Goal: Task Accomplishment & Management: Use online tool/utility

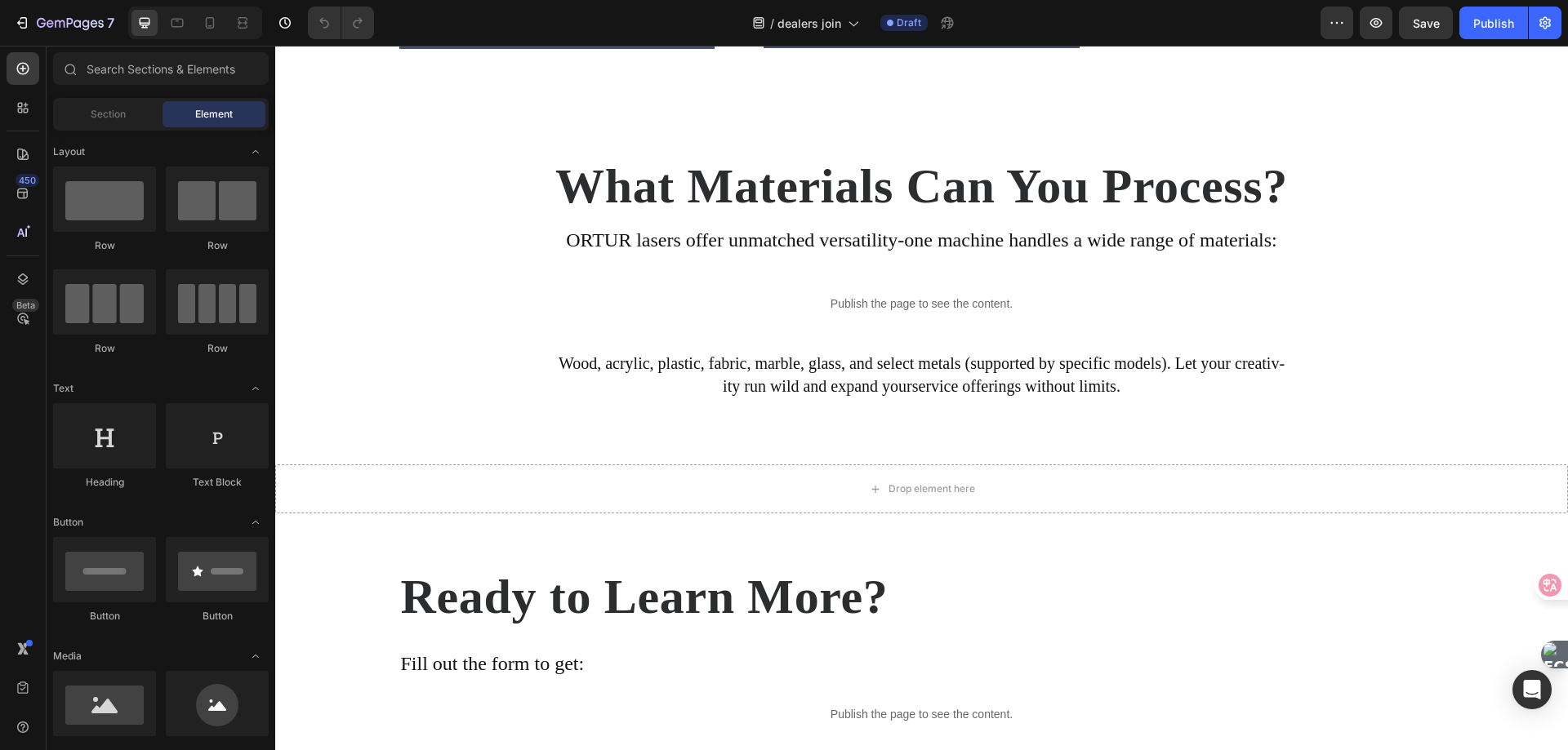
scroll to position [2986, 0]
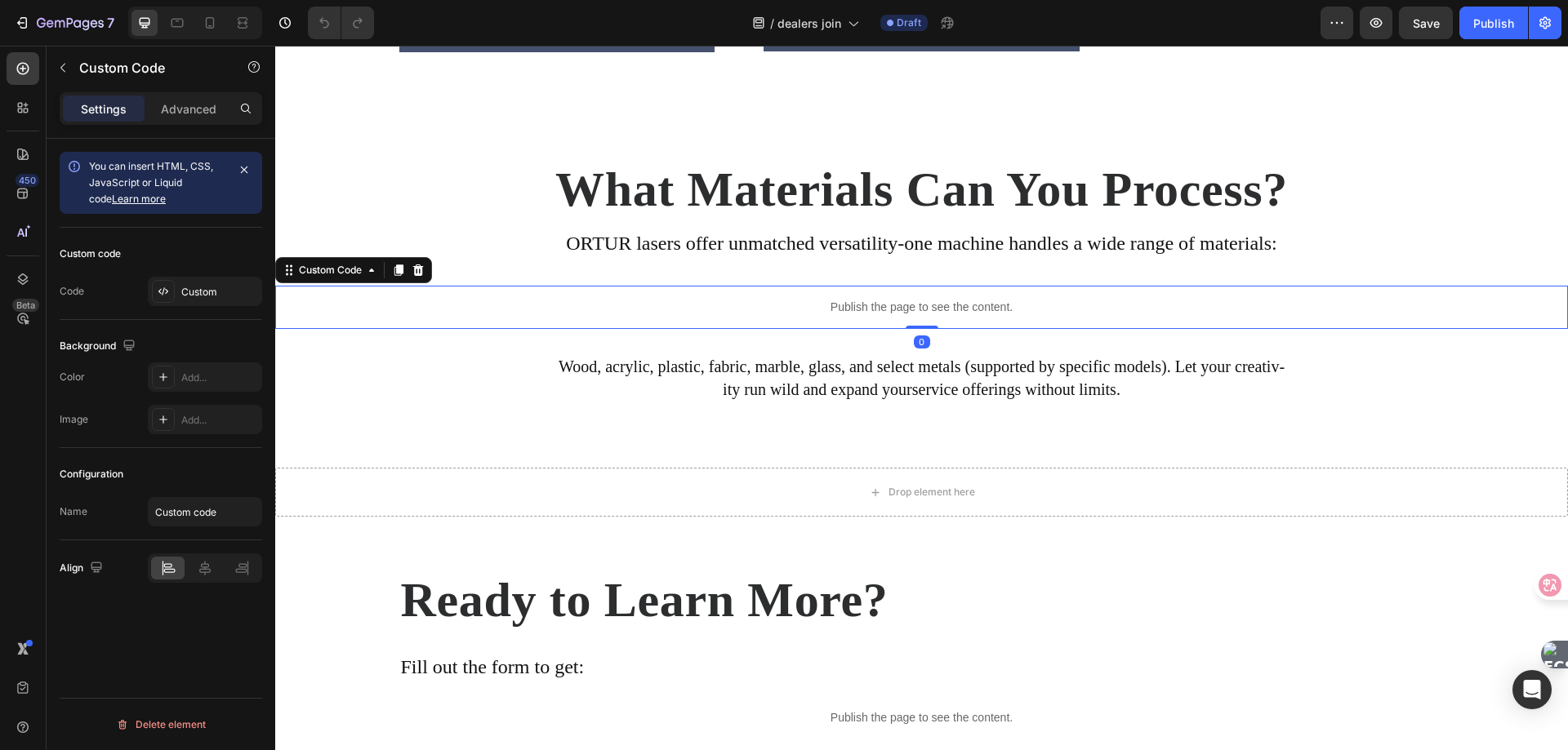
click at [857, 316] on p "Publish the page to see the content." at bounding box center [921, 307] width 1292 height 17
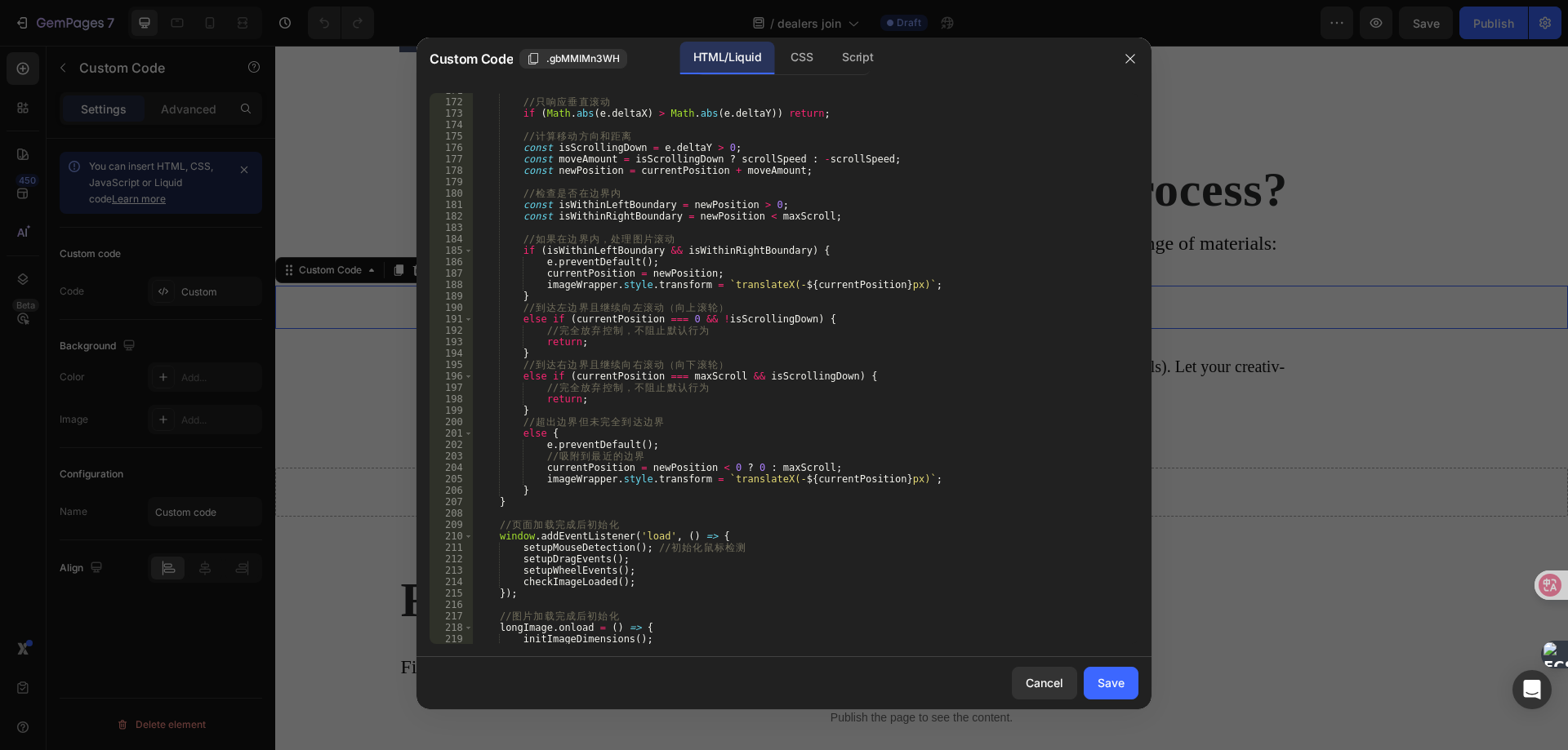
scroll to position [2088, 0]
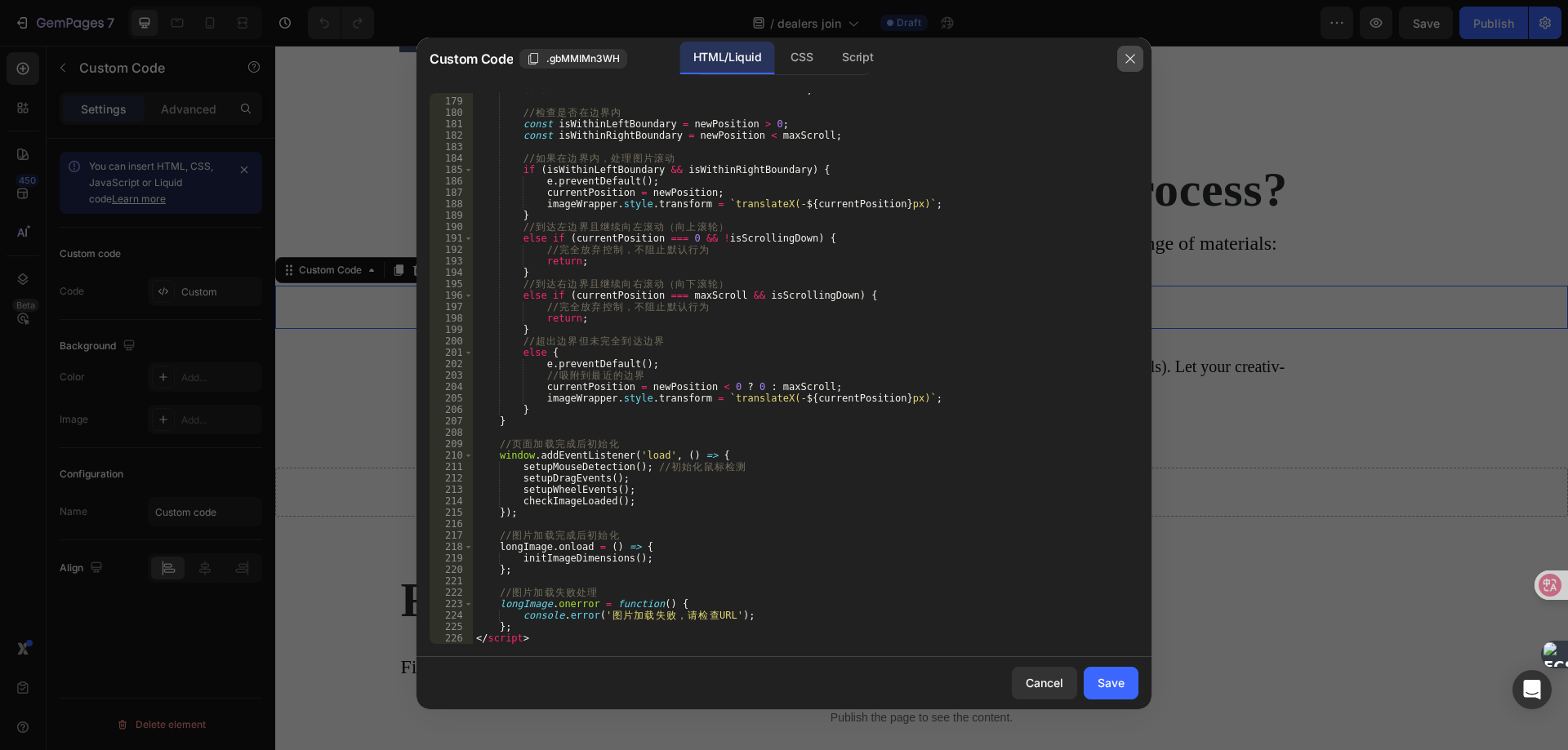
click at [1127, 51] on button "button" at bounding box center [1130, 59] width 26 height 26
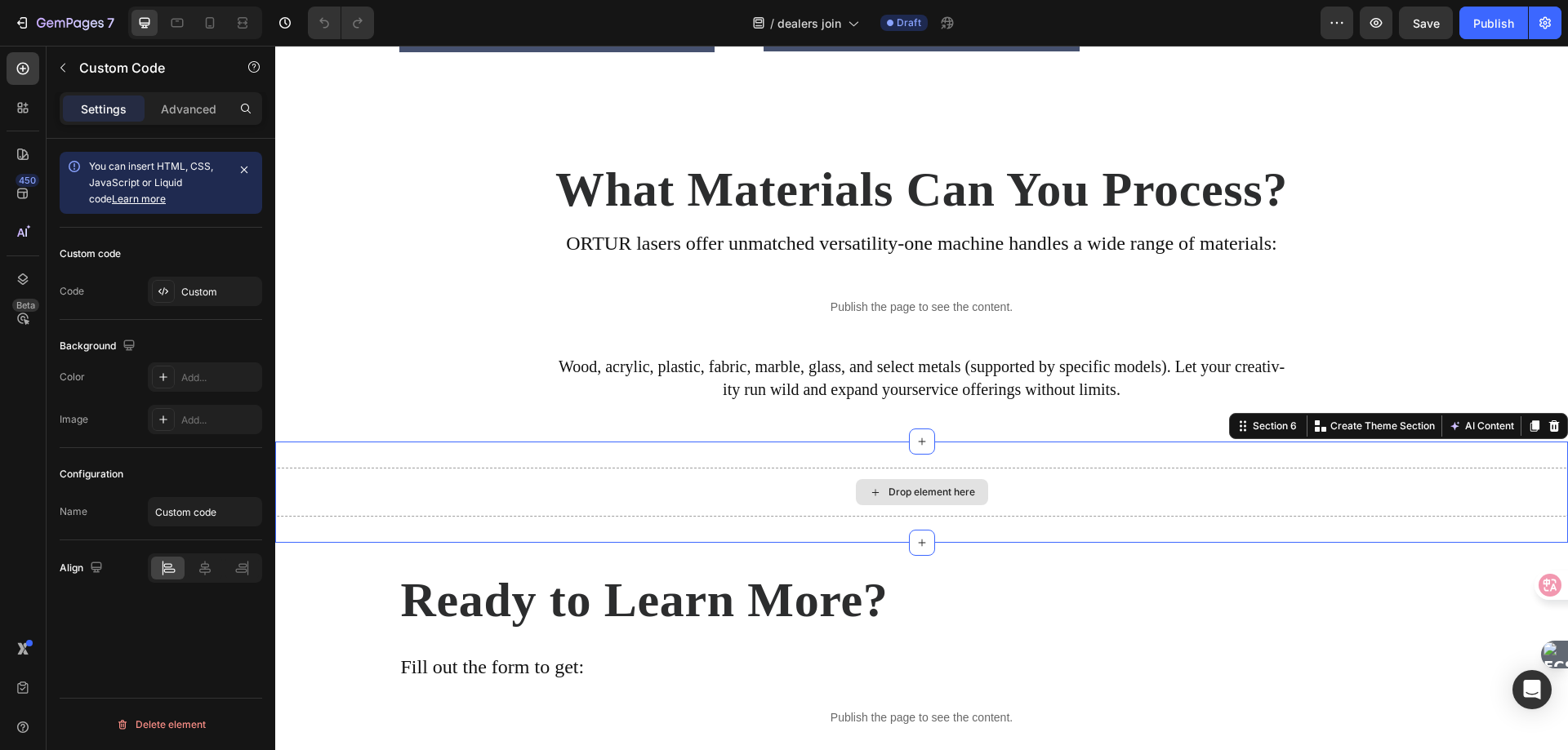
click at [811, 516] on div "Drop element here" at bounding box center [921, 492] width 1292 height 49
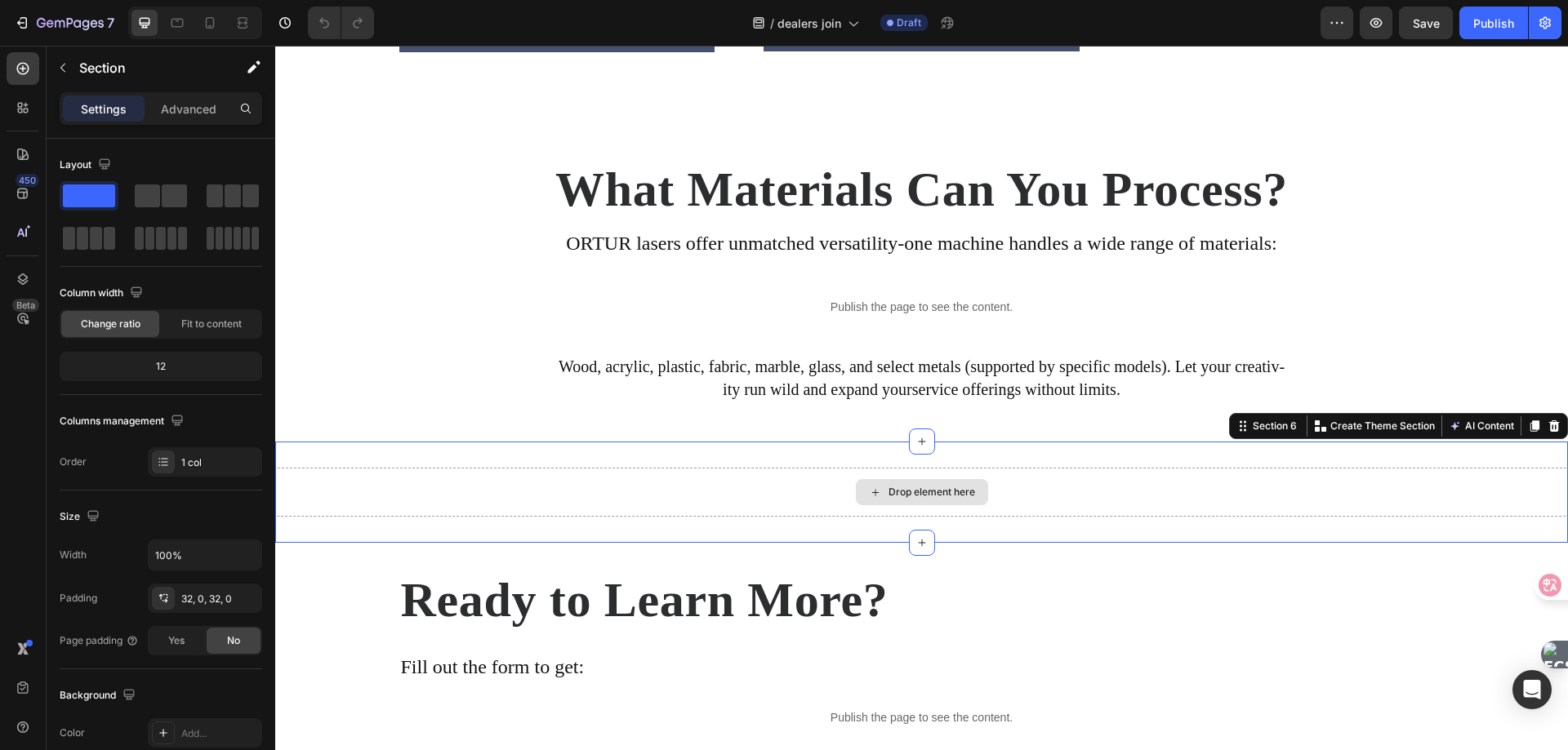
click at [811, 516] on div "Drop element here" at bounding box center [921, 492] width 1292 height 49
click at [786, 516] on div "Drop element here" at bounding box center [921, 492] width 1292 height 49
click at [845, 516] on div "Drop element here" at bounding box center [921, 492] width 1292 height 49
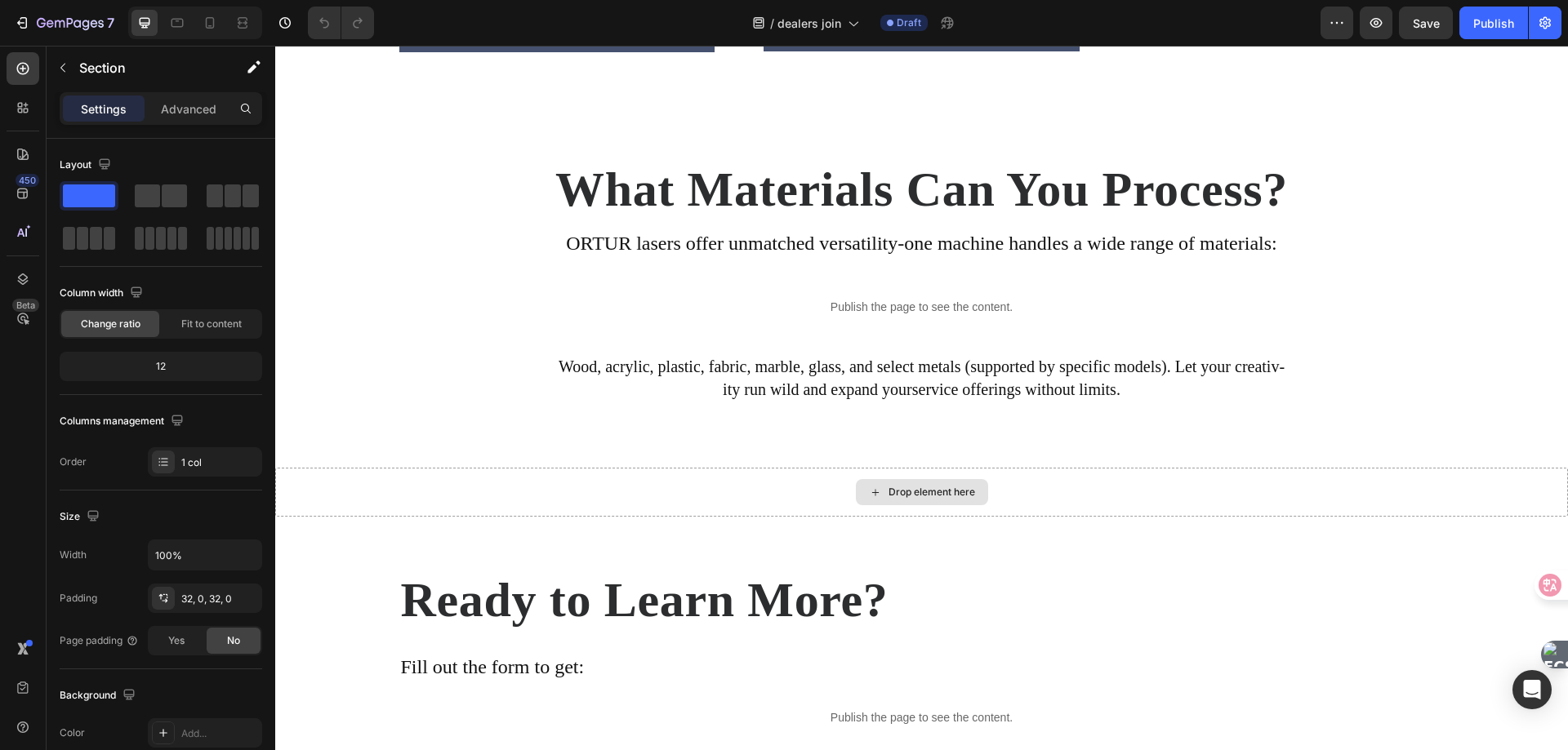
click at [914, 498] on div "Drop element here" at bounding box center [932, 492] width 87 height 13
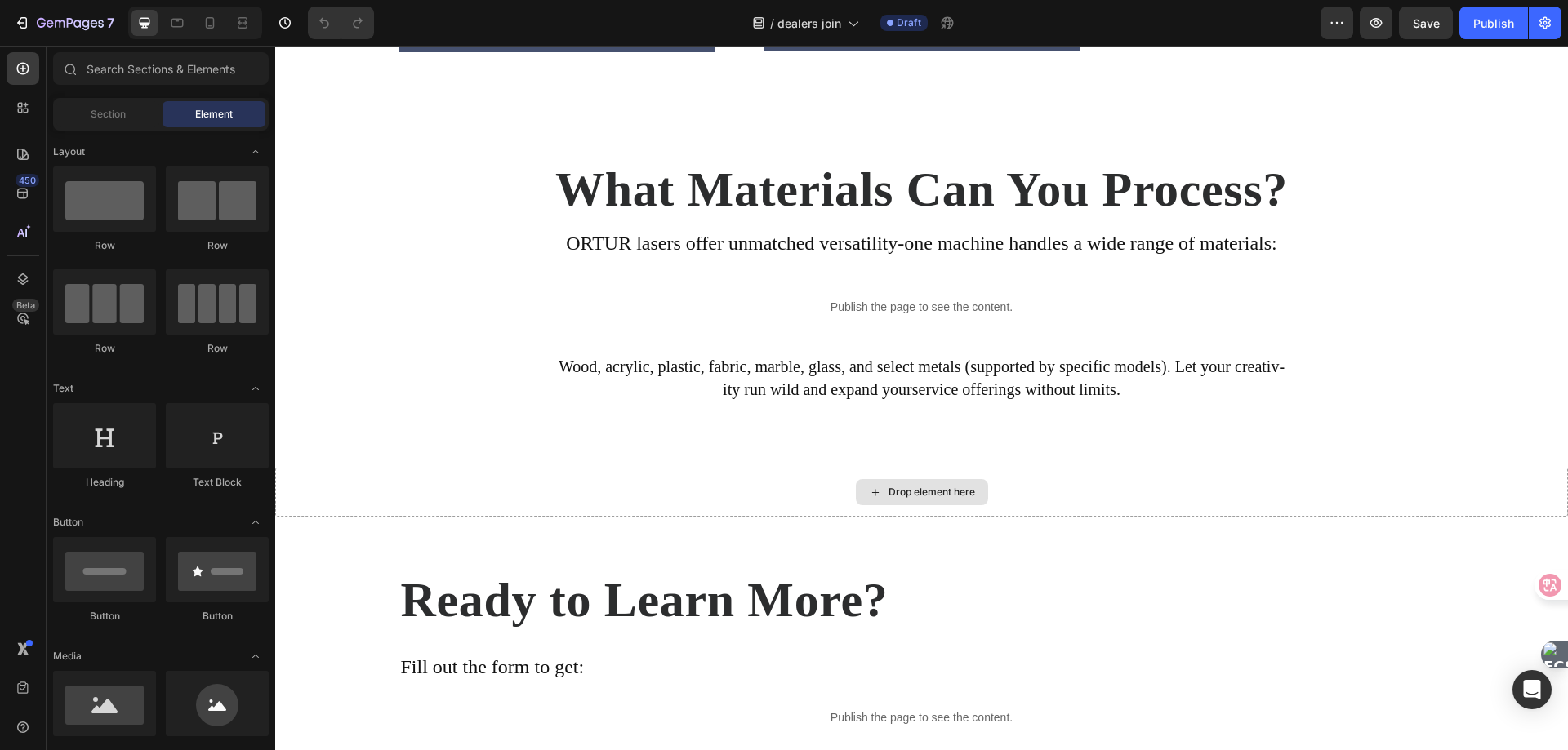
click at [914, 498] on div "Drop element here" at bounding box center [932, 492] width 87 height 13
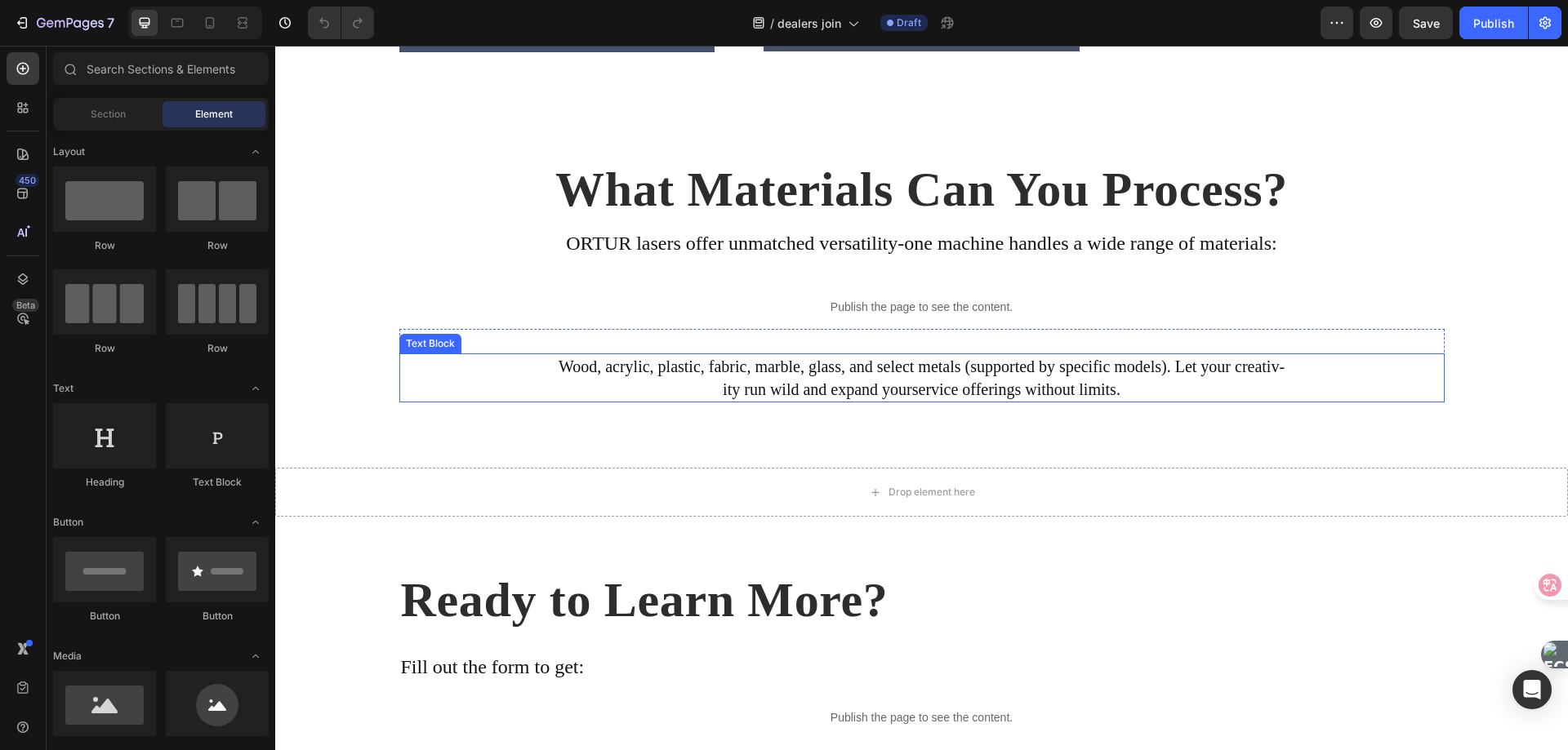
click at [891, 400] on p "Wood, acrylic, plastic, fabric, marble, glass, and select metals (supported by …" at bounding box center [921, 377] width 1042 height 46
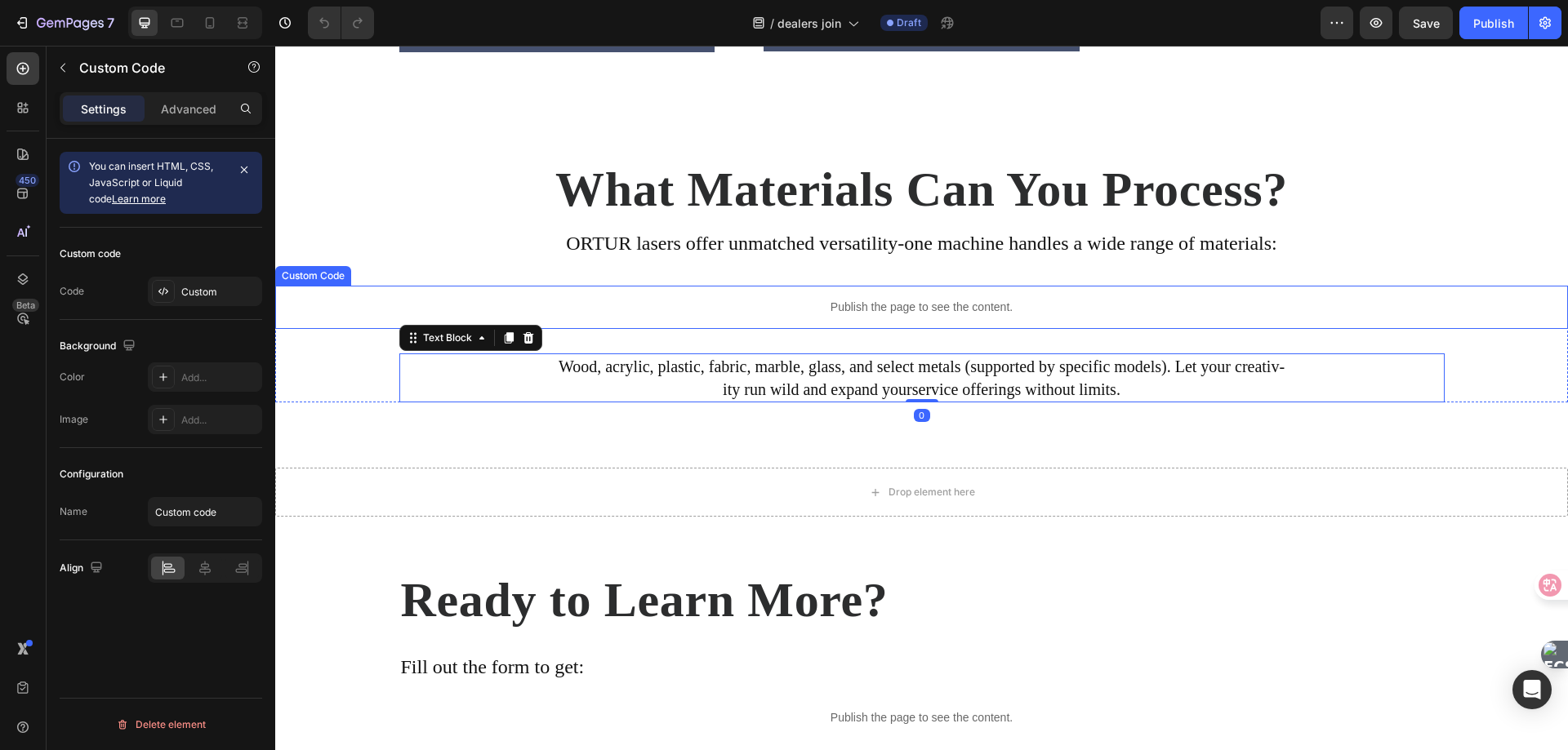
click at [890, 328] on div "Publish the page to see the content." at bounding box center [921, 307] width 1292 height 43
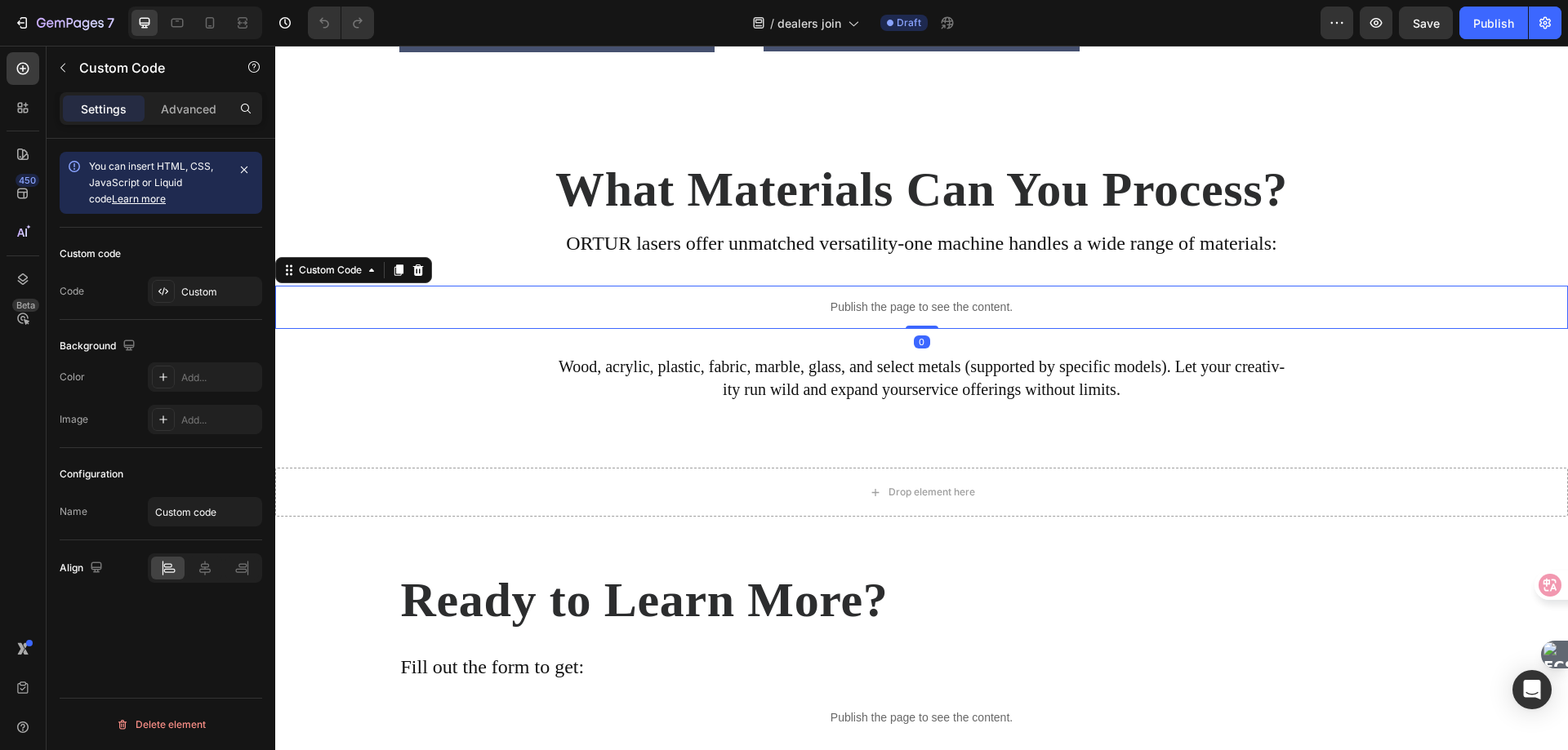
click at [867, 316] on p "Publish the page to see the content." at bounding box center [921, 307] width 1292 height 17
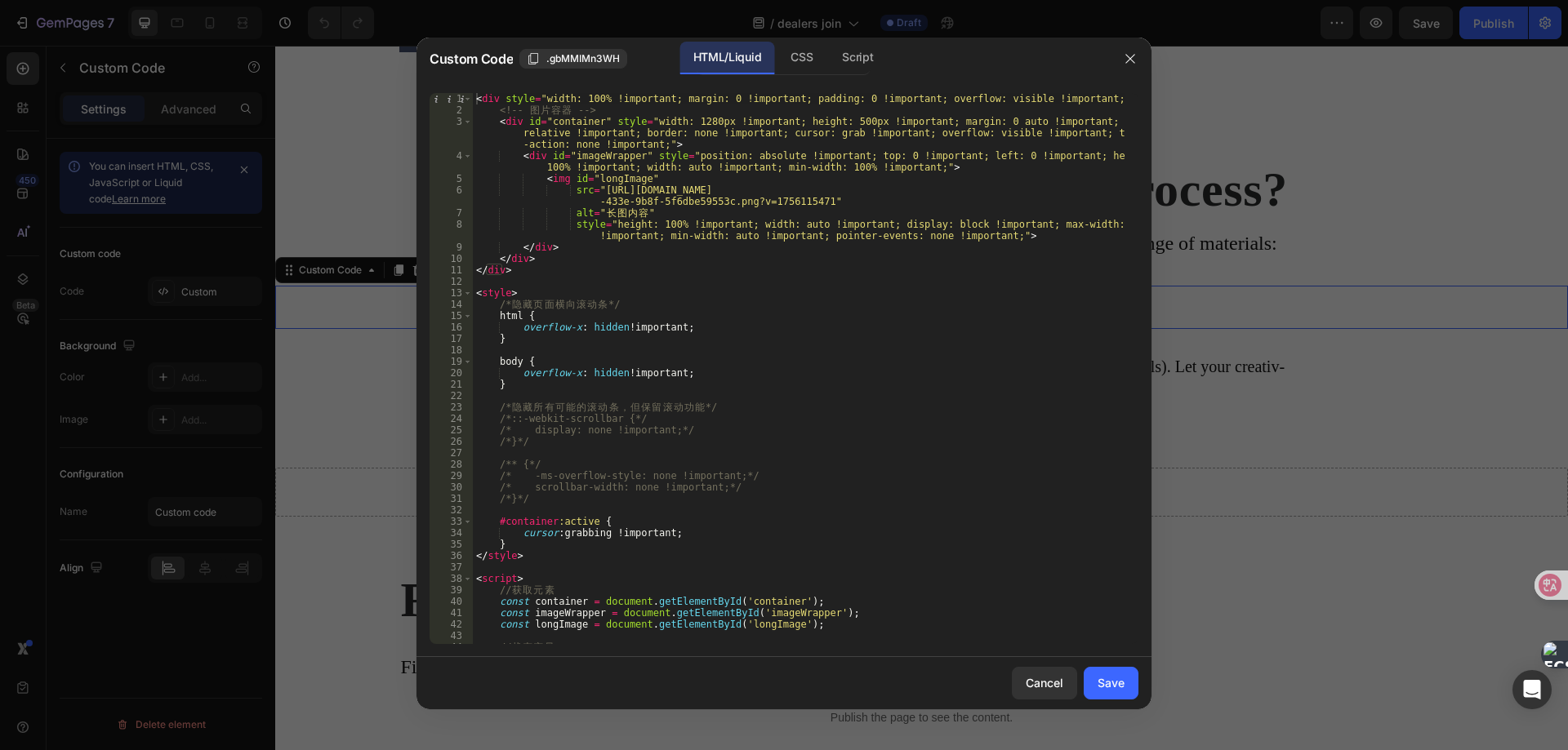
scroll to position [49, 0]
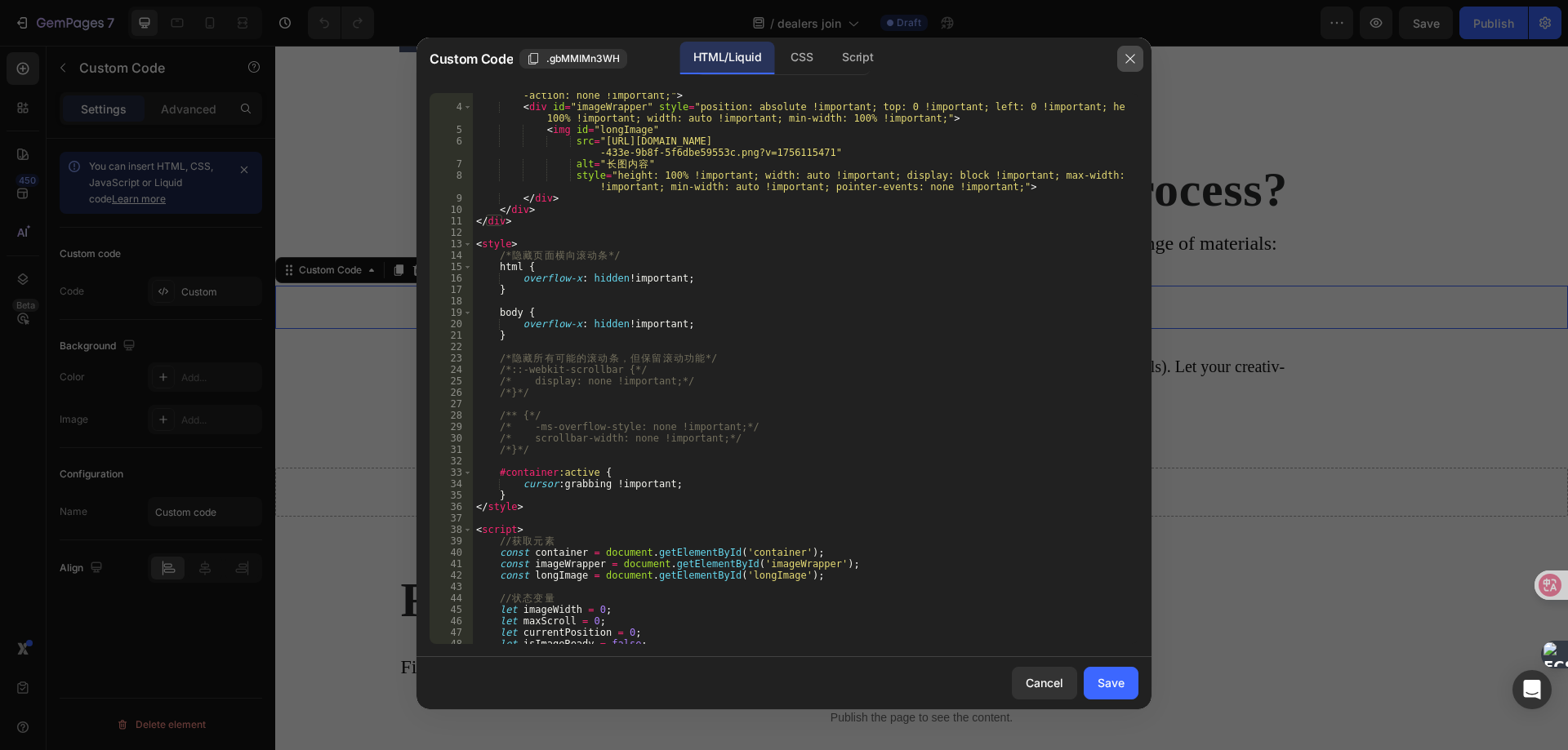
click at [1135, 54] on icon "button" at bounding box center [1130, 59] width 13 height 13
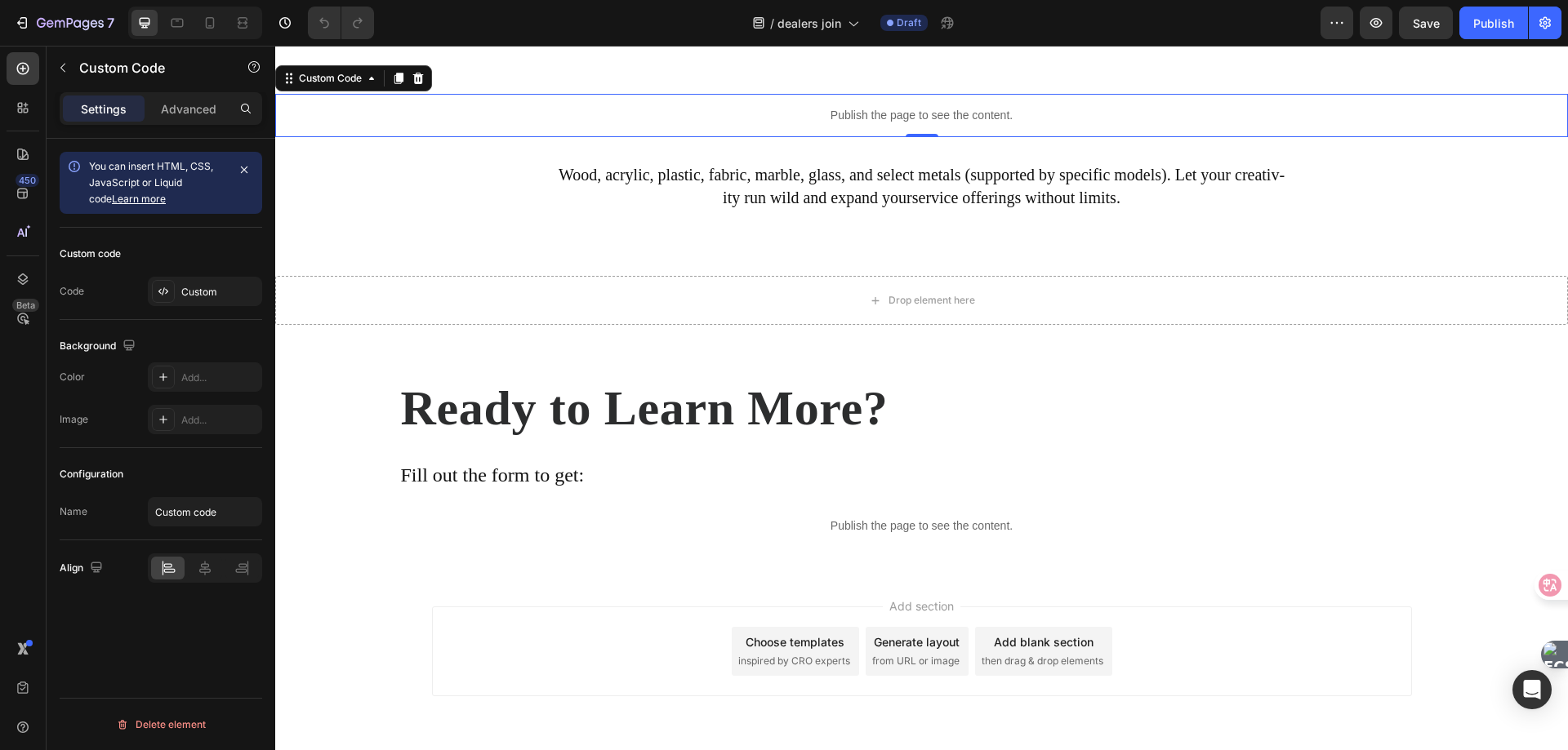
scroll to position [3313, 0]
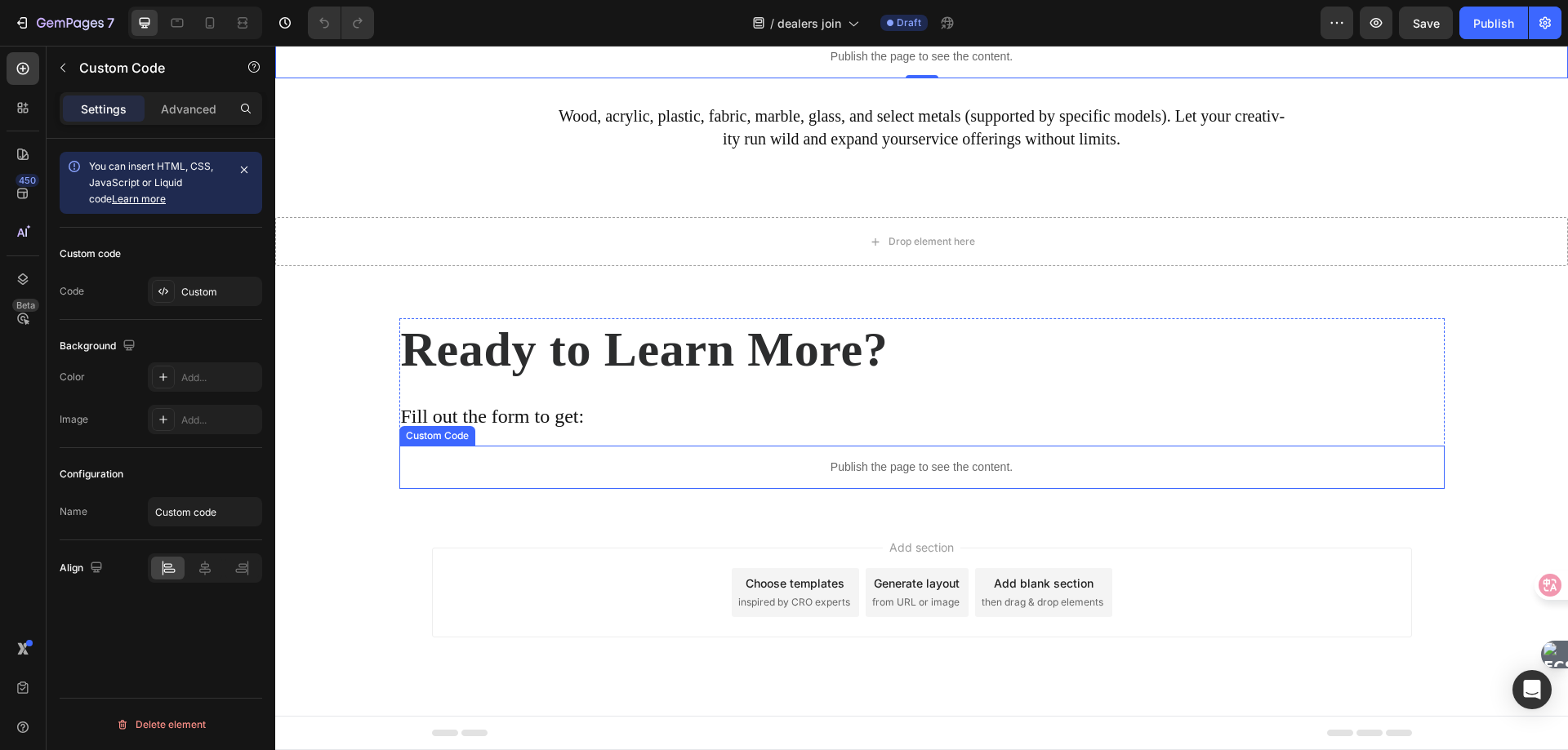
click at [813, 471] on p "Publish the page to see the content." at bounding box center [921, 467] width 1045 height 17
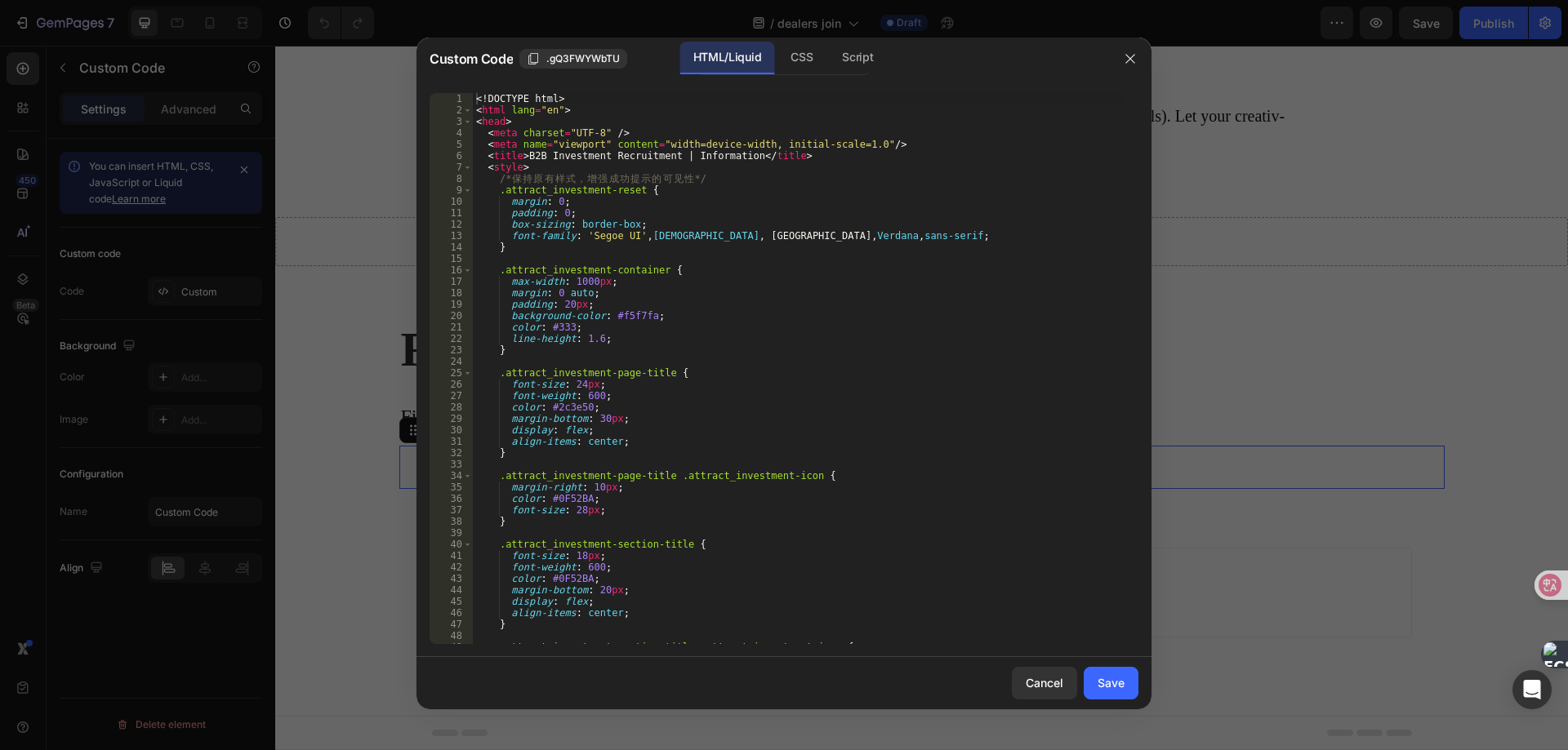
click at [761, 324] on div "<! DOCTYPE html > < html lang = "en" > < head > < meta charset = "UTF-8" /> < m…" at bounding box center [798, 380] width 652 height 574
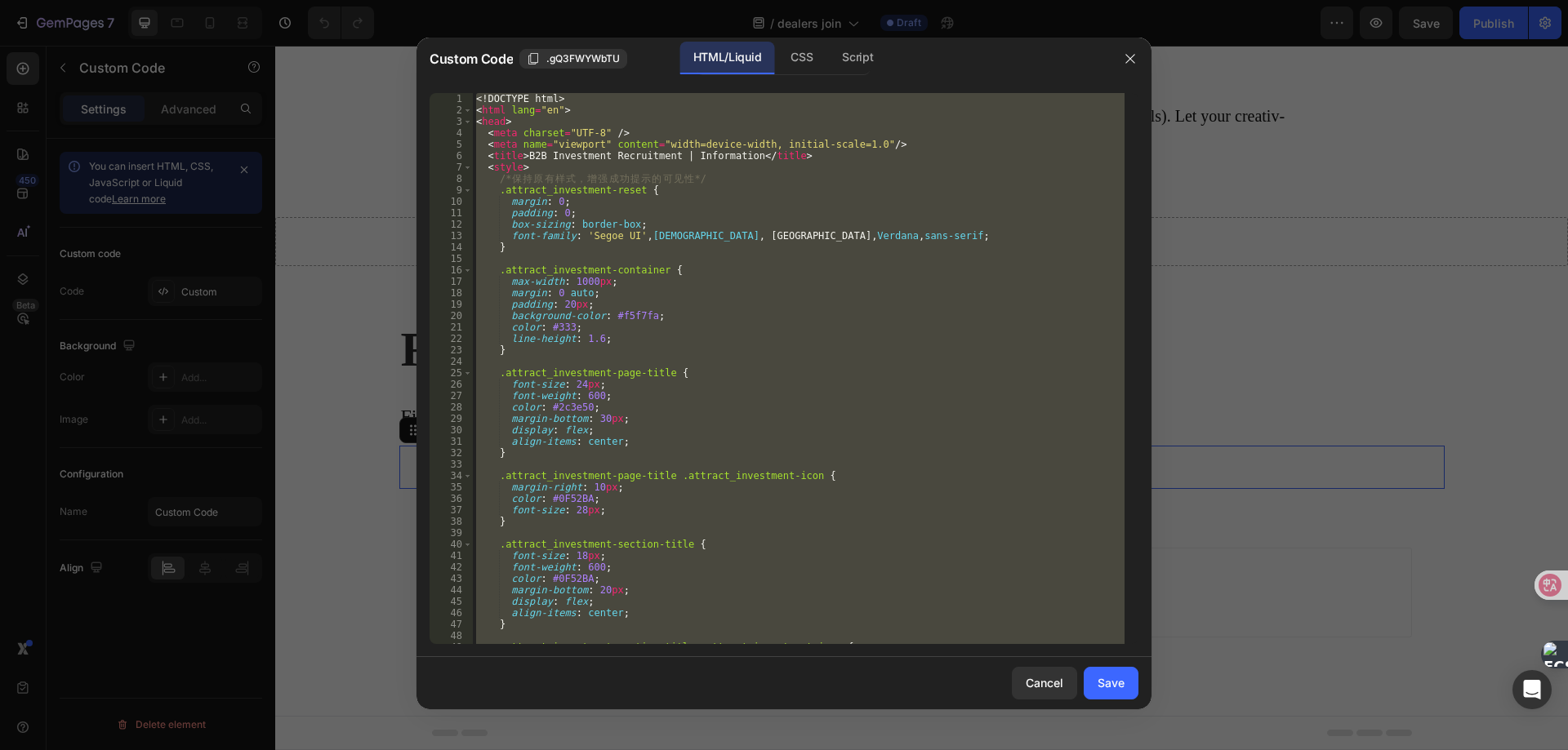
paste textarea
type textarea "</html>"
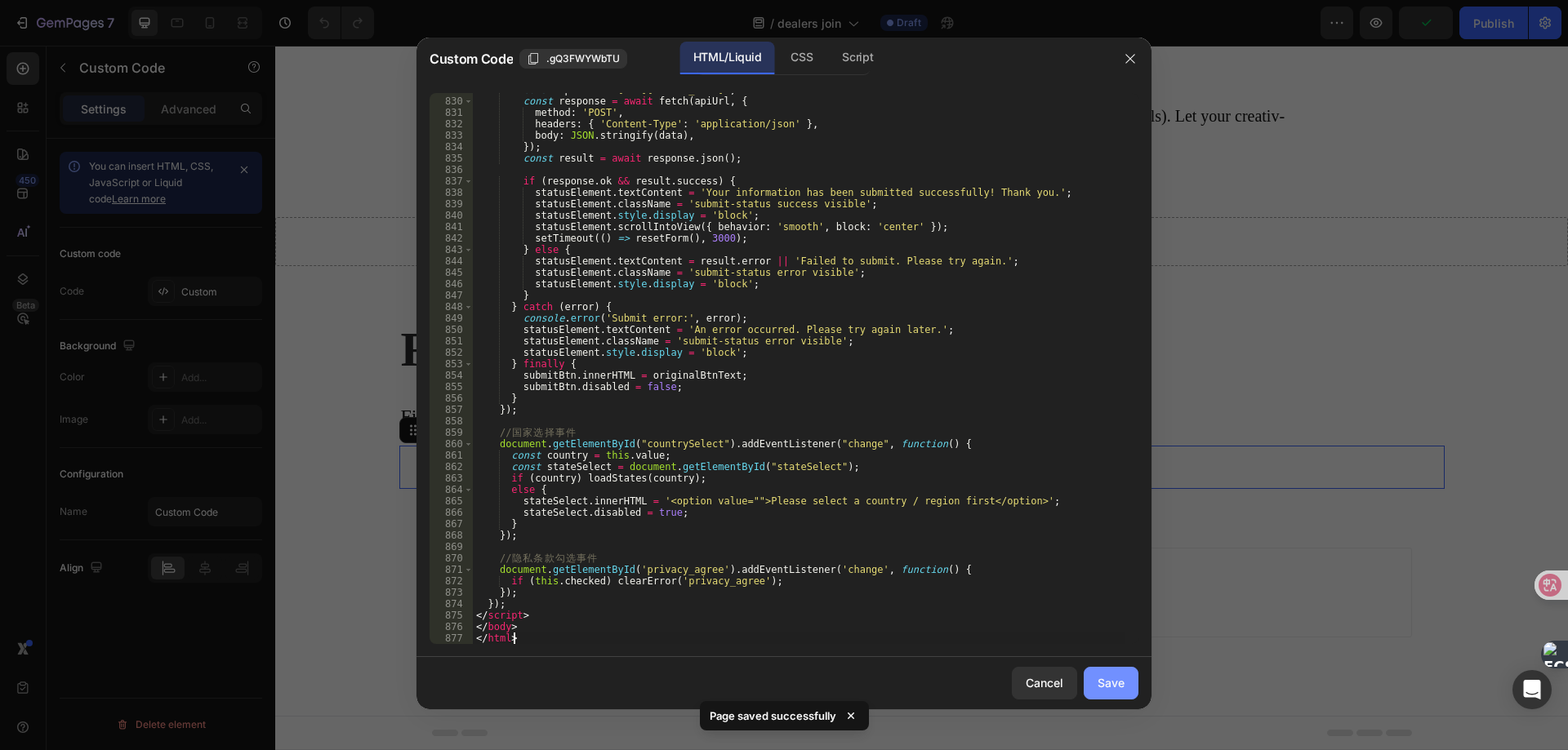
click at [1104, 685] on div "Save" at bounding box center [1110, 682] width 27 height 17
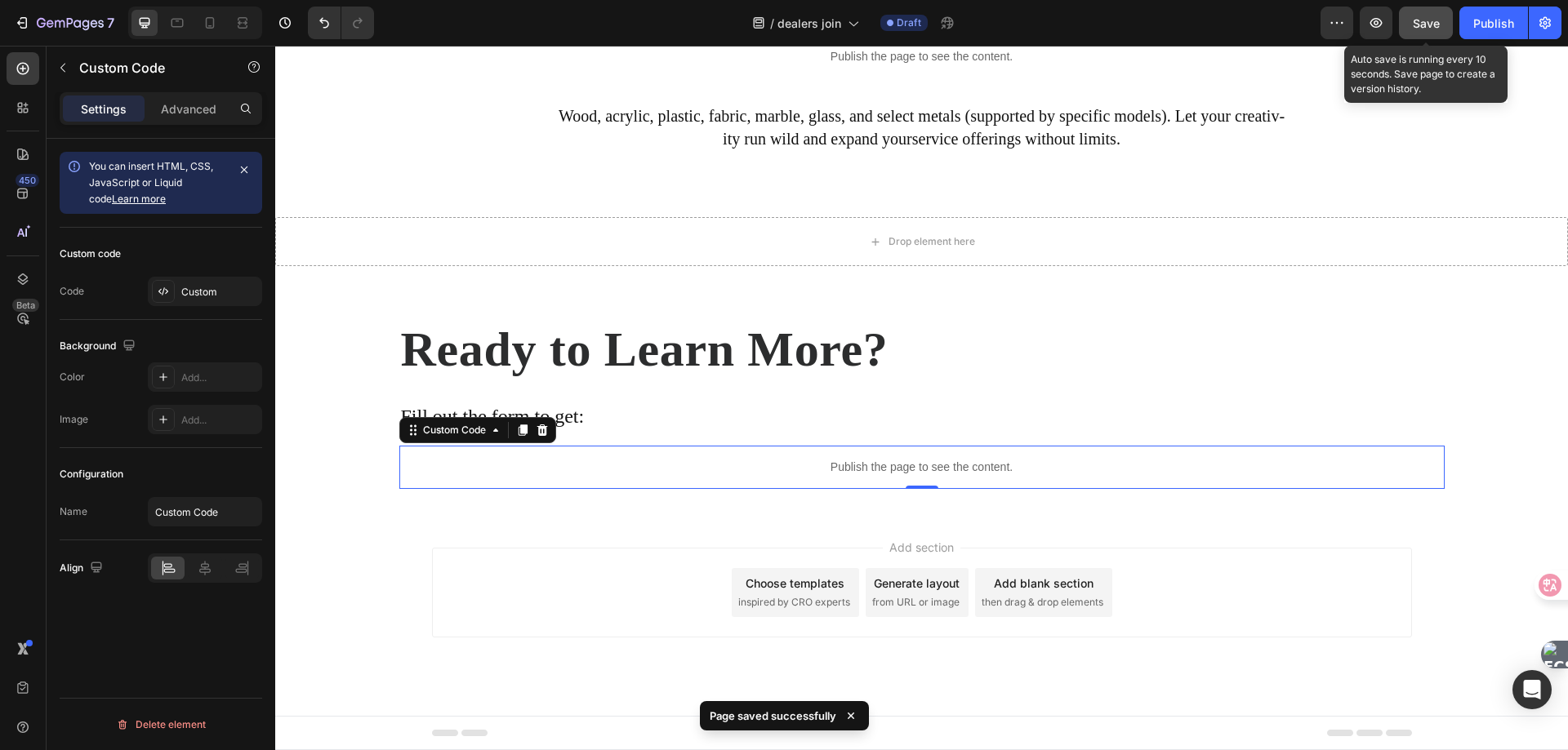
click at [1432, 16] on span "Save" at bounding box center [1426, 23] width 27 height 14
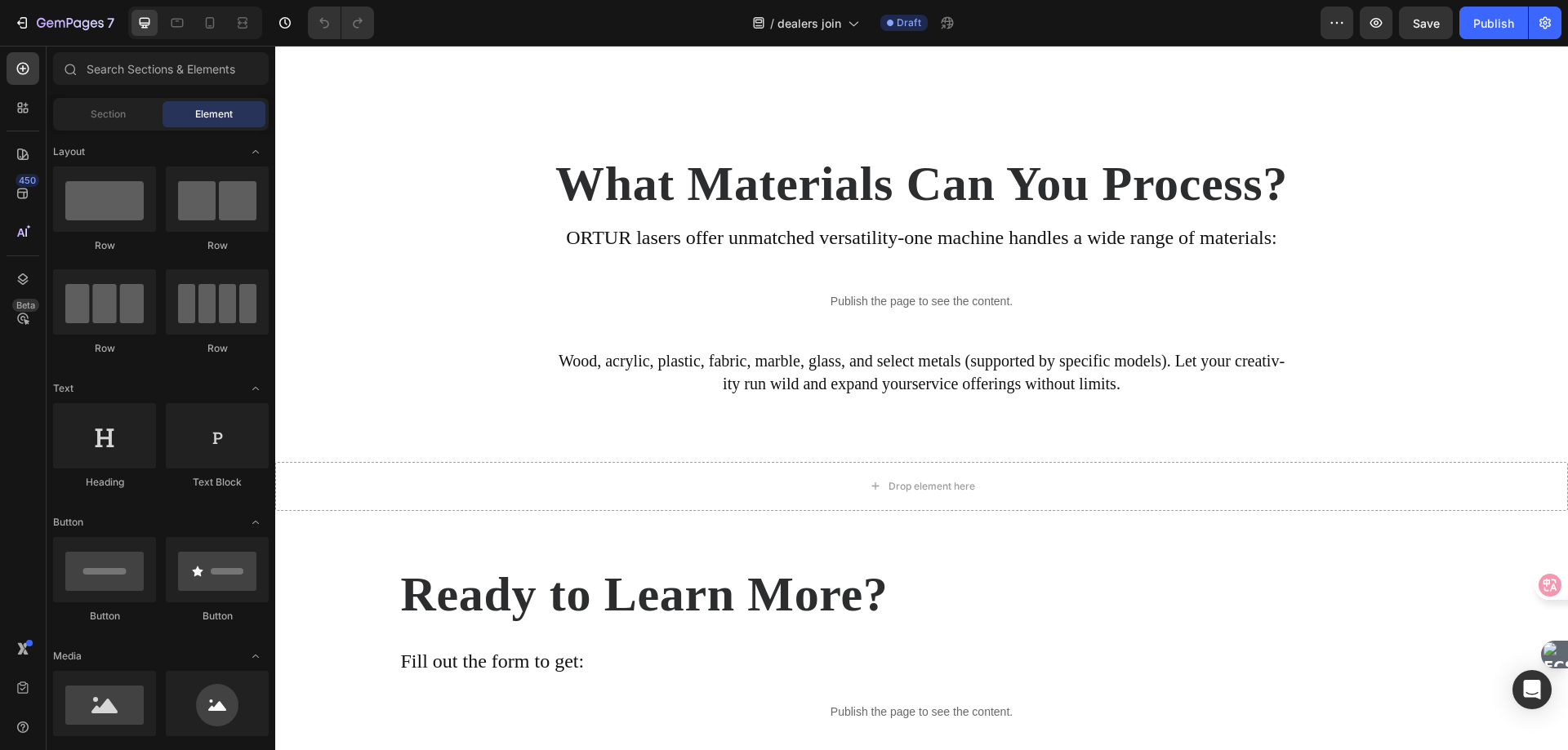
scroll to position [3509, 0]
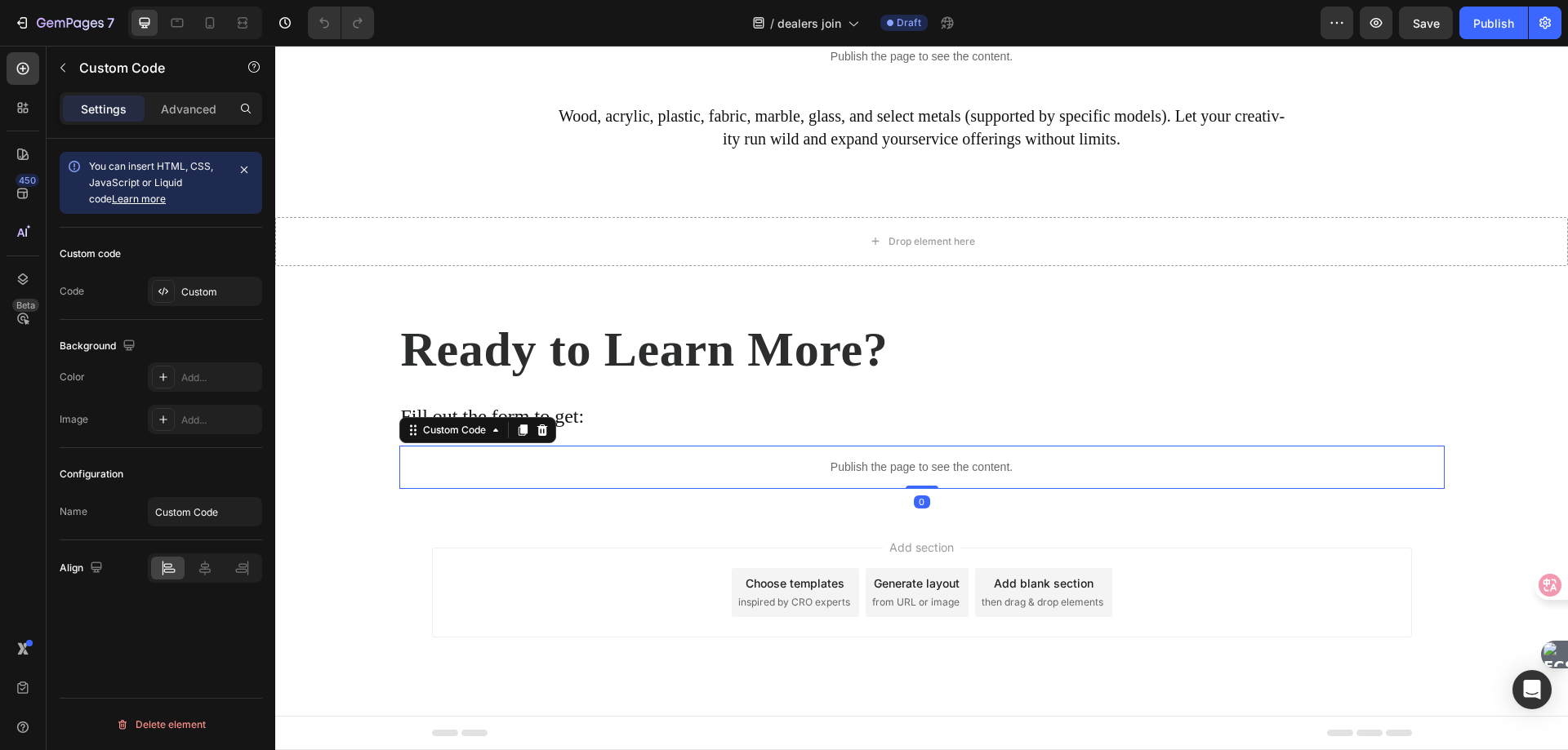
click at [891, 471] on p "Publish the page to see the content." at bounding box center [921, 467] width 1045 height 17
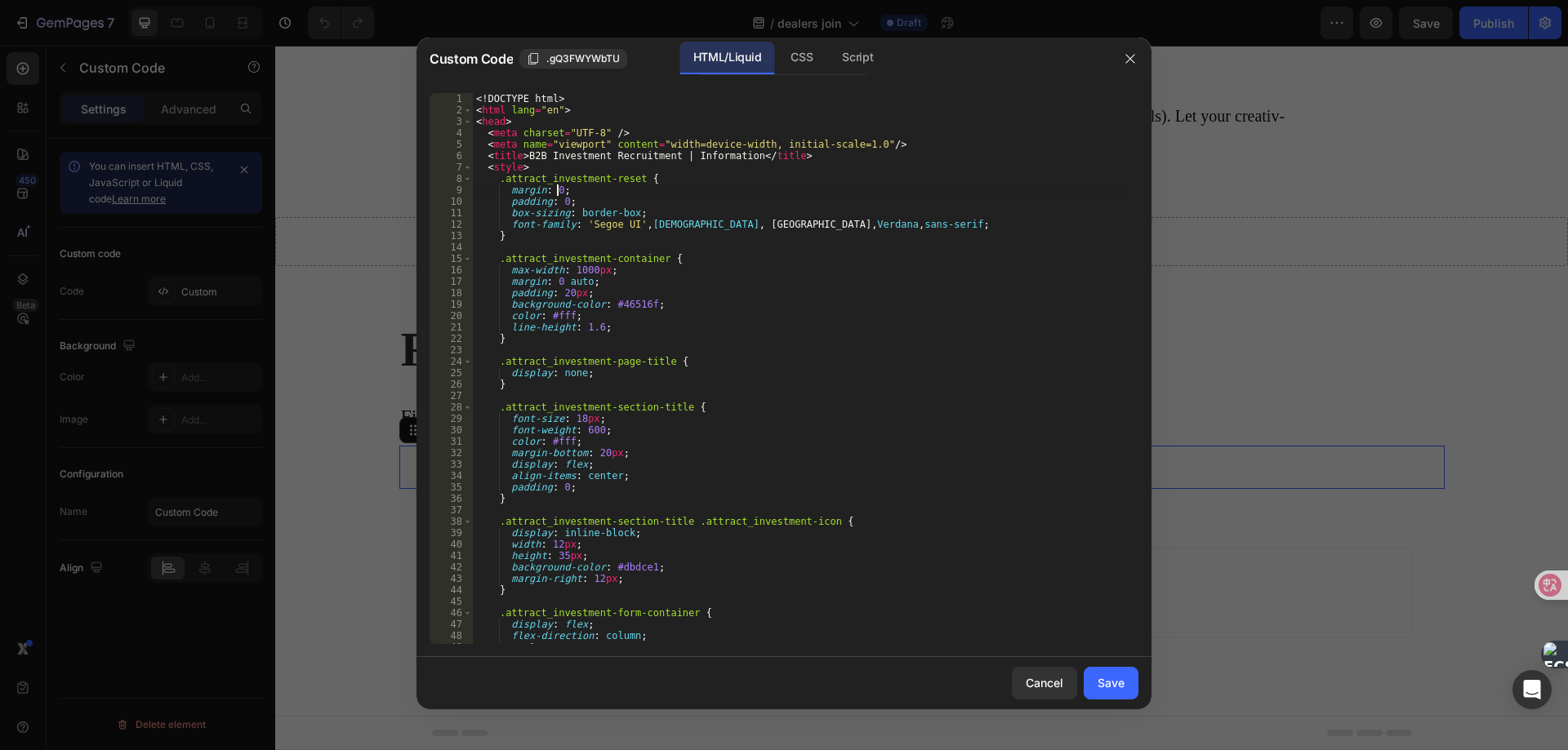
drag, startPoint x: 557, startPoint y: 187, endPoint x: 585, endPoint y: 180, distance: 28.9
click at [557, 187] on div "<! DOCTYPE html > < html lang = "en" > < head > < meta charset = "UTF-8" /> < m…" at bounding box center [798, 380] width 652 height 574
click at [571, 204] on div "<! DOCTYPE html > < html lang = "en" > < head > < meta charset = "UTF-8" /> < m…" at bounding box center [798, 380] width 652 height 574
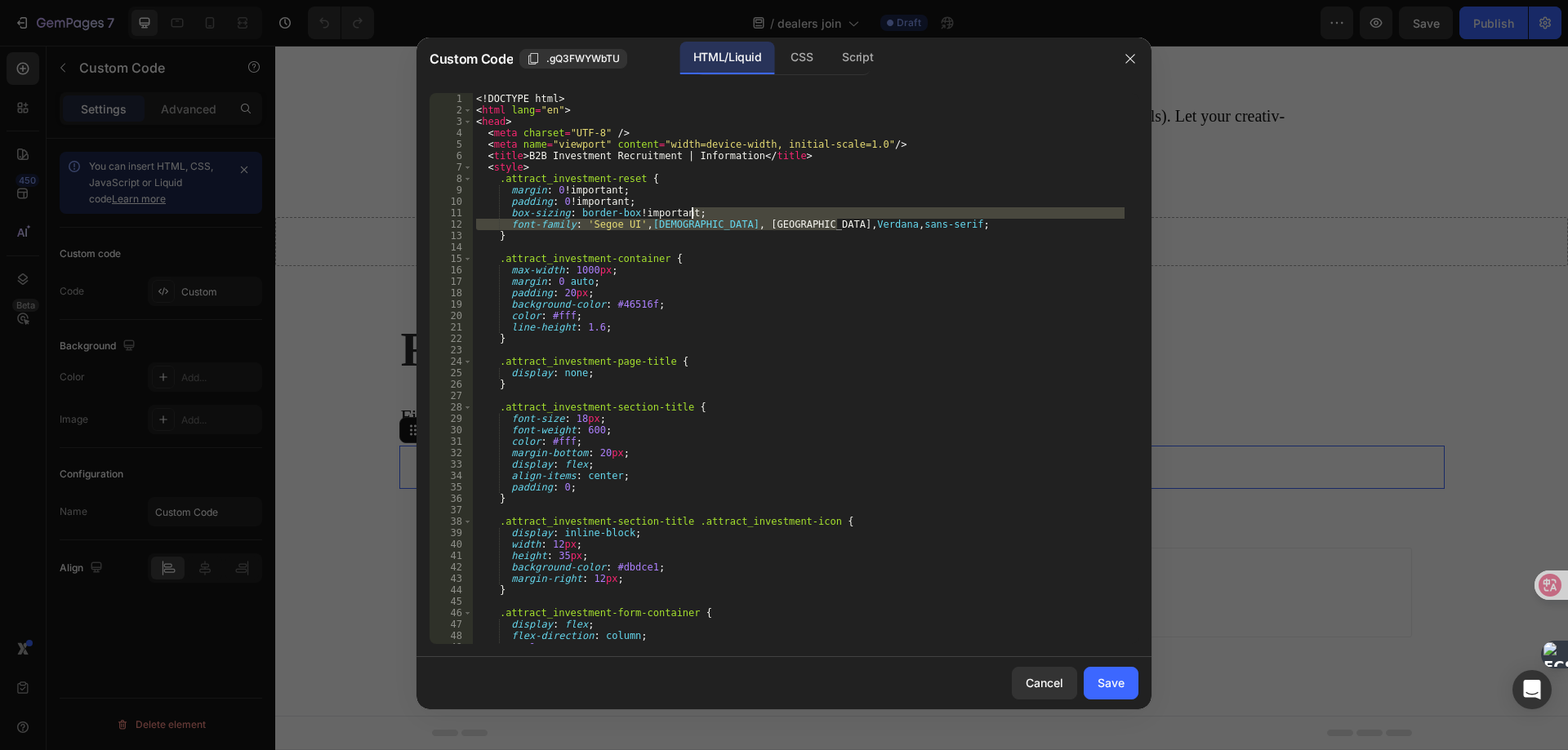
drag, startPoint x: 885, startPoint y: 228, endPoint x: 889, endPoint y: 217, distance: 11.7
click at [889, 217] on div "<! DOCTYPE html > < html lang = "en" > < head > < meta charset = "UTF-8" /> < m…" at bounding box center [798, 380] width 652 height 574
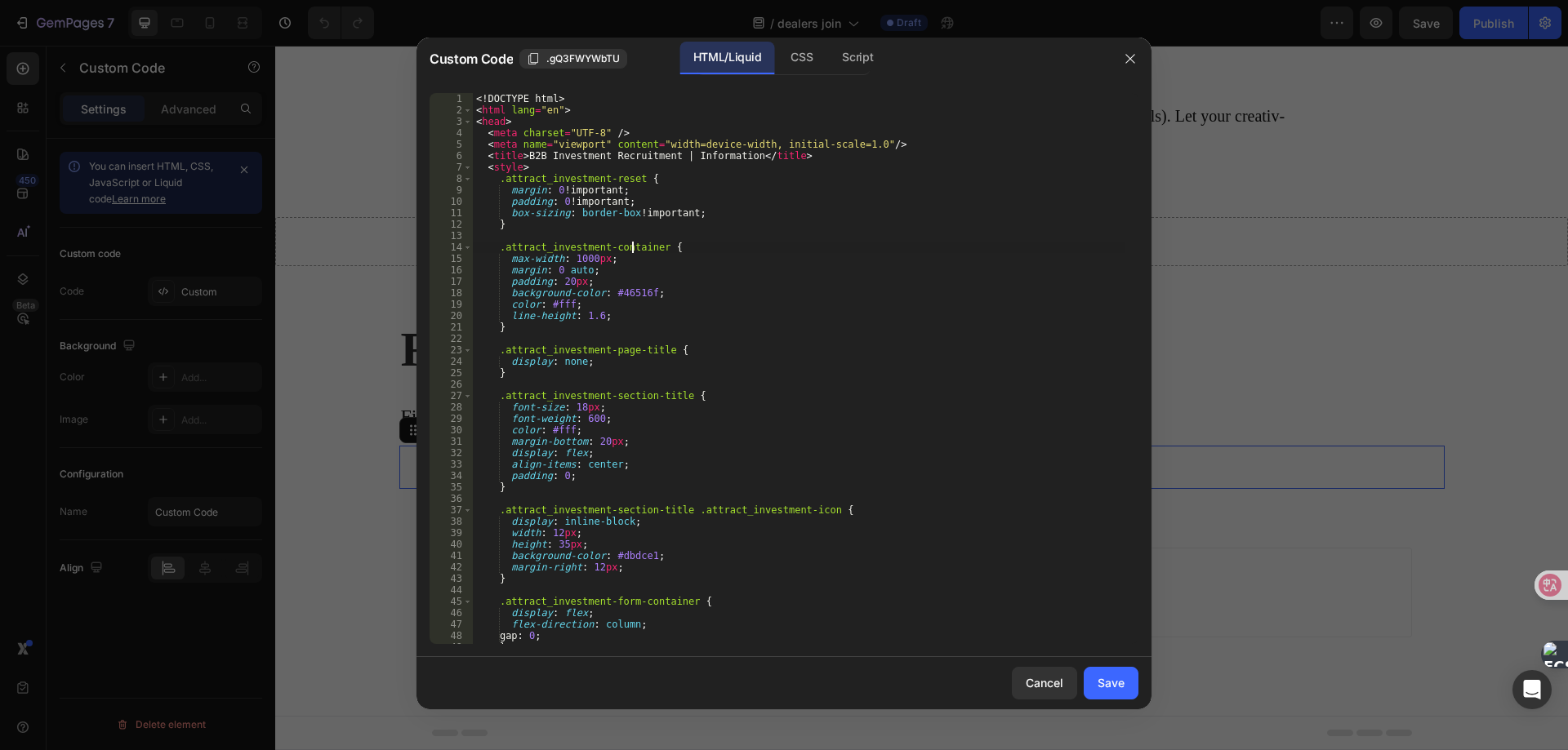
click at [632, 252] on div "<! DOCTYPE html > < html lang = "en" > < head > < meta charset = "UTF-8" /> < m…" at bounding box center [798, 380] width 652 height 574
click at [618, 260] on div "<! DOCTYPE html > < html lang = "en" > < head > < meta charset = "UTF-8" /> < m…" at bounding box center [798, 380] width 652 height 574
click at [598, 274] on div "<! DOCTYPE html > < html lang = "en" > < head > < meta charset = "UTF-8" /> < m…" at bounding box center [798, 380] width 652 height 574
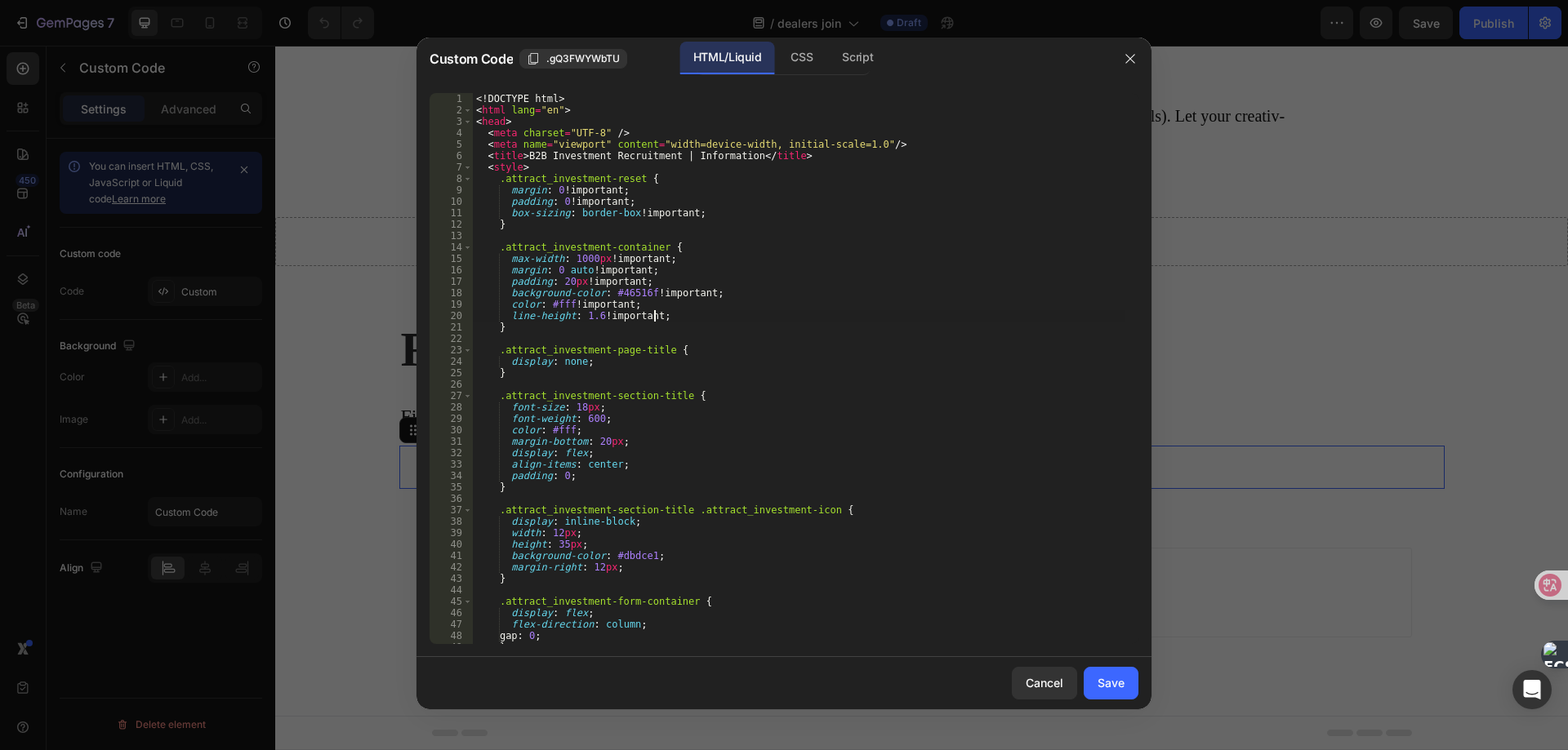
type textarea "}"
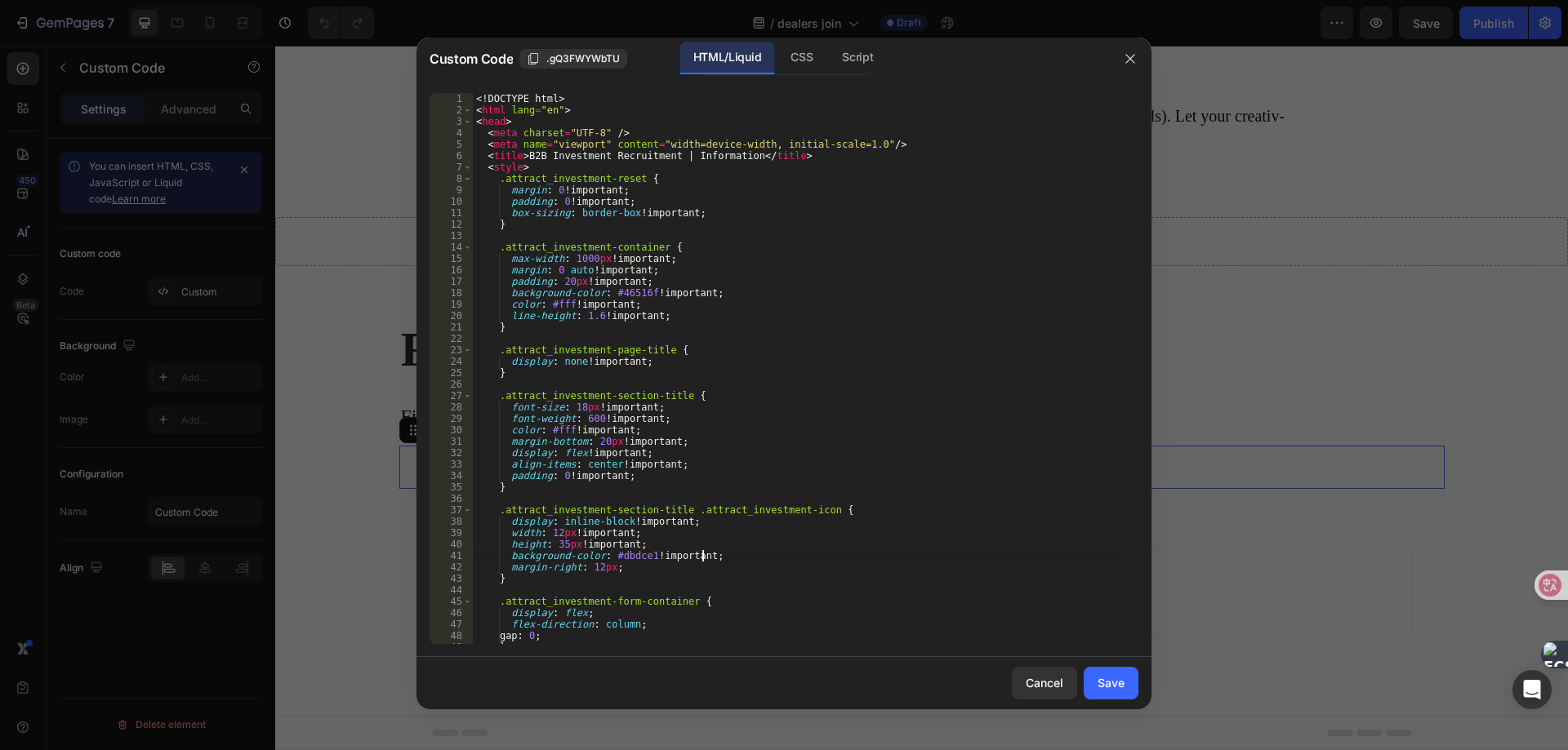
scroll to position [0, 11]
type textarea "}"
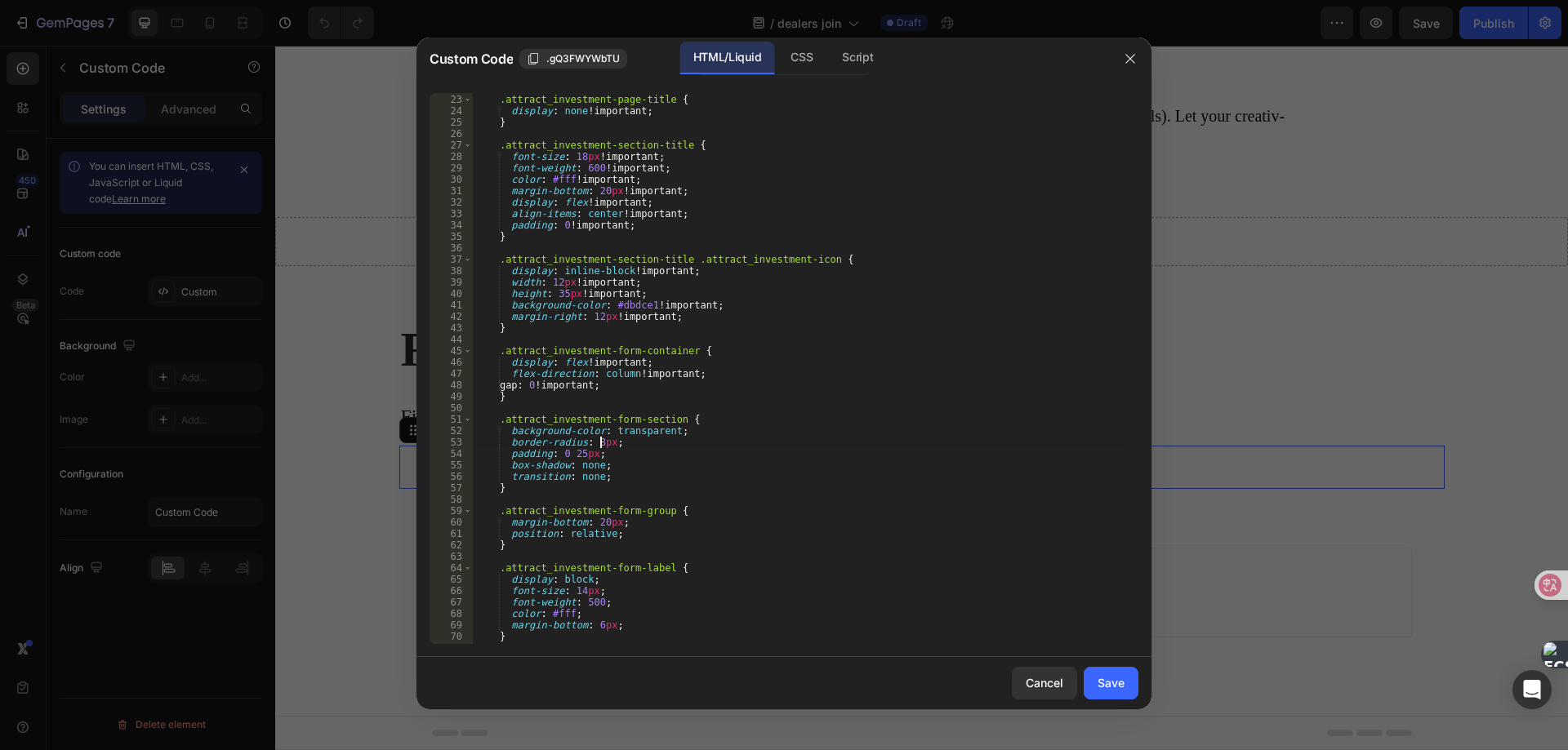
scroll to position [446, 0]
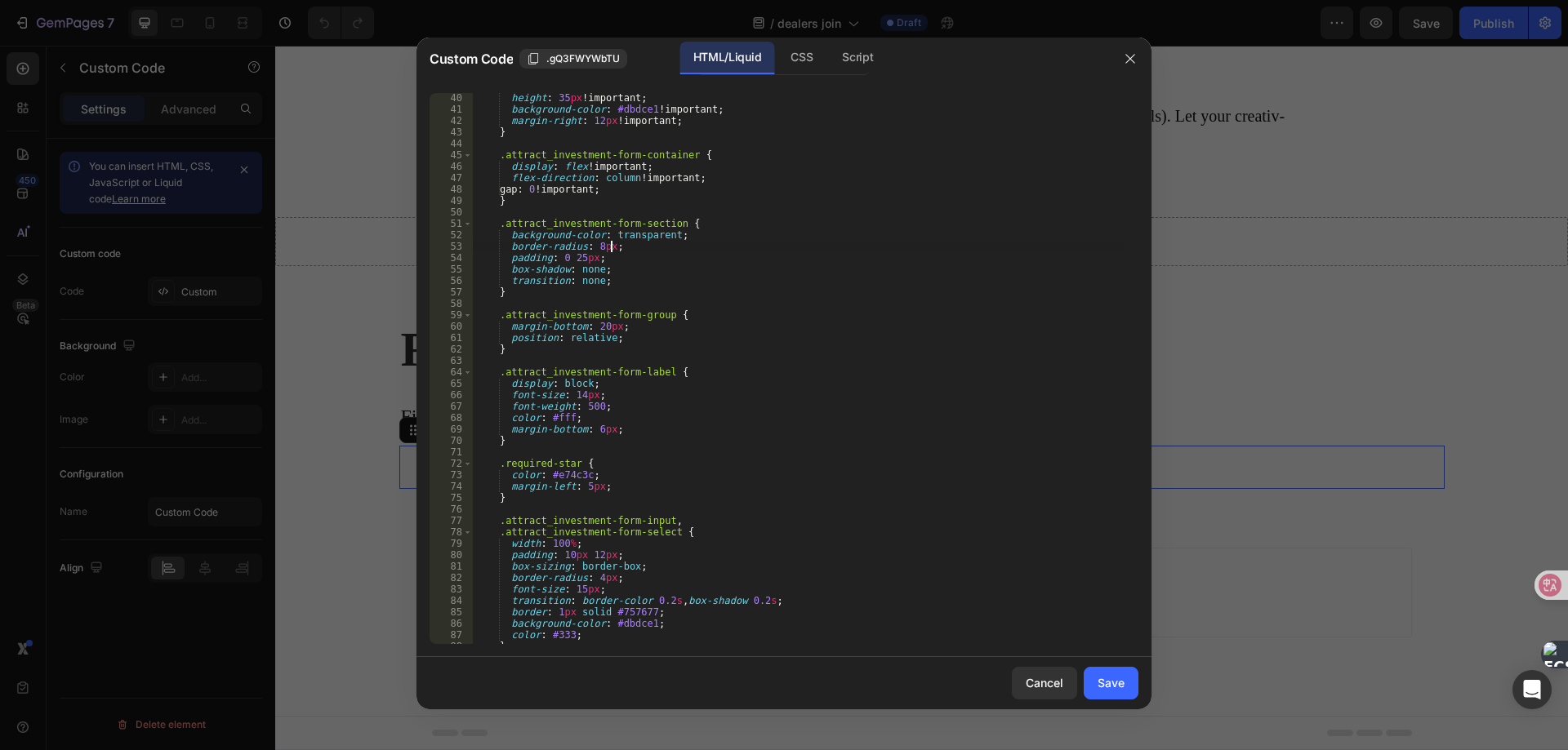
click at [724, 242] on div "height : 35 px !important ; background-color : #dbdce1 !important ; margin-righ…" at bounding box center [798, 379] width 652 height 574
click at [706, 234] on div "height : 35 px !important ; background-color : #dbdce1 !important ; margin-righ…" at bounding box center [798, 379] width 652 height 574
type textarea "}"
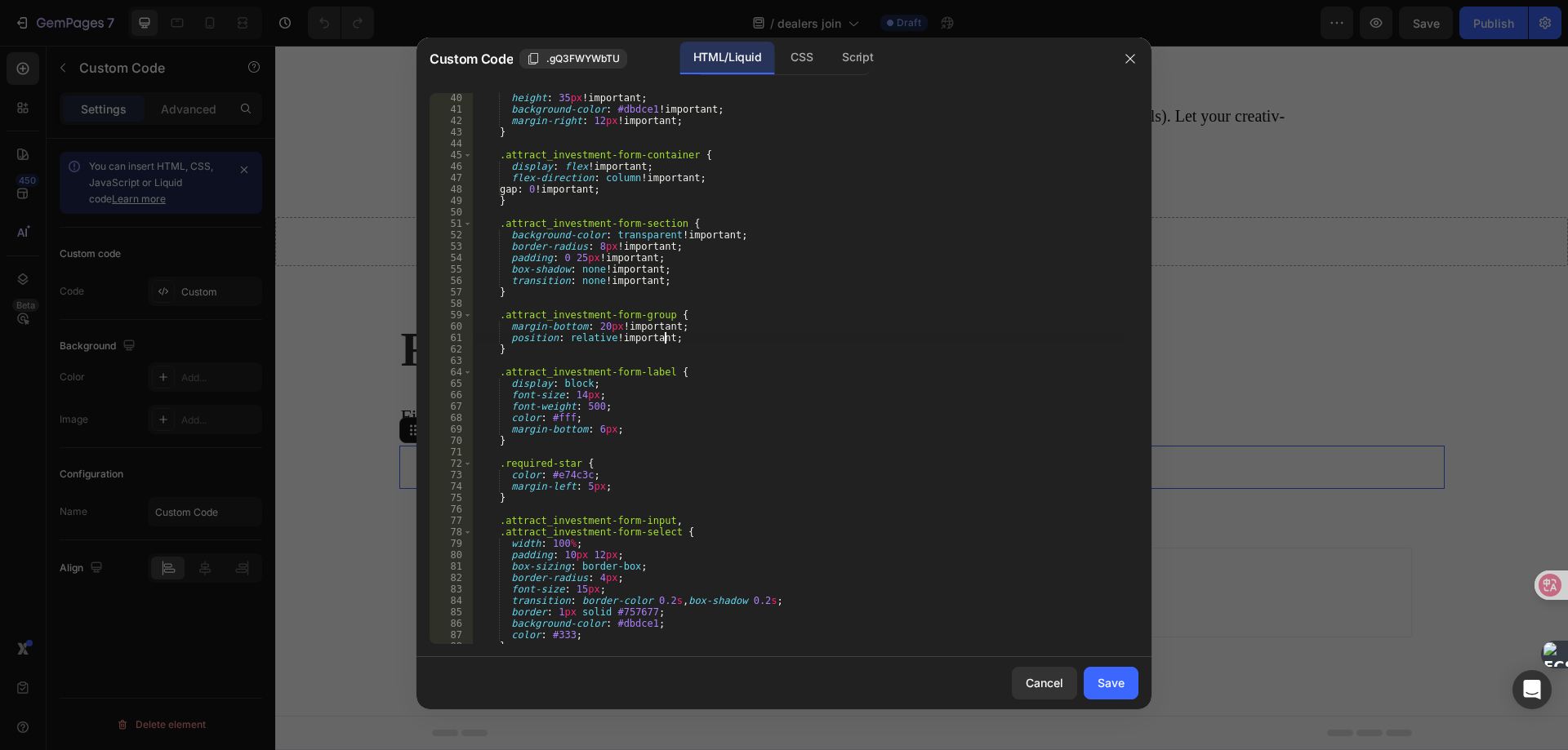
type textarea "}"
click at [599, 383] on div "height : 35 px !important ; background-color : #dbdce1 !important ; margin-righ…" at bounding box center [798, 379] width 652 height 574
click at [617, 478] on div "height : 35 px !important ; background-color : #dbdce1 !important ; margin-righ…" at bounding box center [798, 379] width 652 height 574
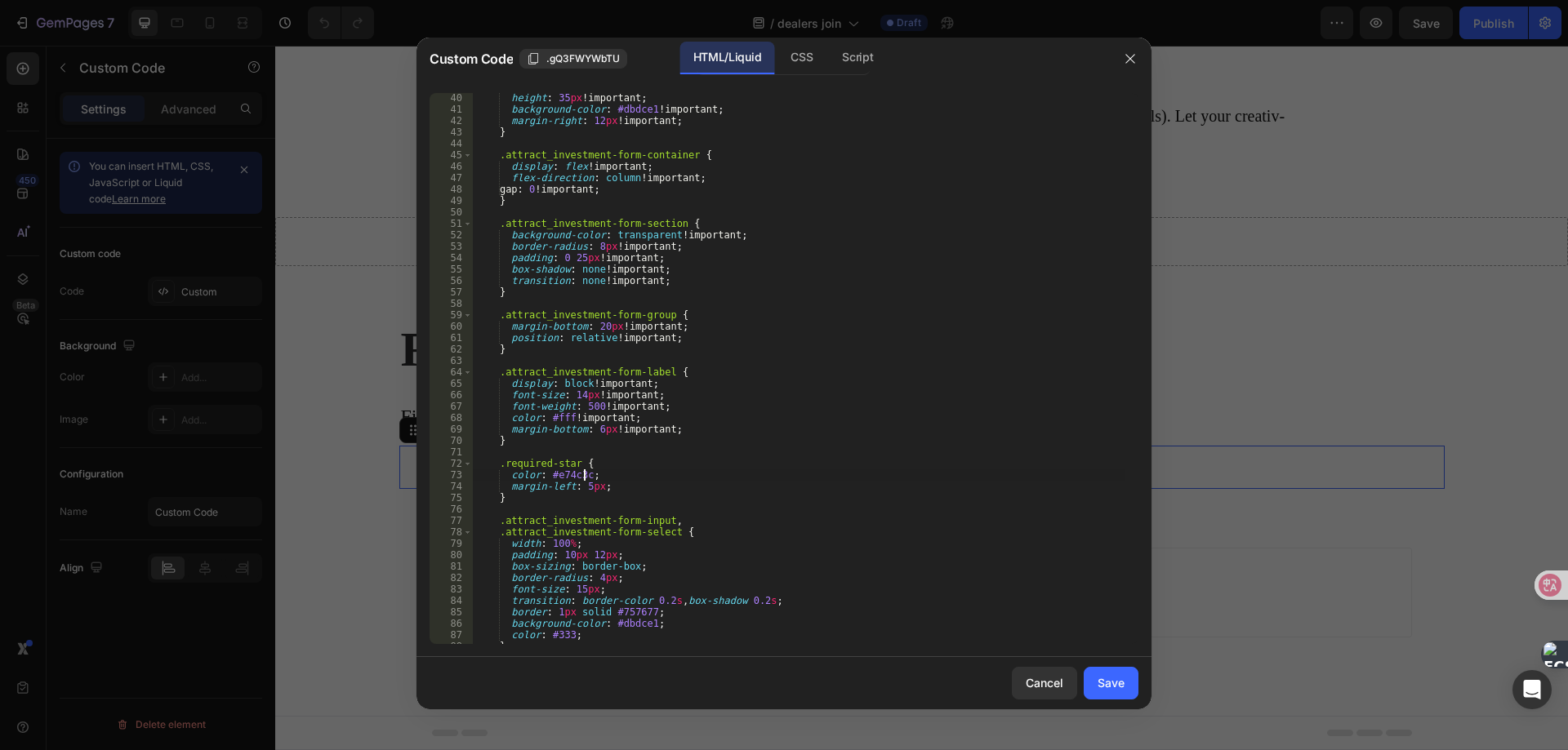
scroll to position [0, 9]
click at [608, 542] on div "height : 35 px !important ; background-color : #dbdce1 !important ; margin-righ…" at bounding box center [798, 379] width 652 height 574
click at [779, 602] on div "height : 35 px !important ; background-color : #dbdce1 !important ; margin-righ…" at bounding box center [798, 379] width 652 height 574
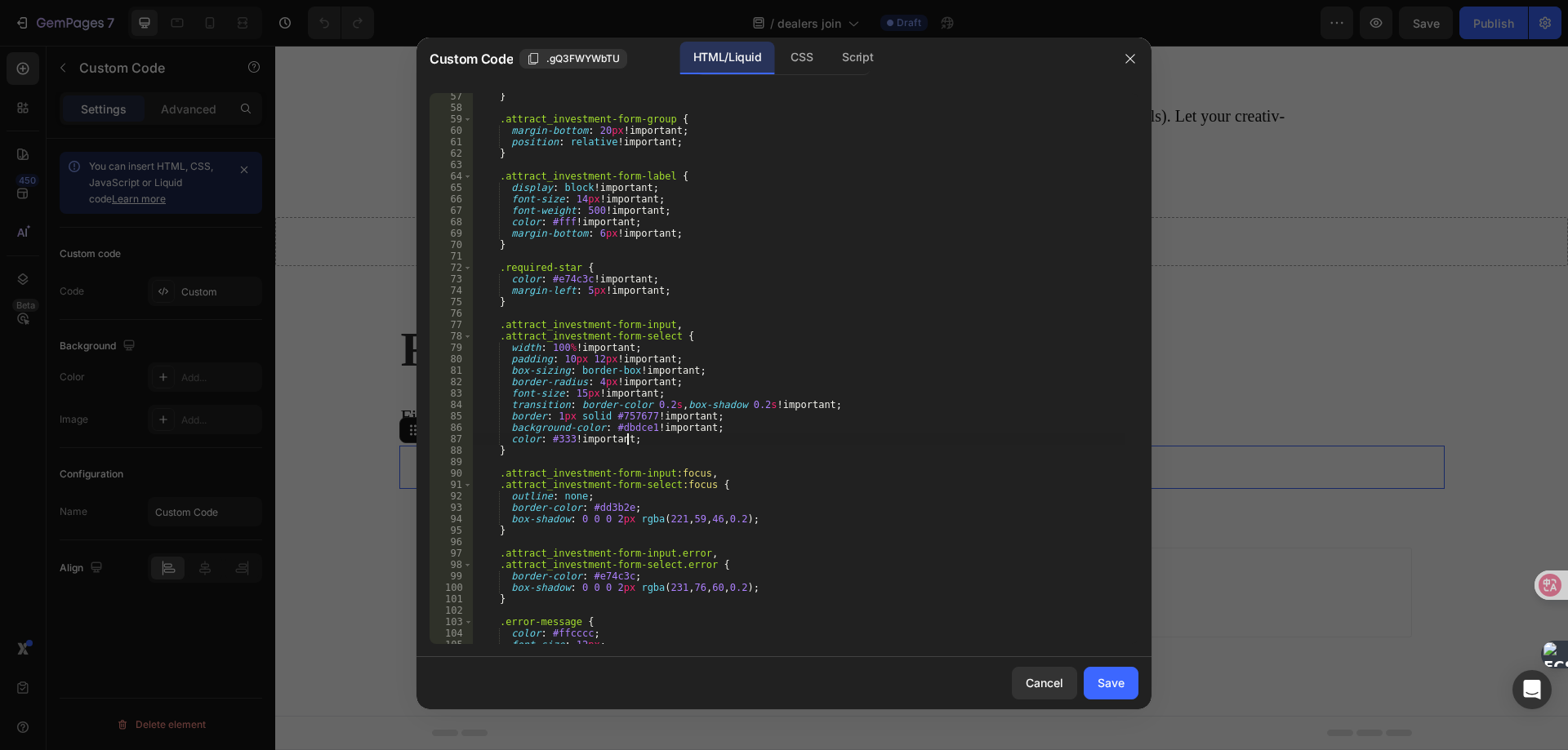
click at [677, 499] on div "} .attract_investment-form-group { margin-bottom : 20 px !important ; position …" at bounding box center [798, 377] width 652 height 574
click at [747, 514] on div "} .attract_investment-form-group { margin-bottom : 20 px !important ; position …" at bounding box center [798, 377] width 652 height 574
click at [651, 570] on div "} .attract_investment-form-group { margin-bottom : 20 px !important ; position …" at bounding box center [798, 377] width 652 height 574
click at [768, 592] on div "} .attract_investment-form-group { margin-bottom : 20 px !important ; position …" at bounding box center [798, 377] width 652 height 574
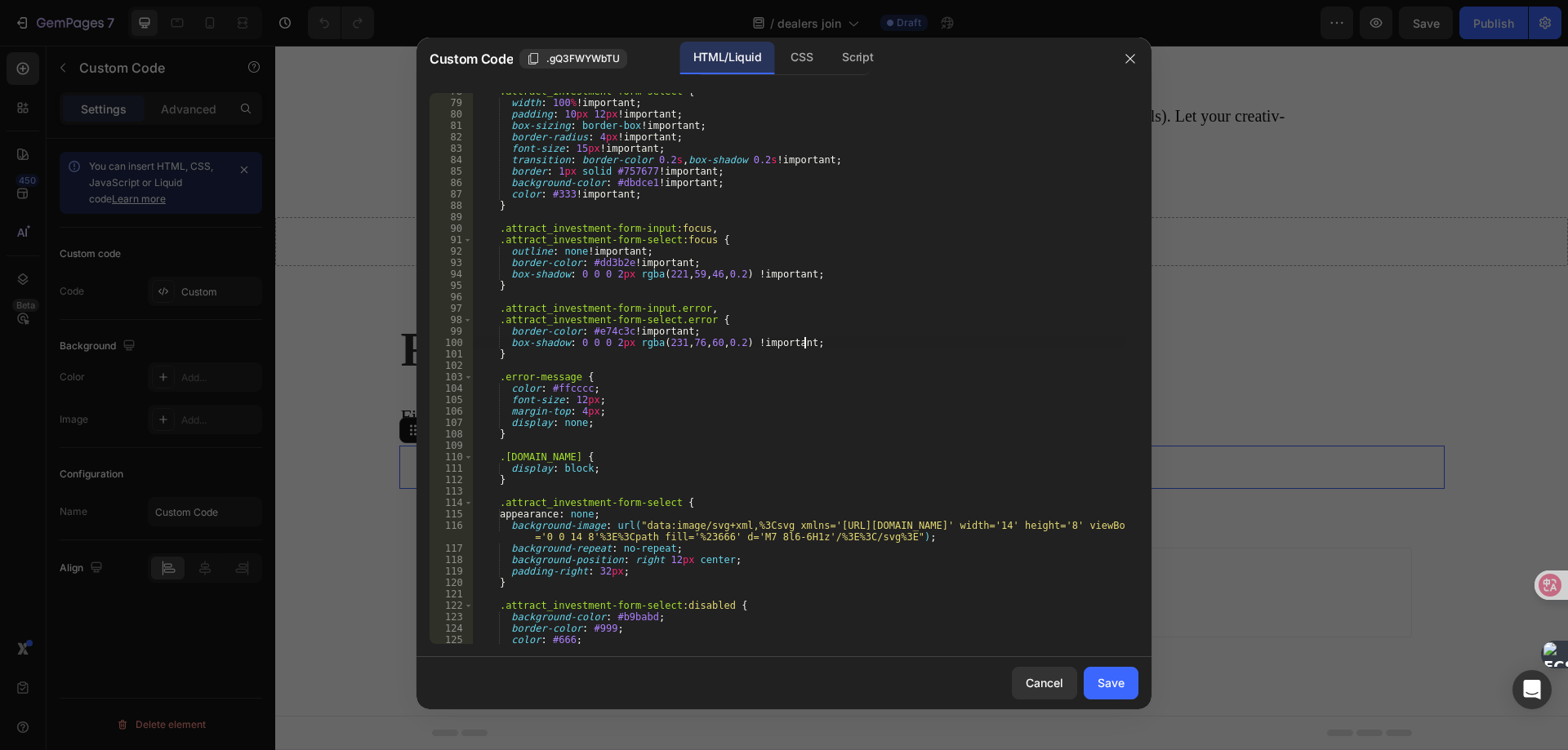
scroll to position [887, 0]
click at [637, 390] on div ".attract_investment-form-select { width : 100 % !important ; padding : 10 px 12…" at bounding box center [798, 373] width 652 height 574
click at [622, 465] on div ".attract_investment-form-select { width : 100 % !important ; padding : 10 px 12…" at bounding box center [798, 373] width 652 height 574
click at [645, 509] on div ".attract_investment-form-select { width : 100 % !important ; padding : 10 px 12…" at bounding box center [798, 373] width 652 height 574
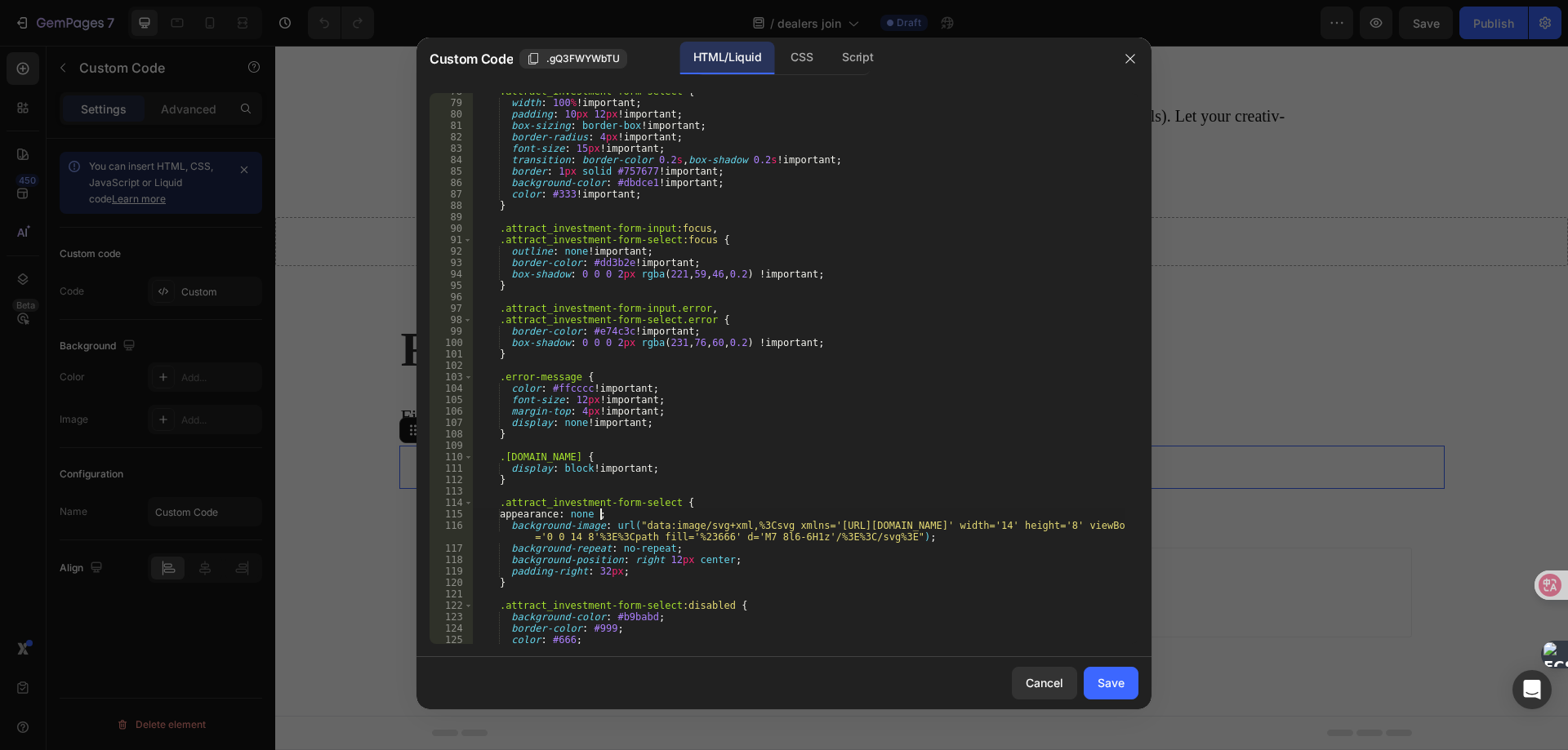
scroll to position [0, 10]
click at [937, 540] on div ".attract_investment-form-select { width : 100 % !important ; padding : 10 px 12…" at bounding box center [798, 373] width 652 height 574
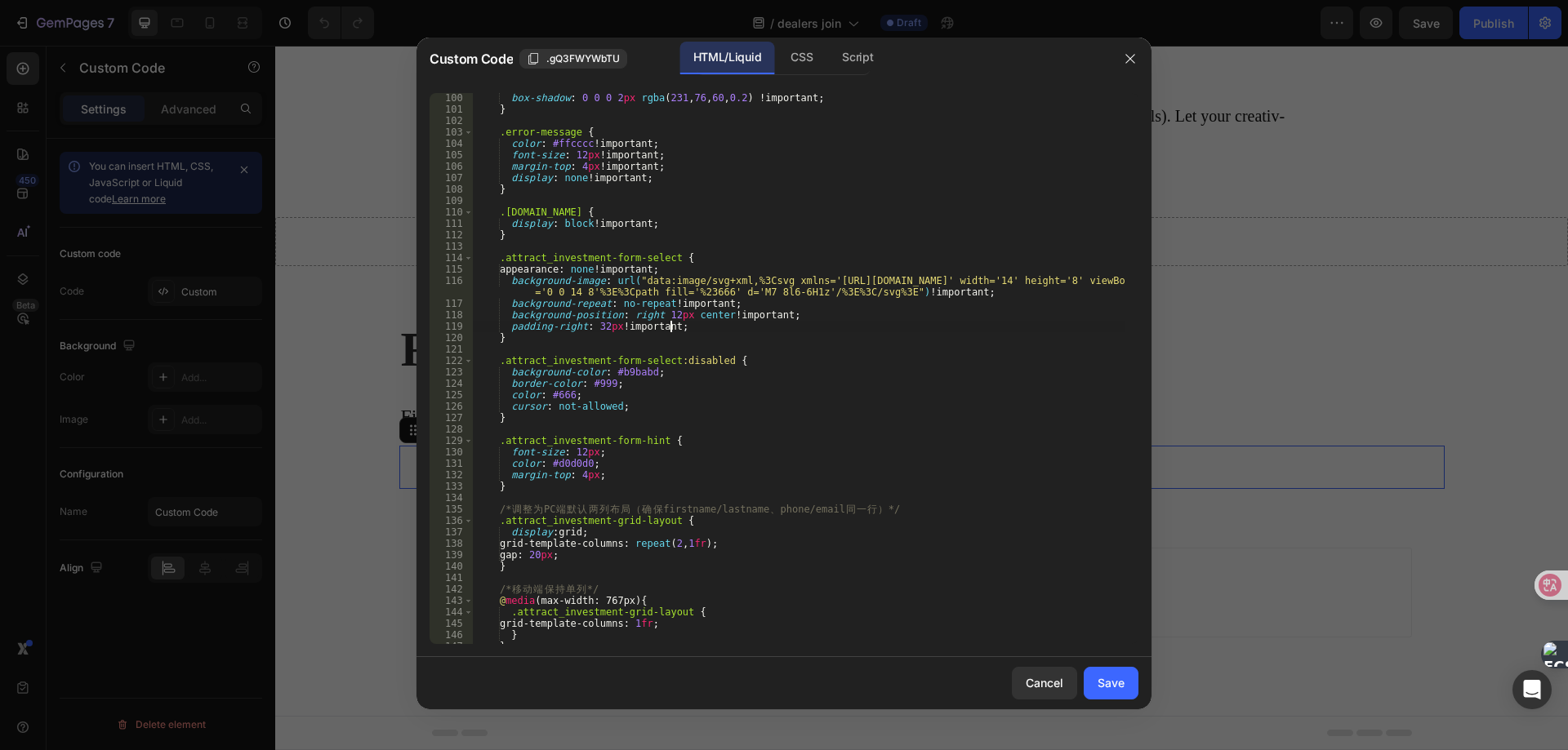
scroll to position [1132, 0]
click at [683, 368] on div "box-shadow : 0 0 0 2 px rgba ( 231 , 76 , 60 , 0.2 ) !important ; } .error-mess…" at bounding box center [798, 379] width 652 height 574
click at [622, 453] on div "box-shadow : 0 0 0 2 px rgba ( 231 , 76 , 60 , 0.2 ) !important ; } .error-mess…" at bounding box center [798, 379] width 652 height 574
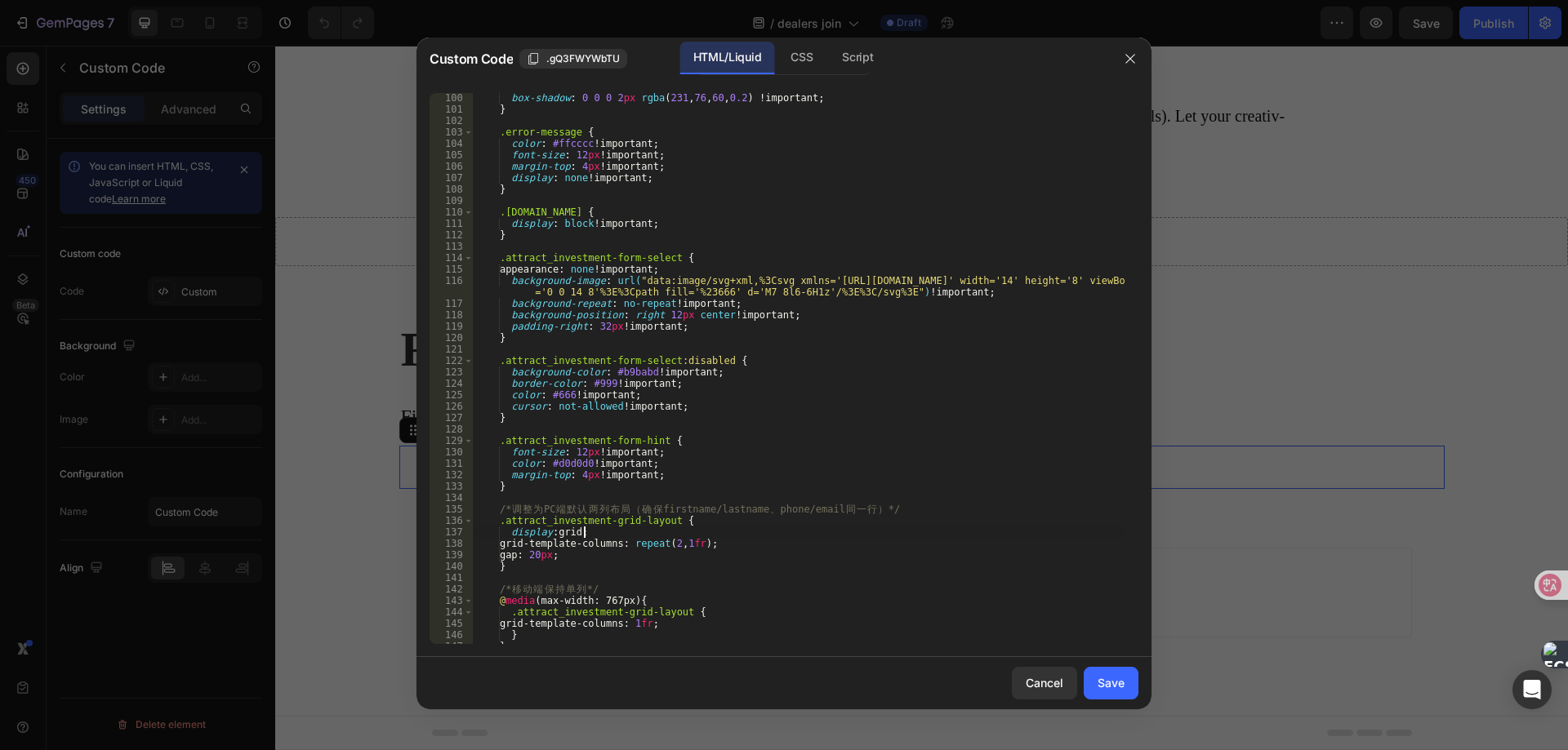
click at [620, 529] on div "box-shadow : 0 0 0 2 px rgba ( 231 , 76 , 60 , 0.2 ) !important ; } .error-mess…" at bounding box center [798, 379] width 652 height 574
click at [734, 542] on div "box-shadow : 0 0 0 2 px rgba ( 231 , 76 , 60 , 0.2 ) !important ; } .error-mess…" at bounding box center [798, 379] width 652 height 574
click at [701, 631] on div "box-shadow : 0 0 0 2 px rgba ( 231 , 76 , 60 , 0.2 ) !important ; } .error-mess…" at bounding box center [798, 379] width 652 height 574
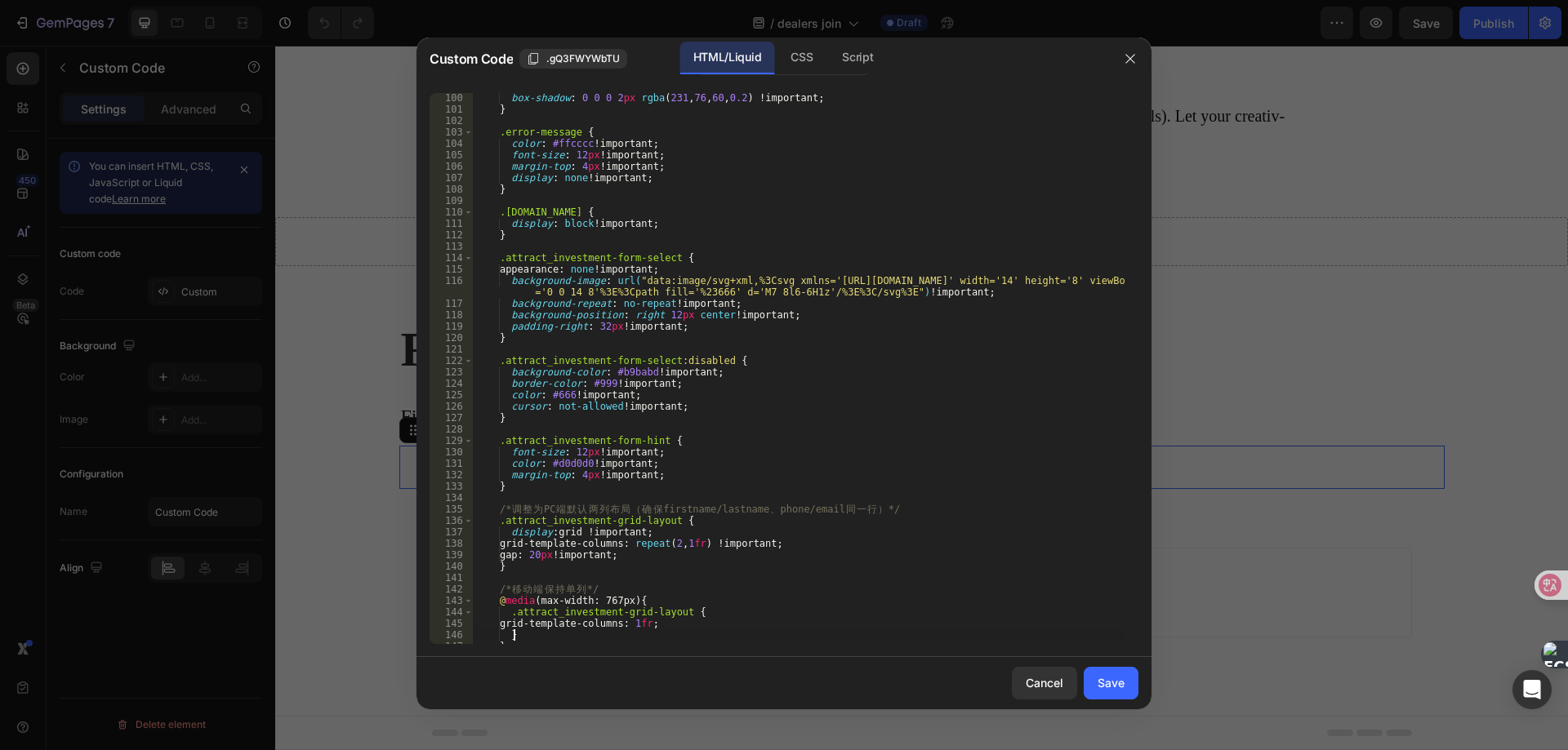
scroll to position [0, 2]
click at [706, 625] on div "box-shadow : 0 0 0 2 px rgba ( 231 , 76 , 60 , 0.2 ) !important ; } .error-mess…" at bounding box center [798, 379] width 652 height 574
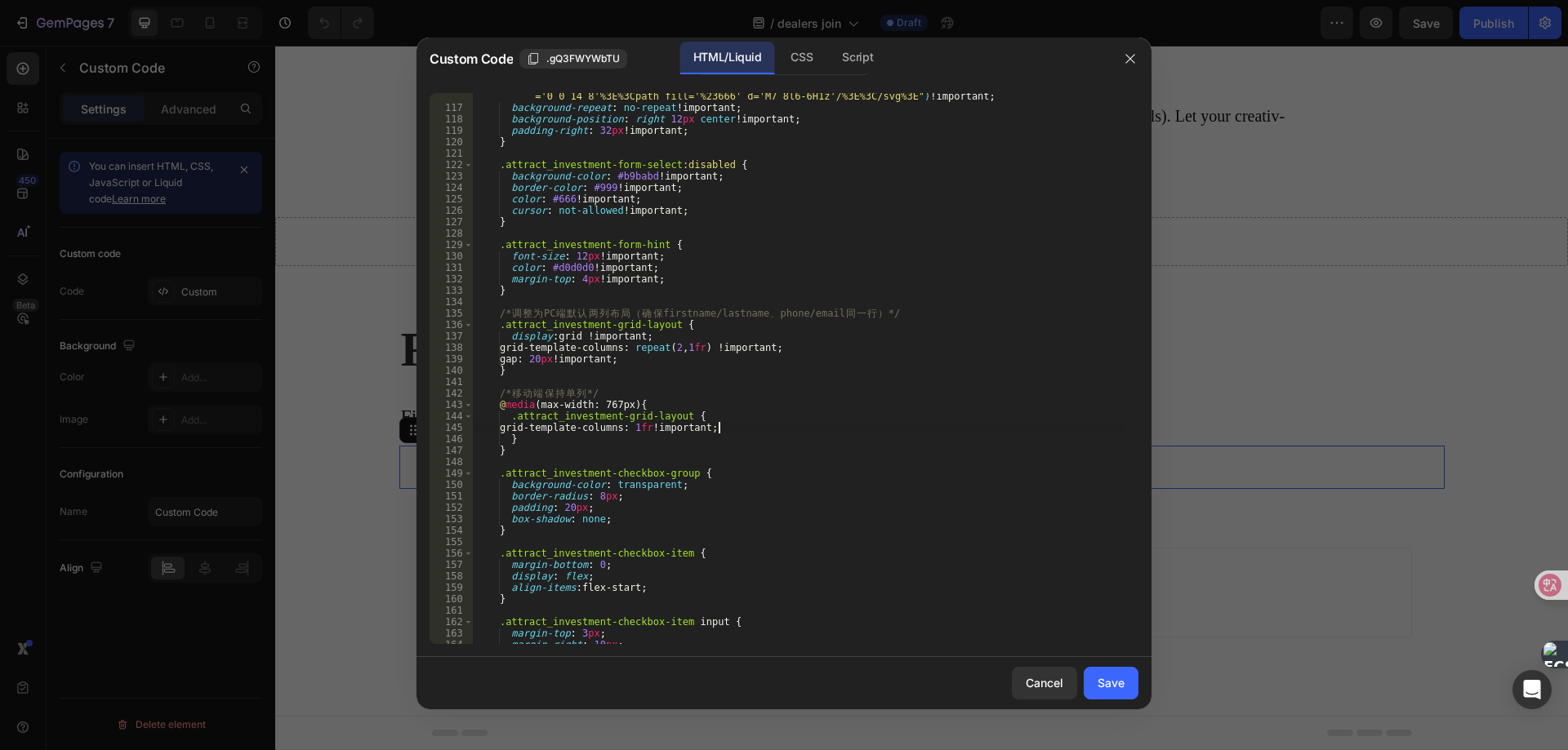
scroll to position [1475, 0]
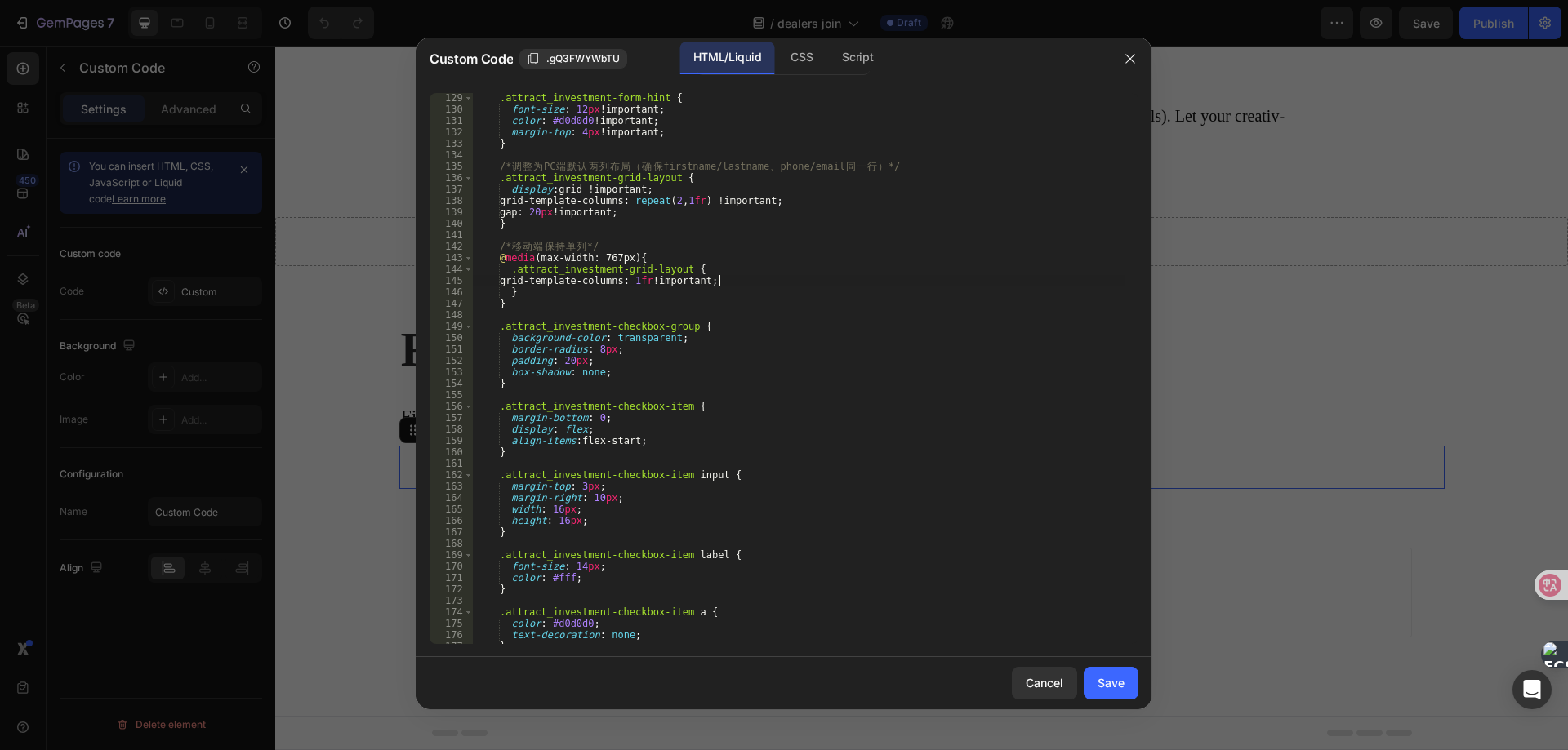
click at [703, 337] on div ".attract_investment-form-hint { font-size : 12 px !important ; color : #d0d0d0 …" at bounding box center [798, 379] width 652 height 574
click at [617, 423] on div ".attract_investment-form-hint { font-size : 12 px !important ; color : #d0d0d0 …" at bounding box center [798, 379] width 652 height 574
click at [619, 422] on div ".attract_investment-form-hint { font-size : 12 px !important ; color : #d0d0d0 …" at bounding box center [798, 379] width 652 height 574
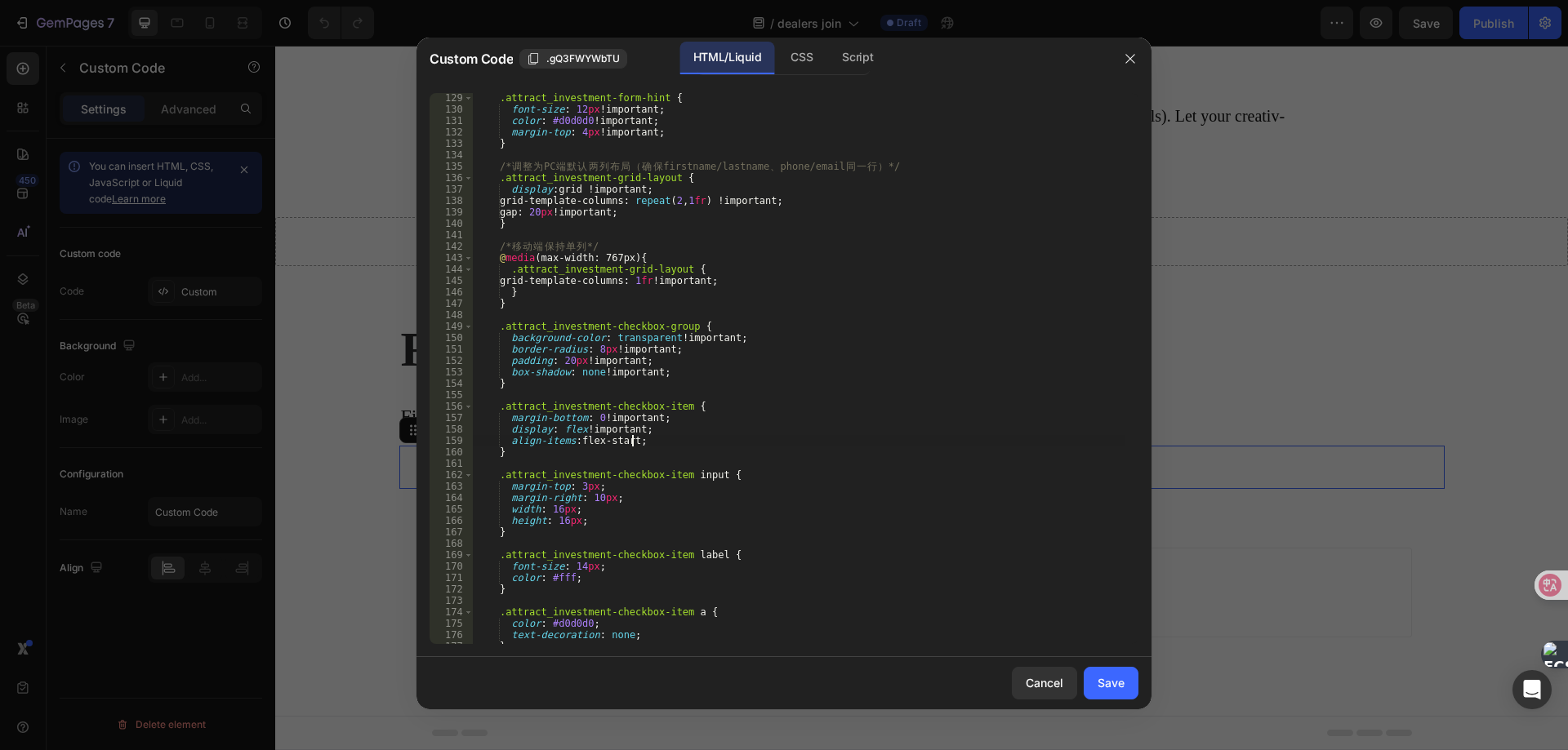
scroll to position [0, 13]
click at [631, 487] on div ".attract_investment-form-hint { font-size : 12 px !important ; color : #d0d0d0 …" at bounding box center [798, 379] width 652 height 574
drag, startPoint x: 608, startPoint y: 574, endPoint x: 616, endPoint y: 569, distance: 9.4
click at [610, 574] on div ".attract_investment-form-hint { font-size : 12 px !important ; color : #d0d0d0 …" at bounding box center [798, 379] width 652 height 574
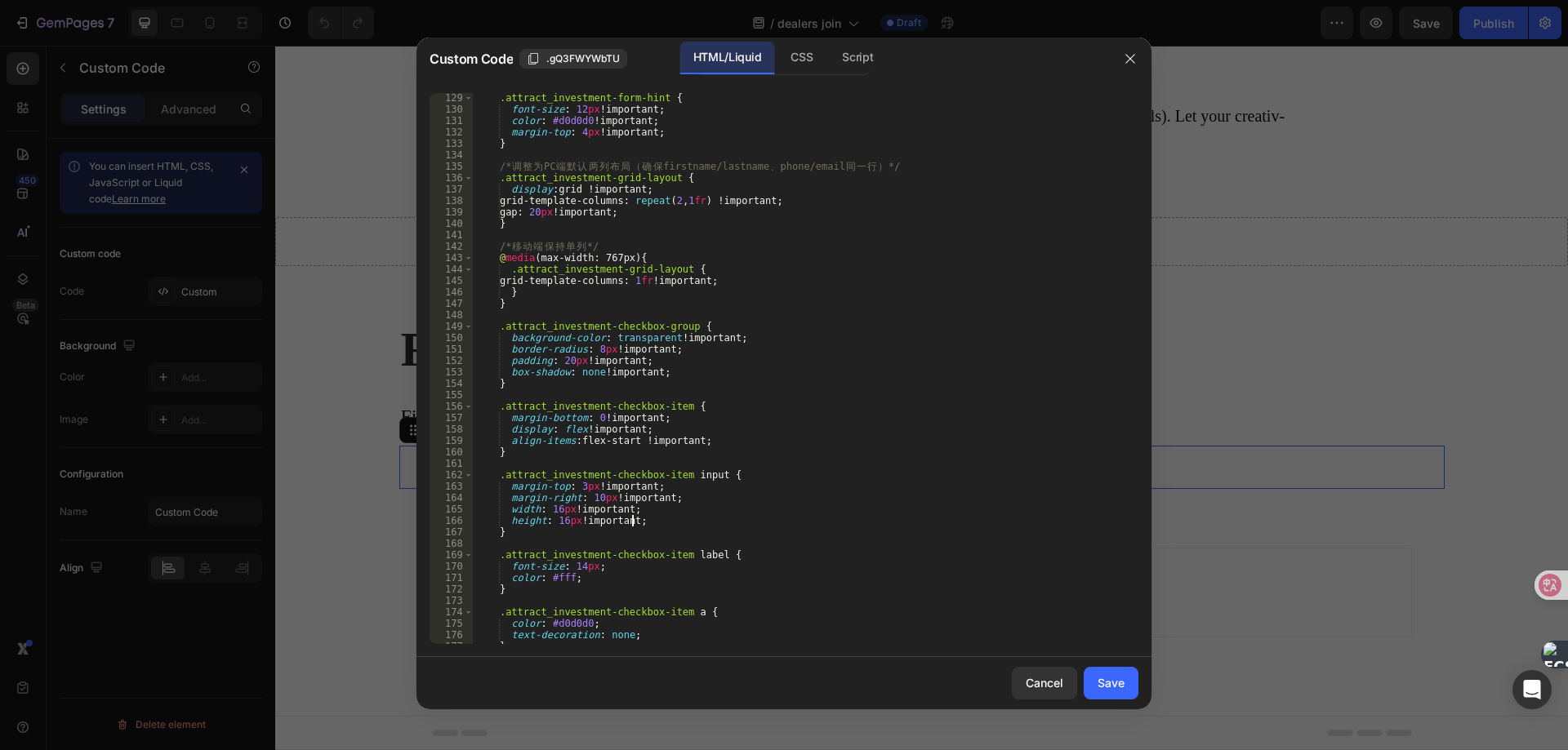
scroll to position [0, 7]
click at [619, 566] on div ".attract_investment-form-hint { font-size : 12 px !important ; color : #d0d0d0 …" at bounding box center [798, 379] width 652 height 574
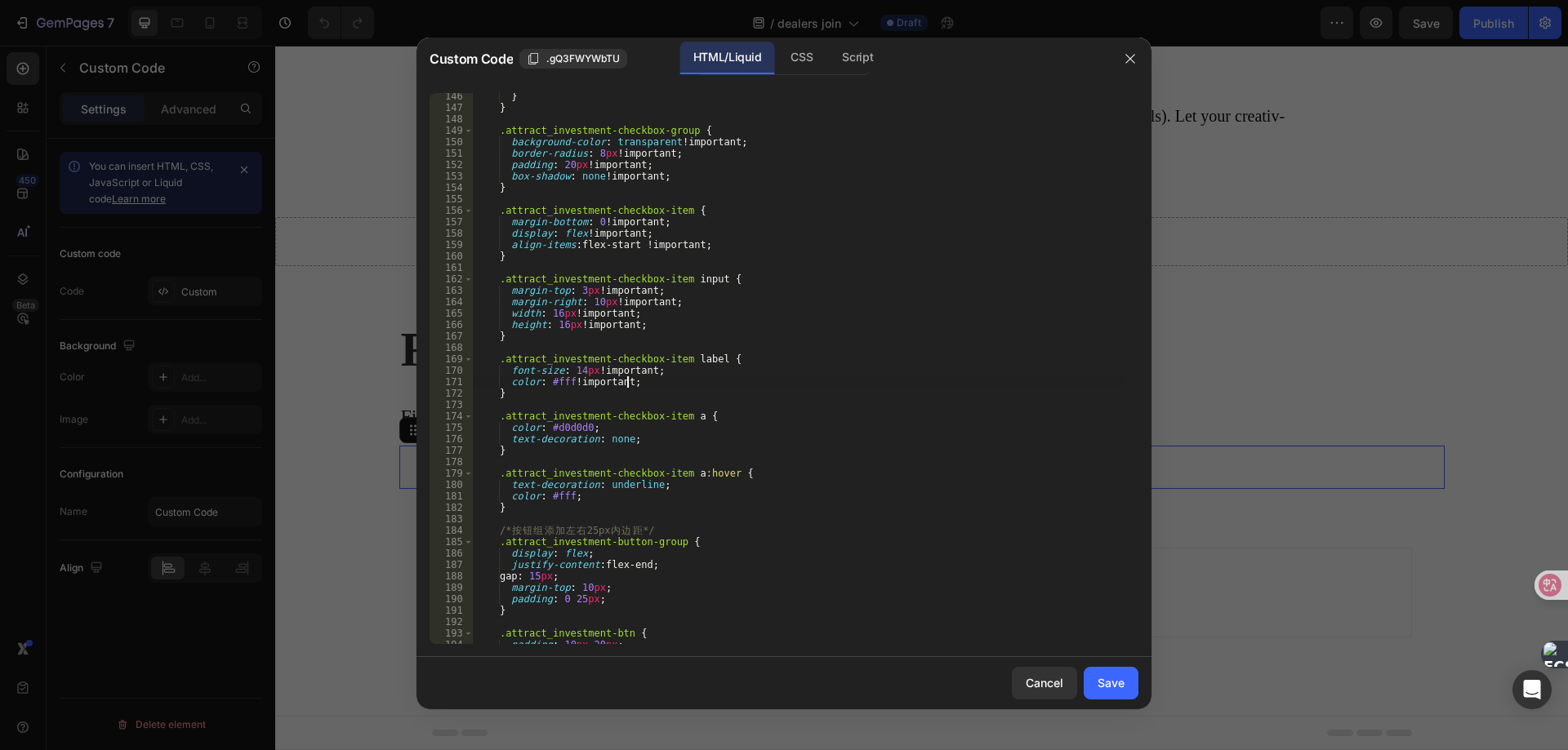
click at [614, 431] on div "} } .attract_investment-checkbox-group { background-color : transparent !import…" at bounding box center [798, 377] width 652 height 574
click at [665, 487] on div "} } .attract_investment-checkbox-group { background-color : transparent !import…" at bounding box center [798, 377] width 652 height 574
click at [642, 552] on div "} } .attract_investment-checkbox-group { background-color : transparent !import…" at bounding box center [798, 377] width 652 height 574
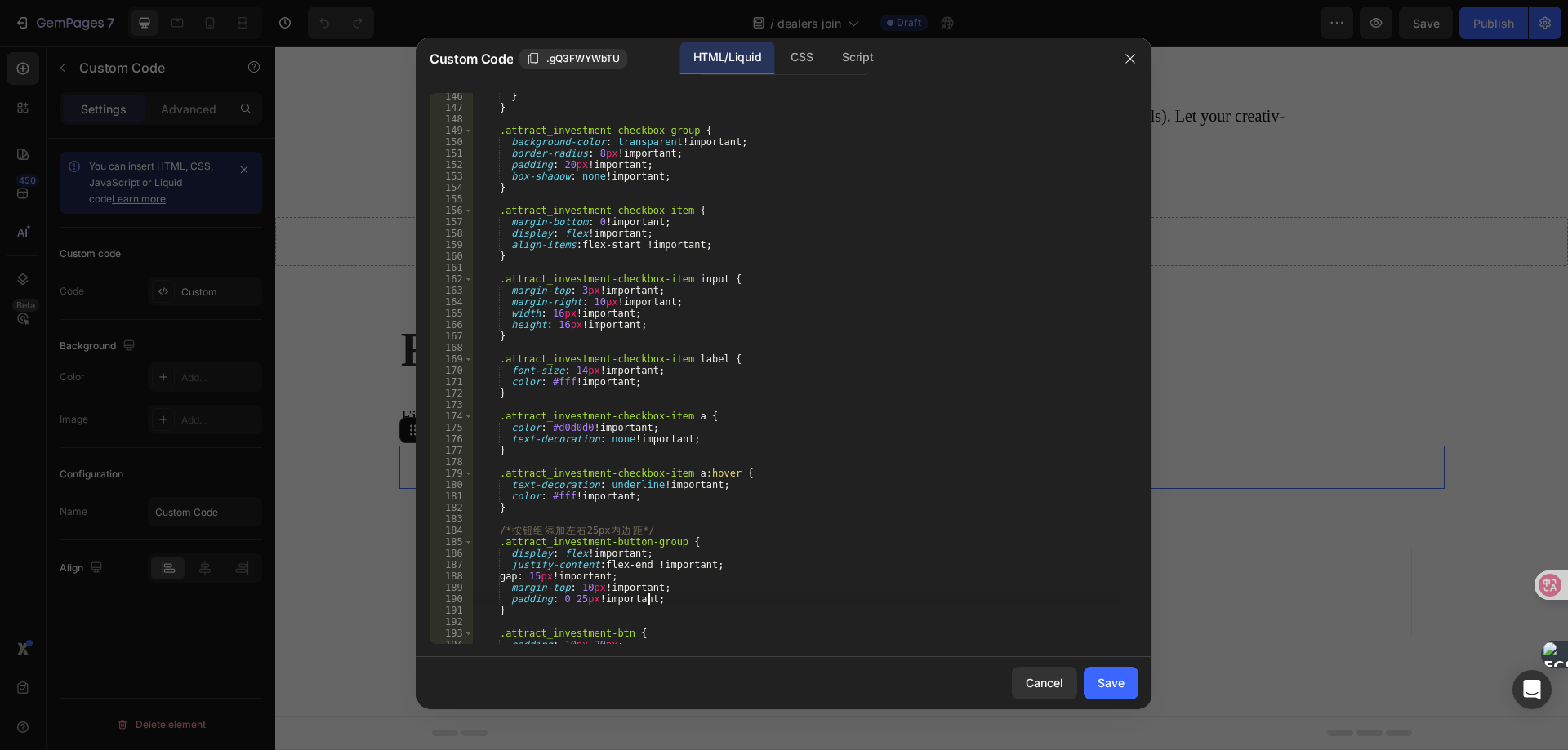
scroll to position [1866, 0]
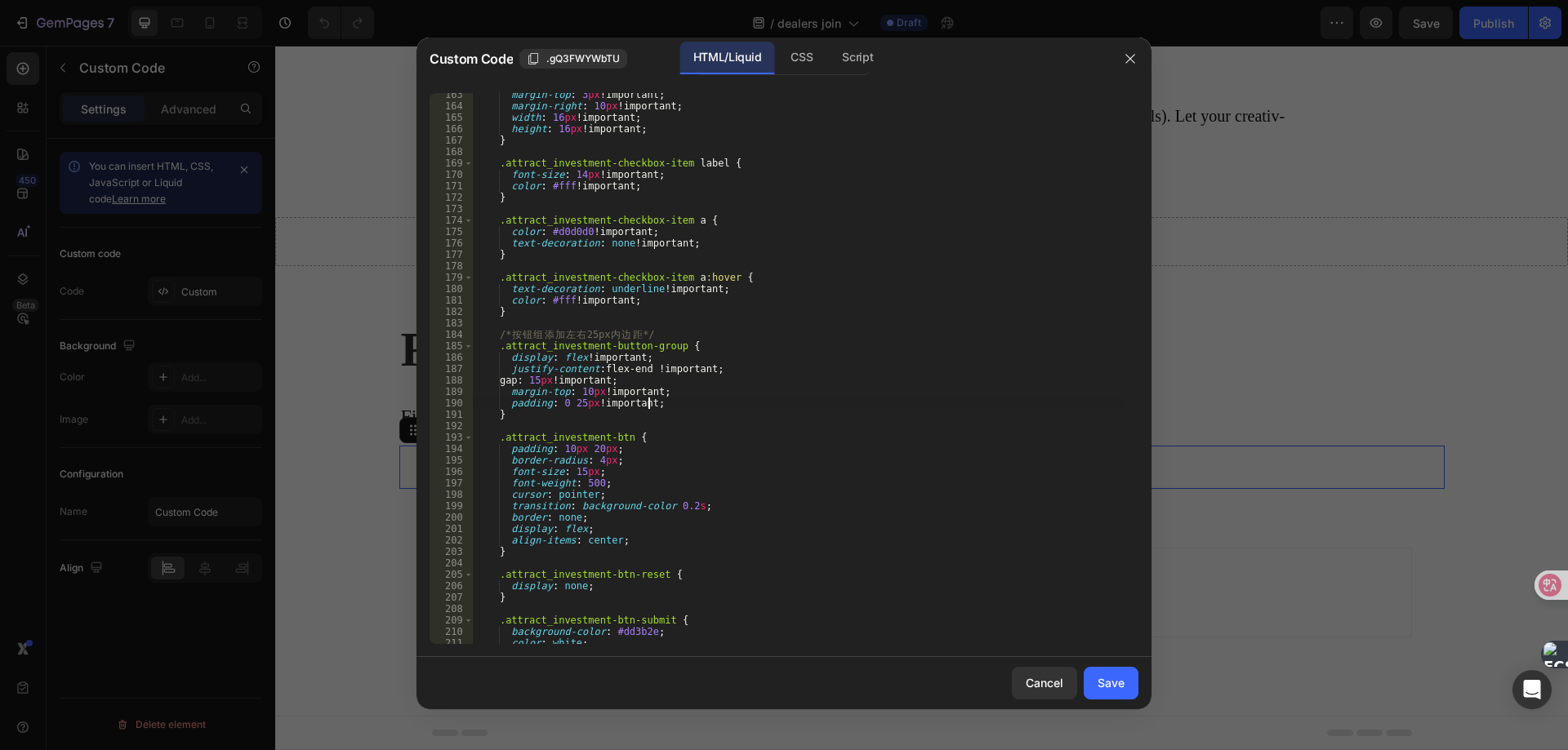
click at [655, 446] on div "margin-top : 3 px !important ; margin-right : 10 px !important ; width : 16 px …" at bounding box center [798, 376] width 652 height 574
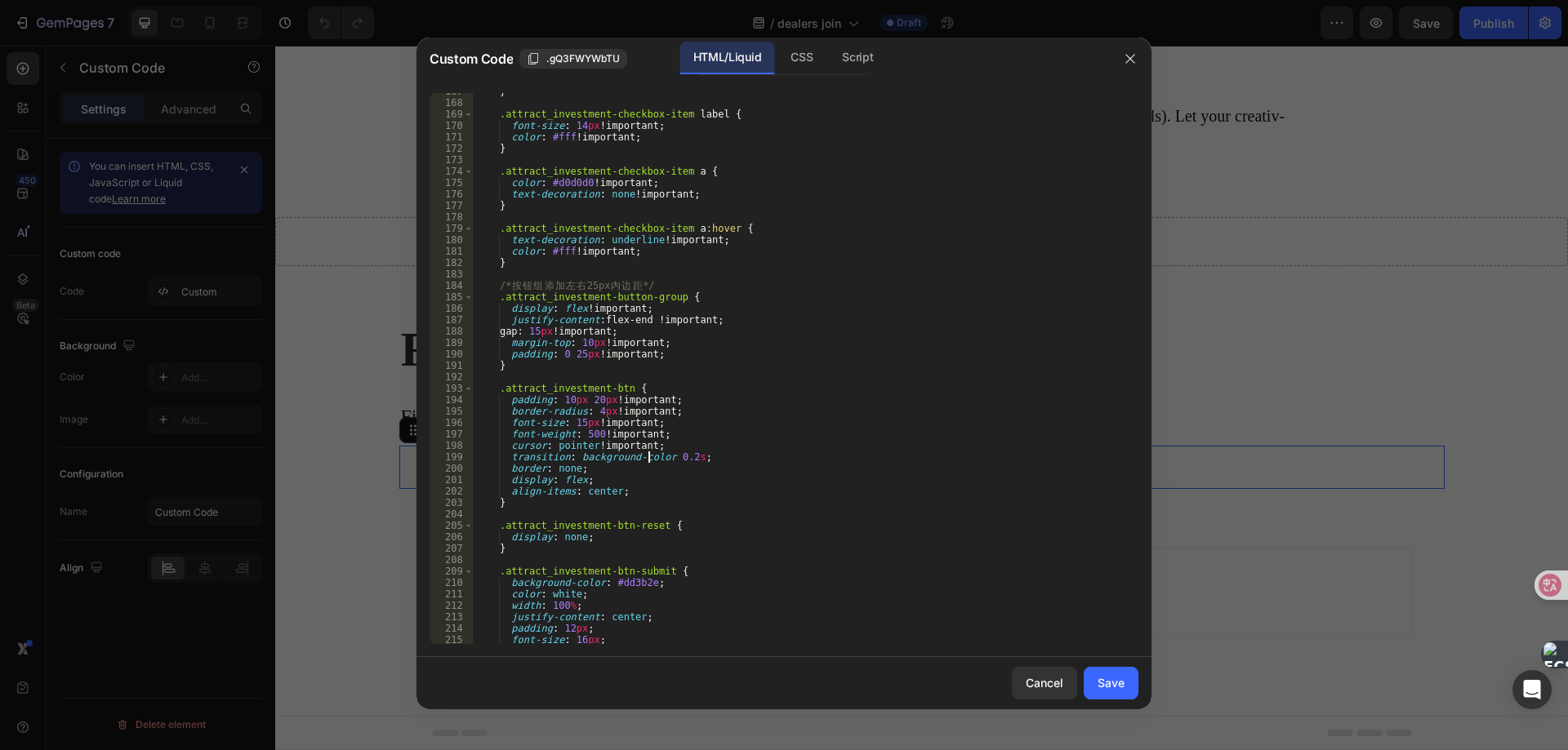
click at [704, 455] on div "} .attract_investment-checkbox-item label { font-size : 14 px !important ; colo…" at bounding box center [798, 373] width 652 height 574
type textarea "d"
click at [612, 533] on div "} .attract_investment-checkbox-item label { font-size : 14 px !important ; colo…" at bounding box center [798, 373] width 652 height 574
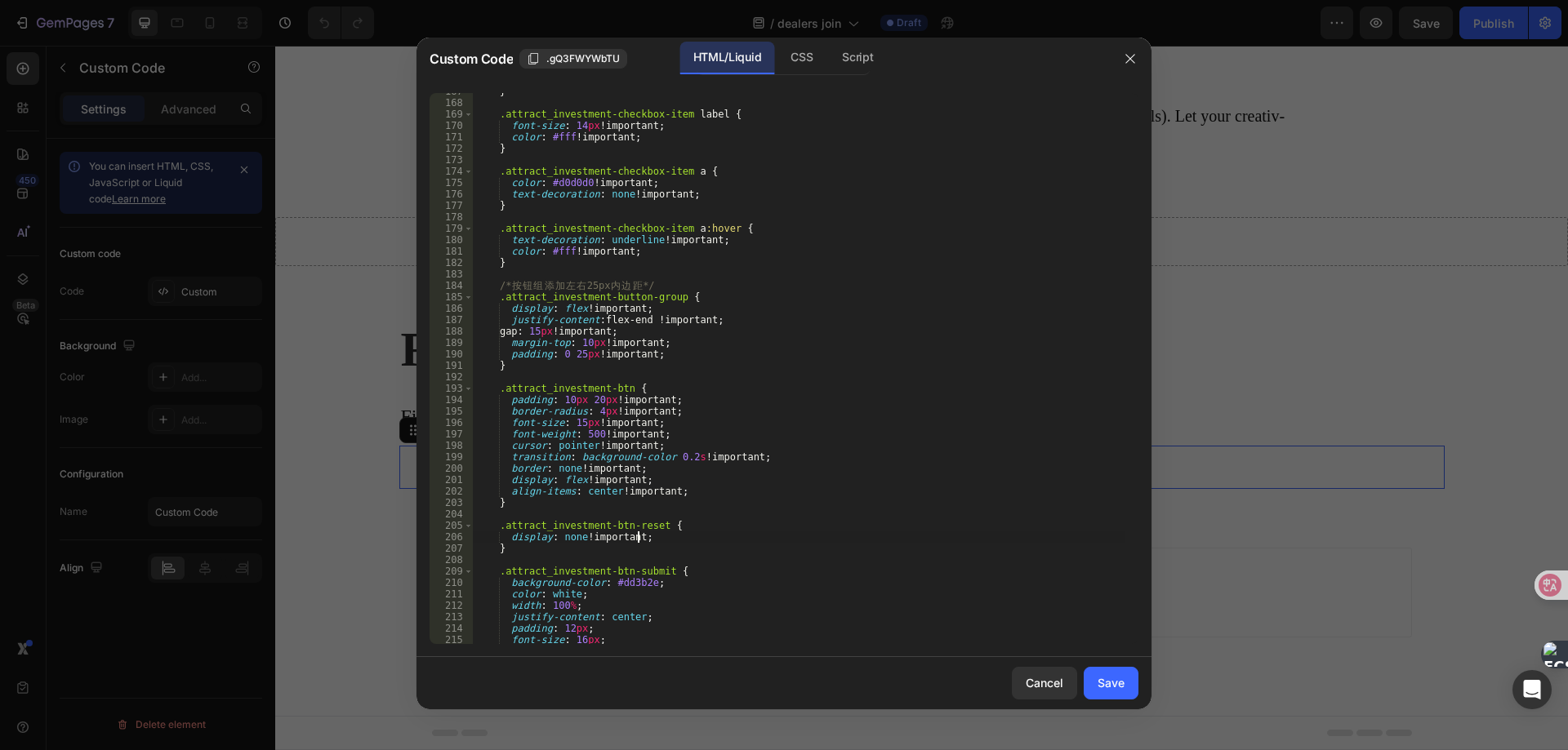
scroll to position [0, 9]
click at [667, 582] on div "} .attract_investment-checkbox-item label { font-size : 14 px !important ; colo…" at bounding box center [798, 373] width 652 height 574
type textarea "s"
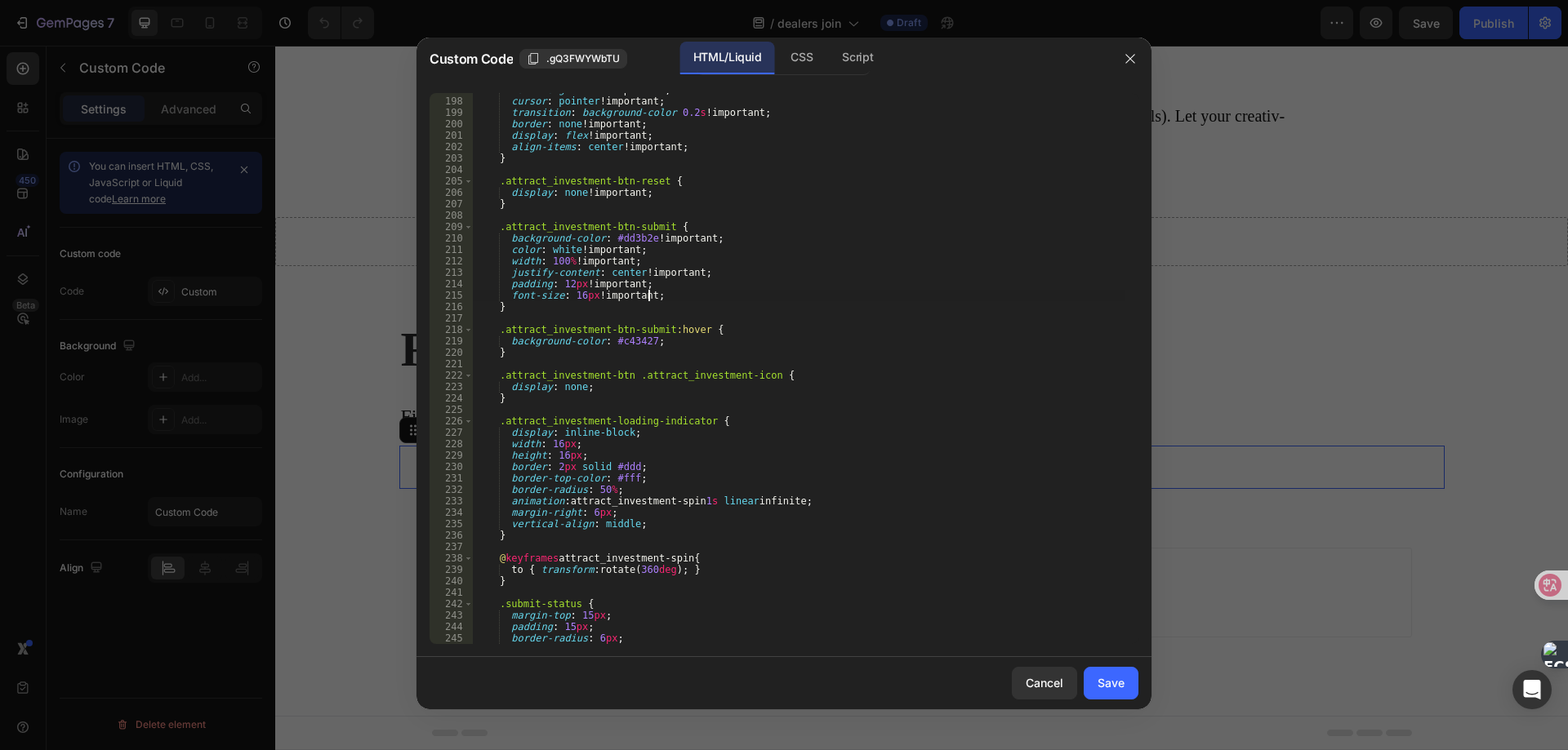
scroll to position [2211, 0]
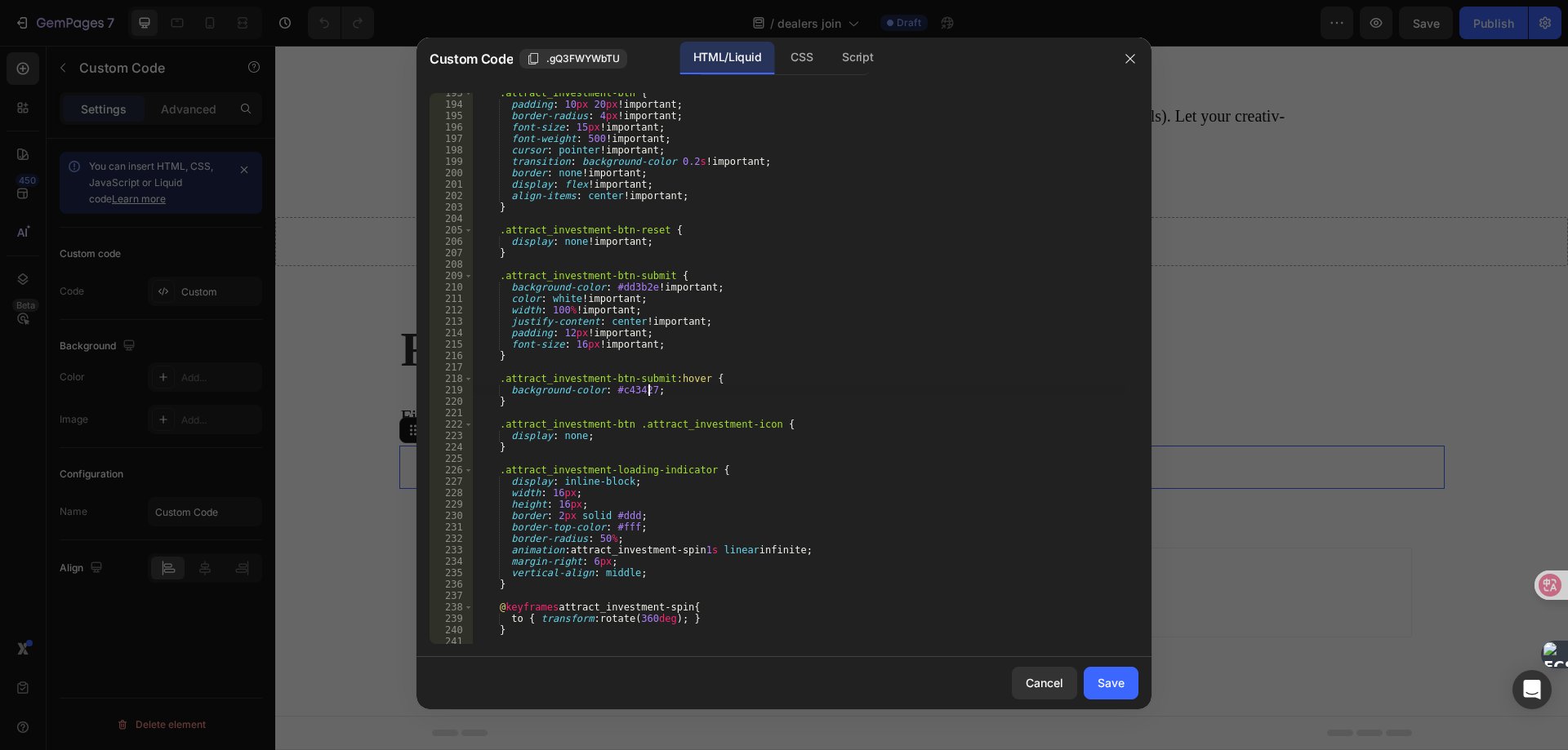
click at [691, 385] on div ".attract_investment-btn { padding : 10 px 20 px !important ; border-radius : 4 …" at bounding box center [798, 374] width 652 height 574
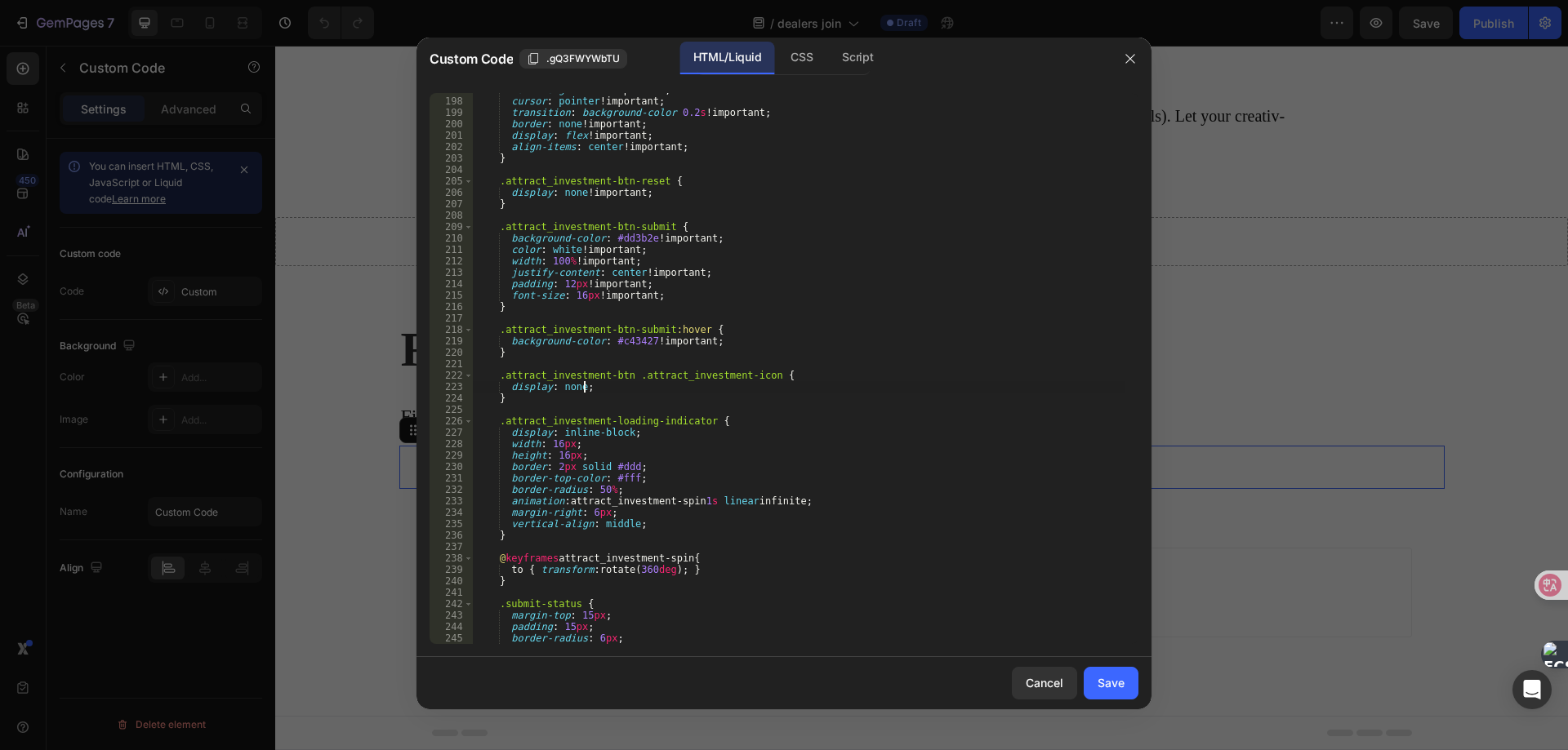
click at [600, 381] on div "font-weight : 500 !important ; cursor : pointer !important ; transition : backg…" at bounding box center [798, 371] width 652 height 574
click at [644, 434] on div "font-weight : 500 !important ; cursor : pointer !important ; transition : backg…" at bounding box center [798, 371] width 652 height 574
click at [846, 502] on div "font-weight : 500 !important ; cursor : pointer !important ; transition : backg…" at bounding box center [798, 371] width 652 height 574
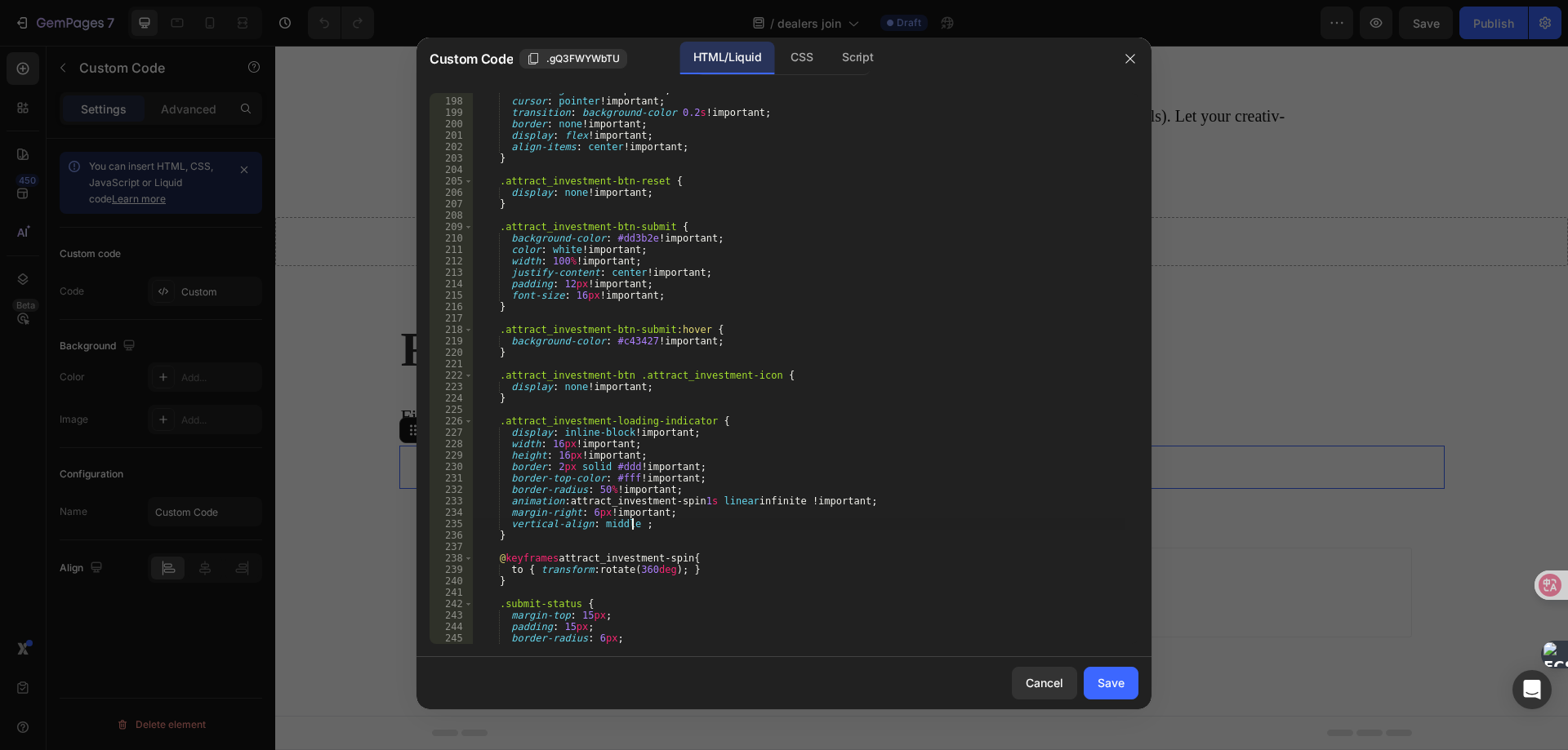
scroll to position [0, 13]
click at [675, 569] on div "font-weight : 500 !important ; cursor : pointer !important ; transition : backg…" at bounding box center [798, 371] width 652 height 574
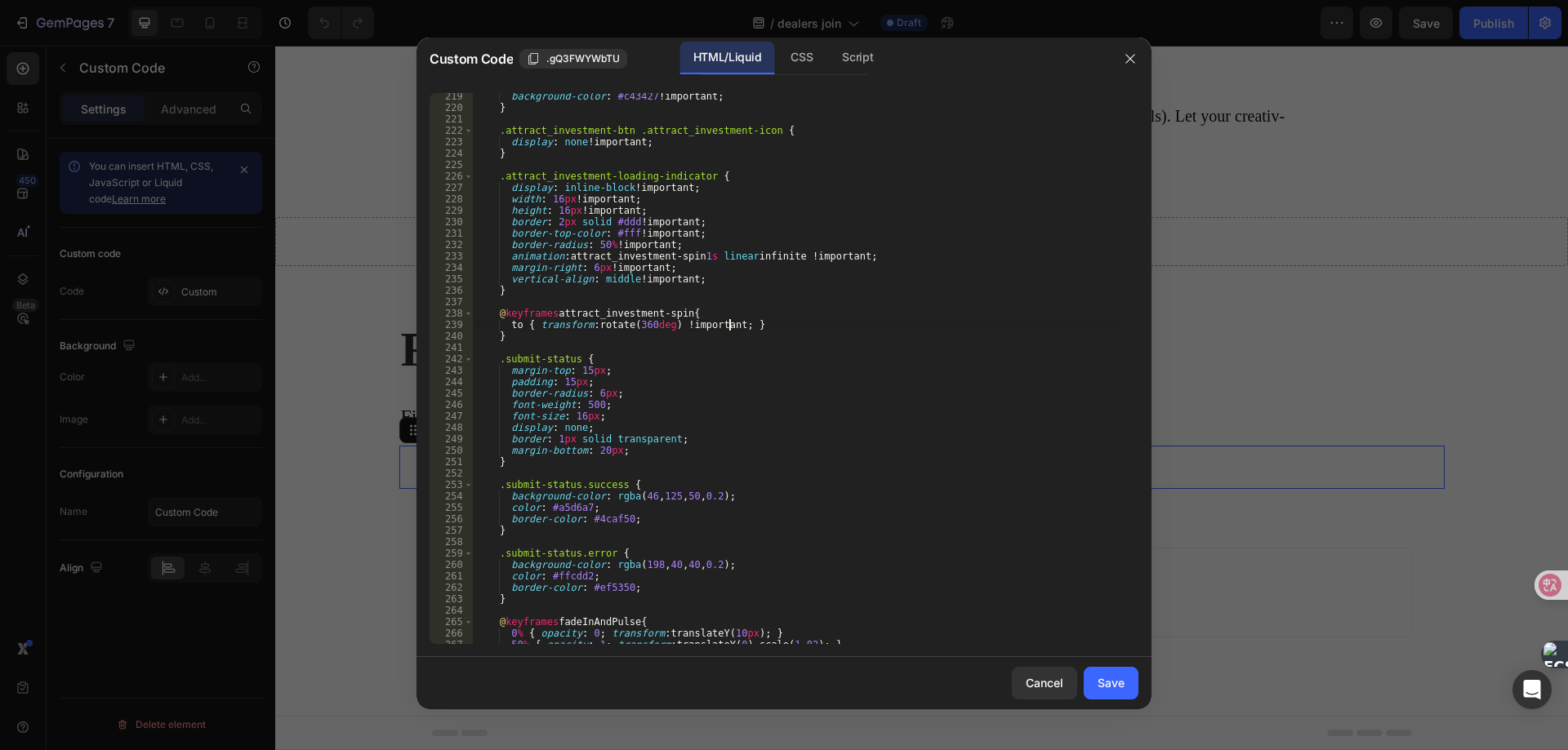
scroll to position [2553, 0]
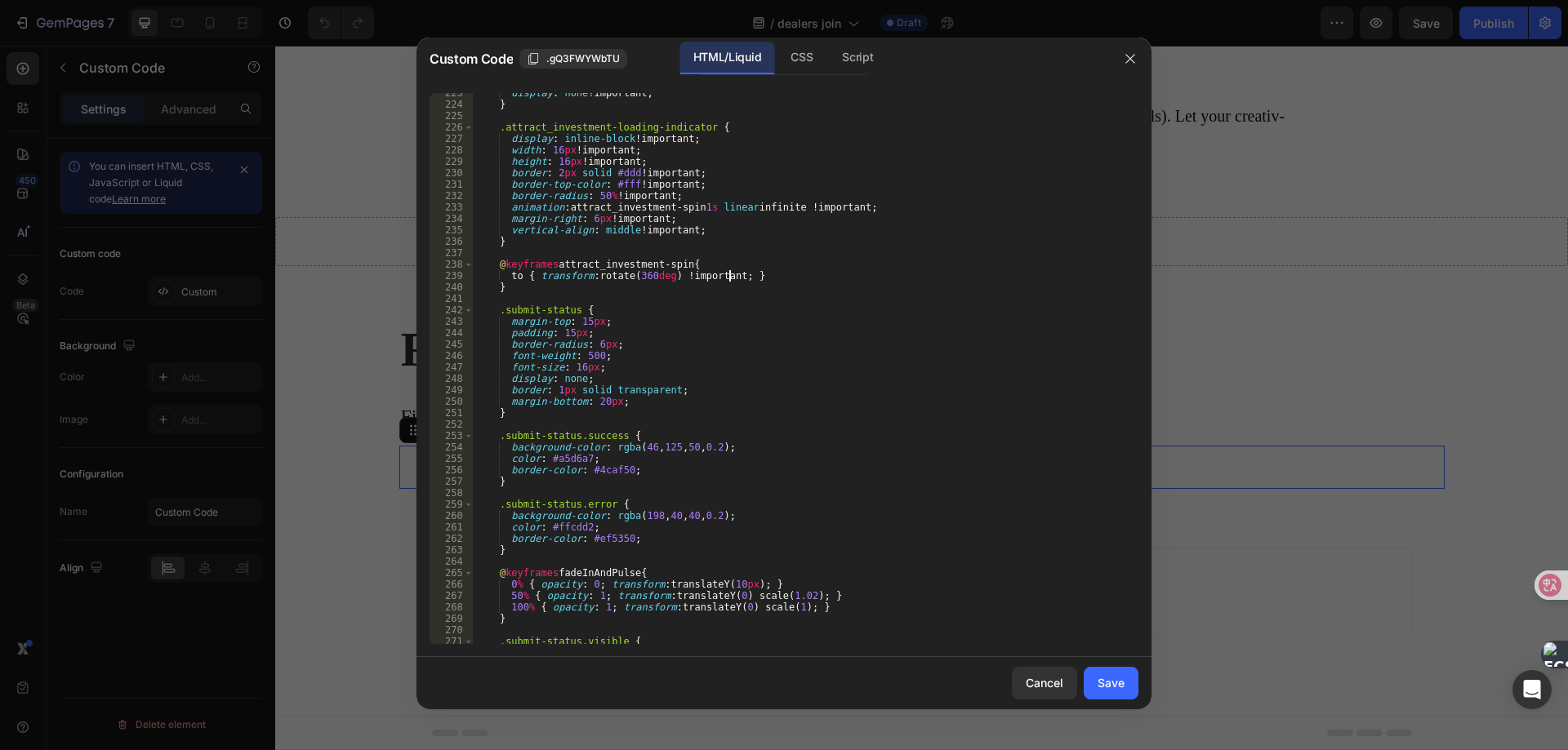
click at [627, 320] on div "display : none !important ; } .attract_investment-loading-indicator { display :…" at bounding box center [798, 374] width 652 height 574
click at [669, 393] on div "display : none !important ; } .attract_investment-loading-indicator { display :…" at bounding box center [798, 374] width 652 height 574
click at [764, 443] on div "display : none !important ; } .attract_investment-loading-indicator { display :…" at bounding box center [798, 374] width 652 height 574
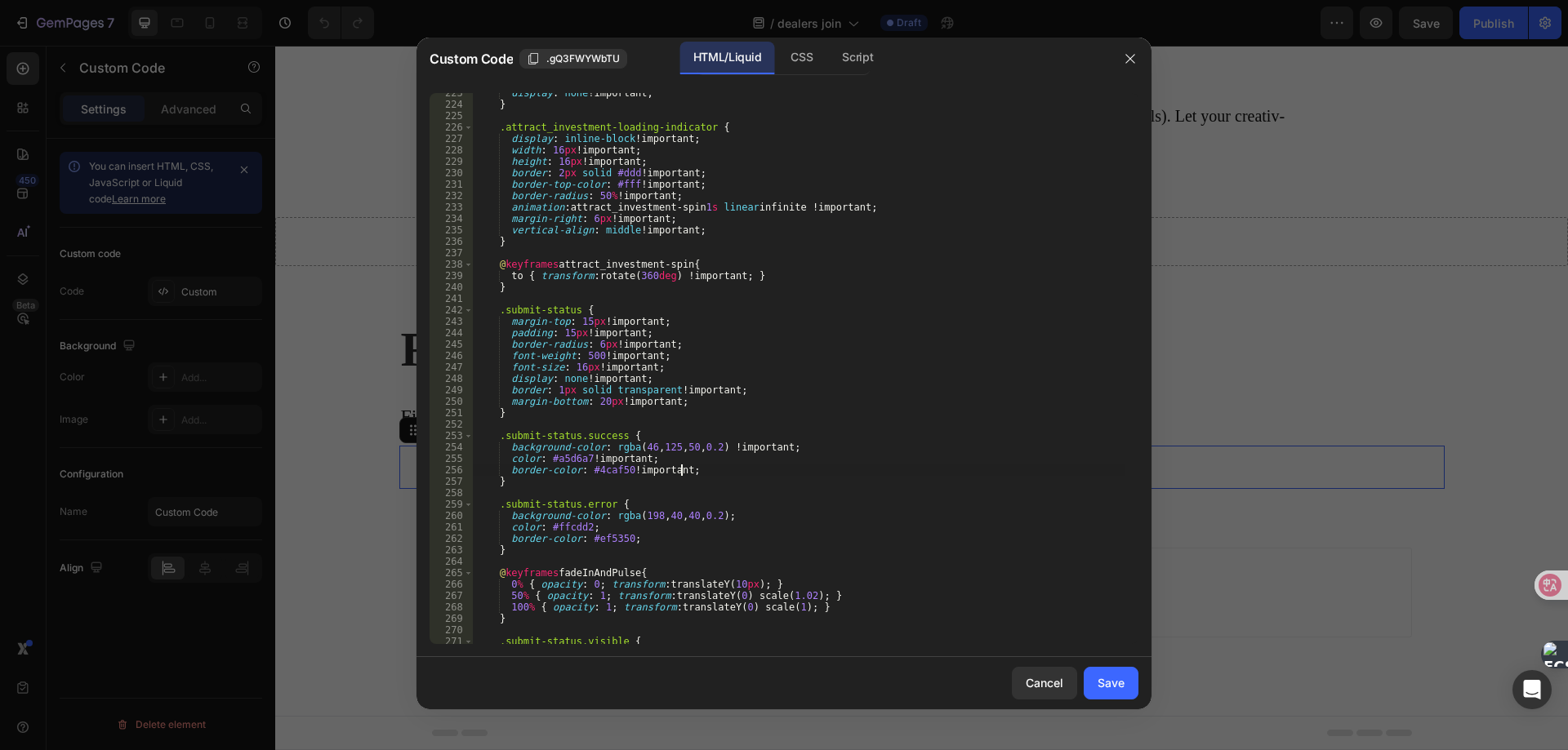
scroll to position [0, 12]
click at [774, 511] on div "display : none !important ; } .attract_investment-loading-indicator { display :…" at bounding box center [798, 374] width 652 height 574
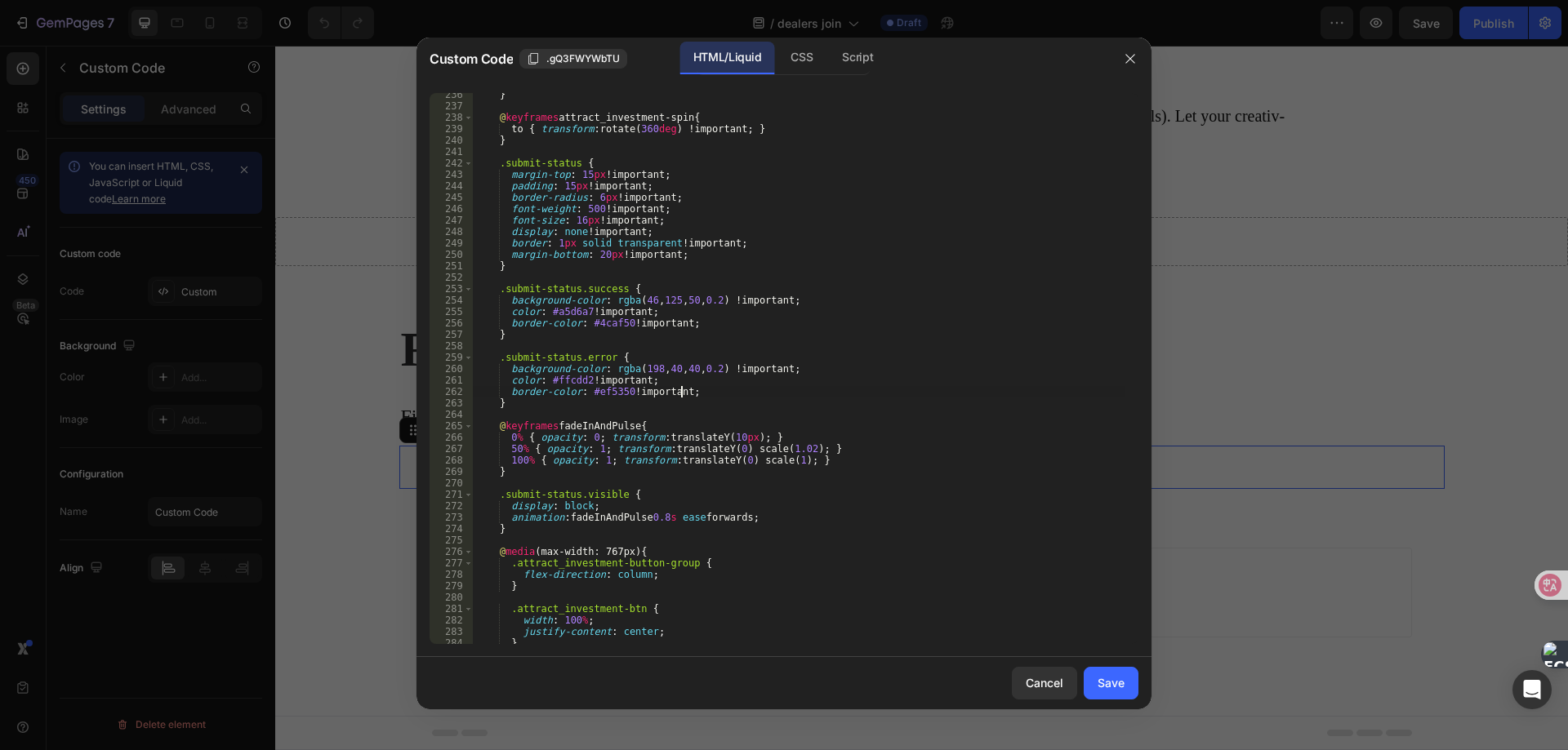
scroll to position [2700, 0]
click at [750, 441] on div "} @ keyframes attract_investment-spin { to { transform : rotate( 360 deg ) !imp…" at bounding box center [798, 376] width 652 height 574
click at [594, 437] on div "} @ keyframes attract_investment-spin { to { transform : rotate( 360 deg ) !imp…" at bounding box center [798, 376] width 652 height 574
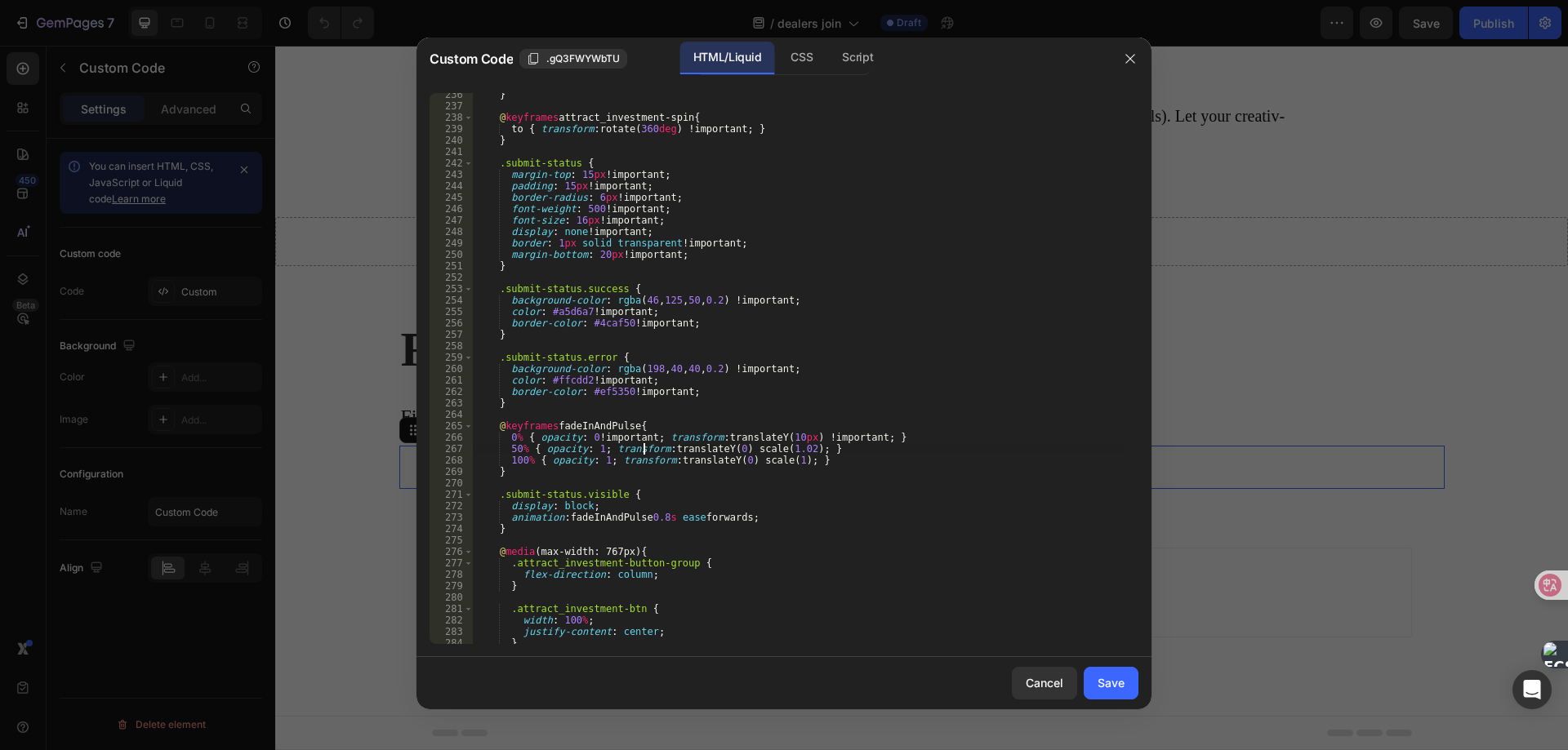
click at [605, 448] on div "} @ keyframes attract_investment-spin { to { transform : rotate( 360 deg ) !imp…" at bounding box center [798, 376] width 652 height 574
click at [865, 448] on div "} @ keyframes attract_investment-spin { to { transform : rotate( 360 deg ) !imp…" at bounding box center [798, 376] width 652 height 574
click at [600, 463] on div "} @ keyframes attract_investment-spin { to { transform : rotate( 360 deg ) !imp…" at bounding box center [798, 376] width 652 height 574
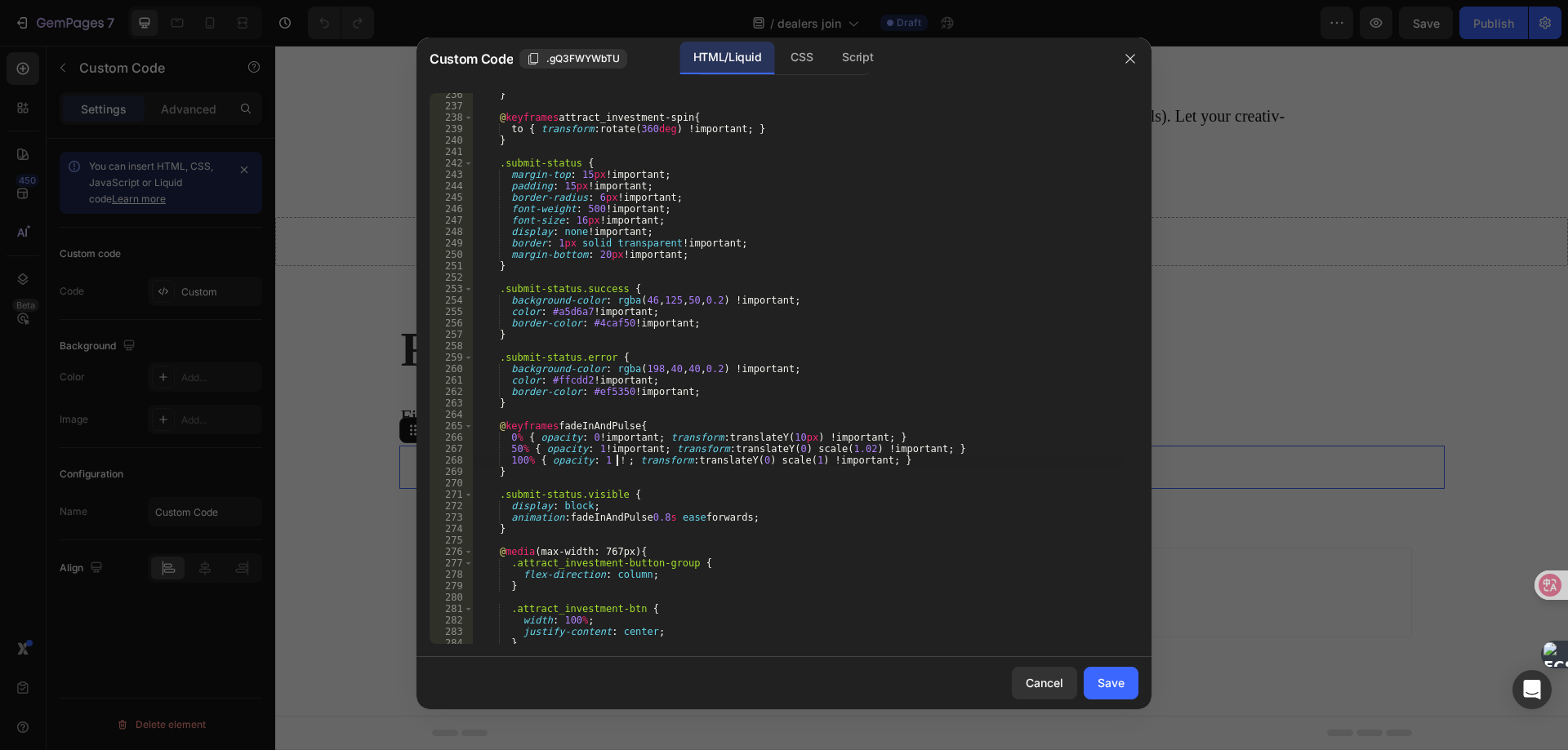
type textarea "d"
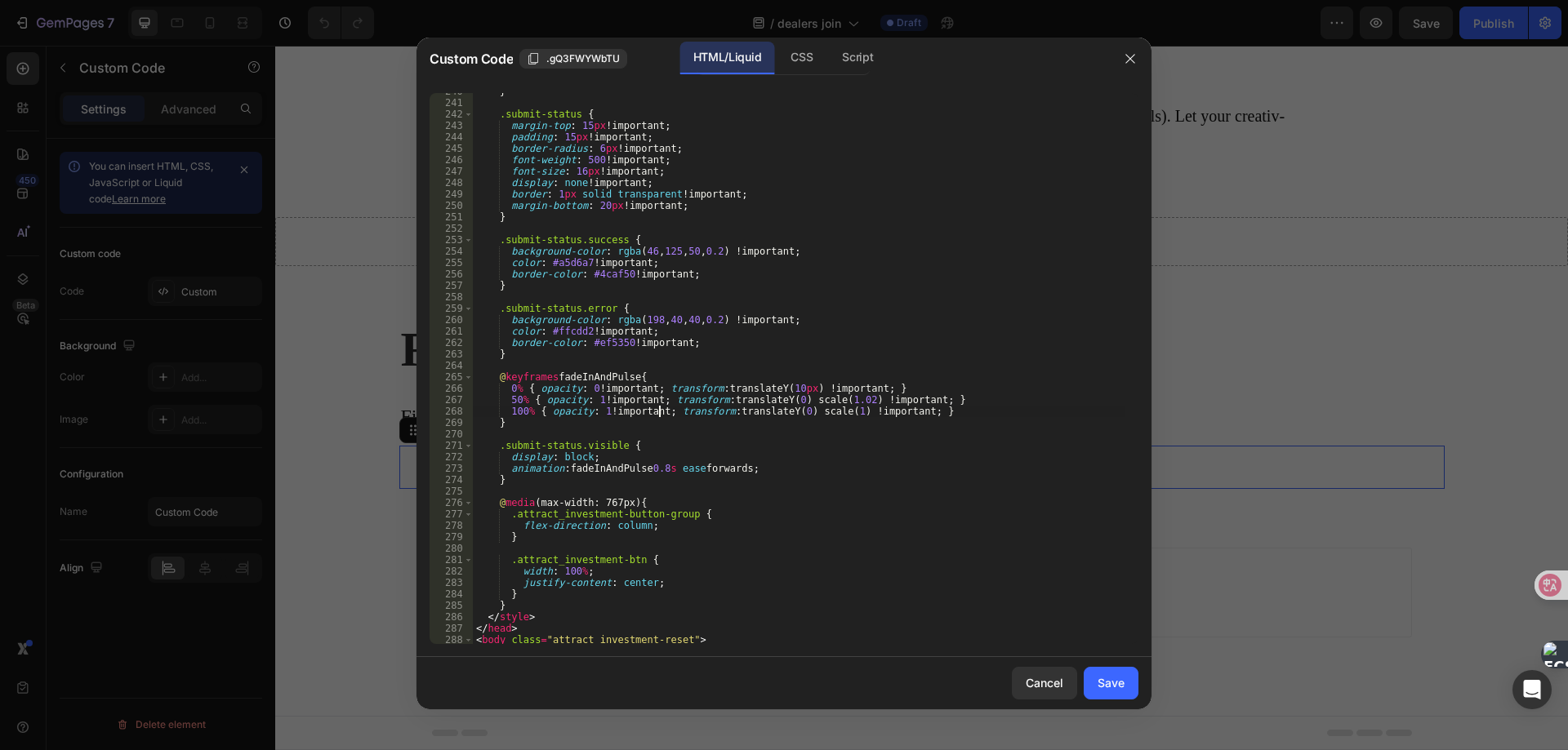
scroll to position [2798, 0]
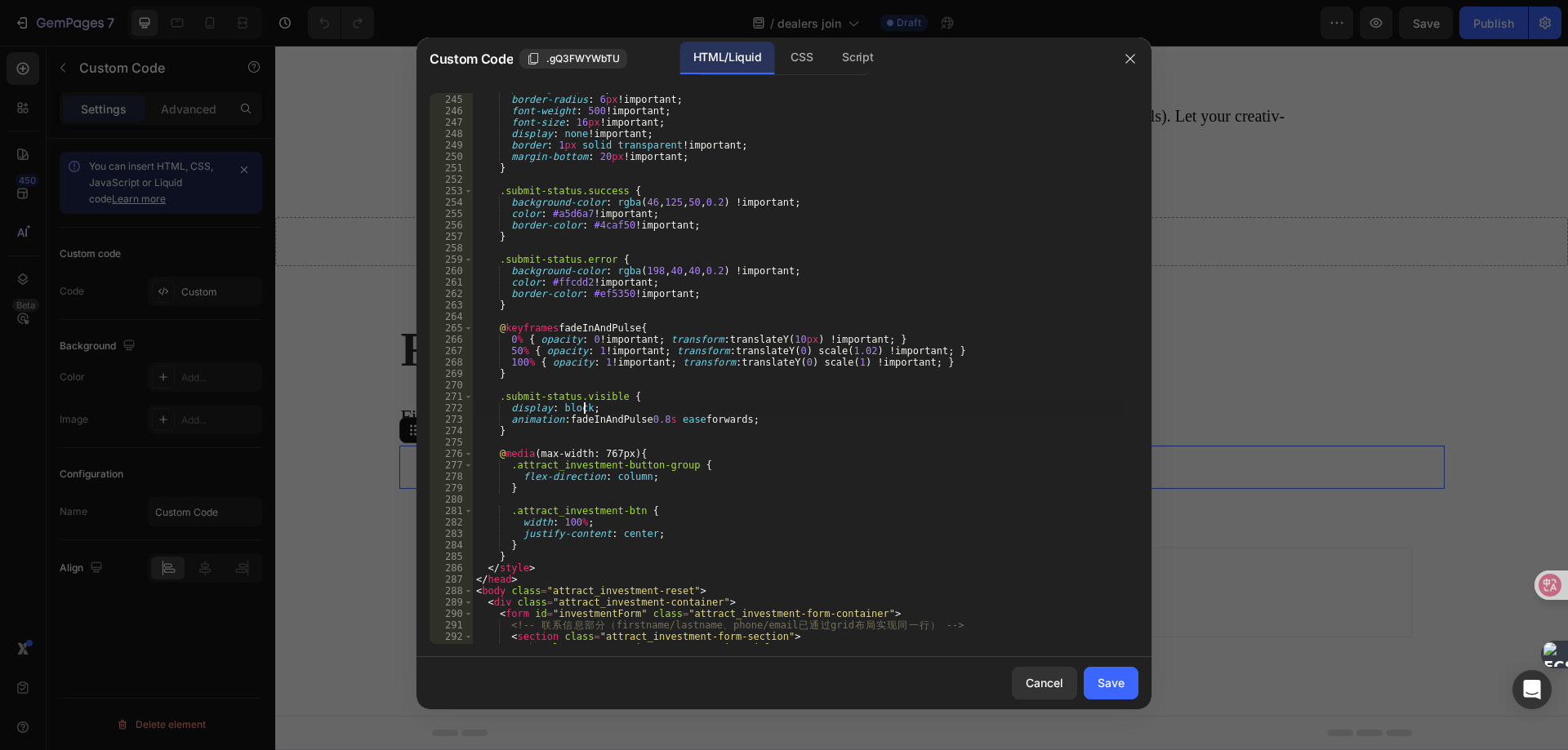
click at [586, 408] on div "padding : 15 px !important ; border-radius : 6 px !important ; font-weight : 50…" at bounding box center [798, 369] width 652 height 574
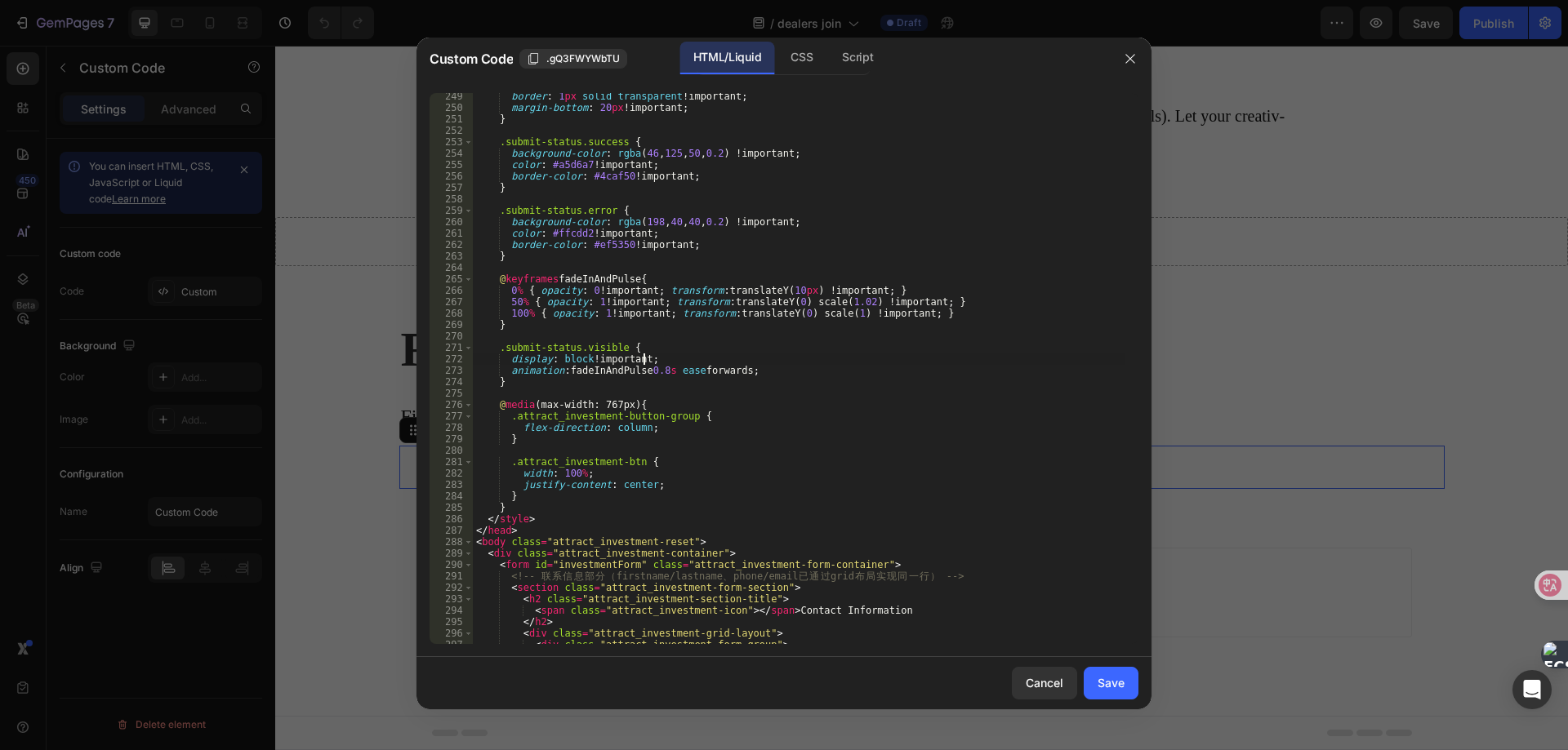
scroll to position [2847, 0]
click at [743, 371] on div "border : 1 px solid transparent !important ; margin-bottom : 20 px !important ;…" at bounding box center [798, 377] width 652 height 574
click at [635, 427] on div "border : 1 px solid transparent !important ; margin-bottom : 20 px !important ;…" at bounding box center [798, 377] width 652 height 574
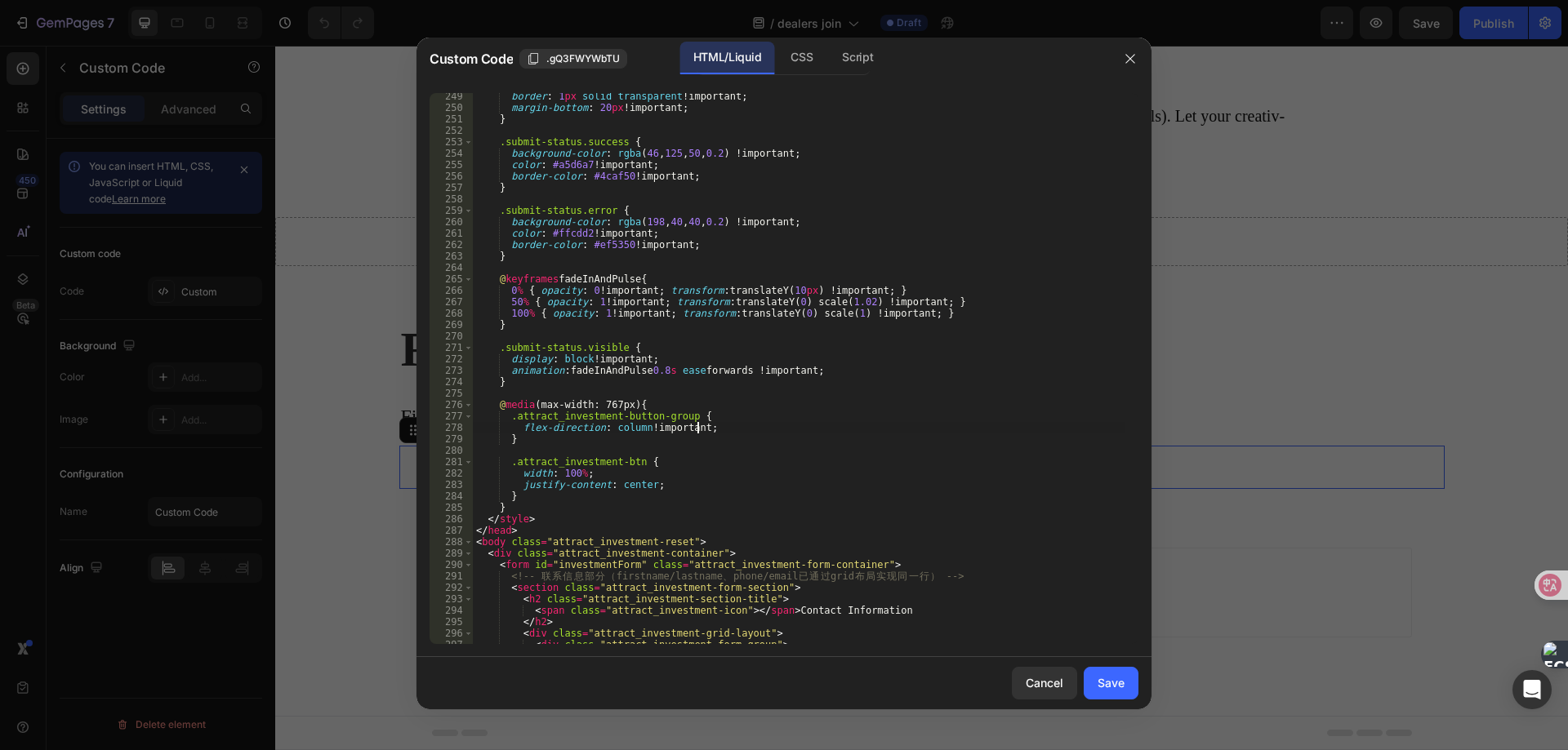
drag, startPoint x: 578, startPoint y: 475, endPoint x: 680, endPoint y: 444, distance: 106.6
click at [579, 475] on div "border : 1 px solid transparent !important ; margin-bottom : 20 px !important ;…" at bounding box center [798, 377] width 652 height 574
click at [636, 488] on div "border : 1 px solid transparent !important ; margin-bottom : 20 px !important ;…" at bounding box center [798, 377] width 652 height 574
click at [645, 485] on div "border : 1 px solid transparent !important ; margin-bottom : 20 px !important ;…" at bounding box center [798, 377] width 652 height 574
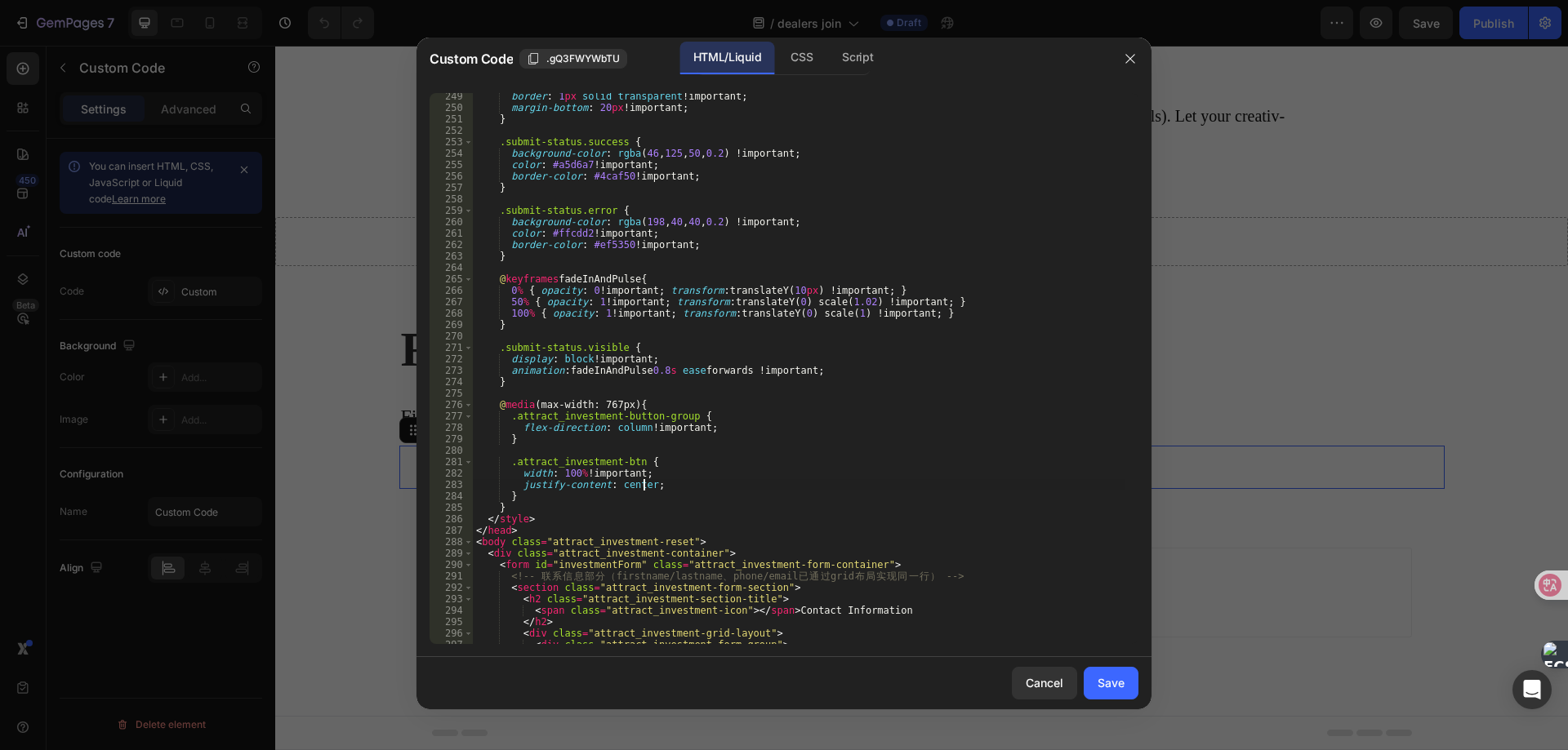
scroll to position [0, 14]
type textarea "justify-content: center !;"
click at [1113, 681] on div "Save" at bounding box center [1110, 682] width 27 height 17
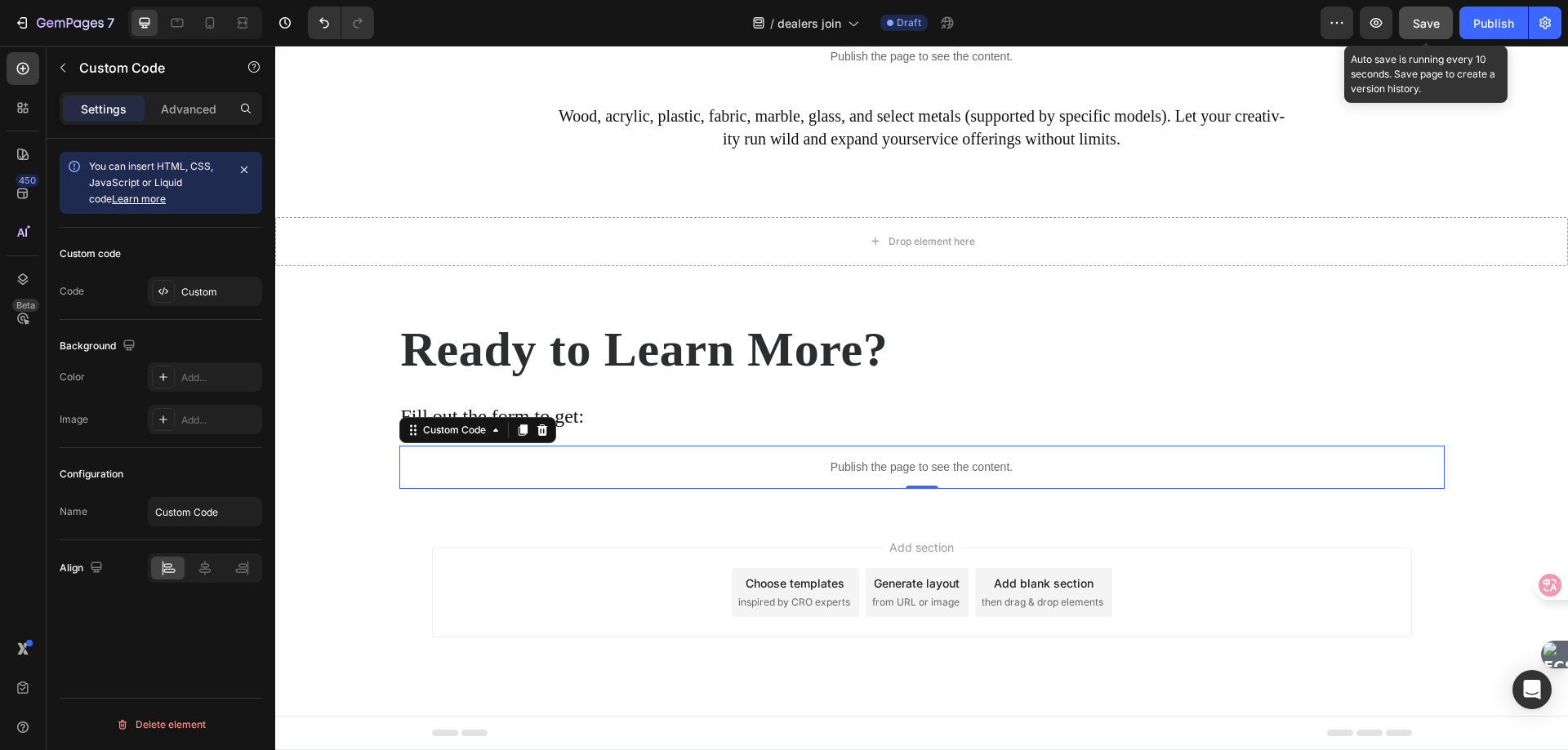
click at [1412, 16] on button "Save" at bounding box center [1426, 23] width 54 height 33
click at [768, 464] on p "Publish the page to see the content." at bounding box center [921, 467] width 1045 height 17
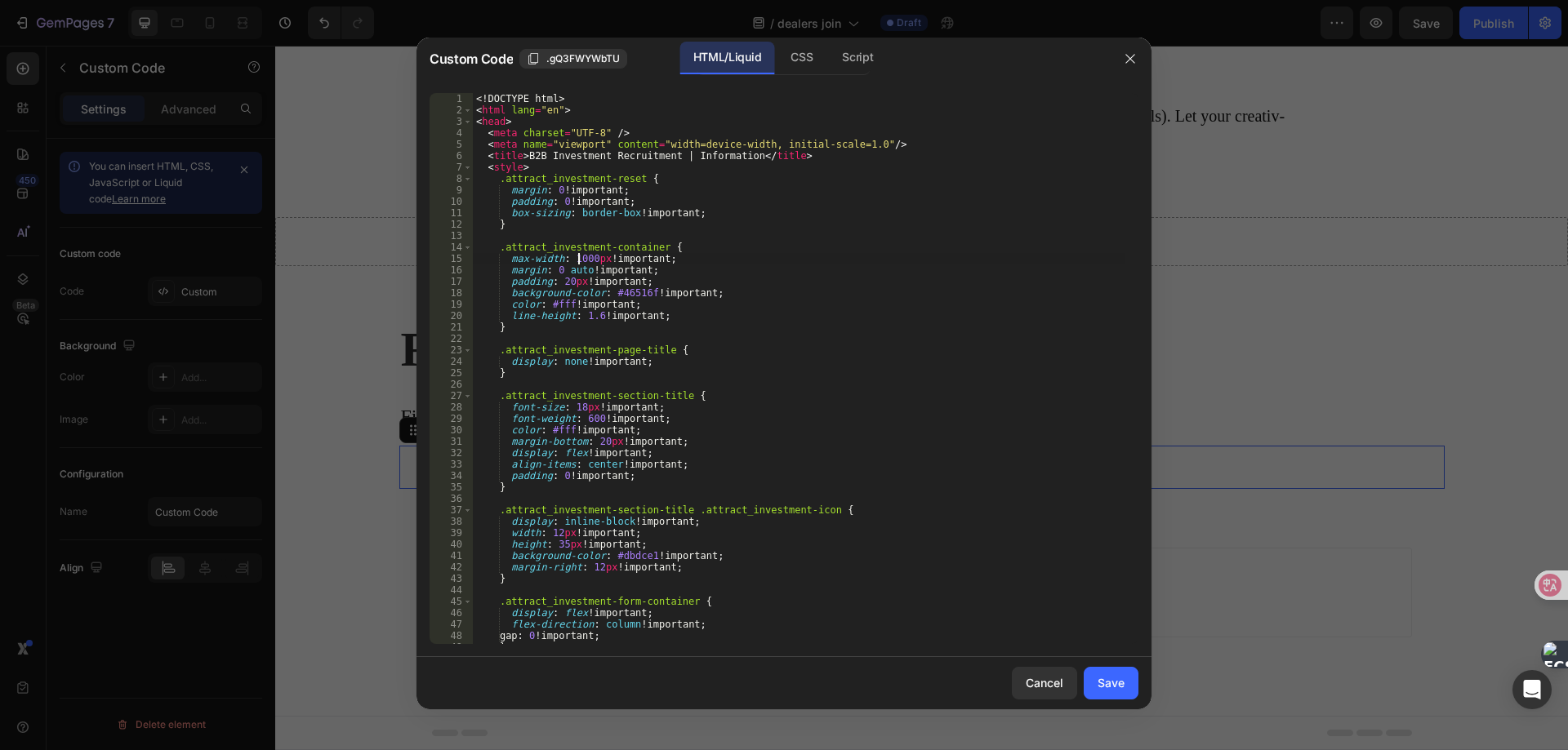
click at [577, 260] on div "<! DOCTYPE html > < html lang = "en" > < head > < meta charset = "UTF-8" /> < m…" at bounding box center [798, 380] width 652 height 574
paste textarea "28"
type textarea "max-width: 1280px !important;"
drag, startPoint x: 1114, startPoint y: 684, endPoint x: 1180, endPoint y: 589, distance: 115.7
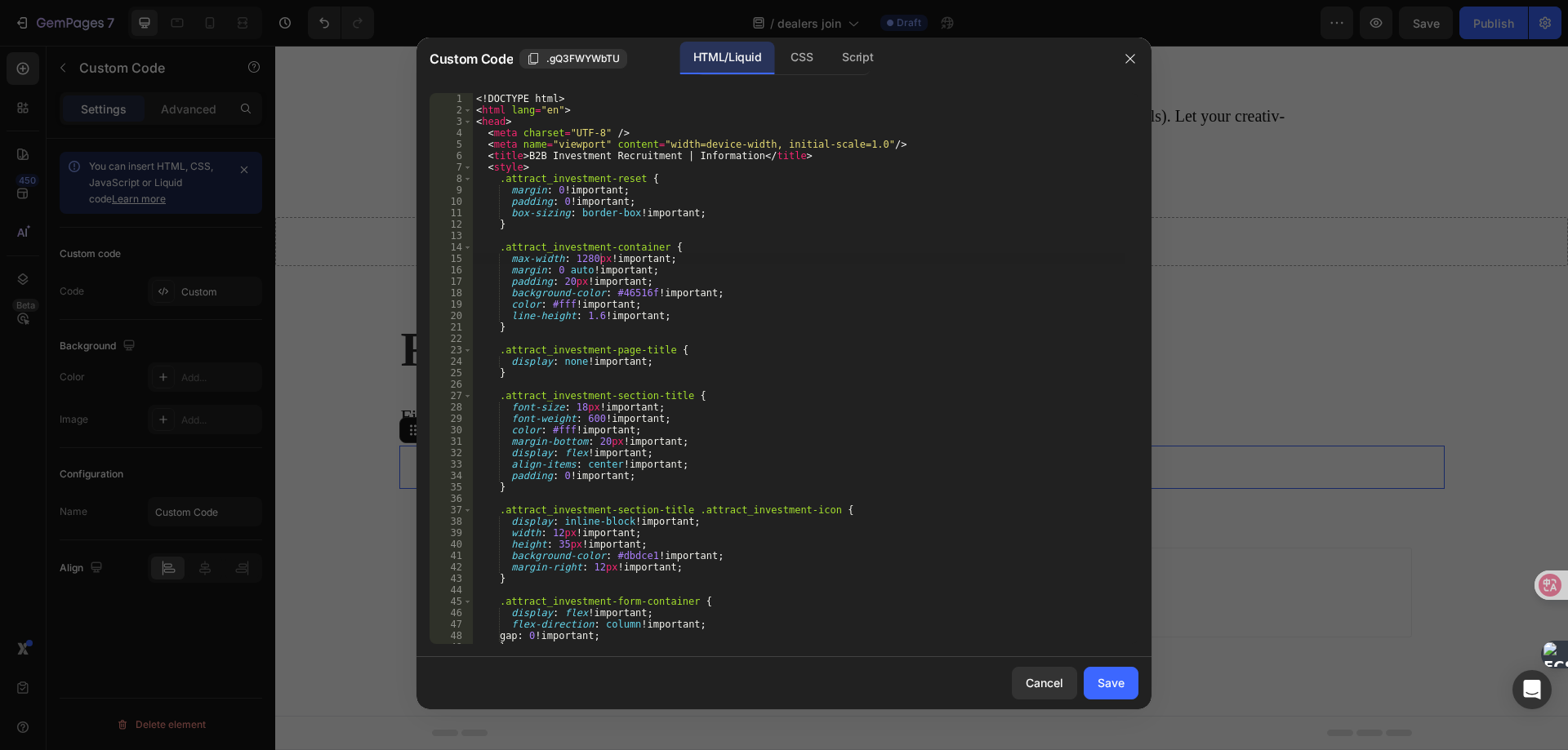
click at [1116, 681] on div "Save" at bounding box center [1110, 682] width 27 height 17
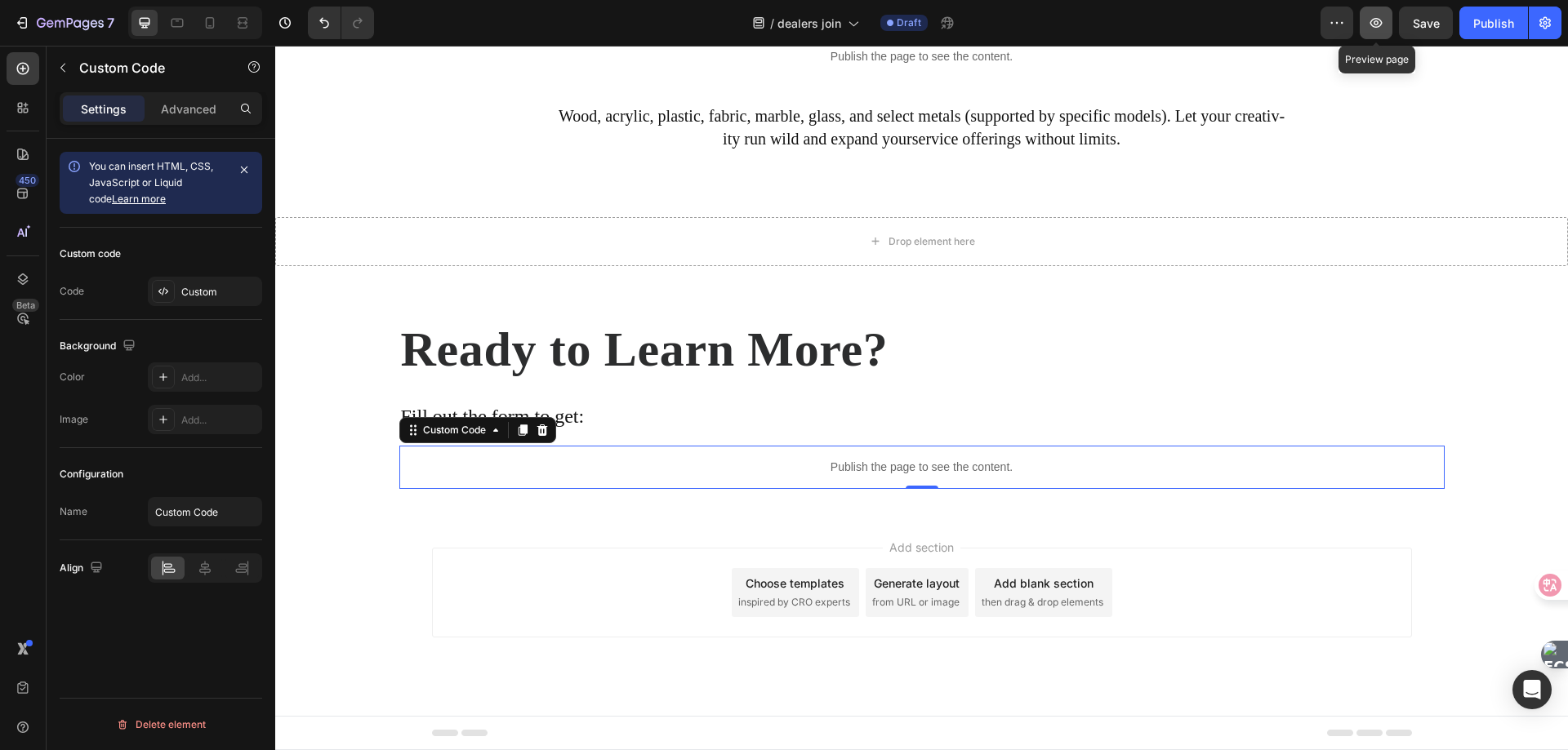
click at [1382, 25] on icon "button" at bounding box center [1376, 23] width 12 height 10
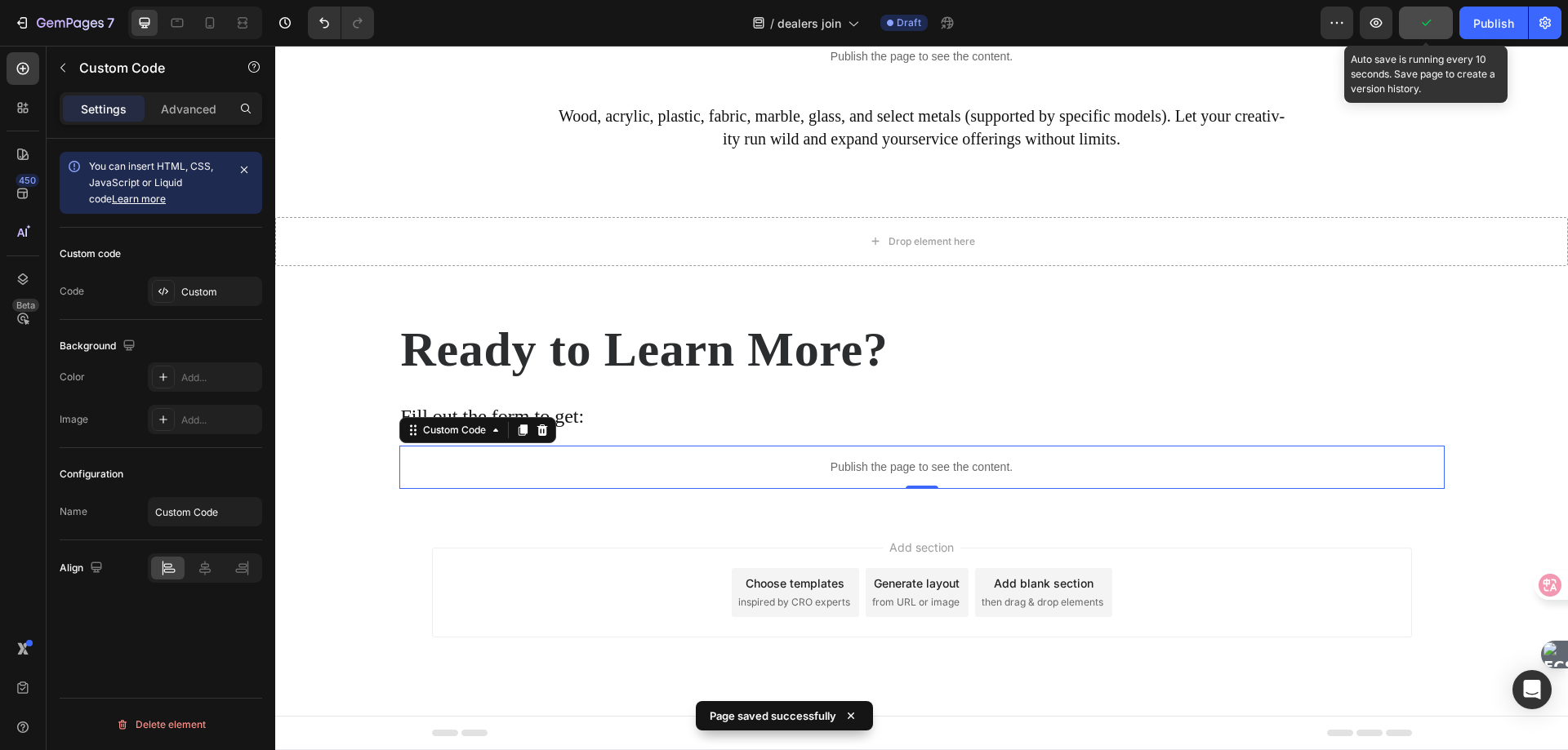
click at [1431, 23] on icon "button" at bounding box center [1426, 23] width 16 height 16
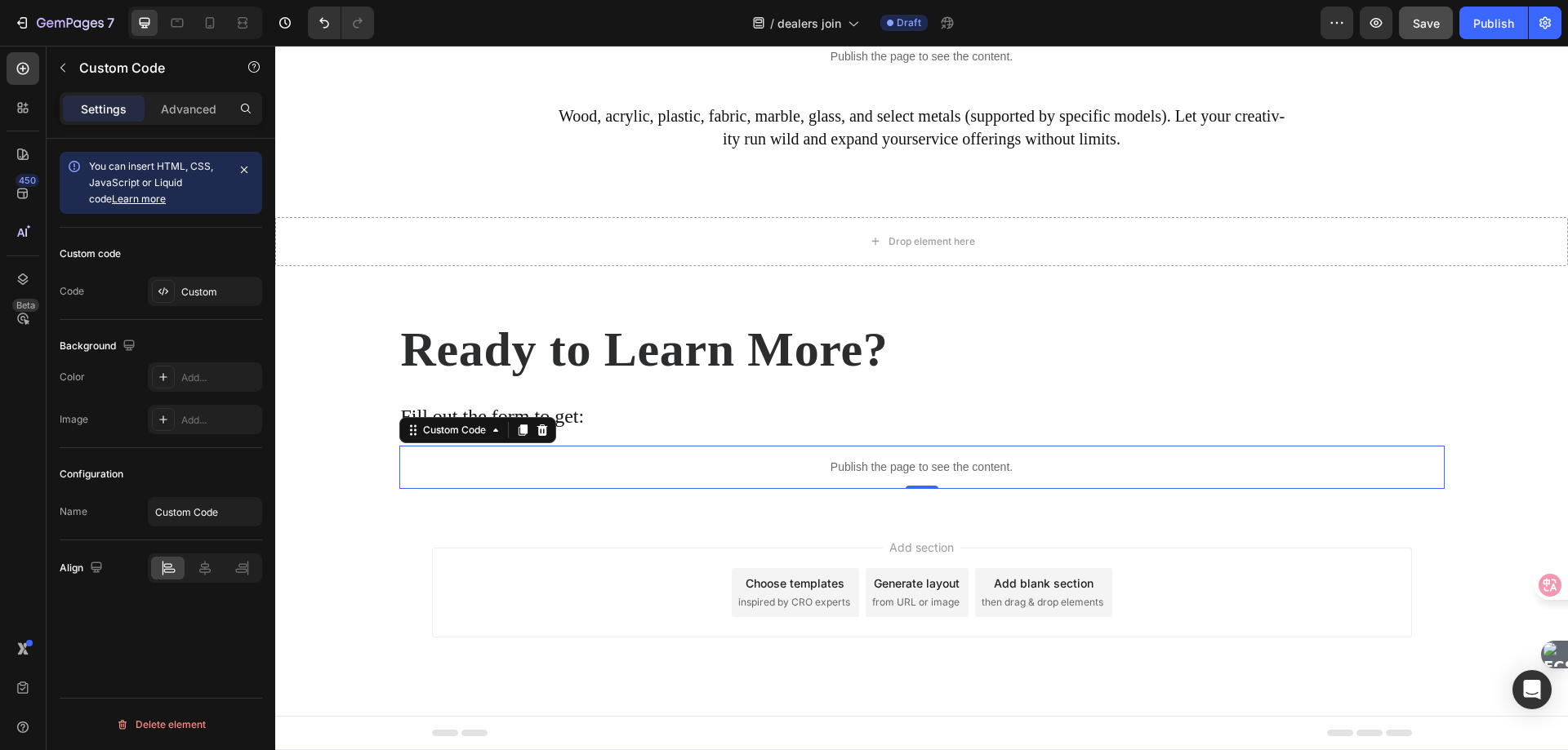
click at [710, 466] on p "Publish the page to see the content." at bounding box center [921, 467] width 1045 height 17
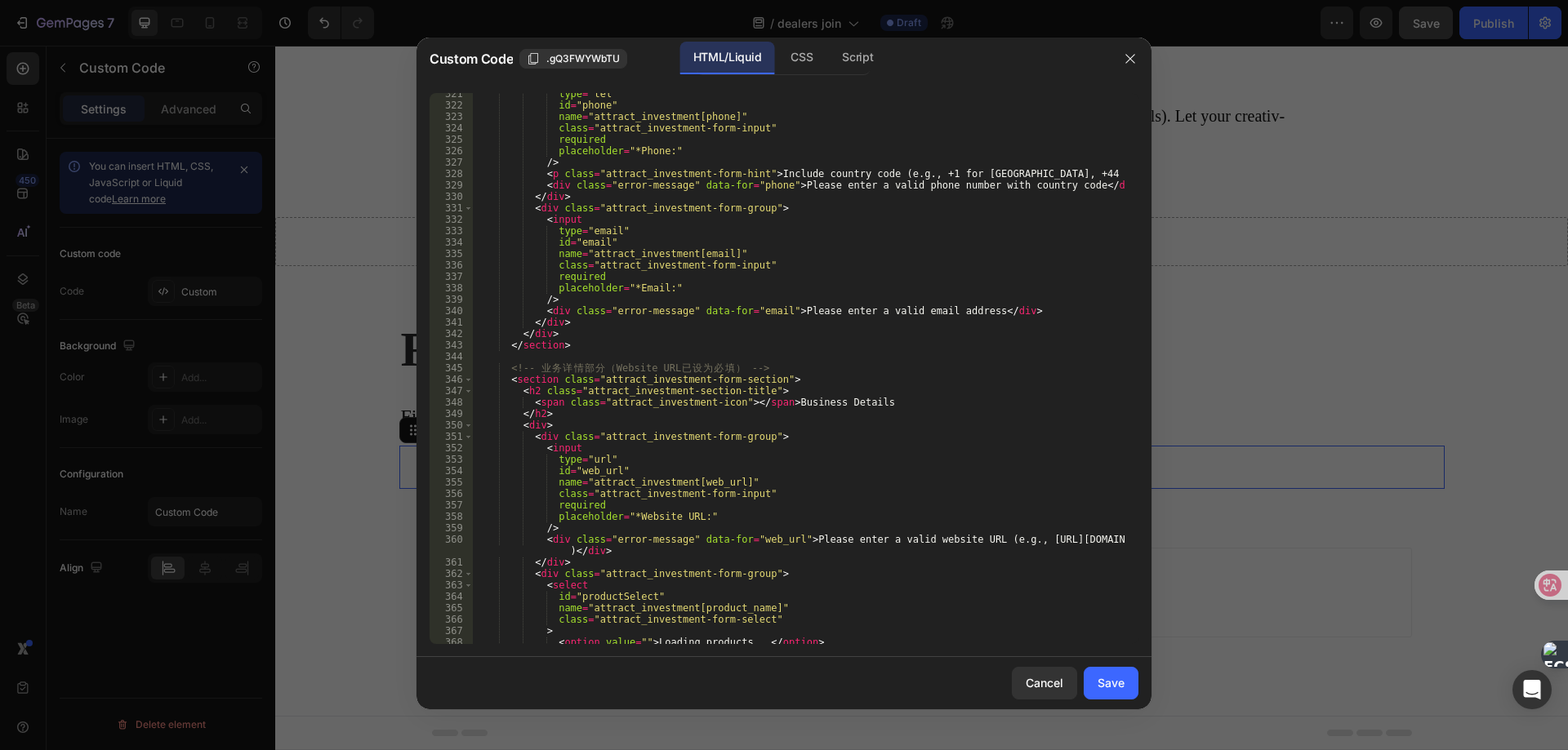
scroll to position [3525, 0]
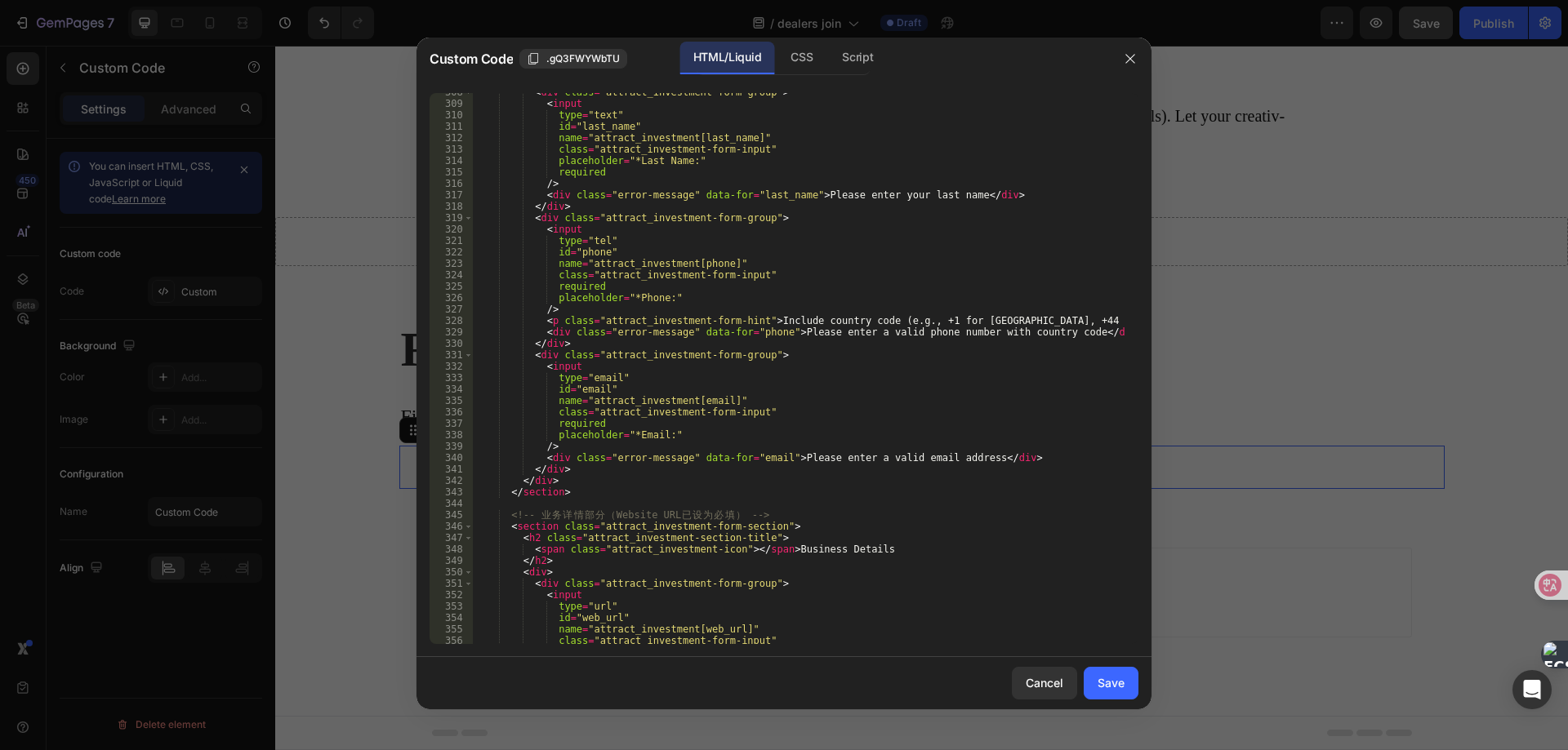
click at [557, 320] on div "< div class = "attract_investment-form-group" > < input type = "text" id = "las…" at bounding box center [798, 373] width 652 height 574
click at [548, 323] on div "< div class = "attract_investment-form-group" > < input type = "text" id = "las…" at bounding box center [798, 373] width 652 height 574
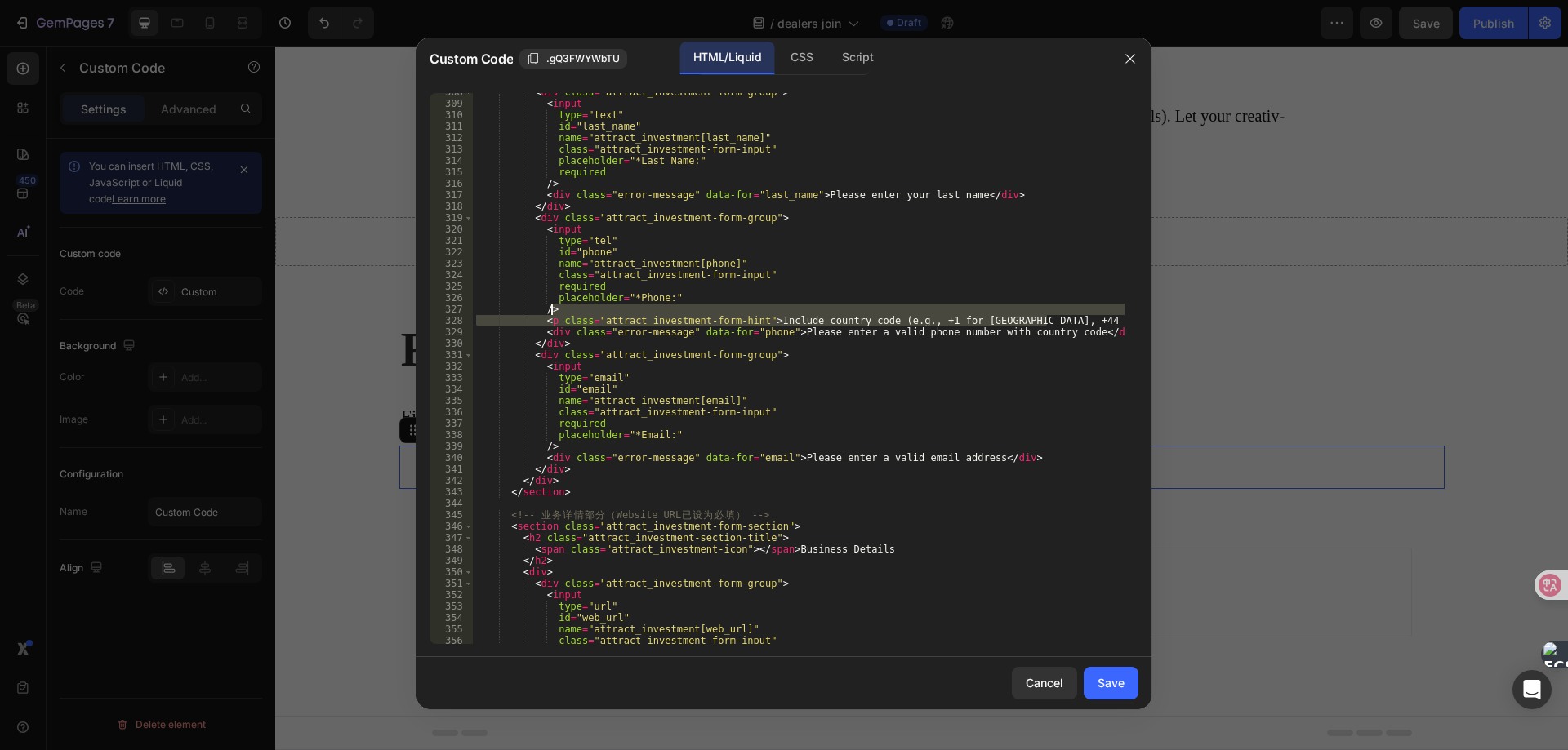
drag, startPoint x: 1073, startPoint y: 317, endPoint x: 1072, endPoint y: 305, distance: 12.0
click at [1072, 305] on div "< div class = "attract_investment-form-group" > < input type = "text" id = "las…" at bounding box center [798, 373] width 652 height 574
click at [875, 353] on div "< div class = "attract_investment-form-group" > < input type = "text" id = "las…" at bounding box center [798, 373] width 652 height 574
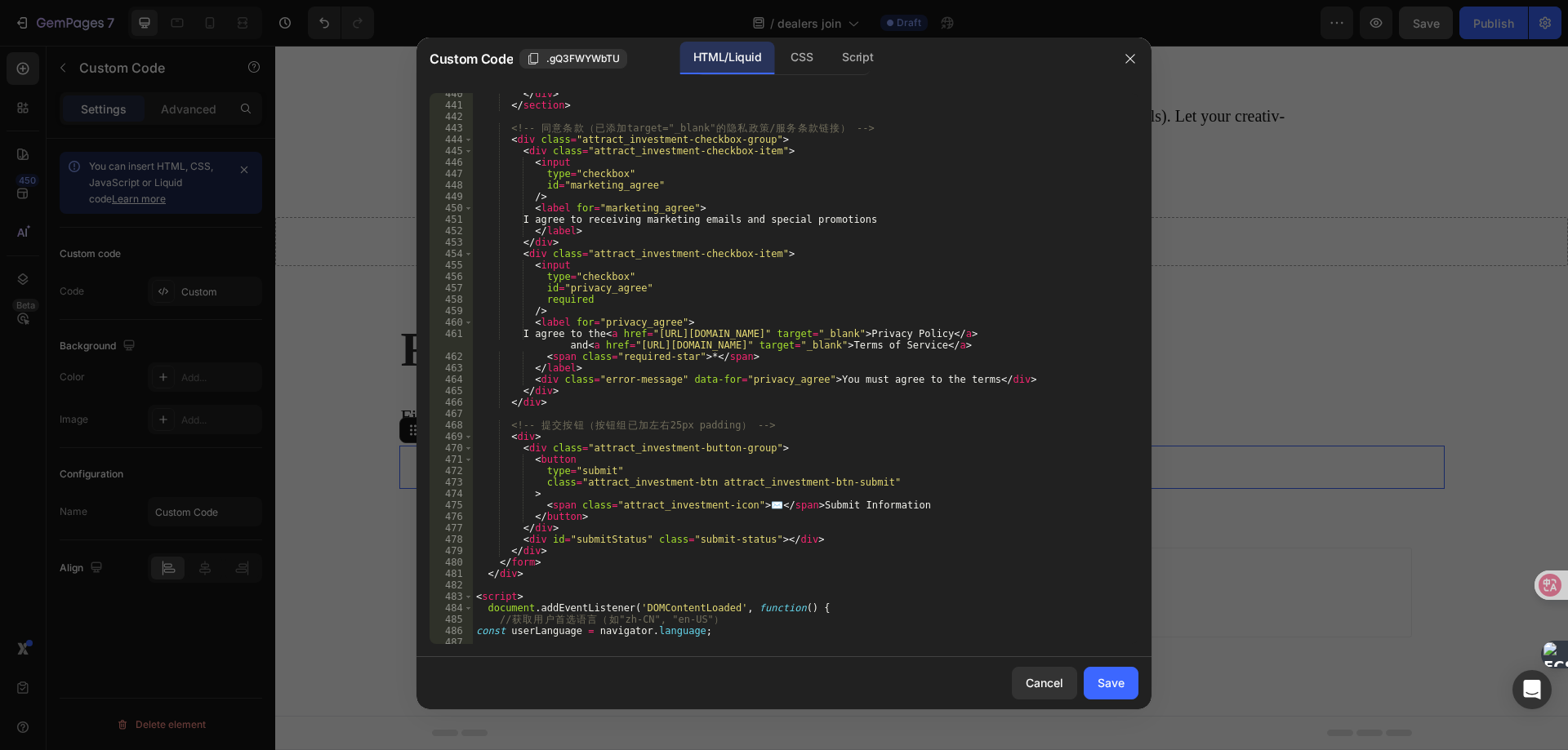
scroll to position [5092, 0]
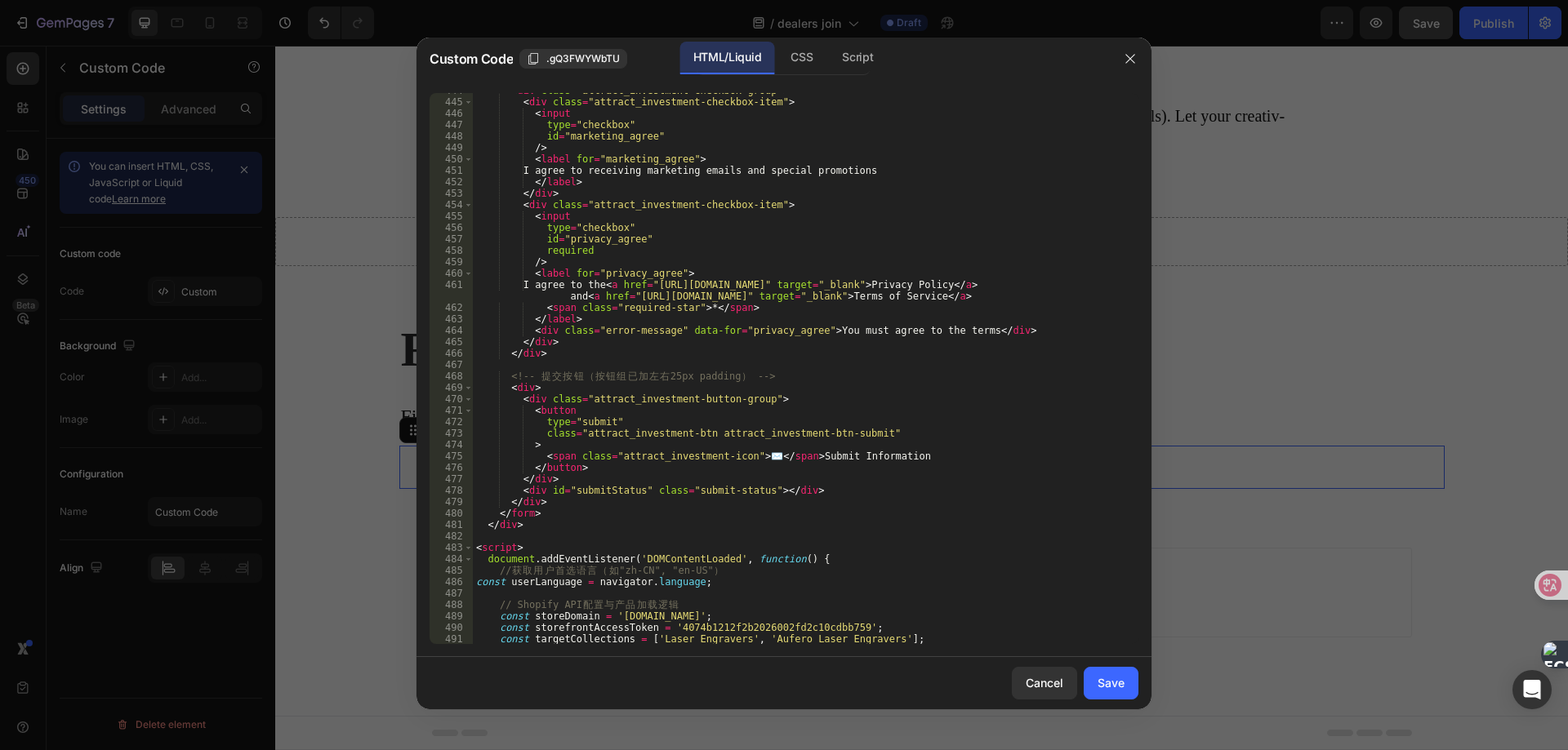
click at [692, 307] on div "< div class = "attract_investment-checkbox-group" > < div class = "attract_inve…" at bounding box center [798, 372] width 652 height 574
click at [729, 310] on div "< div class = "attract_investment-checkbox-group" > < div class = "attract_inve…" at bounding box center [798, 372] width 652 height 574
click at [692, 309] on div "< div class = "attract_investment-checkbox-group" > < div class = "attract_inve…" at bounding box center [798, 372] width 652 height 574
type textarea "<span class="required-star"></span>"
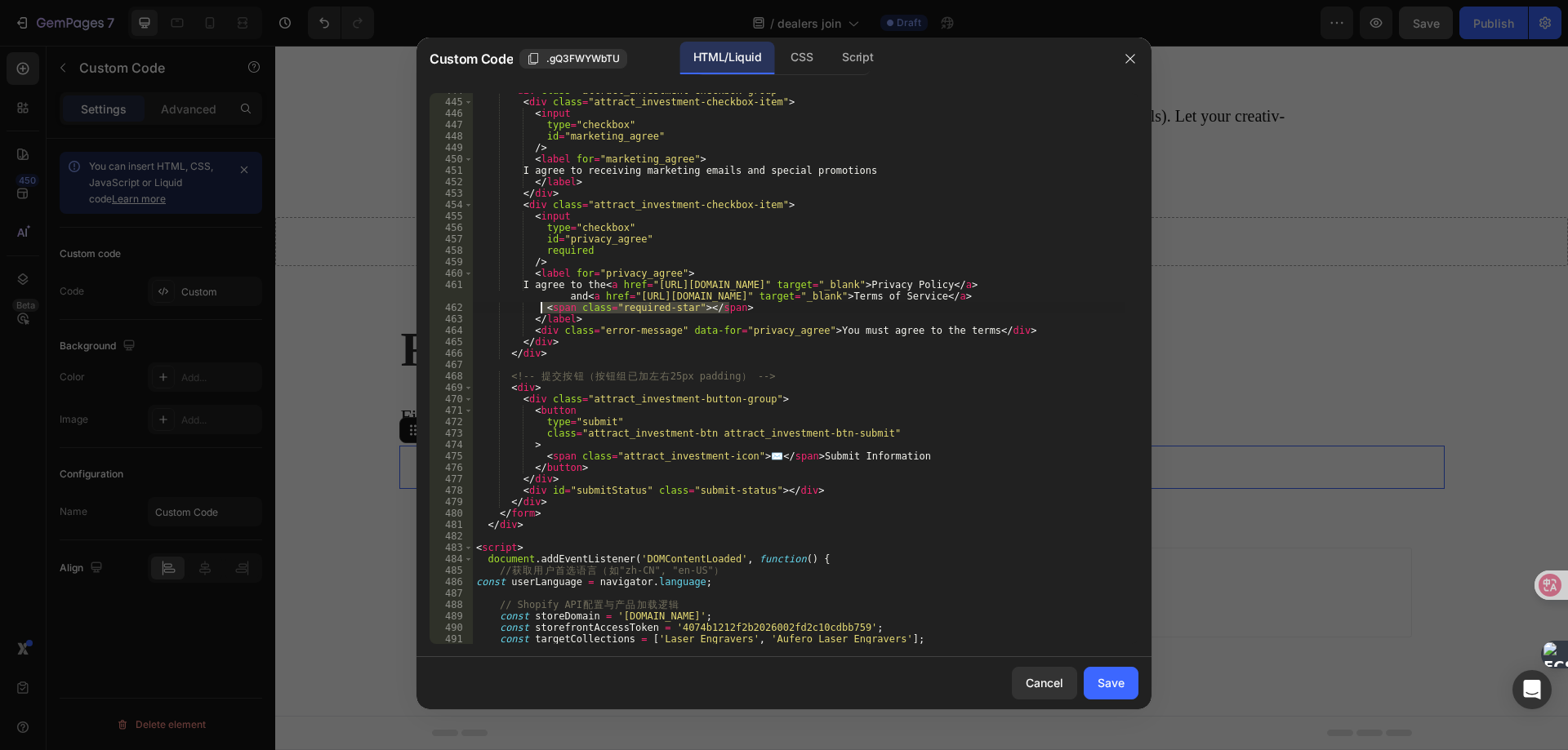
drag, startPoint x: 756, startPoint y: 306, endPoint x: 540, endPoint y: 307, distance: 216.0
click at [540, 307] on div "< div class = "attract_investment-checkbox-group" > < div class = "attract_inve…" at bounding box center [798, 372] width 652 height 574
click at [697, 271] on div "< div class = "attract_investment-checkbox-group" > < div class = "attract_inve…" at bounding box center [798, 372] width 652 height 574
click at [540, 286] on div "< div class = "attract_investment-checkbox-group" > < div class = "attract_inve…" at bounding box center [798, 372] width 652 height 574
paste textarea "*"
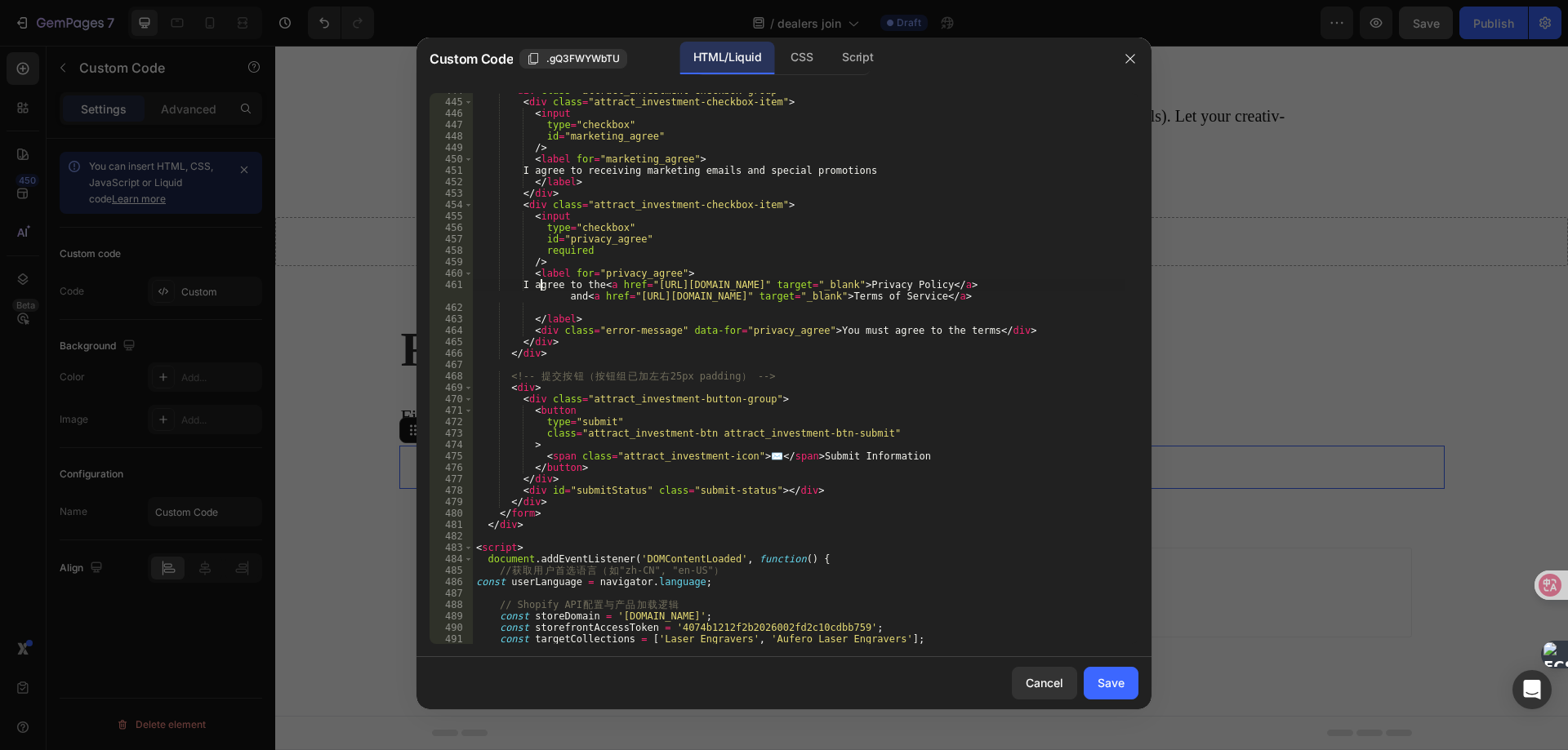
type textarea "*I agree to the <a href="[URL][DOMAIN_NAME]" target="_blank">Privacy Policy</a>…"
click at [1100, 681] on div "Save" at bounding box center [1110, 682] width 27 height 17
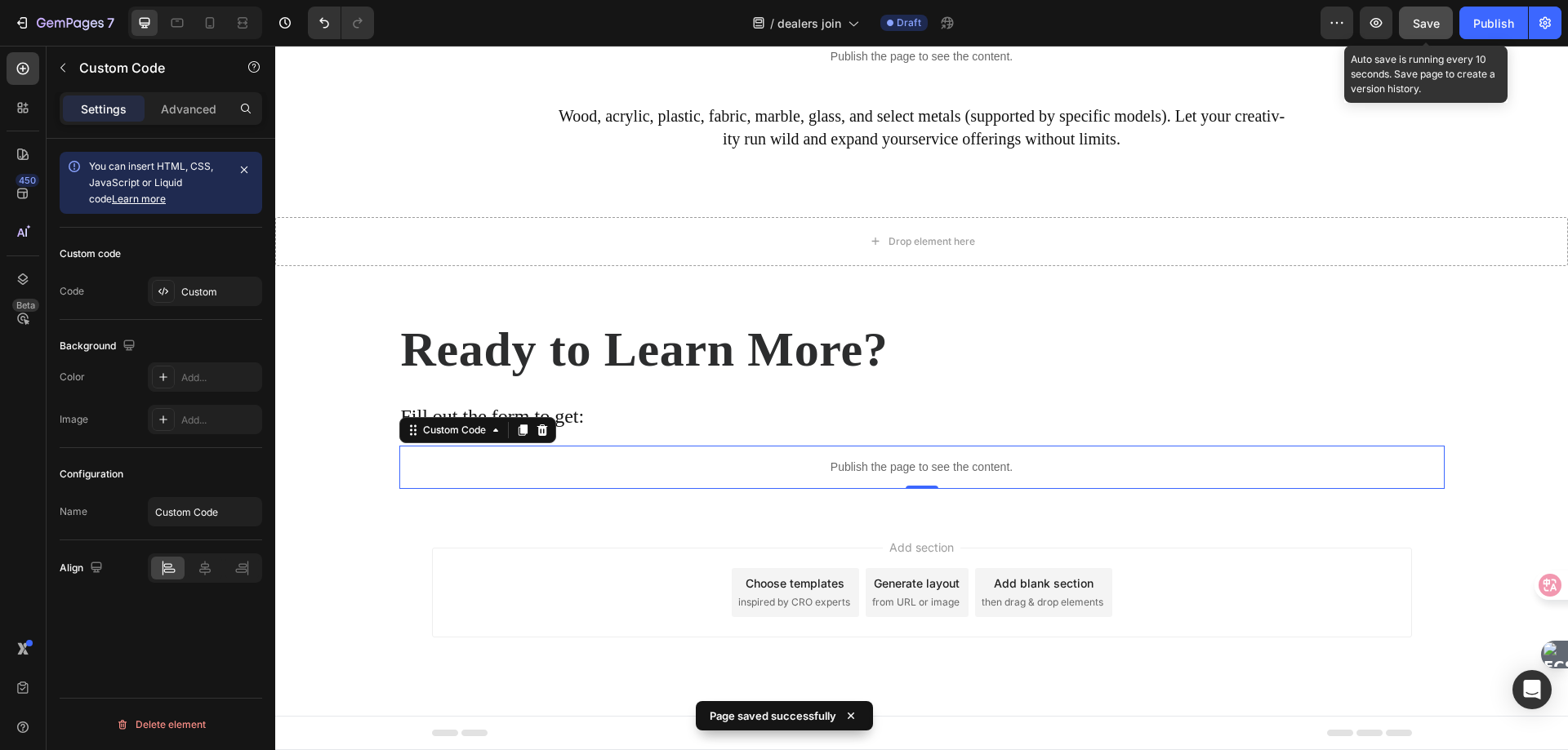
click at [1425, 22] on span "Save" at bounding box center [1426, 23] width 27 height 14
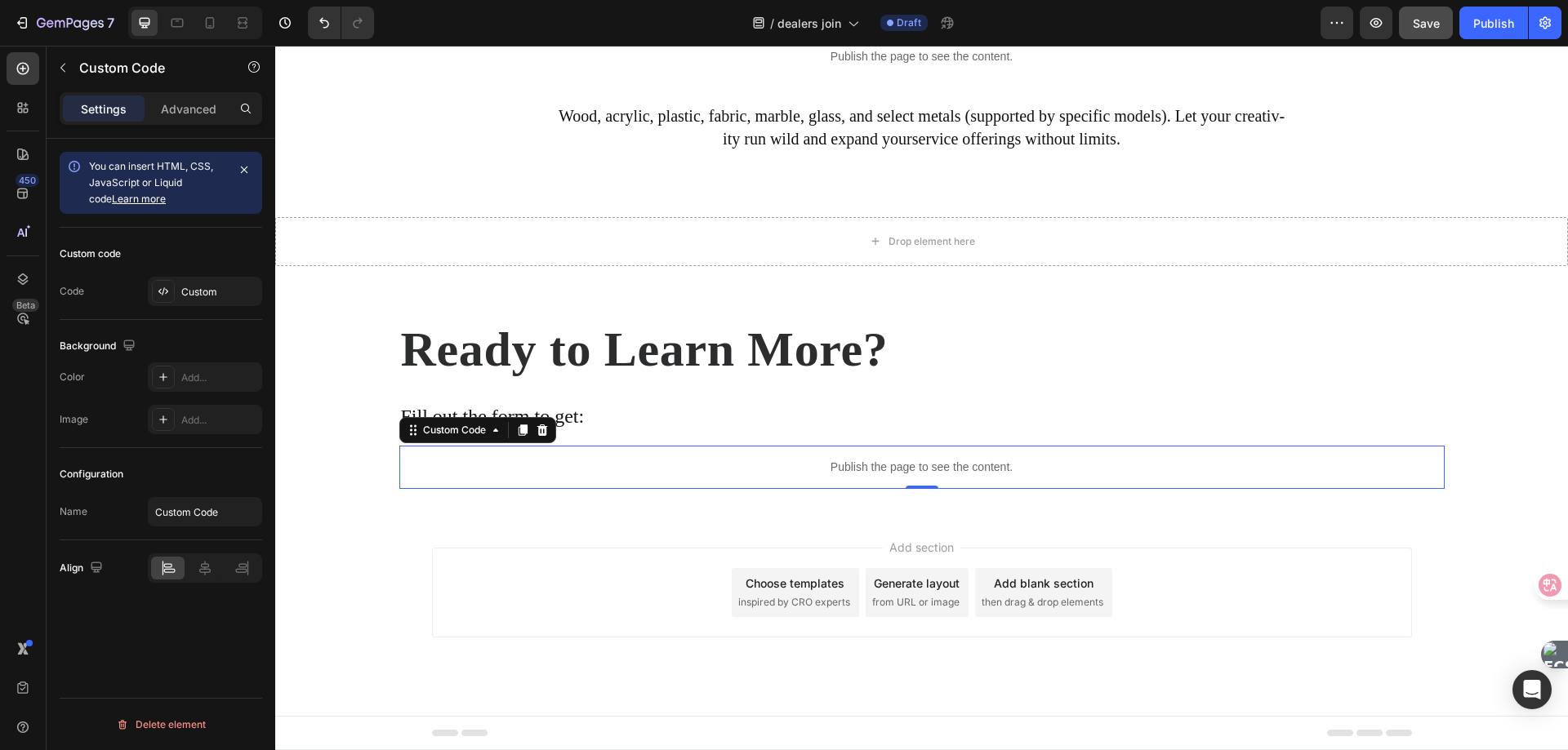
click at [790, 462] on p "Publish the page to see the content." at bounding box center [921, 467] width 1045 height 17
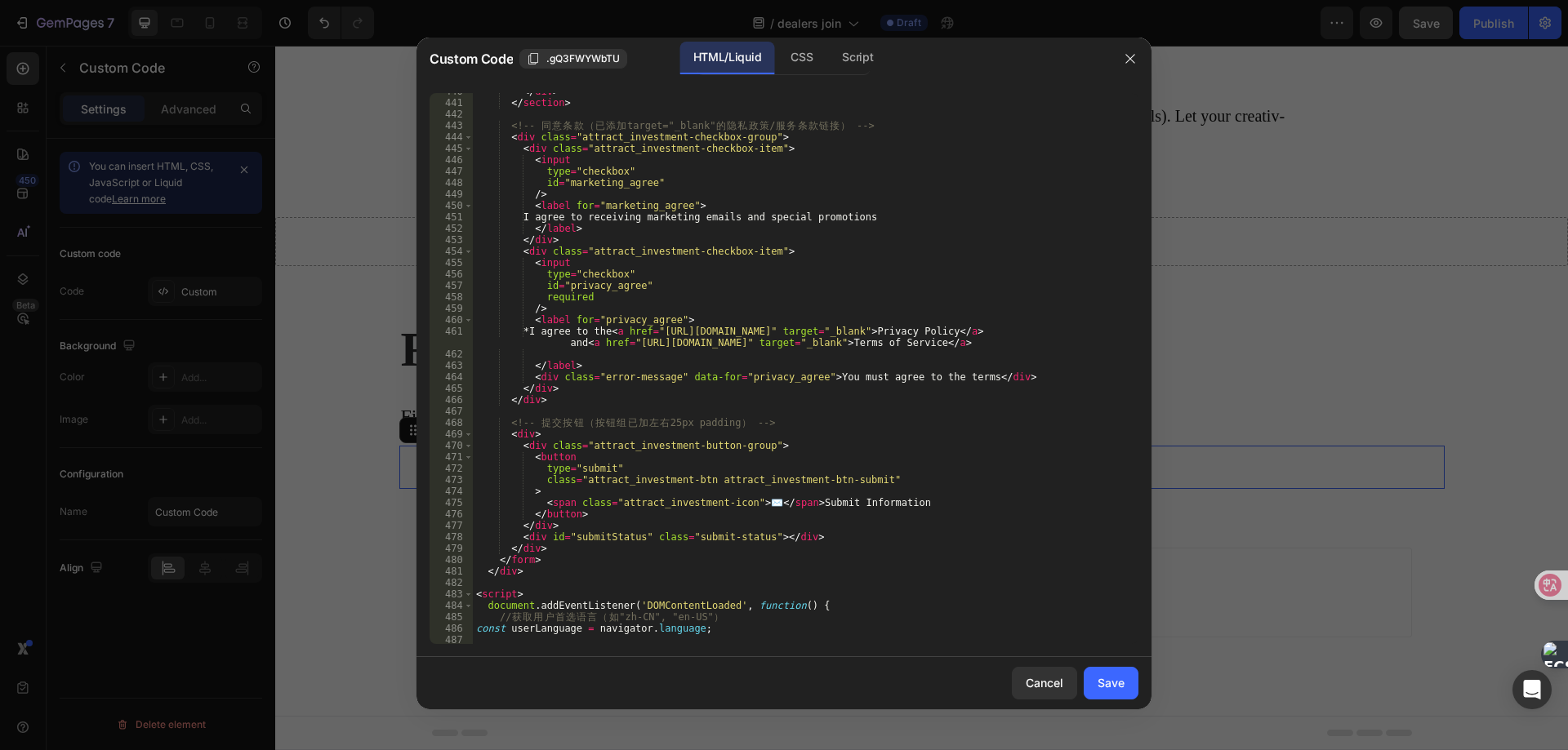
scroll to position [4899, 0]
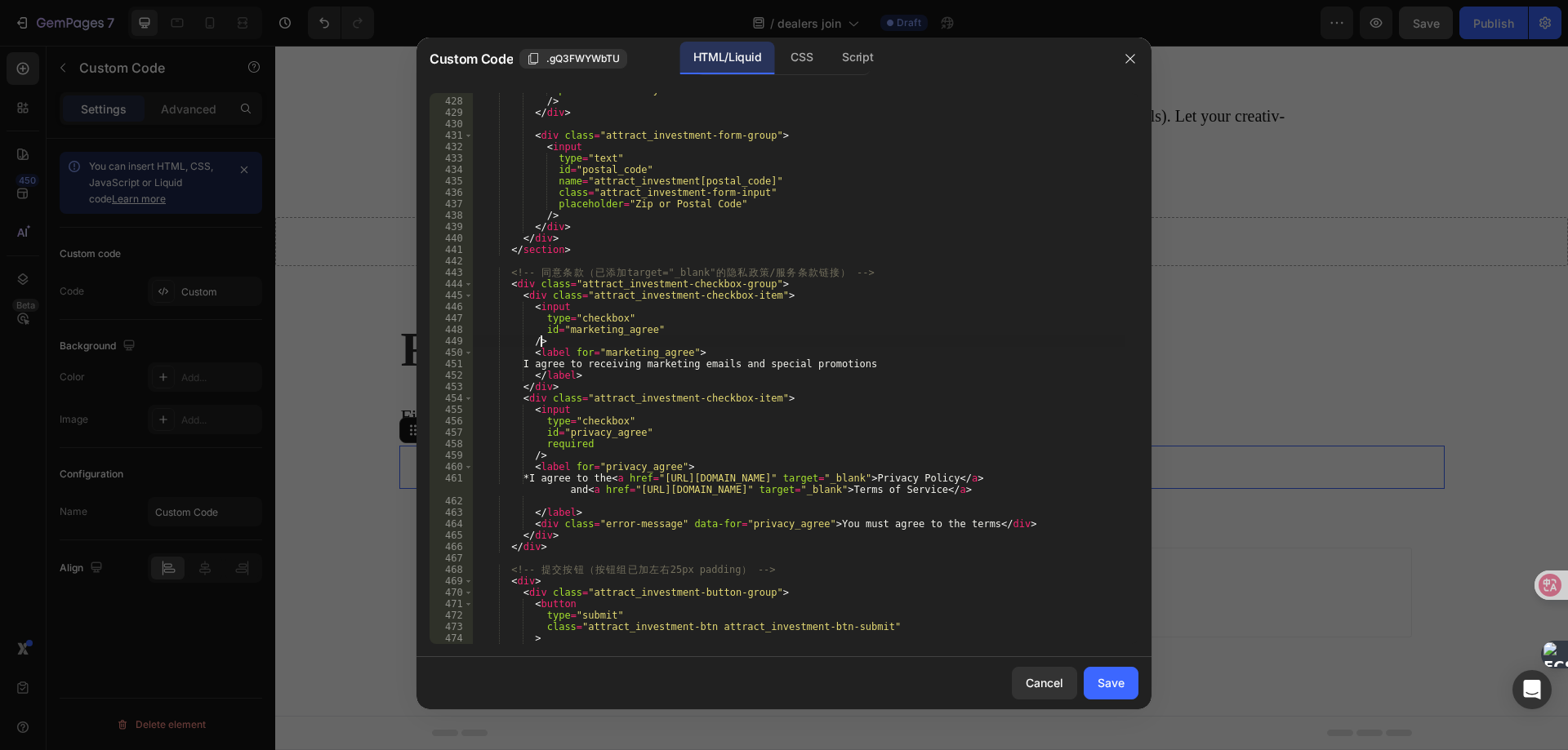
click at [725, 344] on div "placeholder = "City:" /> </ div > < div class = "attract_investment-form-group"…" at bounding box center [798, 371] width 652 height 574
click at [728, 350] on div "placeholder = "City:" /> </ div > < div class = "attract_investment-form-group"…" at bounding box center [798, 371] width 652 height 574
type textarea "<label for="marketing_agree">"
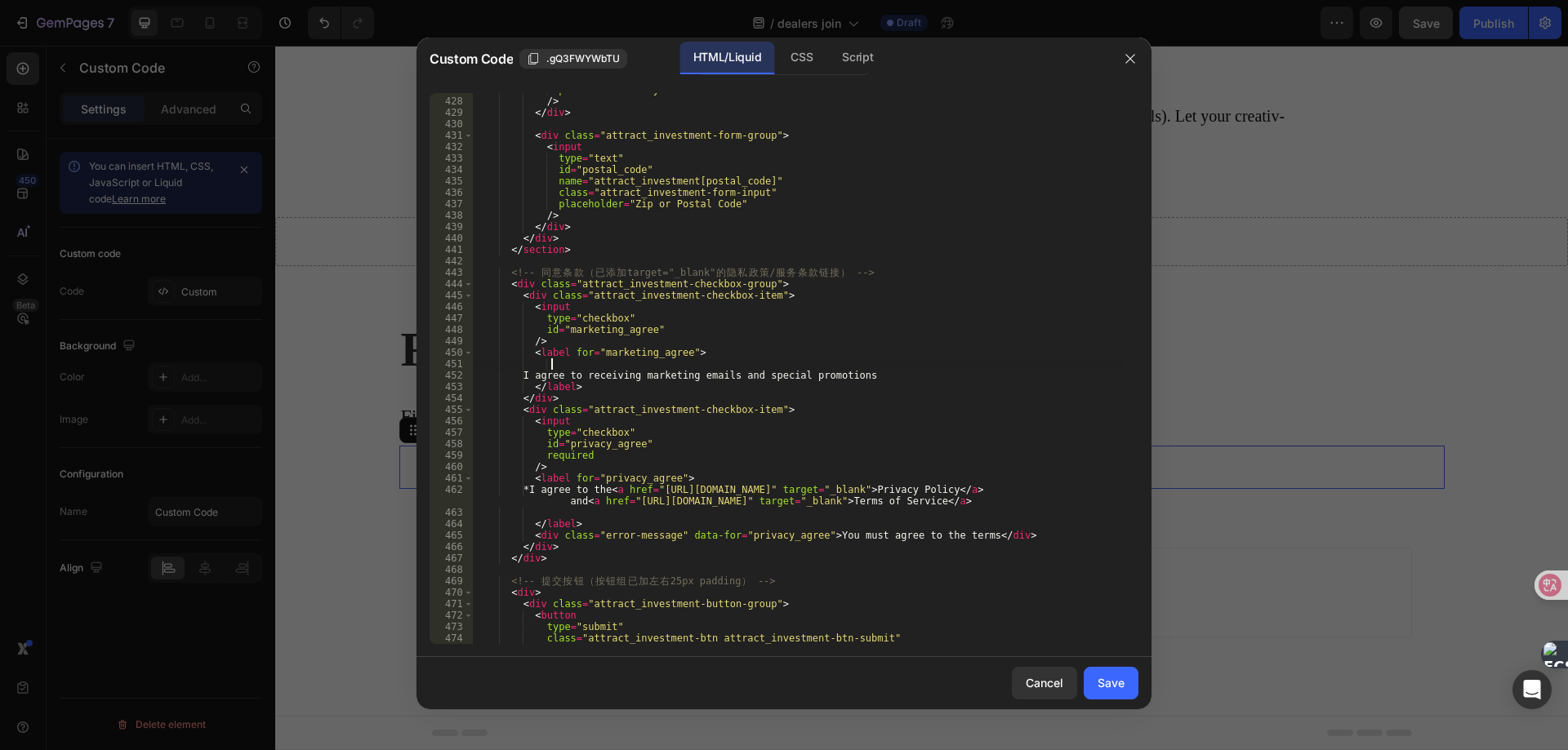
paste textarea "I agree to receiving marketing emailsand special promotions"
drag, startPoint x: 551, startPoint y: 368, endPoint x: 590, endPoint y: 355, distance: 41.1
click at [551, 367] on div "placeholder = "City:" /> </ div > < div class = "attract_investment-form-group"…" at bounding box center [798, 371] width 652 height 574
click at [741, 363] on div "placeholder = "City:" /> </ div > < div class = "attract_investment-form-group"…" at bounding box center [798, 371] width 652 height 574
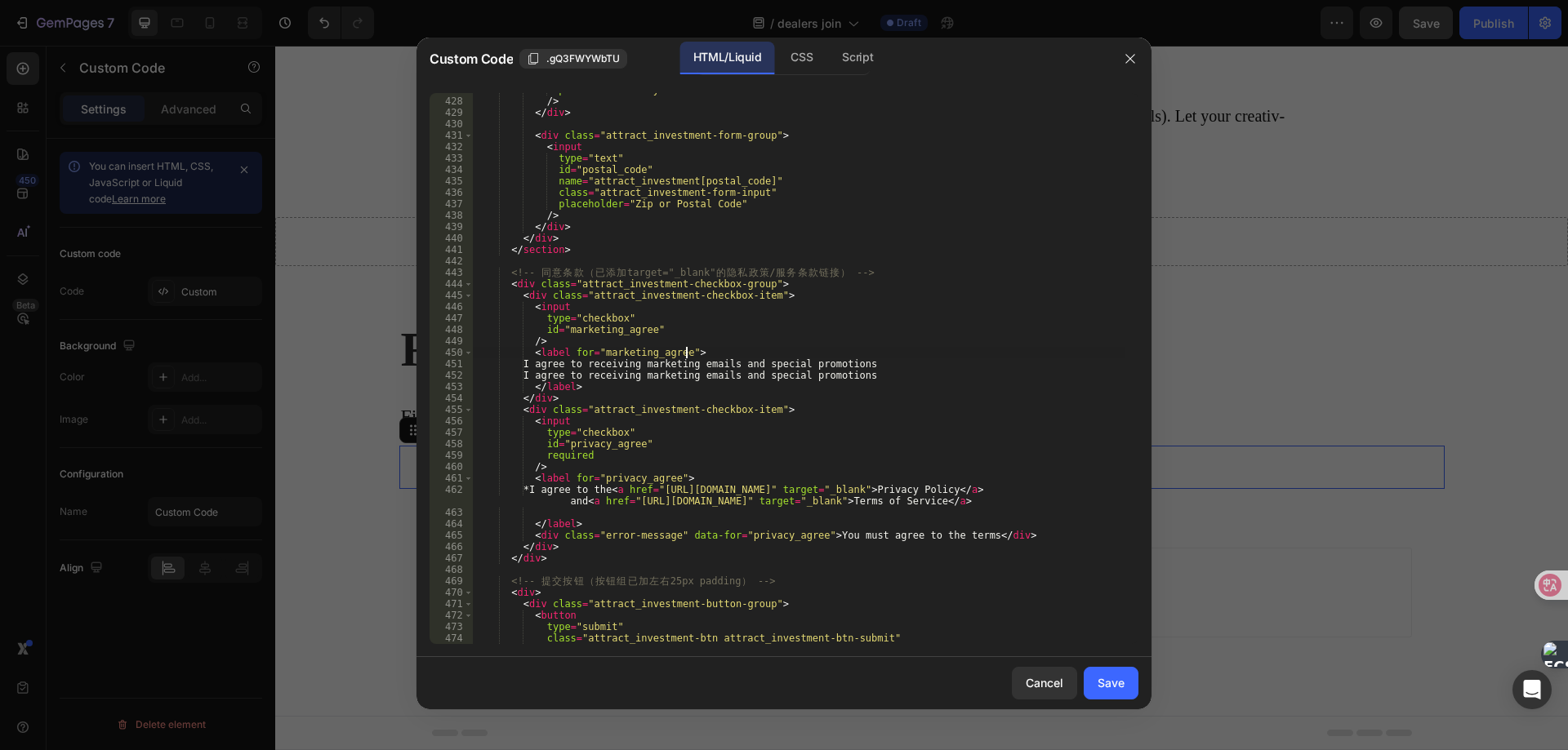
click at [899, 356] on div "placeholder = "City:" /> </ div > < div class = "attract_investment-form-group"…" at bounding box center [798, 371] width 652 height 574
click at [892, 354] on div "placeholder = "City:" /> </ div > < div class = "attract_investment-form-group"…" at bounding box center [798, 371] width 652 height 574
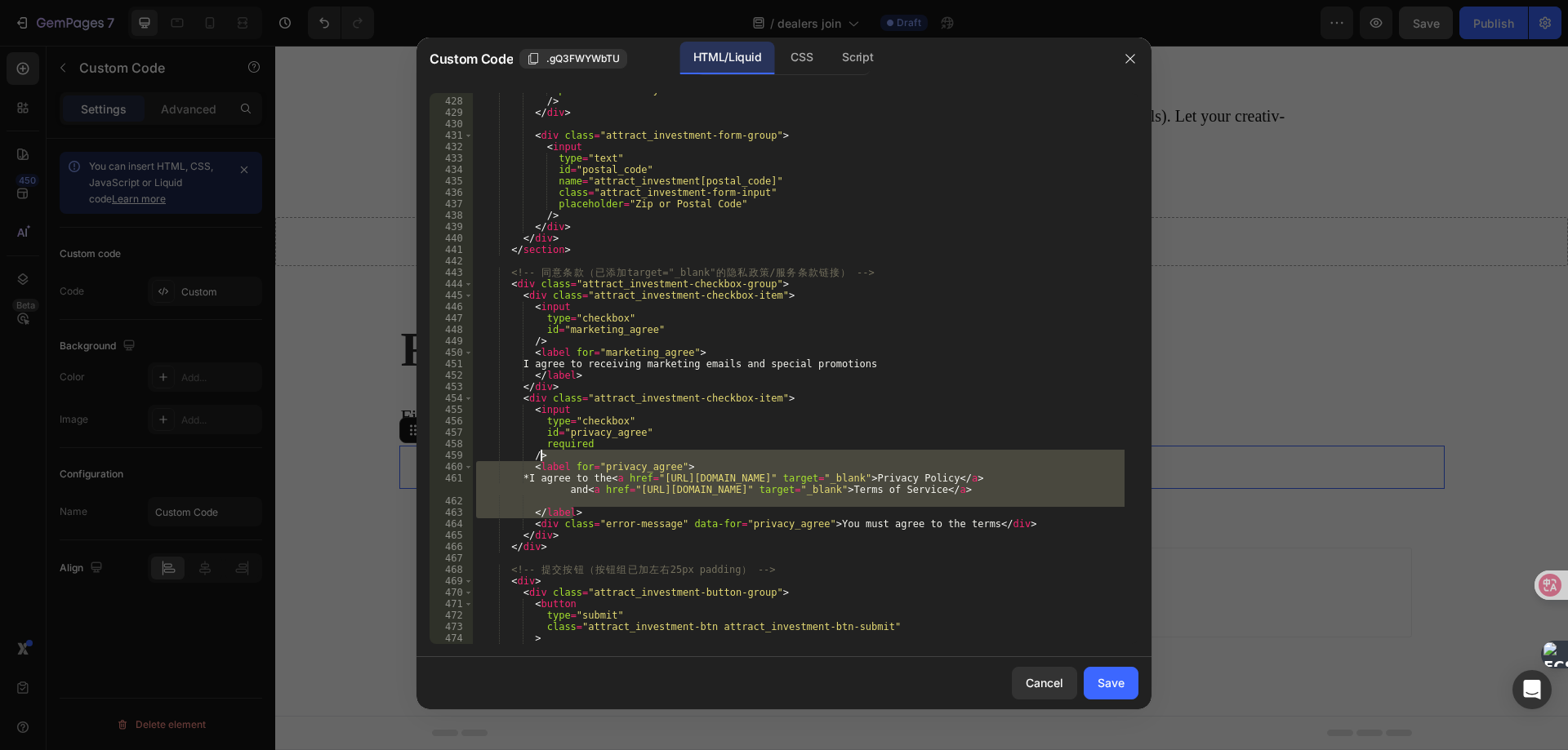
drag, startPoint x: 603, startPoint y: 511, endPoint x: 633, endPoint y: 454, distance: 64.4
click at [633, 454] on div "placeholder = "City:" /> </ div > < div class = "attract_investment-form-group"…" at bounding box center [798, 371] width 652 height 574
click at [569, 548] on div "placeholder = "City:" /> </ div > < div class = "attract_investment-form-group"…" at bounding box center [798, 371] width 652 height 574
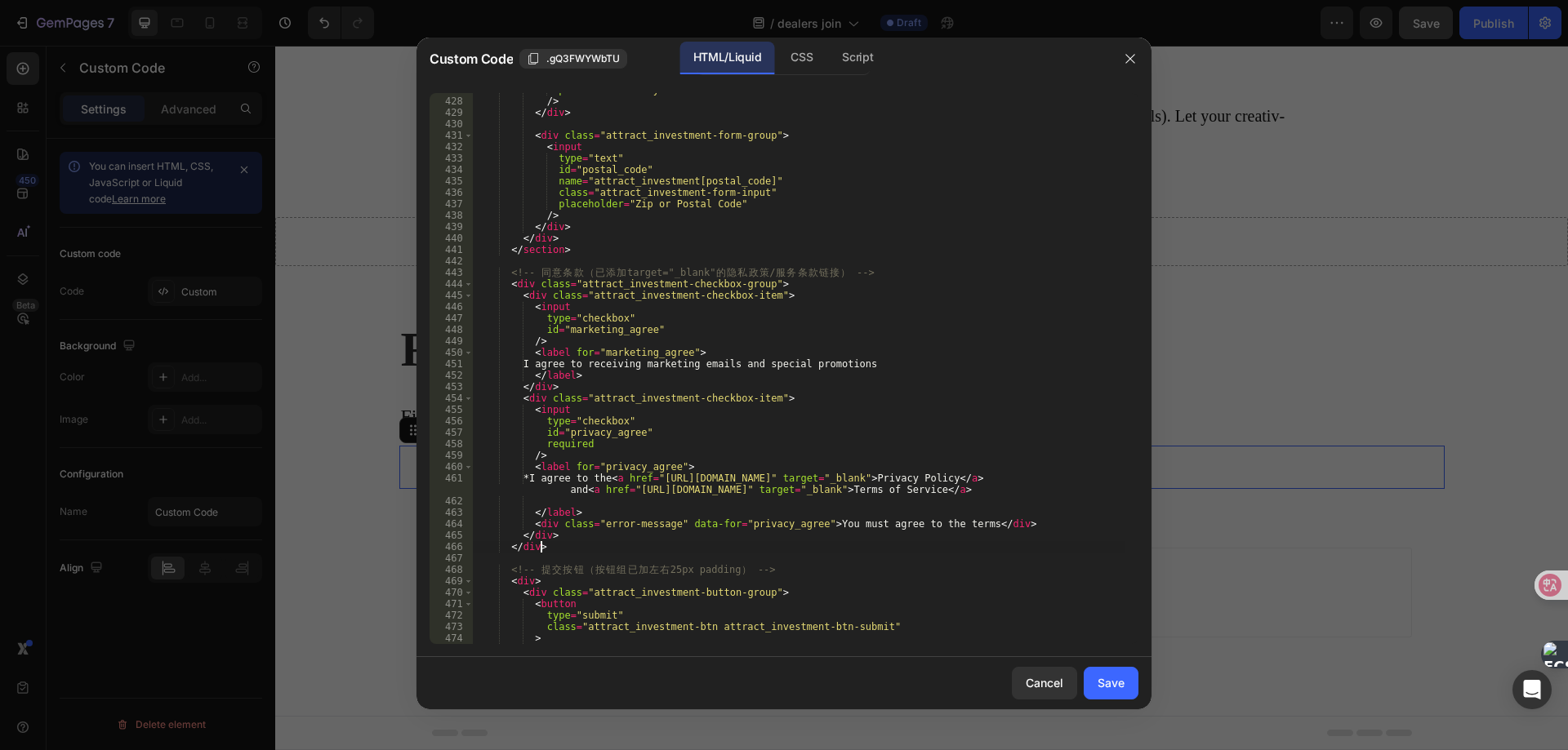
scroll to position [0, 5]
click at [1024, 525] on div "placeholder = "City:" /> </ div > < div class = "attract_investment-form-group"…" at bounding box center [798, 371] width 652 height 574
type textarea "<div class="error-message" data-for="privacy_agree">You must agree to the terms…"
click at [600, 476] on div "placeholder = "City:" /> </ div > < div class = "attract_investment-form-group"…" at bounding box center [798, 371] width 652 height 574
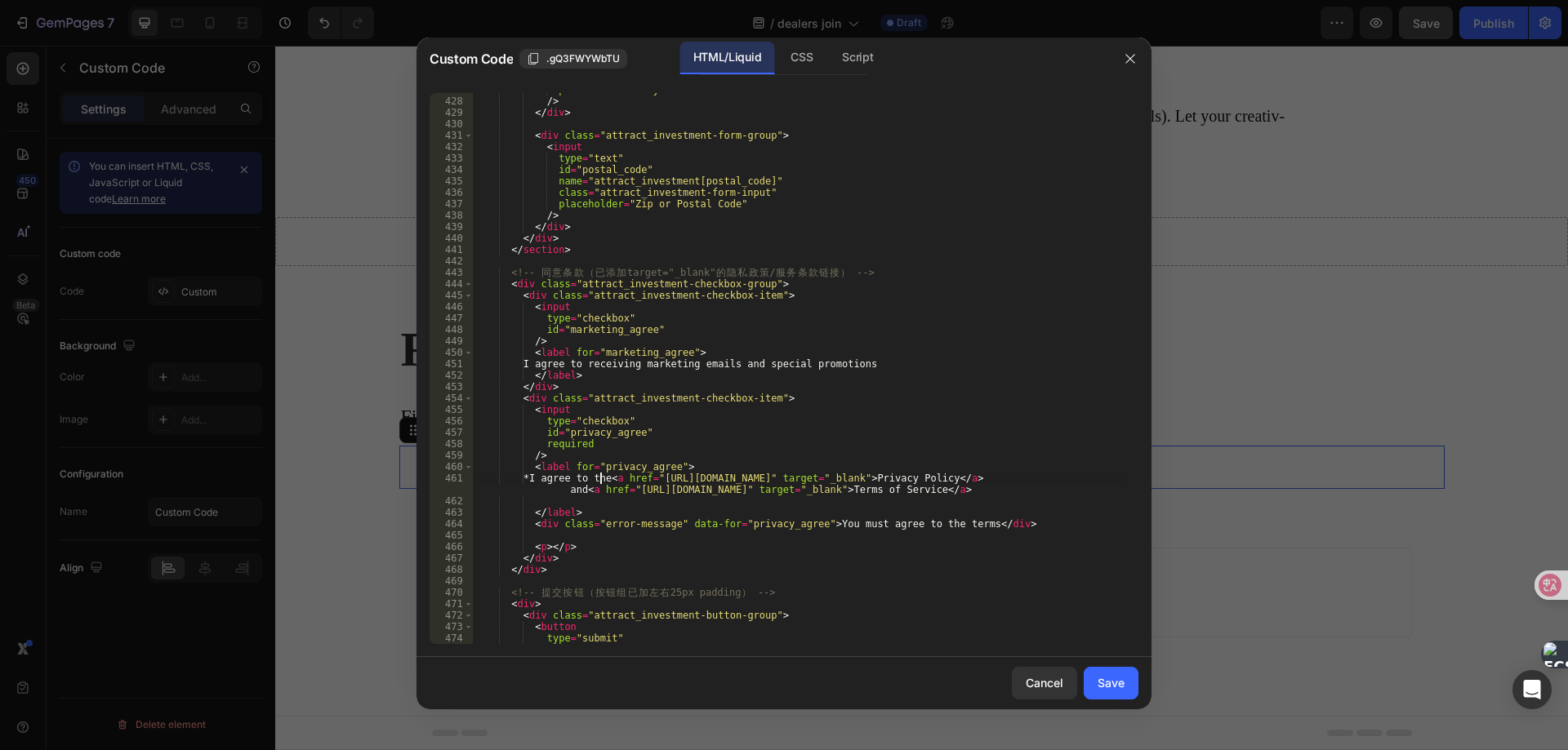
click at [614, 481] on div "placeholder = "City:" /> </ div > < div class = "attract_investment-form-group"…" at bounding box center [798, 371] width 652 height 574
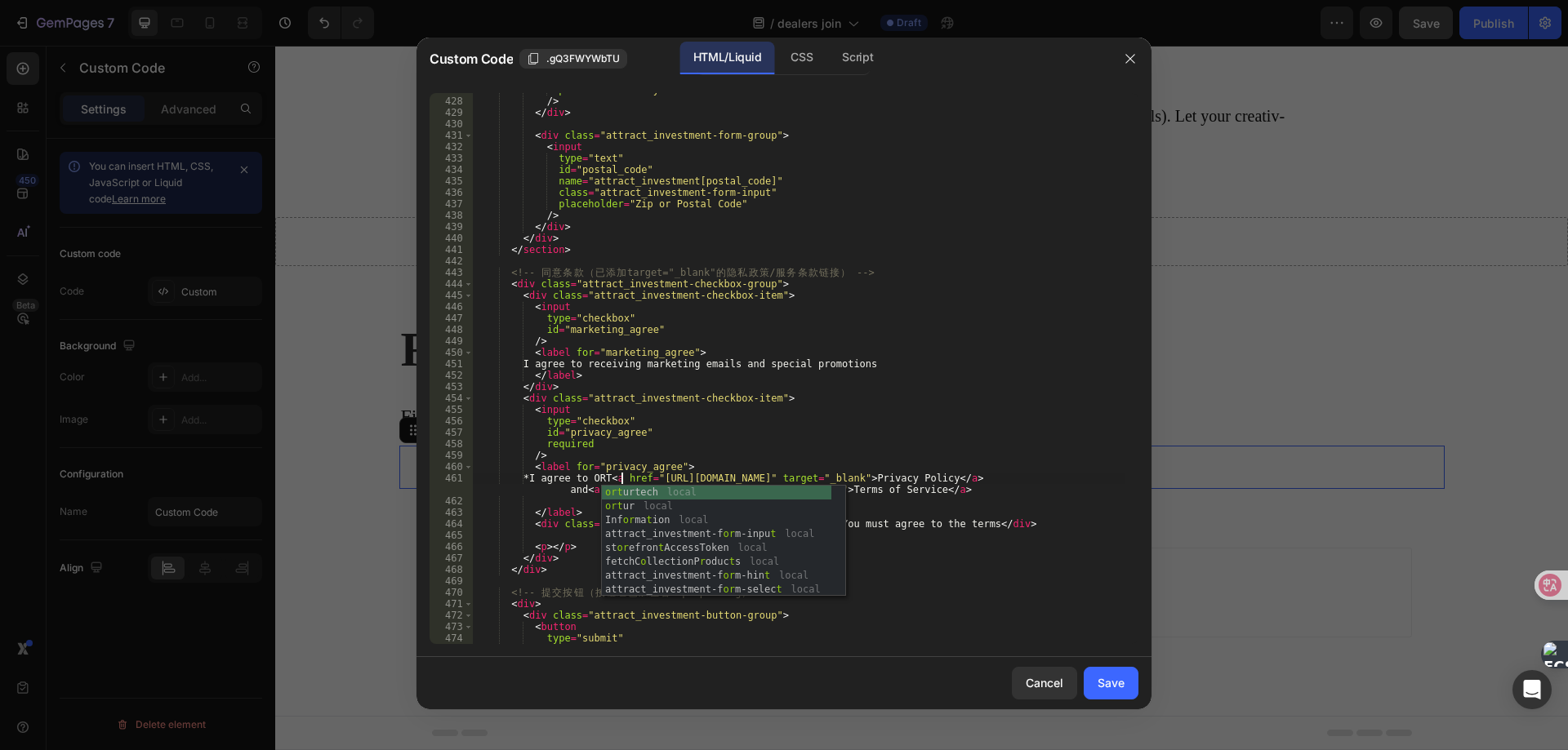
scroll to position [0, 12]
click at [707, 453] on div "placeholder = "City:" /> </ div > < div class = "attract_investment-form-group"…" at bounding box center [798, 371] width 652 height 574
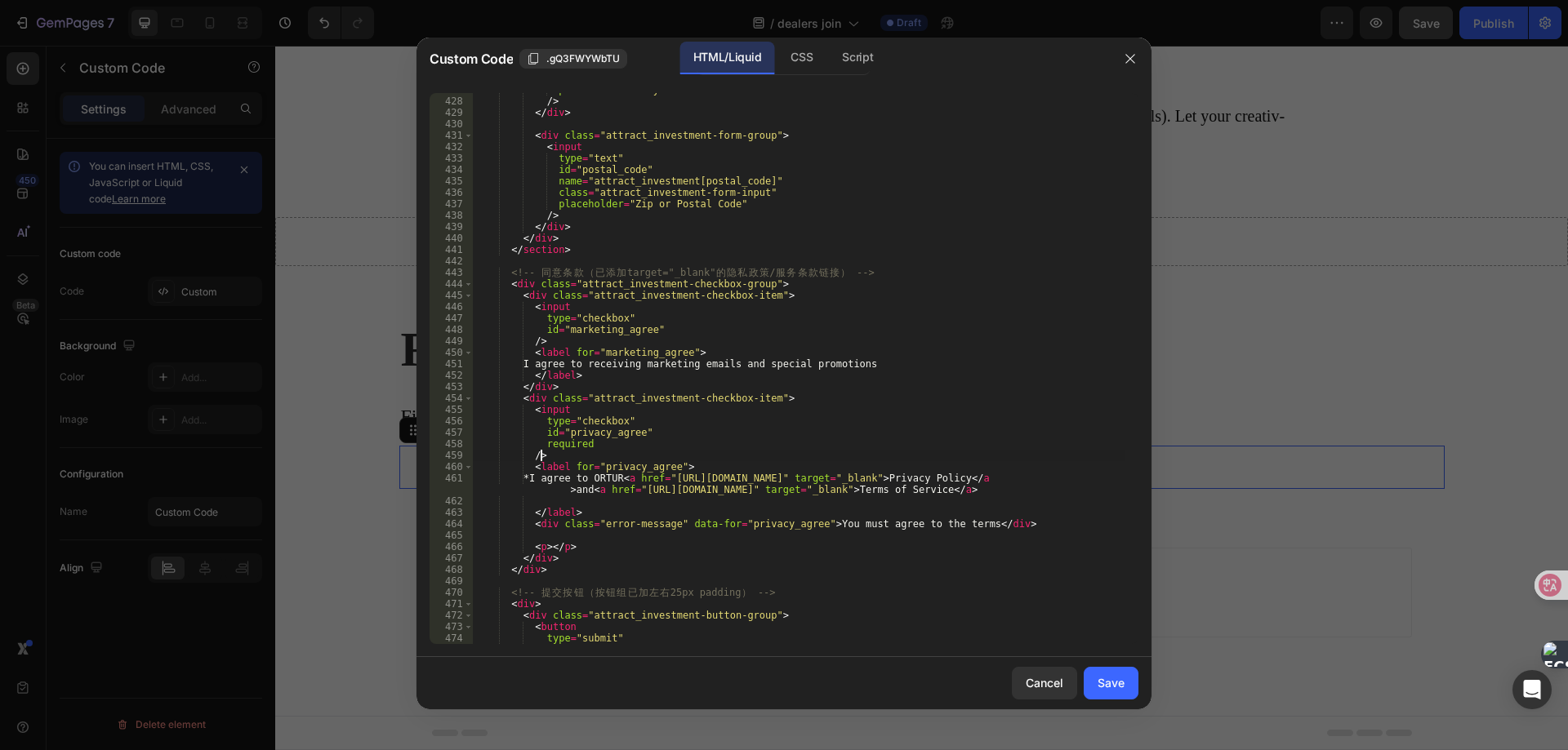
scroll to position [0, 5]
click at [550, 543] on div "placeholder = "City:" /> </ div > < div class = "attract_investment-form-group"…" at bounding box center [798, 371] width 652 height 574
click at [543, 547] on div "placeholder = "City:" /> </ div > < div class = "attract_investment-form-group"…" at bounding box center [798, 371] width 652 height 574
click at [543, 548] on div "placeholder = "City:" /> </ div > < div class = "attract_investment-form-group"…" at bounding box center [798, 371] width 652 height 574
click at [547, 547] on div "placeholder = "City:" /> </ div > < div class = "attract_investment-form-group"…" at bounding box center [798, 371] width 652 height 574
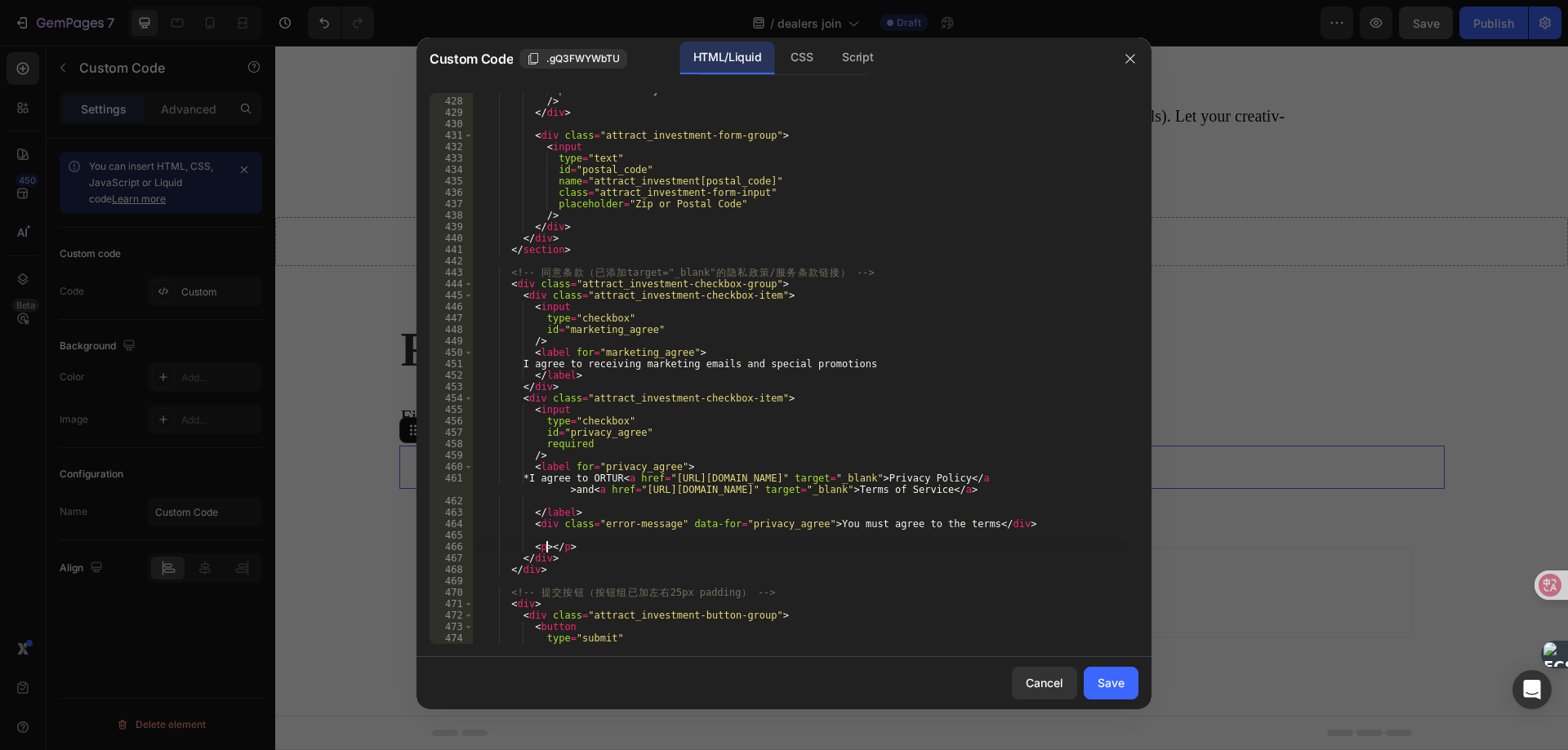
paste textarea "This site is protected by recAPTCHA and the Google Privacy Policy and Terms of …"
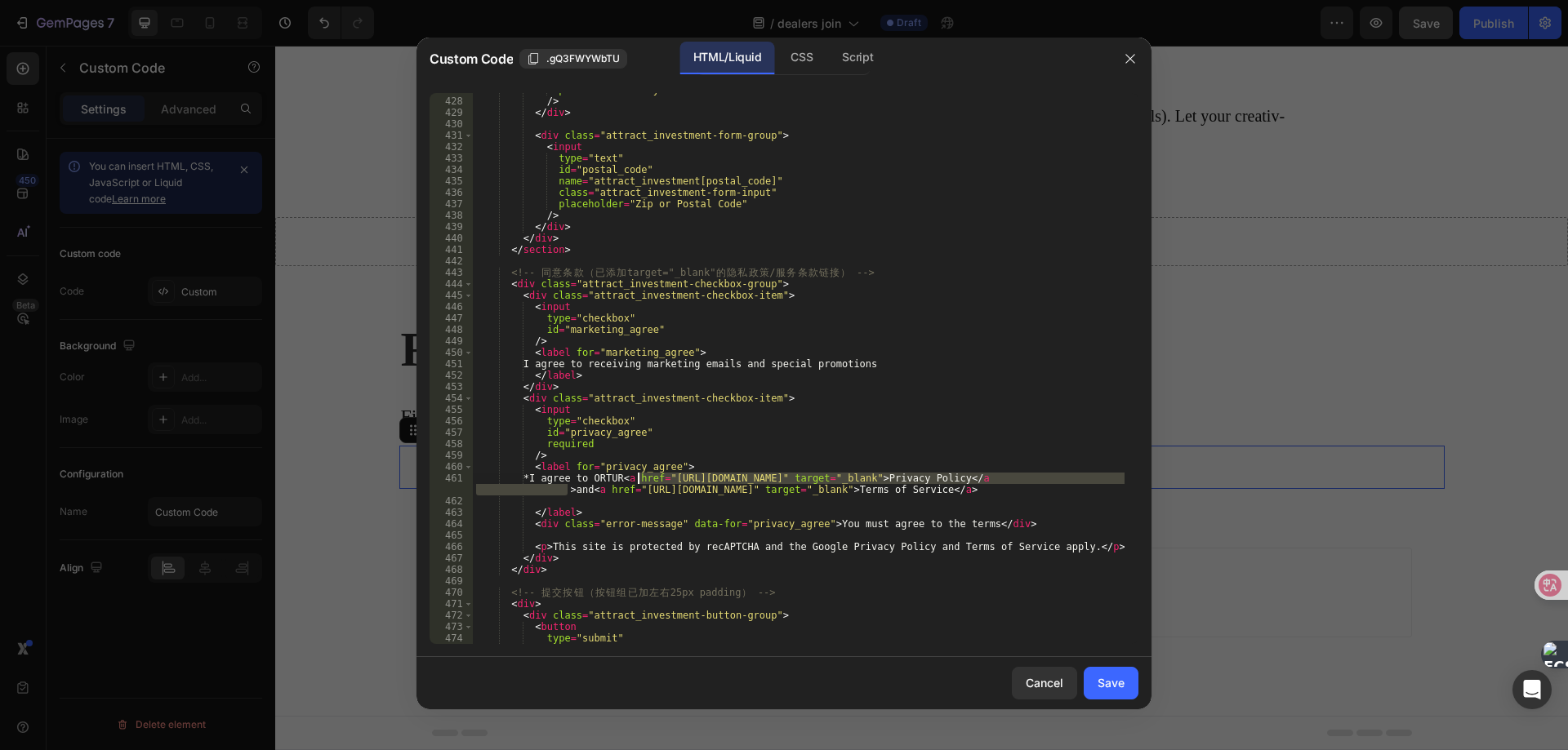
drag, startPoint x: 567, startPoint y: 488, endPoint x: 638, endPoint y: 479, distance: 71.6
click at [638, 479] on div "placeholder = "City:" /> </ div > < div class = "attract_investment-form-group"…" at bounding box center [798, 371] width 652 height 574
drag, startPoint x: 821, startPoint y: 550, endPoint x: 898, endPoint y: 548, distance: 77.0
click at [898, 548] on div "placeholder = "City:" /> </ div > < div class = "attract_investment-form-group"…" at bounding box center [798, 371] width 652 height 574
paste textarea "<a href="[URL][DOMAIN_NAME]" target="_blank">Privacy Policy</a>"
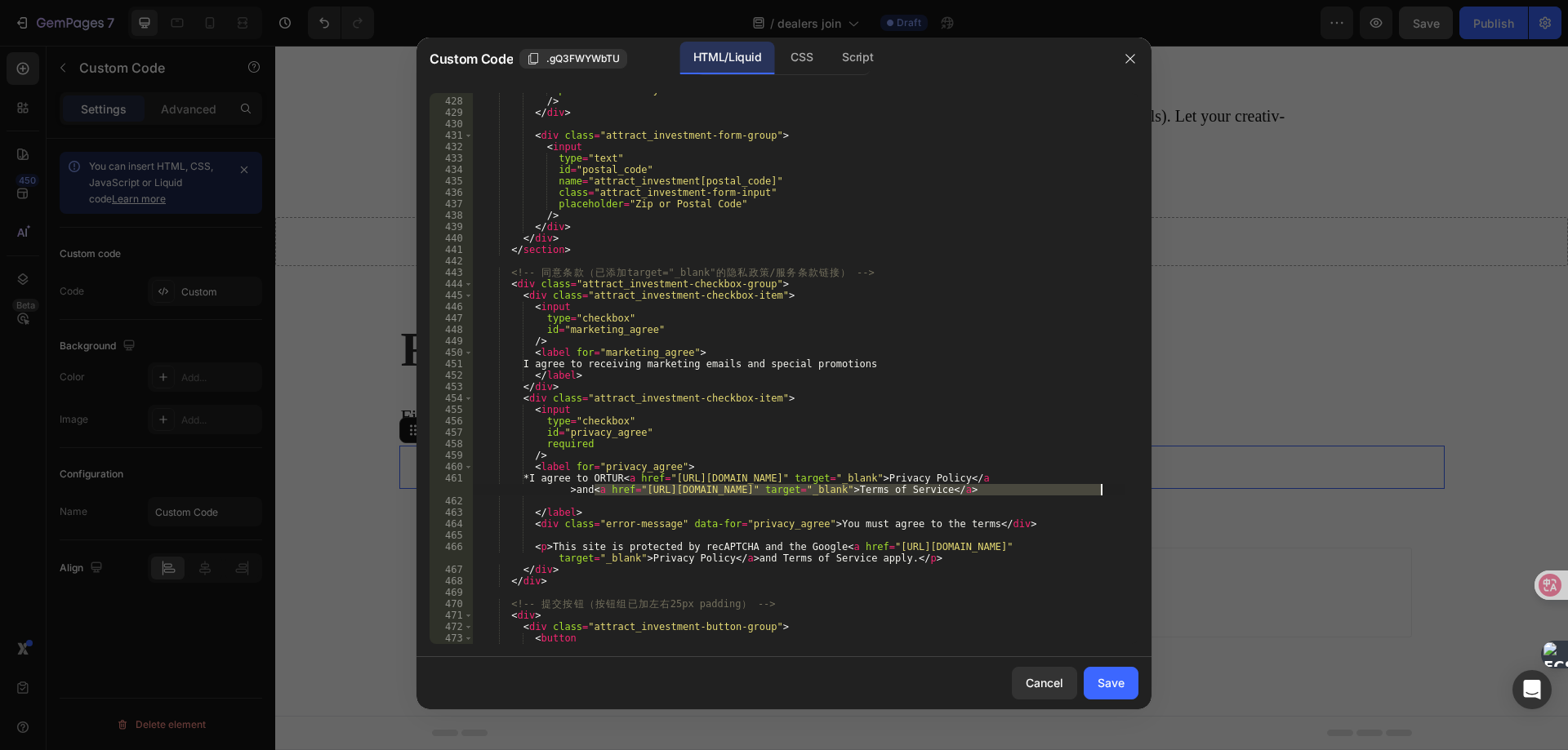
drag, startPoint x: 594, startPoint y: 489, endPoint x: 1105, endPoint y: 489, distance: 511.0
click at [1105, 489] on div "placeholder = "City:" /> </ div > < div class = "attract_investment-form-group"…" at bounding box center [798, 371] width 652 height 574
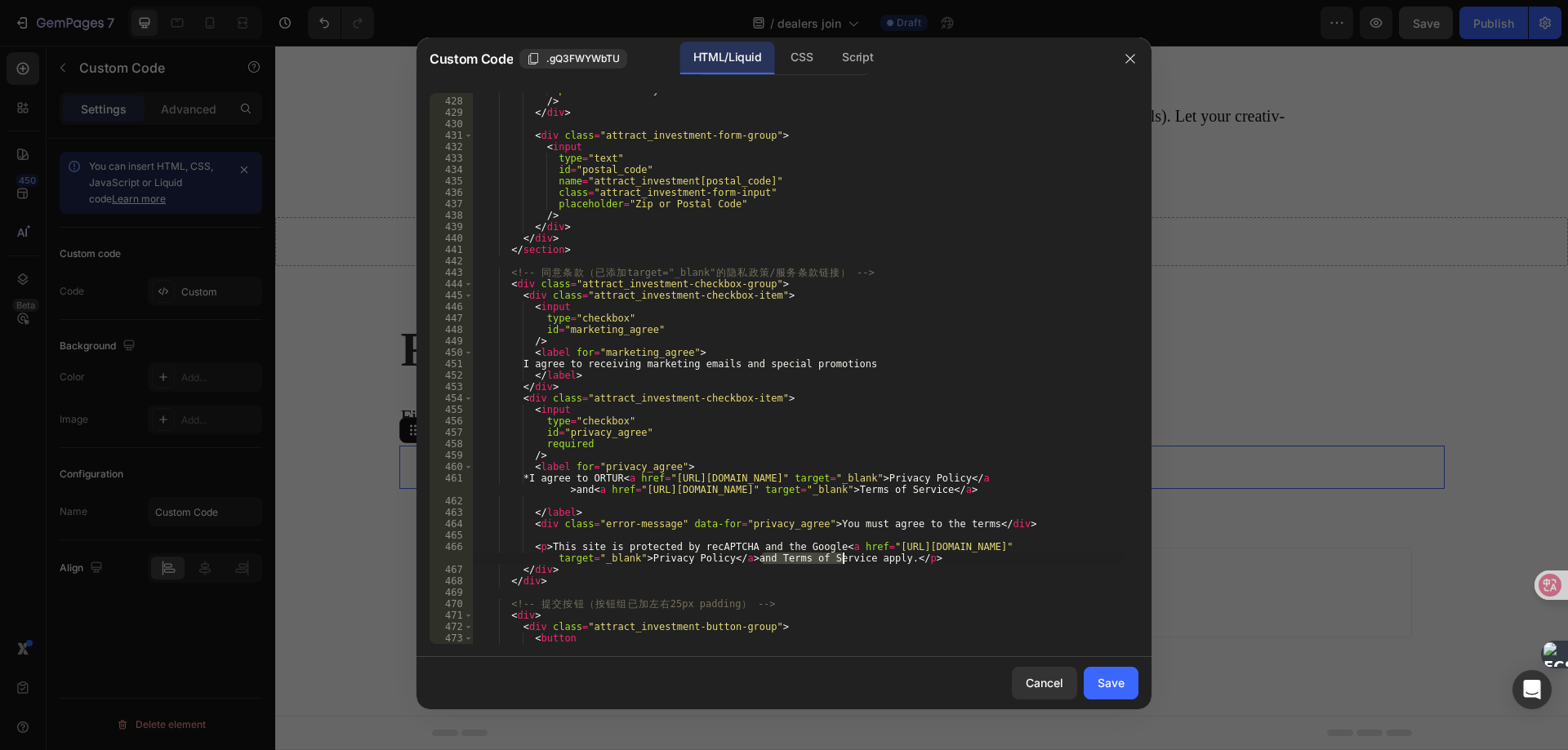
drag, startPoint x: 761, startPoint y: 556, endPoint x: 844, endPoint y: 556, distance: 83.0
click at [844, 556] on div "placeholder = "City:" /> </ div > < div class = "attract_investment-form-group"…" at bounding box center [798, 371] width 652 height 574
drag, startPoint x: 848, startPoint y: 556, endPoint x: 739, endPoint y: 556, distance: 109.0
click at [739, 556] on div "placeholder = "City:" /> </ div > < div class = "attract_investment-form-group"…" at bounding box center [798, 371] width 652 height 574
paste textarea "<a href="[URL][DOMAIN_NAME]" target="_blank">Terms of Service</a>"
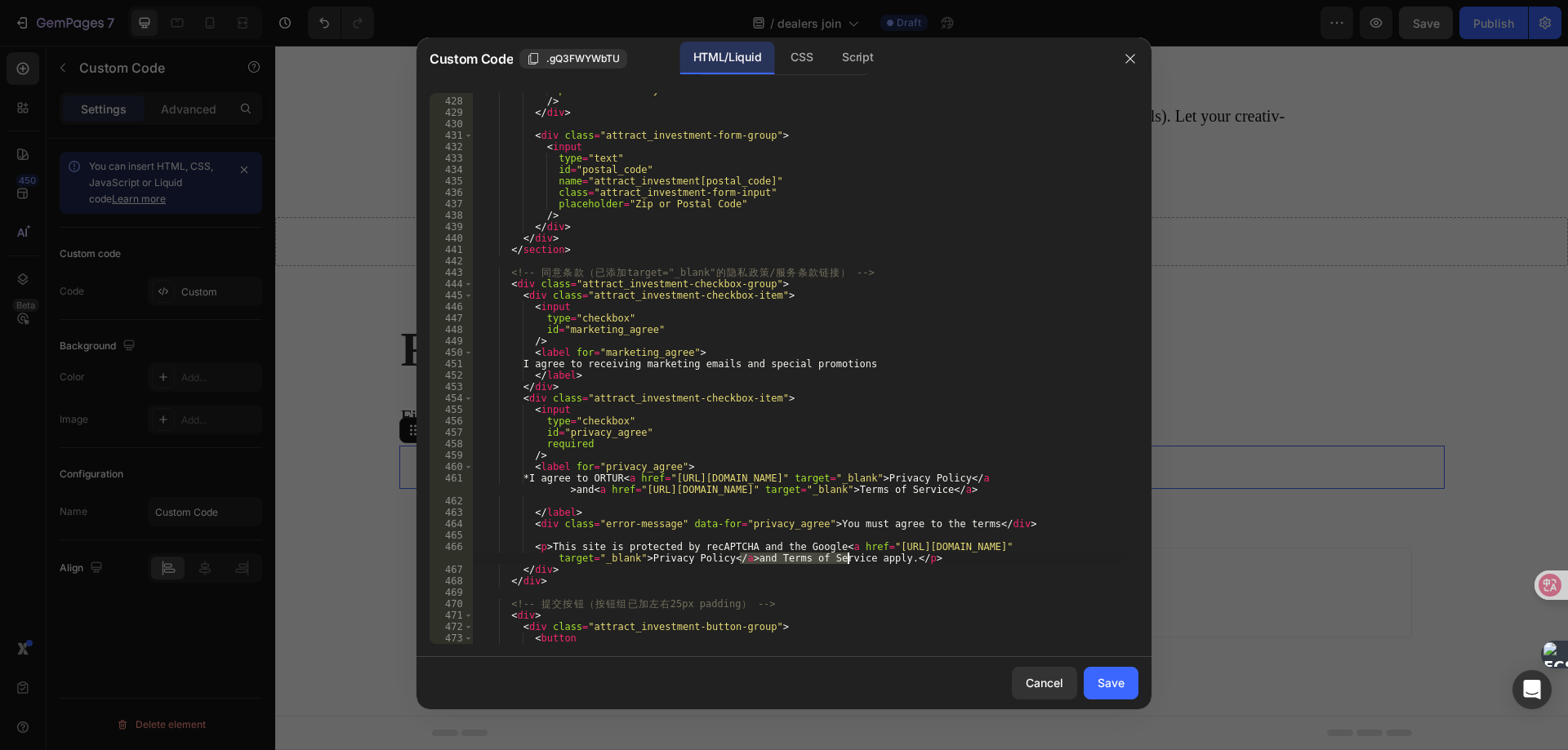
click at [765, 559] on div "placeholder = "City:" /> </ div > < div class = "attract_investment-form-group"…" at bounding box center [798, 368] width 652 height 551
drag, startPoint x: 760, startPoint y: 557, endPoint x: 845, endPoint y: 557, distance: 85.0
click at [845, 557] on div "placeholder = "City:" /> </ div > < div class = "attract_investment-form-group"…" at bounding box center [798, 371] width 652 height 574
paste textarea "<a href="[URL][DOMAIN_NAME]" target="_blank">Terms of Service</a>"
click at [782, 557] on div "placeholder = "City:" /> </ div > < div class = "attract_investment-form-group"…" at bounding box center [798, 371] width 652 height 574
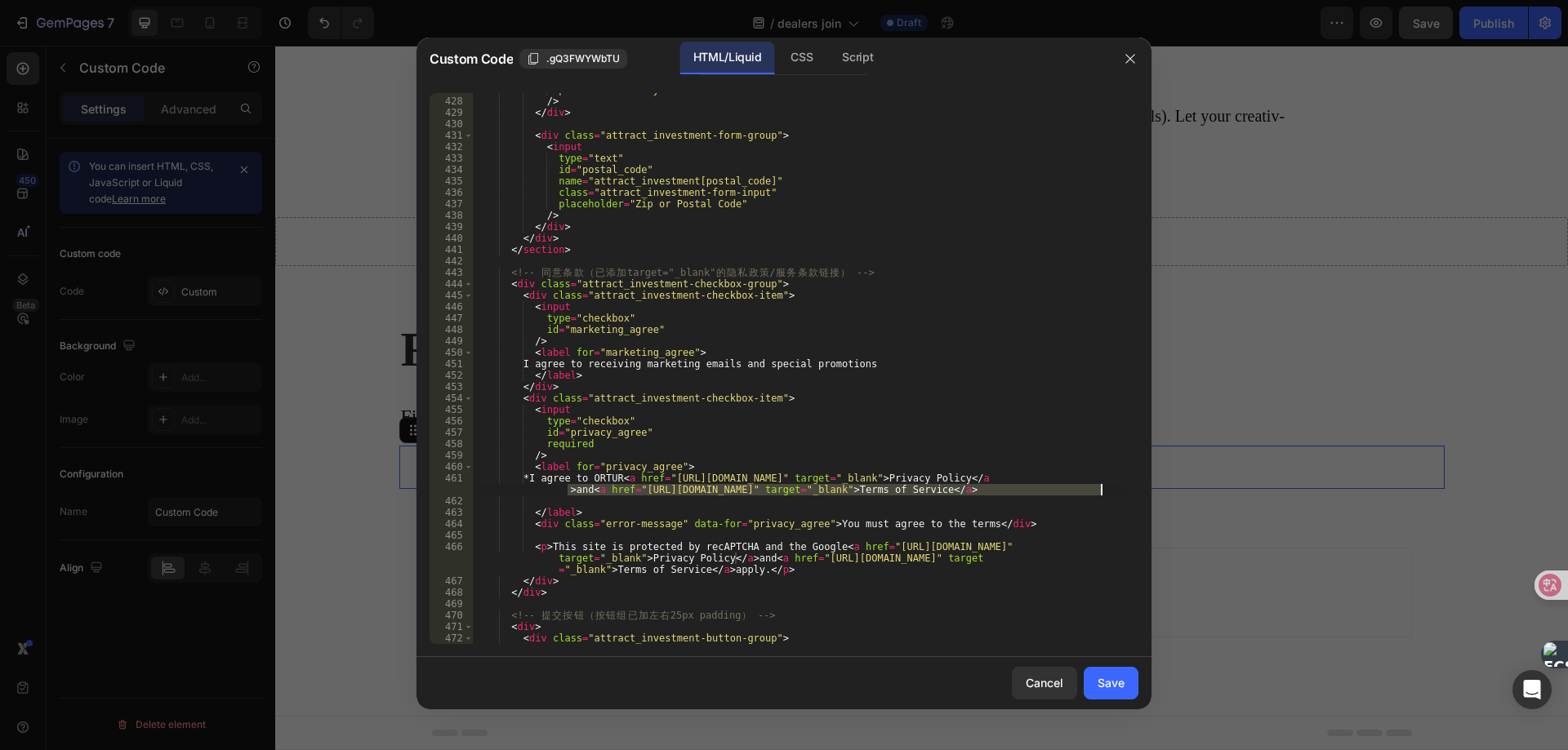
drag, startPoint x: 568, startPoint y: 492, endPoint x: 1105, endPoint y: 489, distance: 537.0
click at [1105, 489] on div "placeholder = "City:" /> </ div > < div class = "attract_investment-form-group"…" at bounding box center [798, 371] width 652 height 574
click at [636, 507] on div "placeholder = "City:" /> </ div > < div class = "attract_investment-form-group"…" at bounding box center [798, 371] width 652 height 574
type textarea "</label>"
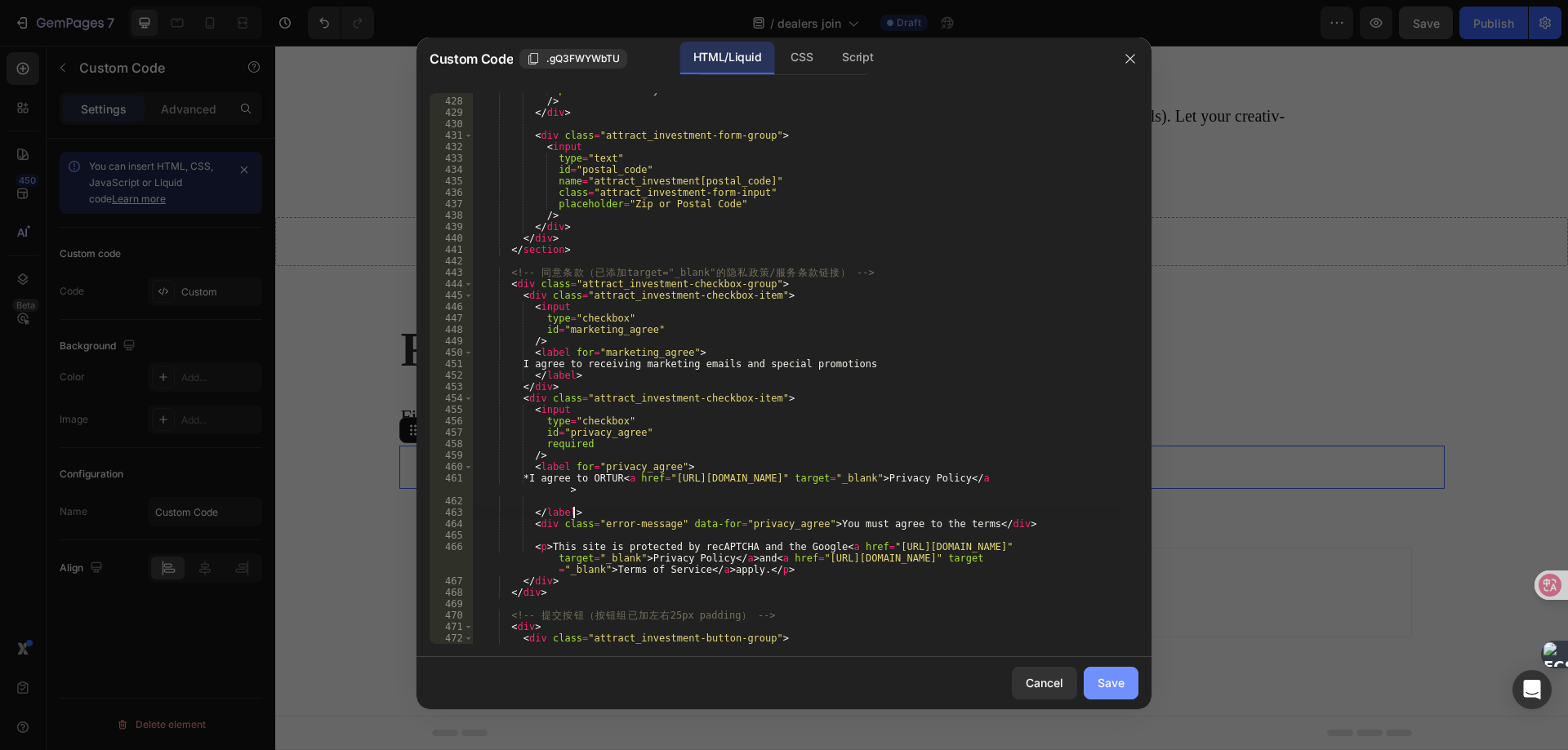
click at [1118, 688] on div "Save" at bounding box center [1110, 682] width 27 height 17
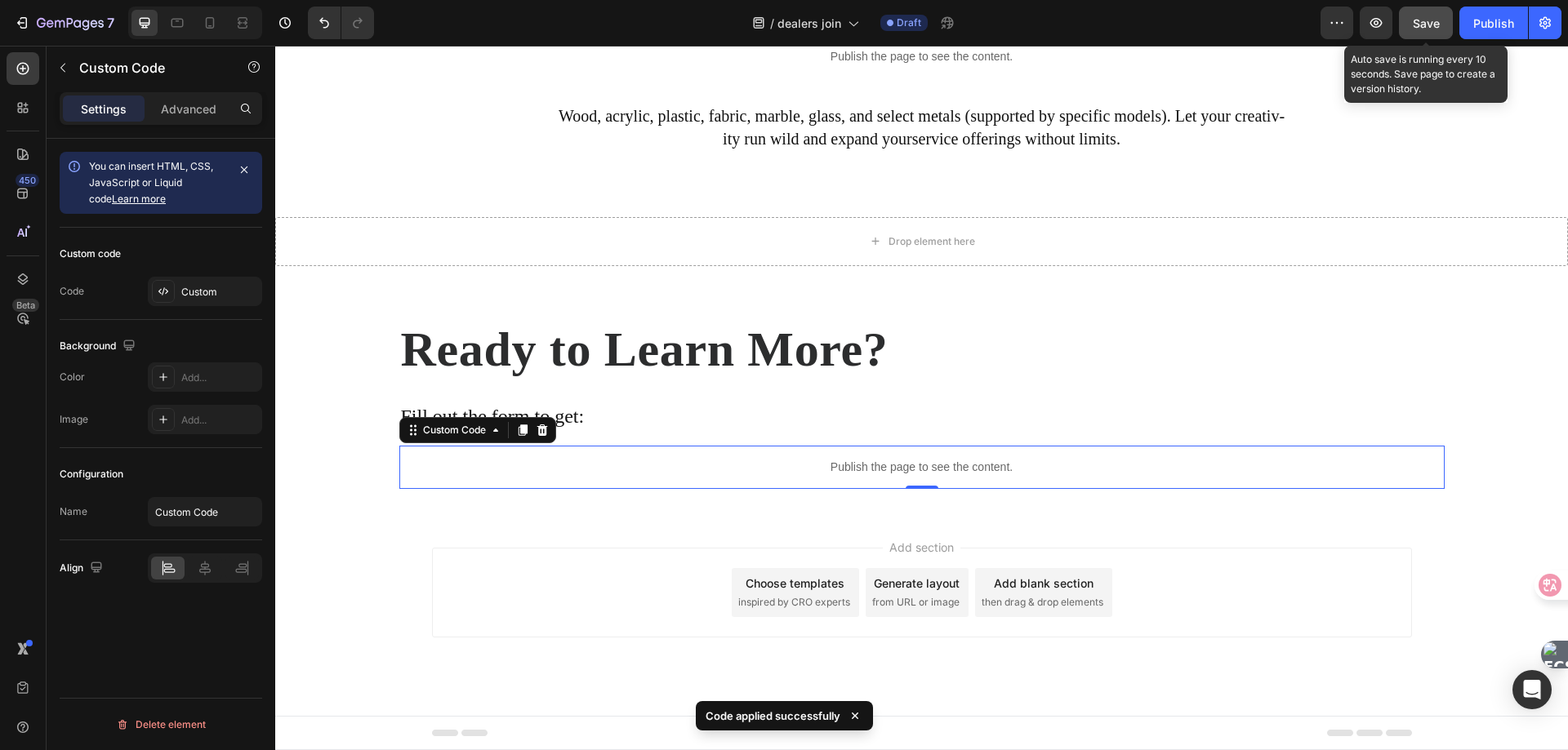
click at [1425, 22] on span "Save" at bounding box center [1426, 23] width 27 height 14
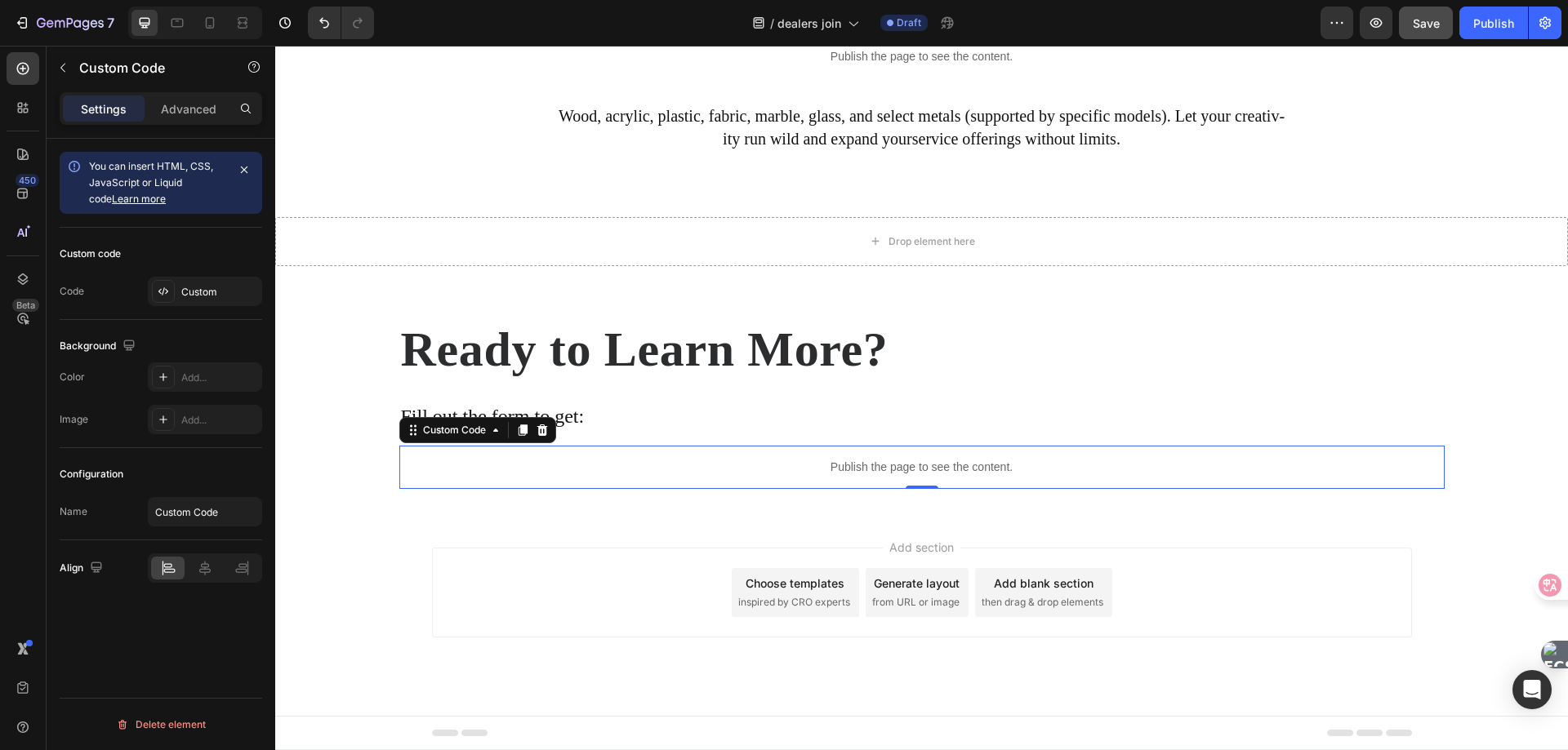
click at [772, 470] on p "Publish the page to see the content." at bounding box center [921, 467] width 1045 height 17
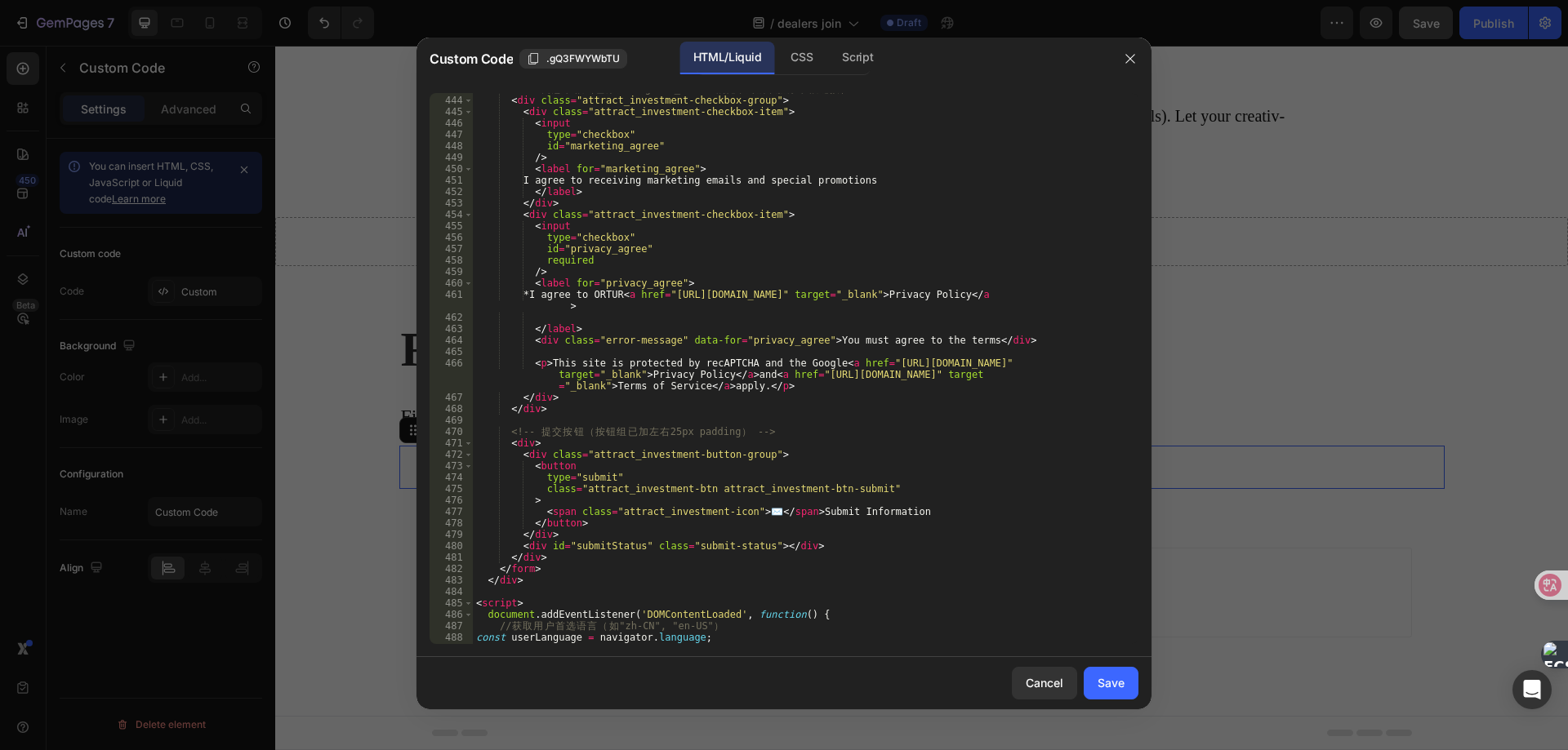
scroll to position [5018, 0]
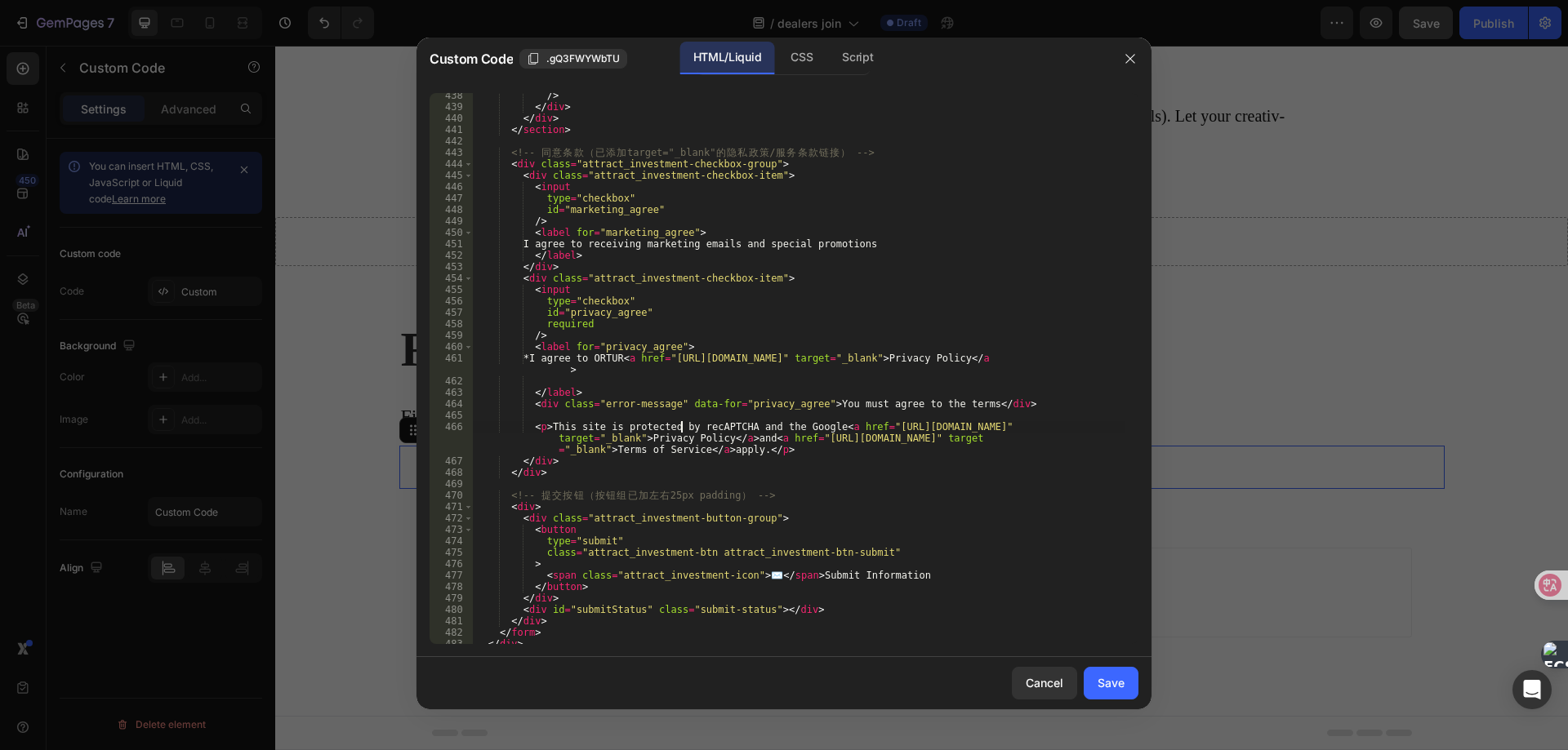
click at [683, 428] on div "/> </ div > </ div > </ section > <!-- 同 意 条 款 （ 已 添 加 target="_blank" 的 隐 私 政 …" at bounding box center [798, 377] width 652 height 574
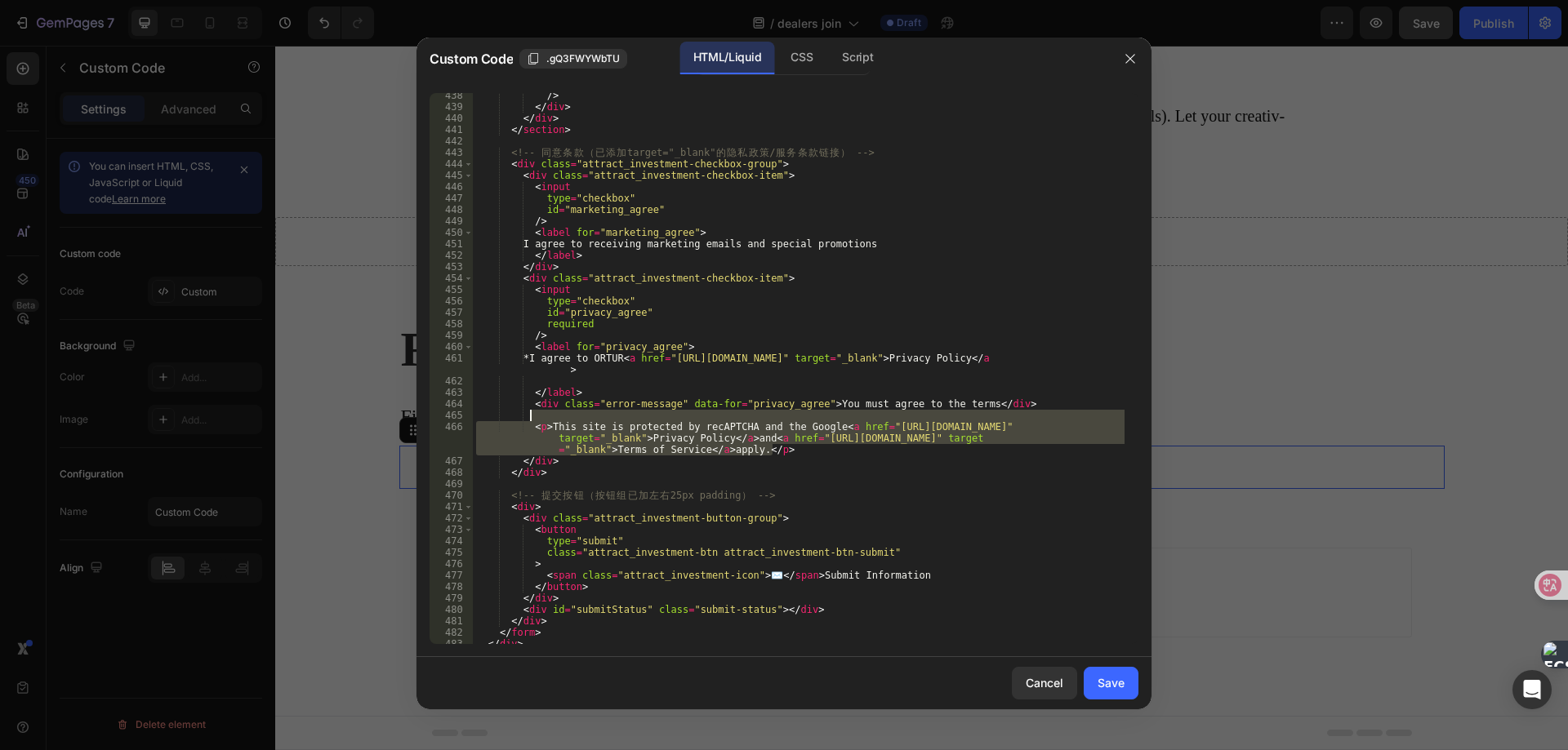
drag, startPoint x: 791, startPoint y: 451, endPoint x: 802, endPoint y: 413, distance: 39.6
click at [802, 413] on div "/> </ div > </ div > </ section > <!-- 同 意 条 款 （ 已 添 加 target="_blank" 的 隐 私 政 …" at bounding box center [798, 377] width 652 height 574
type textarea "<p>This site is protected by recAPTCHA and the Google <a href="[URL][DOMAIN_NAM…"
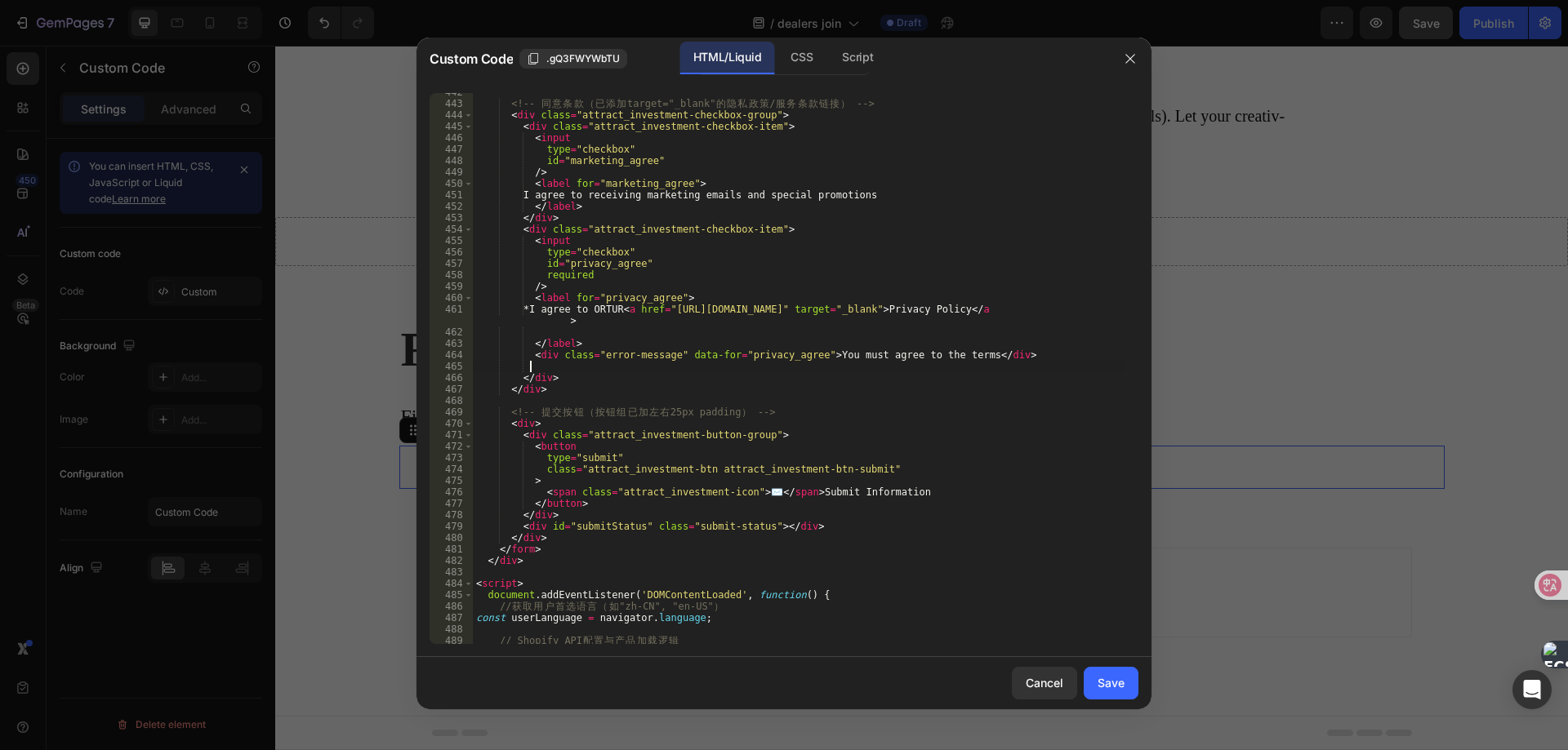
scroll to position [5165, 0]
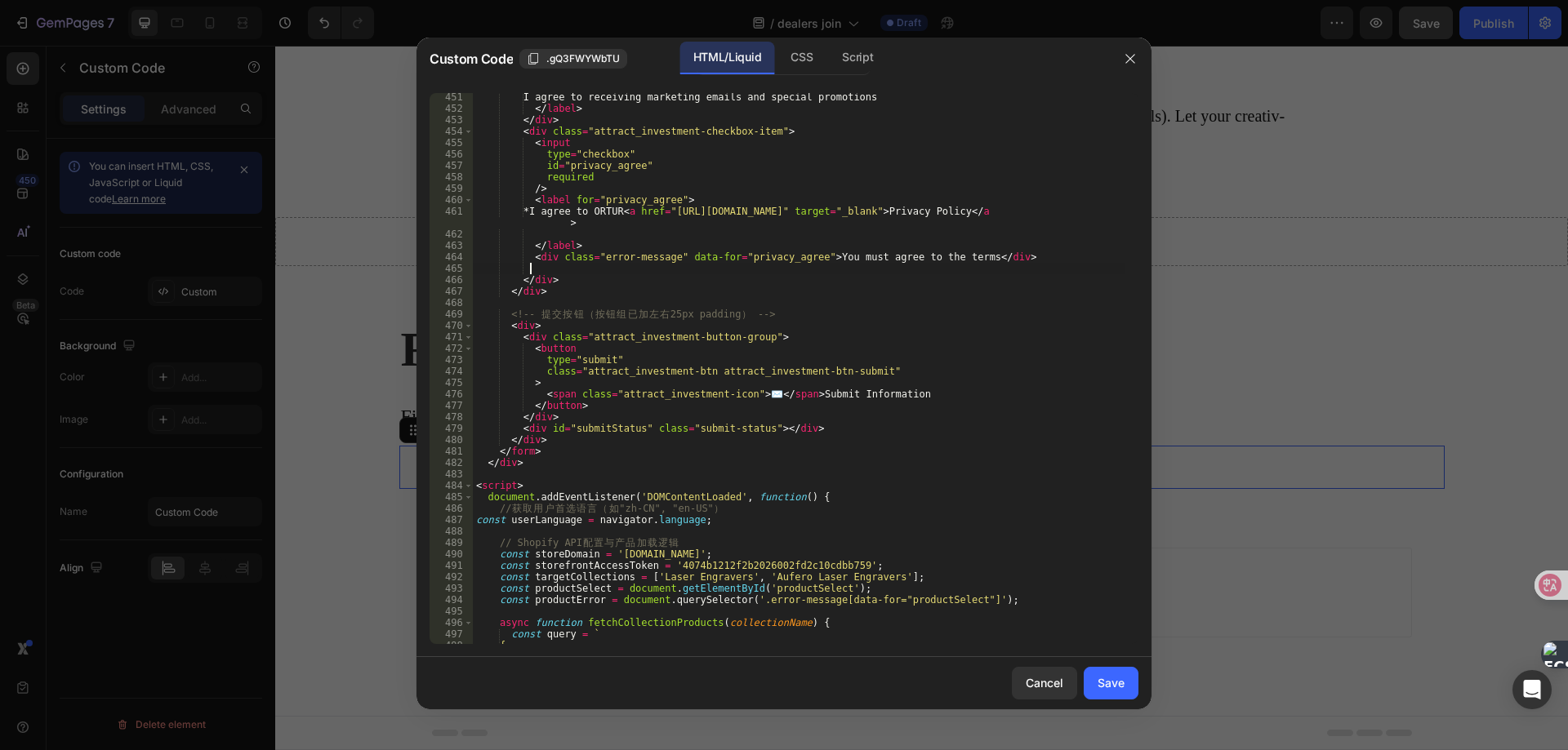
click at [526, 324] on div "I agree to receiving marketing emails and special promotions </ label > </ div …" at bounding box center [798, 378] width 652 height 574
click at [747, 432] on div "I agree to receiving marketing emails and special promotions </ label > </ div …" at bounding box center [798, 378] width 652 height 574
click at [849, 422] on div "I agree to receiving marketing emails and special promotions </ label > </ div …" at bounding box center [798, 378] width 652 height 574
click at [838, 422] on div "I agree to receiving marketing emails and special promotions </ label > </ div …" at bounding box center [798, 378] width 652 height 574
click at [823, 426] on div "I agree to receiving marketing emails and special promotions </ label > </ div …" at bounding box center [798, 378] width 652 height 574
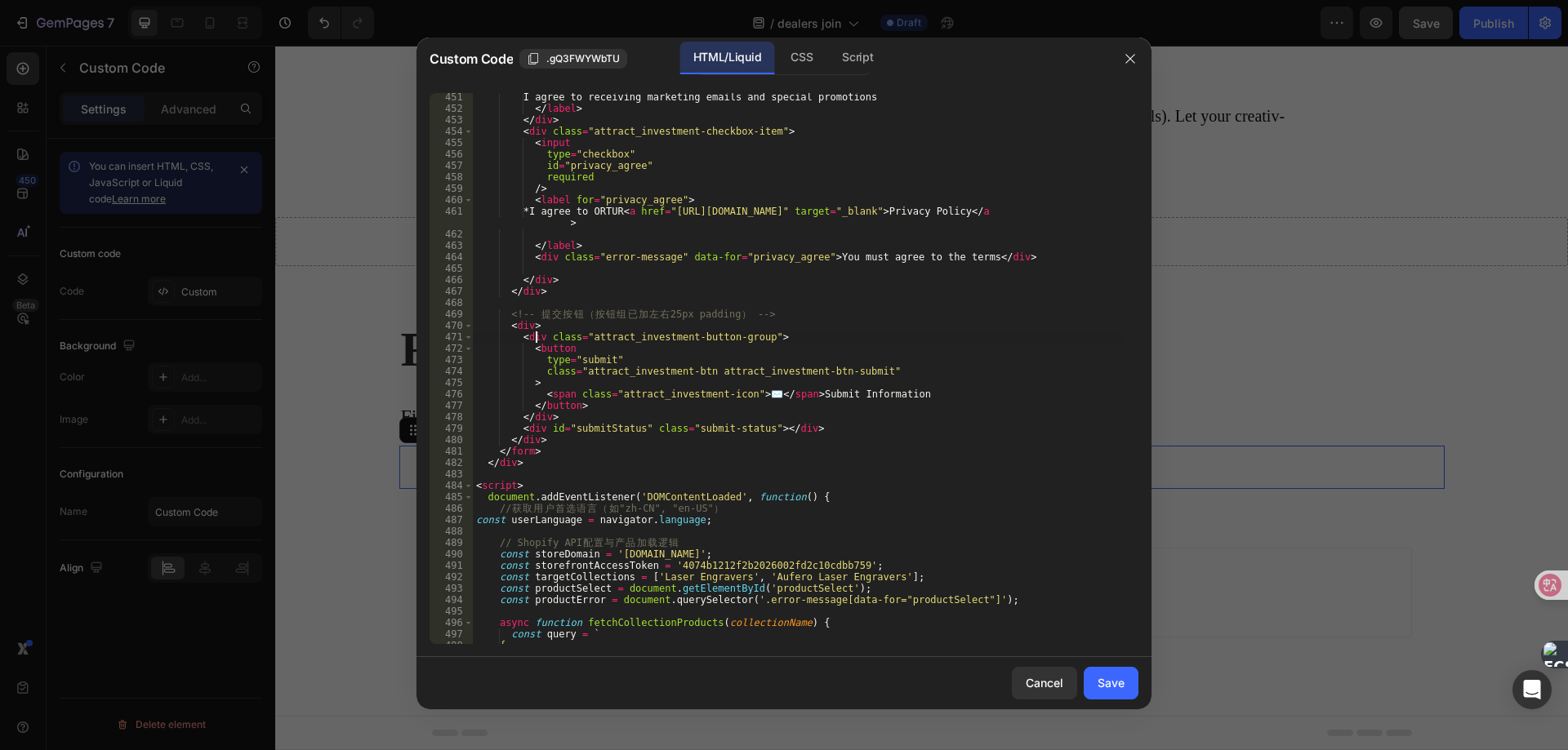
click at [535, 334] on div "I agree to receiving marketing emails and special promotions </ label > </ div …" at bounding box center [798, 378] width 652 height 574
click at [580, 414] on div "I agree to receiving marketing emails and special promotions </ label > </ div …" at bounding box center [798, 378] width 652 height 574
type textarea "</div>"
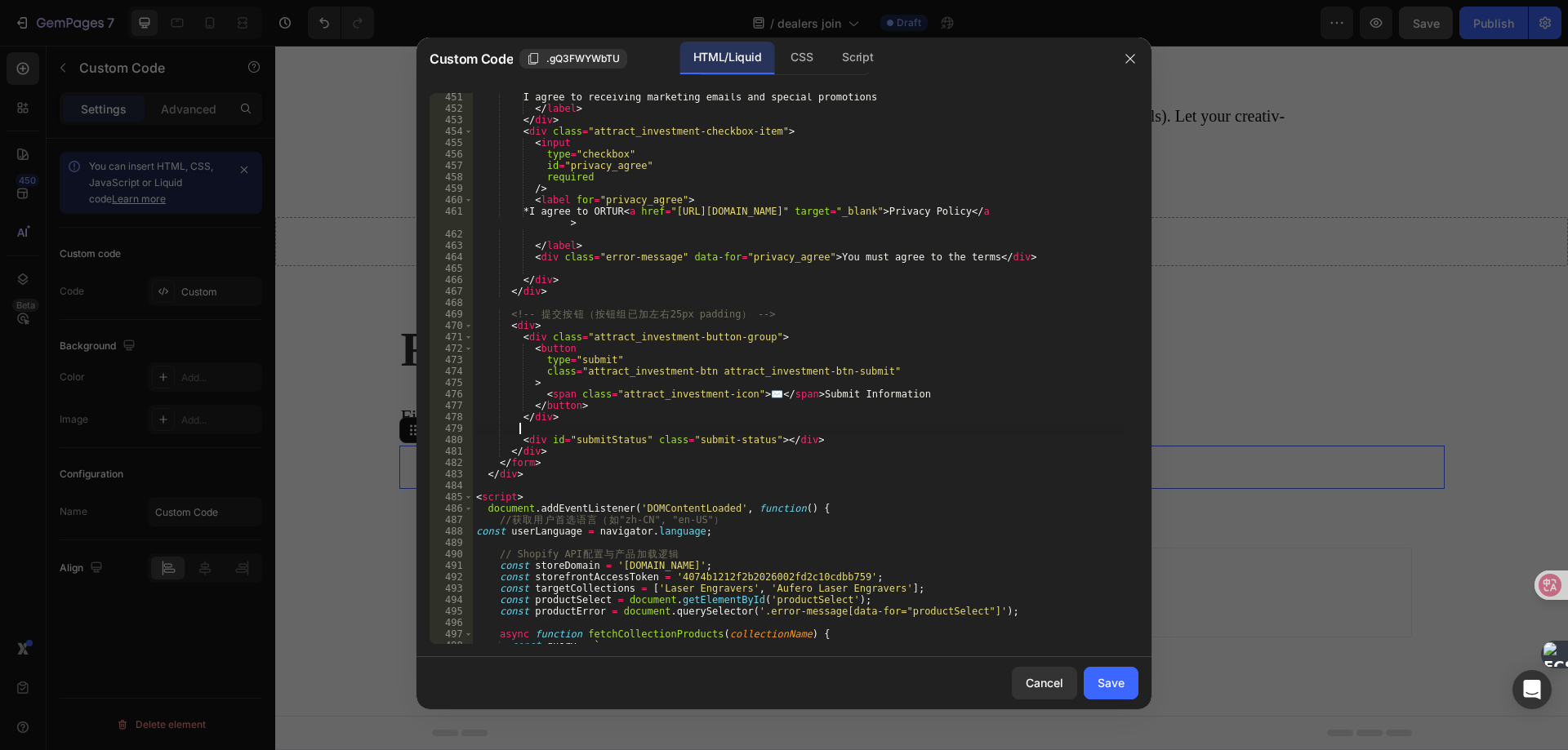
scroll to position [0, 2]
paste textarea "<p>This site is protected by recAPTCHA and the Google <a href="[URL][DOMAIN_NAM…"
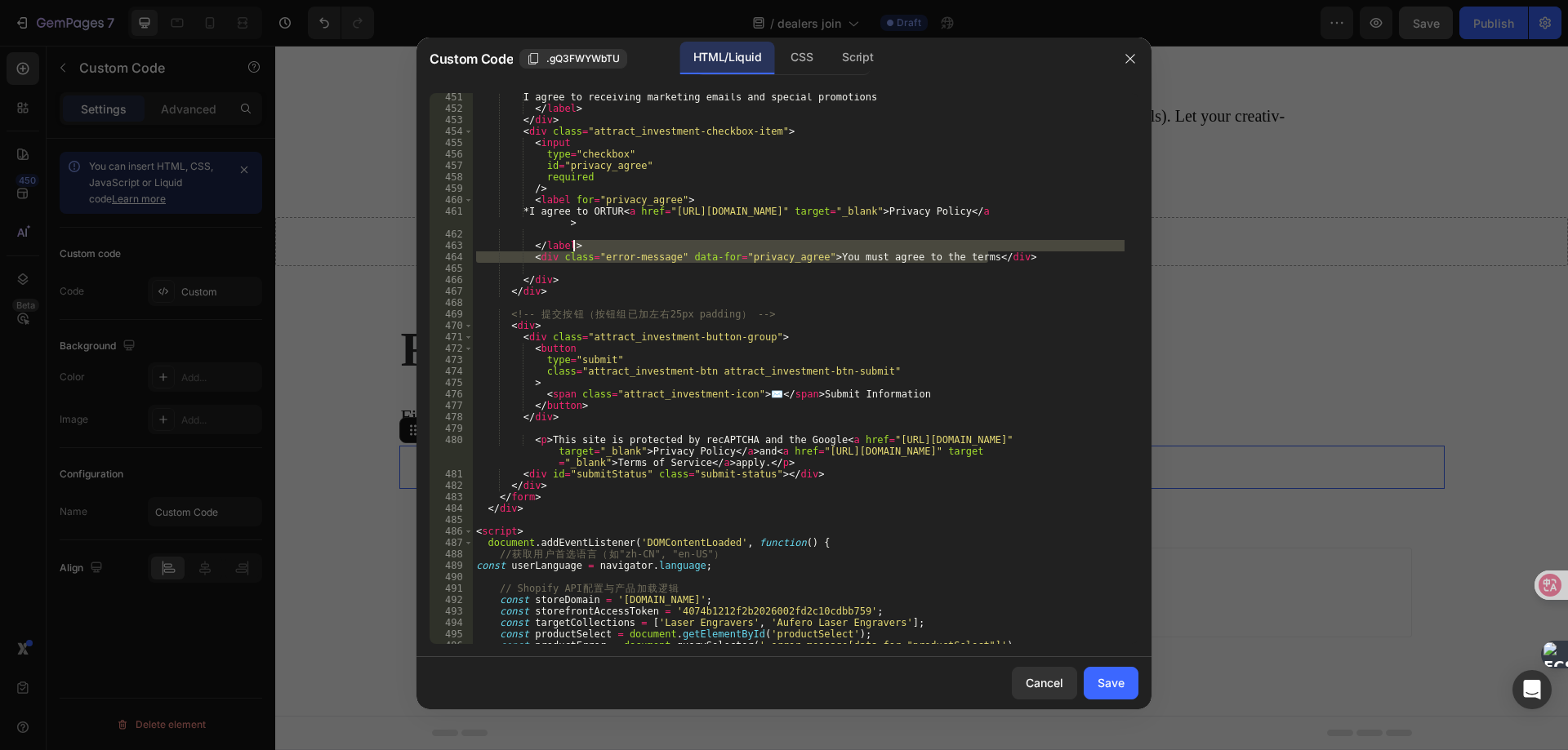
drag, startPoint x: 1013, startPoint y: 257, endPoint x: 1015, endPoint y: 247, distance: 10.2
click at [1015, 247] on div "I agree to receiving marketing emails and special promotions </ label > </ div …" at bounding box center [798, 378] width 652 height 574
click at [877, 276] on div "I agree to receiving marketing emails and special promotions </ label > </ div …" at bounding box center [798, 378] width 652 height 574
type textarea "</div>"
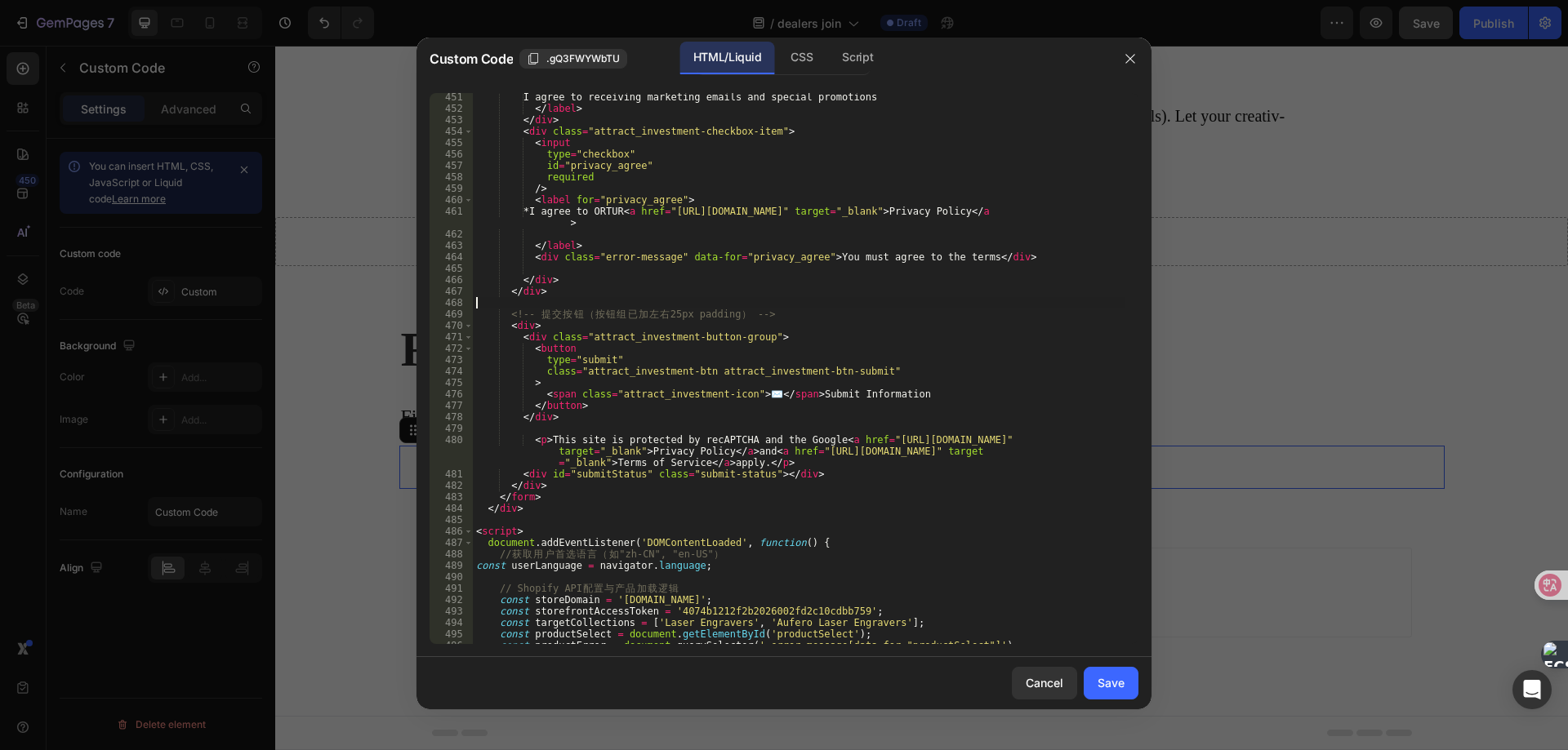
click at [714, 298] on div "I agree to receiving marketing emails and special promotions </ label > </ div …" at bounding box center [798, 378] width 652 height 574
click at [1109, 690] on div "Save" at bounding box center [1110, 682] width 27 height 17
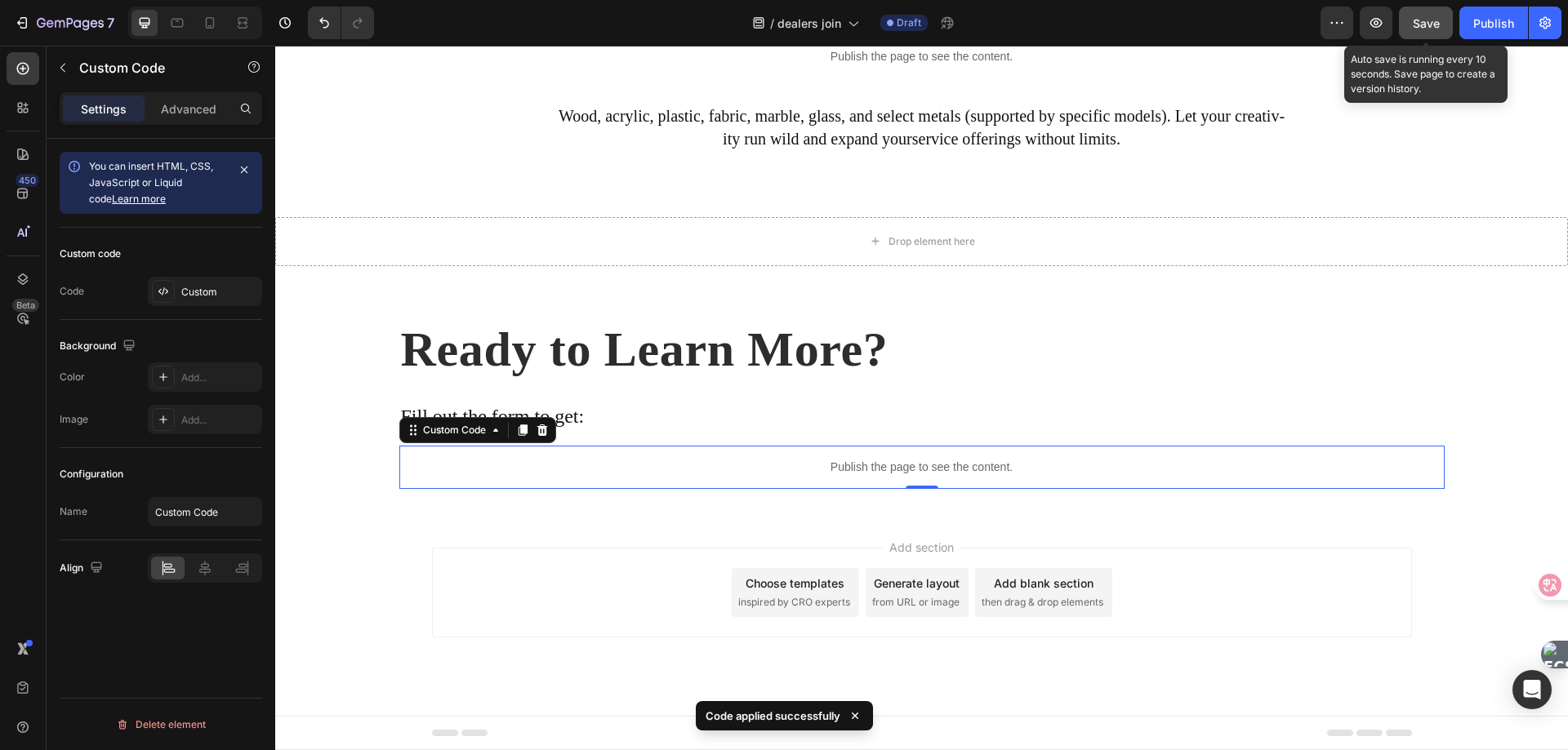
click at [1429, 25] on span "Save" at bounding box center [1426, 23] width 27 height 14
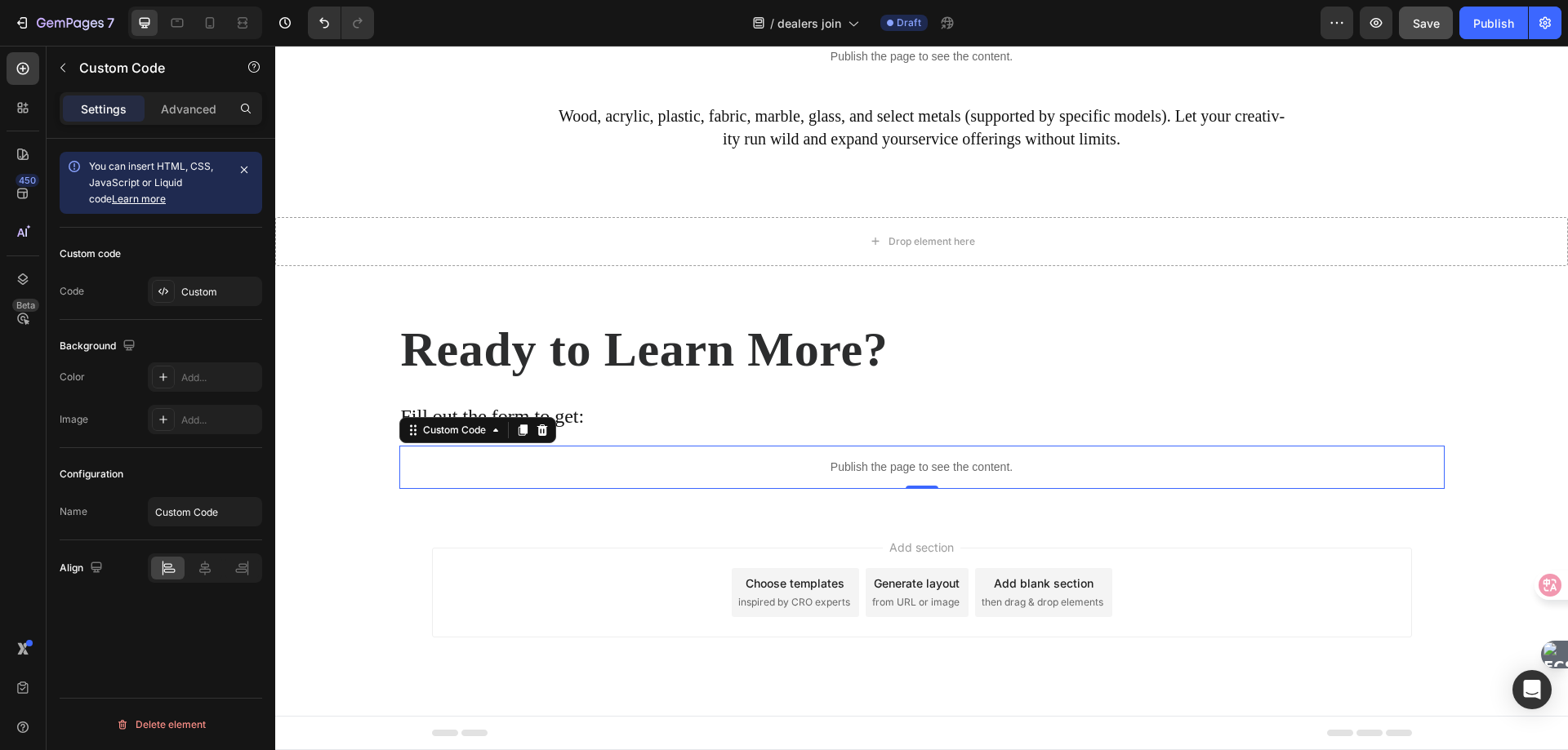
click at [640, 478] on div "Publish the page to see the content." at bounding box center [921, 467] width 1045 height 43
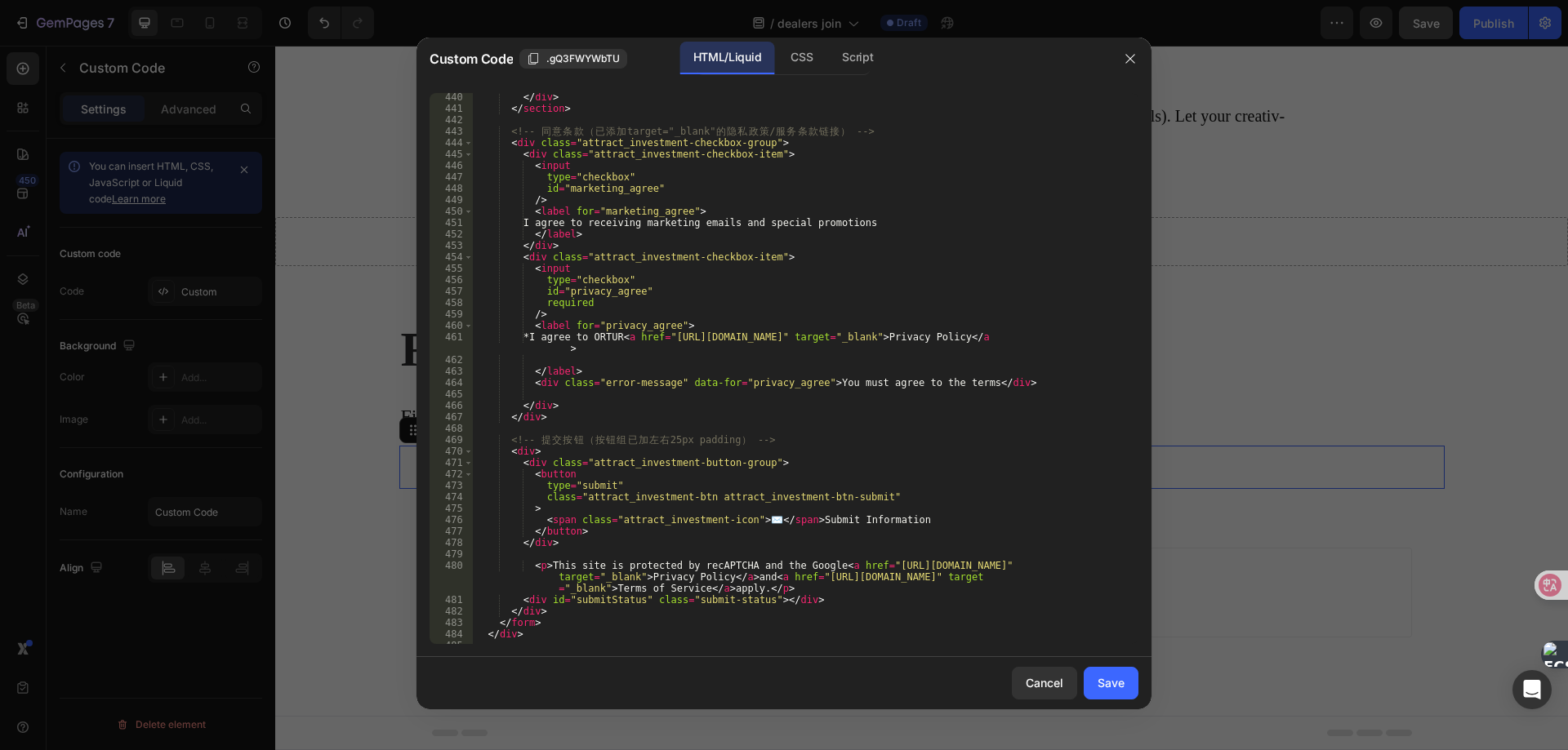
scroll to position [5088, 0]
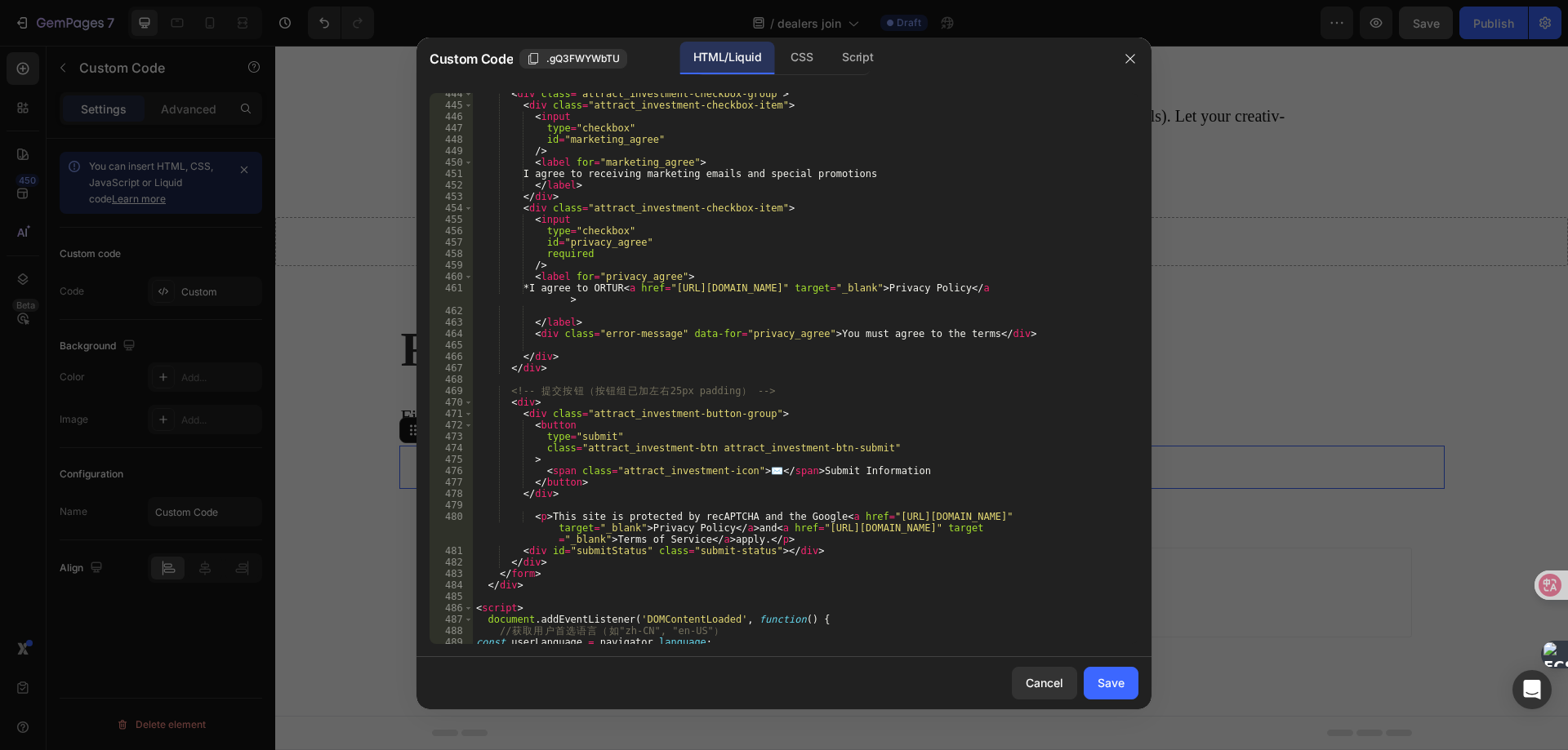
click at [626, 275] on div "< div class = "attract_investment-checkbox-group" > < div class = "attract_inve…" at bounding box center [798, 375] width 652 height 574
click at [614, 208] on div "< div class = "attract_investment-checkbox-group" > < div class = "attract_inve…" at bounding box center [798, 375] width 652 height 574
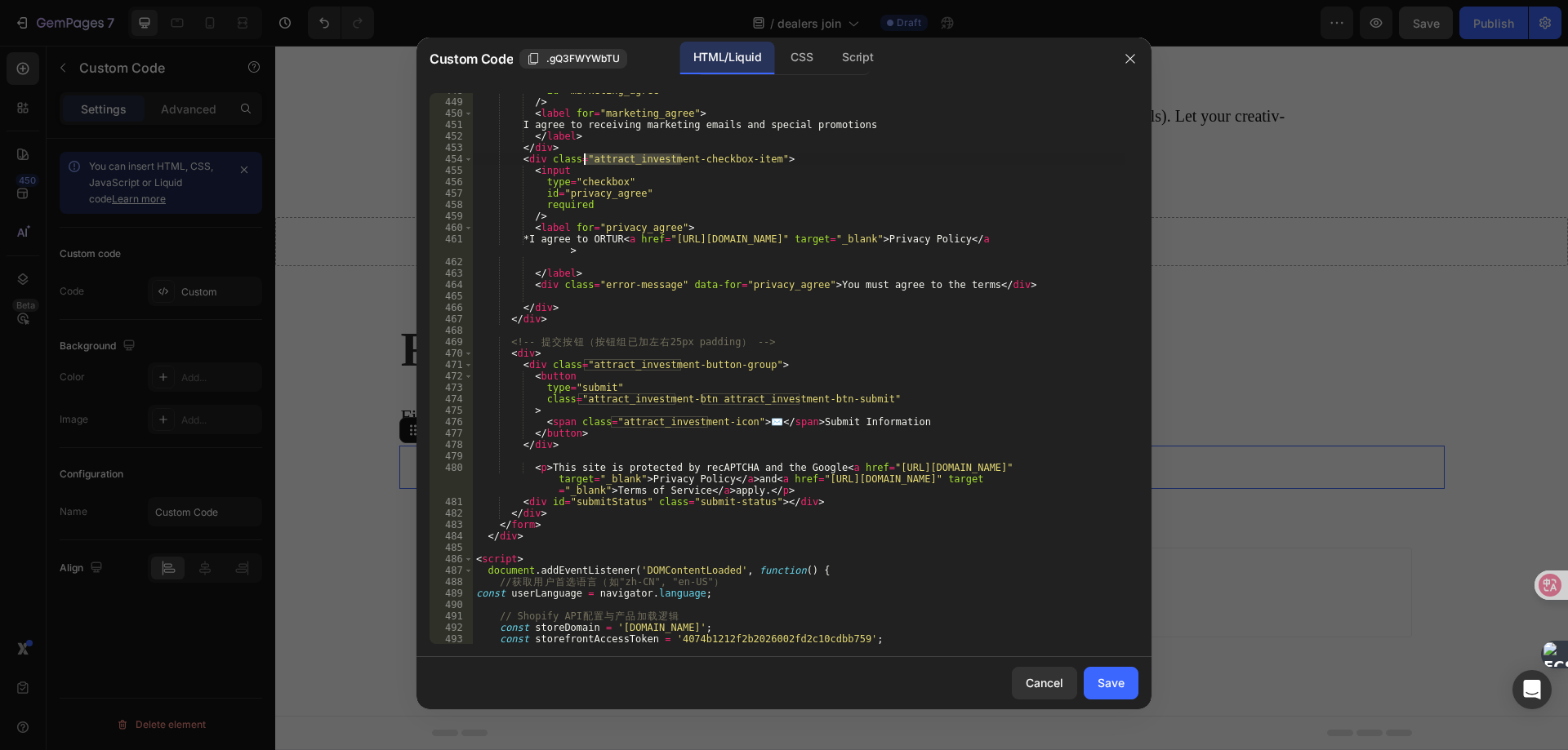
scroll to position [5186, 0]
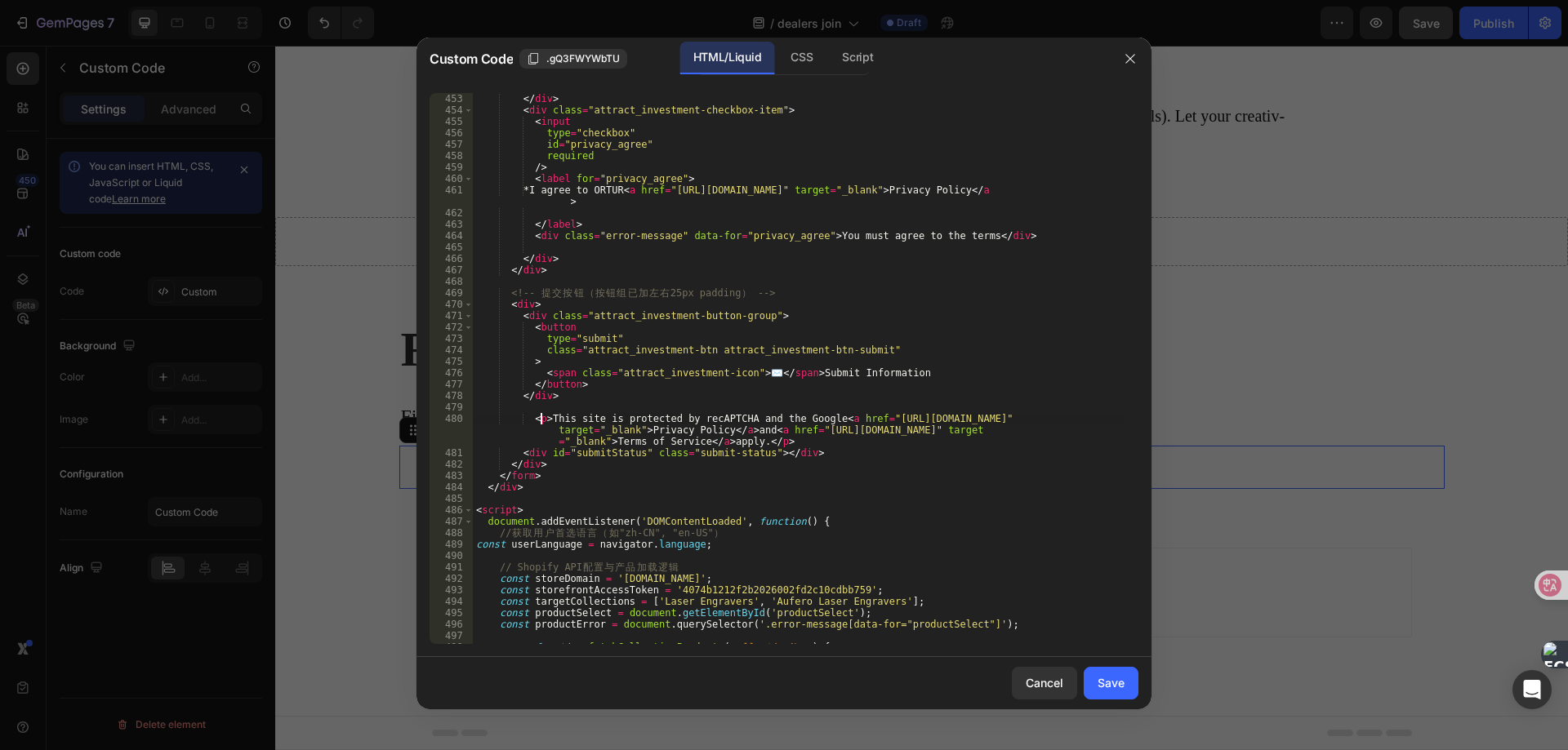
click at [541, 418] on div "</ div > < div class = "attract_investment-checkbox-item" > < input type = "che…" at bounding box center [798, 380] width 652 height 574
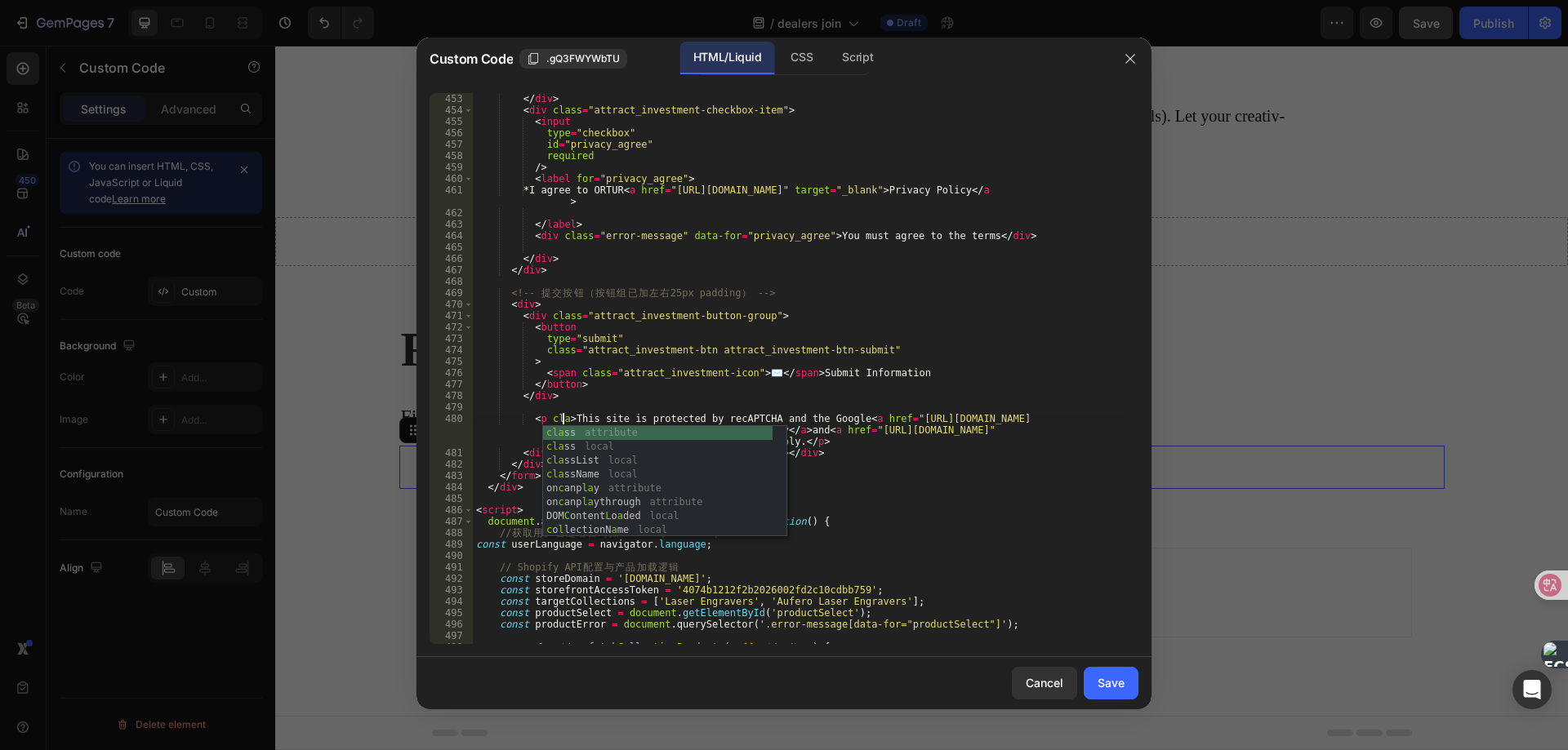
scroll to position [0, 7]
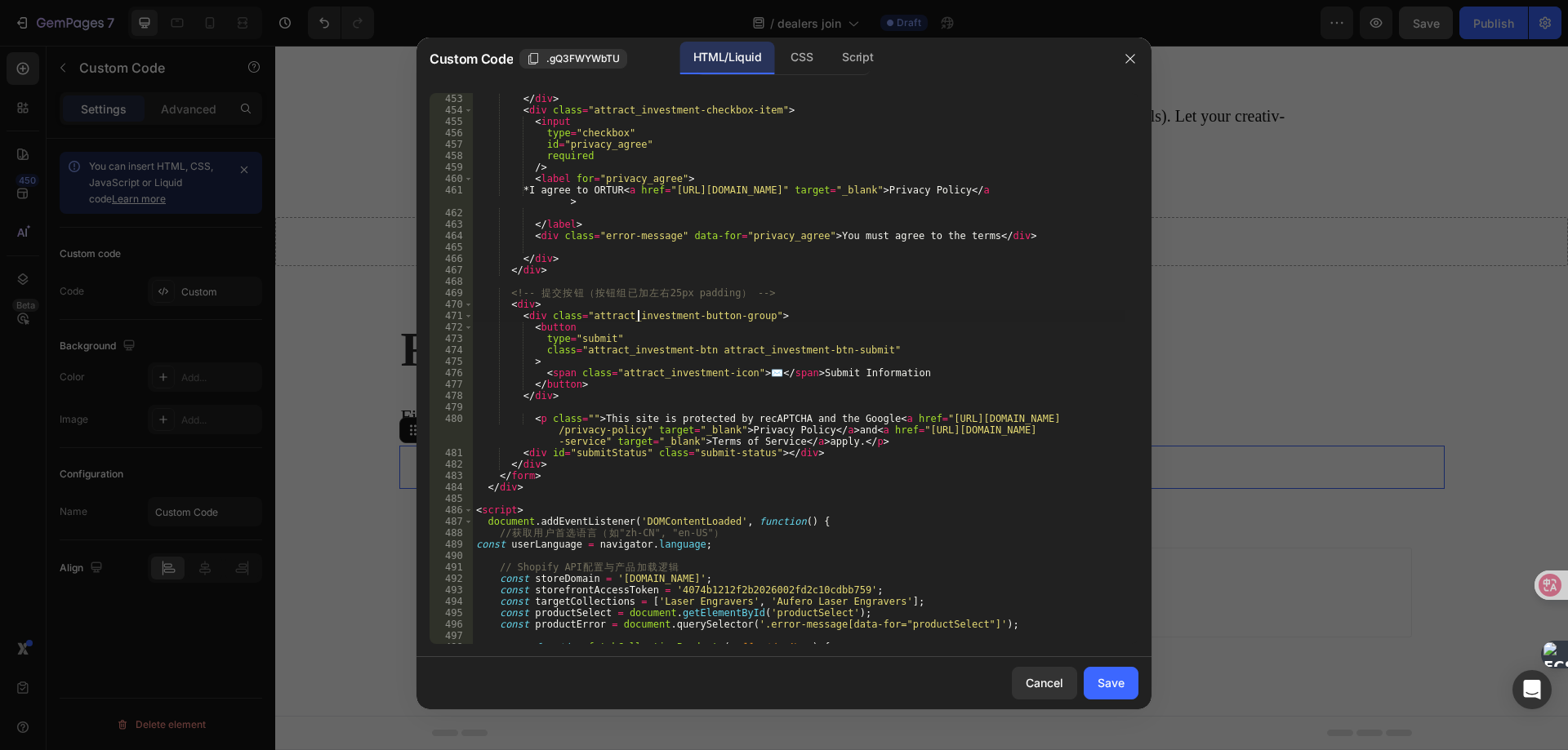
click at [640, 314] on div "</ div > < div class = "attract_investment-checkbox-item" > < input type = "che…" at bounding box center [798, 380] width 652 height 574
click at [585, 420] on div "</ div > < div class = "attract_investment-checkbox-item" > < input type = "che…" at bounding box center [798, 380] width 652 height 574
paste textarea "attract_investment"
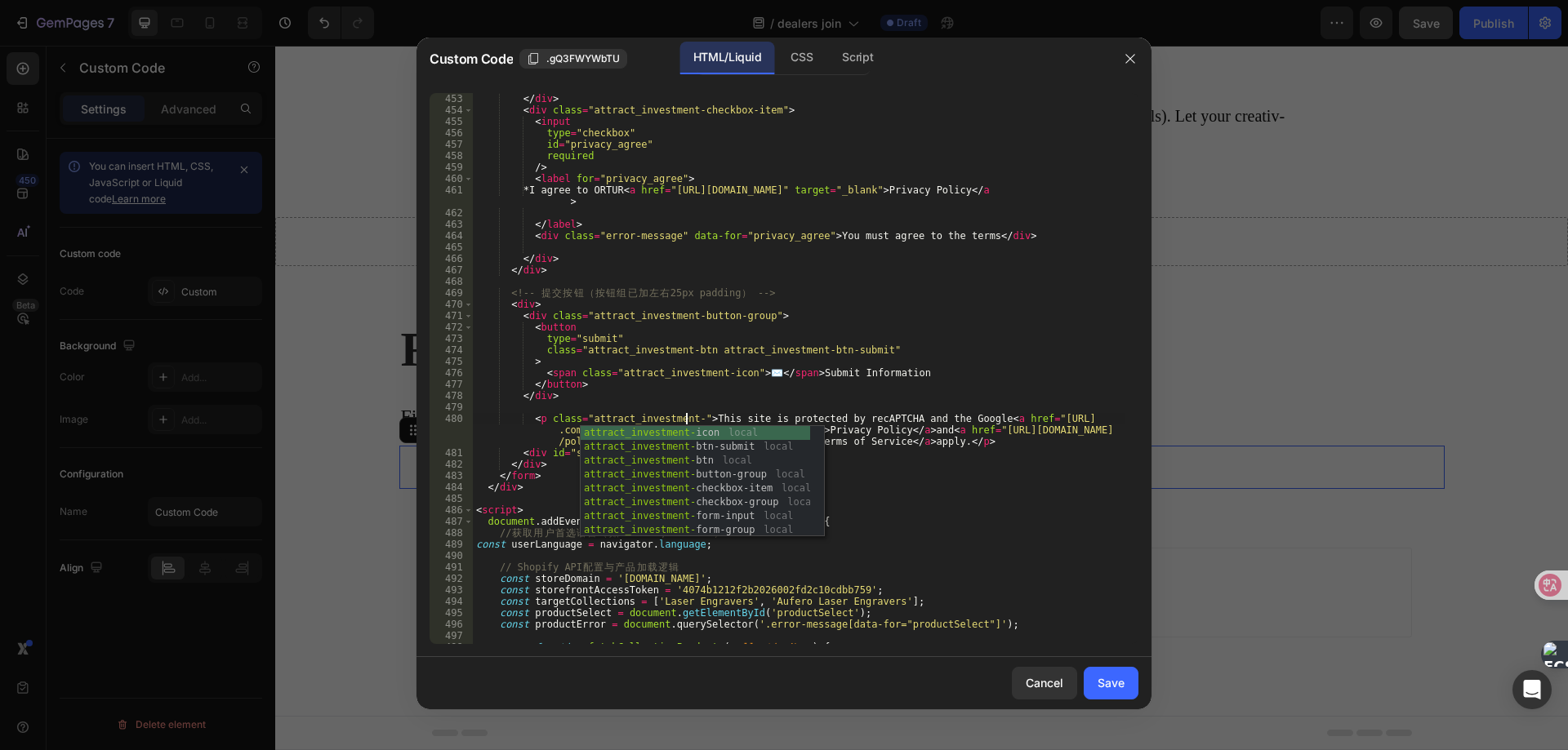
scroll to position [0, 18]
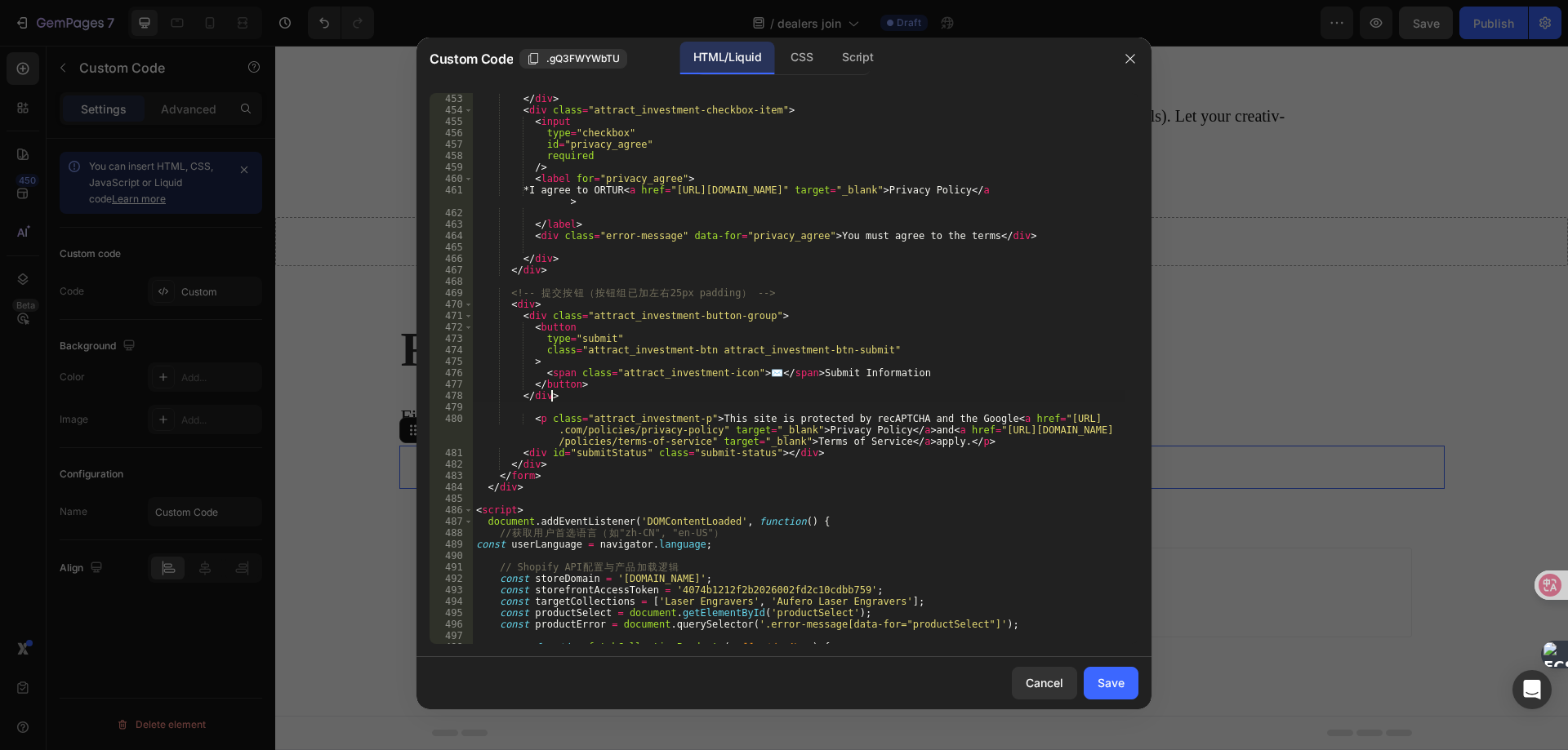
click at [679, 398] on div "</ div > < div class = "attract_investment-checkbox-item" > < input type = "che…" at bounding box center [798, 380] width 652 height 574
drag, startPoint x: 585, startPoint y: 418, endPoint x: 691, endPoint y: 420, distance: 106.0
click at [691, 420] on div "</ div > < div class = "attract_investment-checkbox-item" > < input type = "che…" at bounding box center [798, 380] width 652 height 574
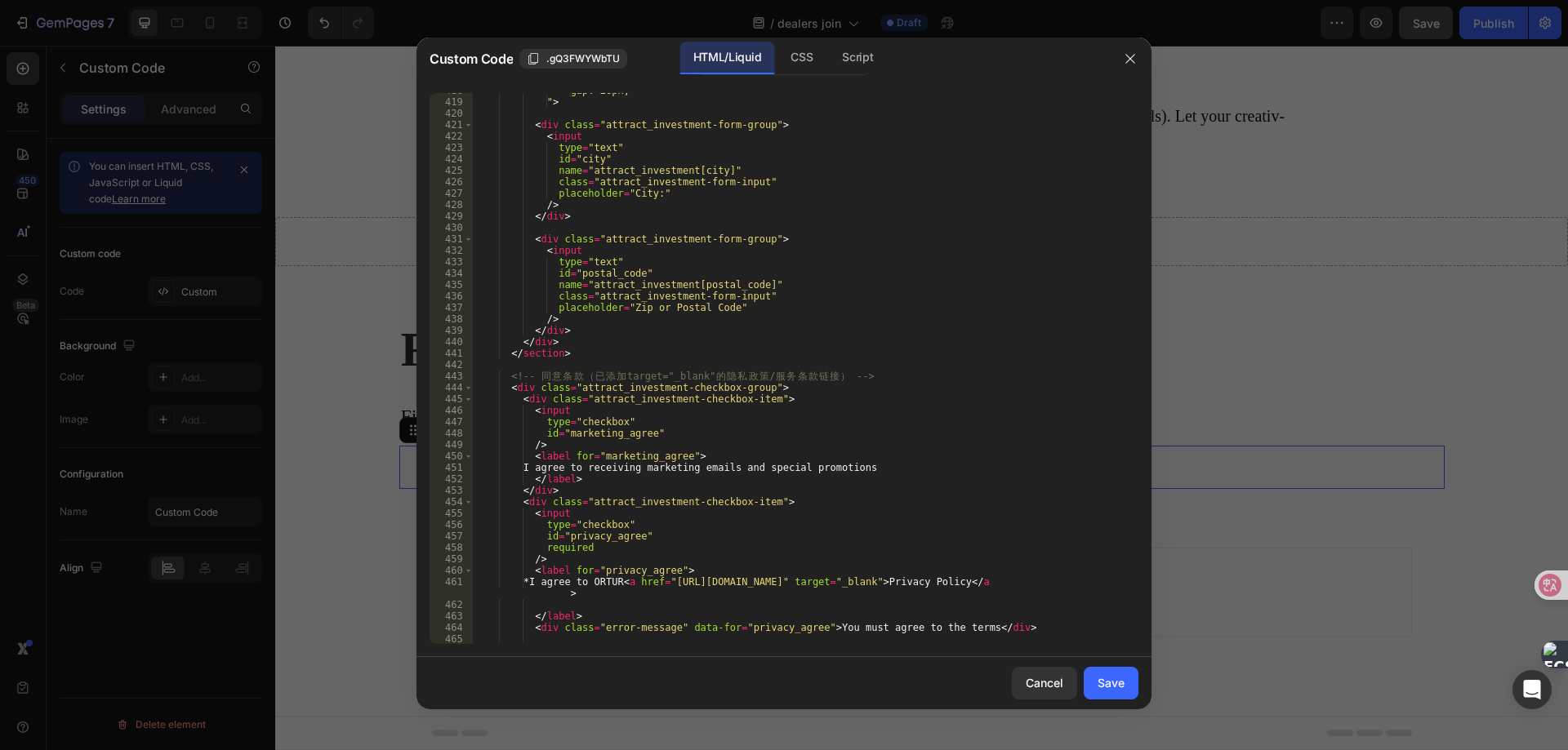
scroll to position [4893, 0]
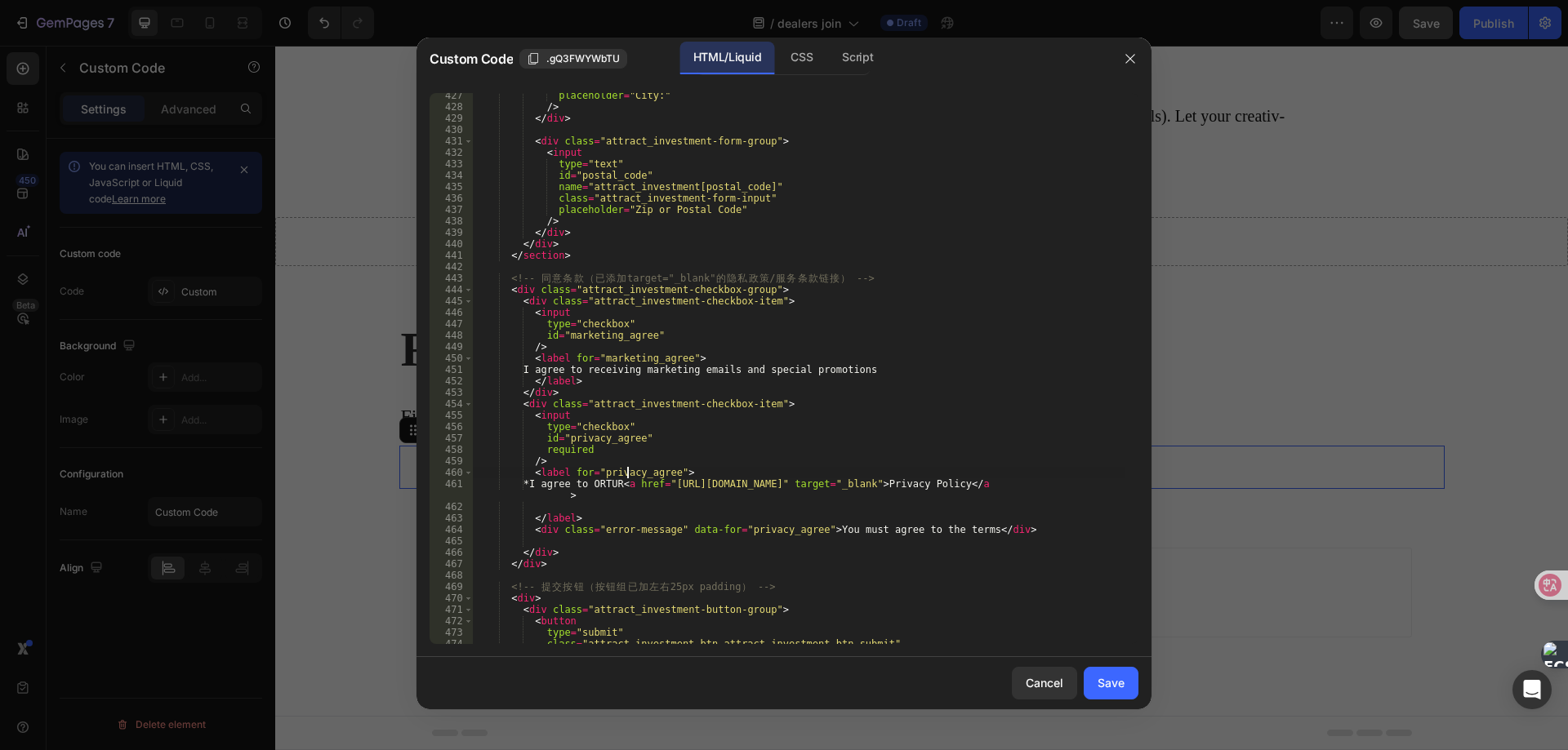
click at [625, 474] on div "placeholder = "City:" /> </ div > < div class = "attract_investment-form-group"…" at bounding box center [798, 377] width 652 height 574
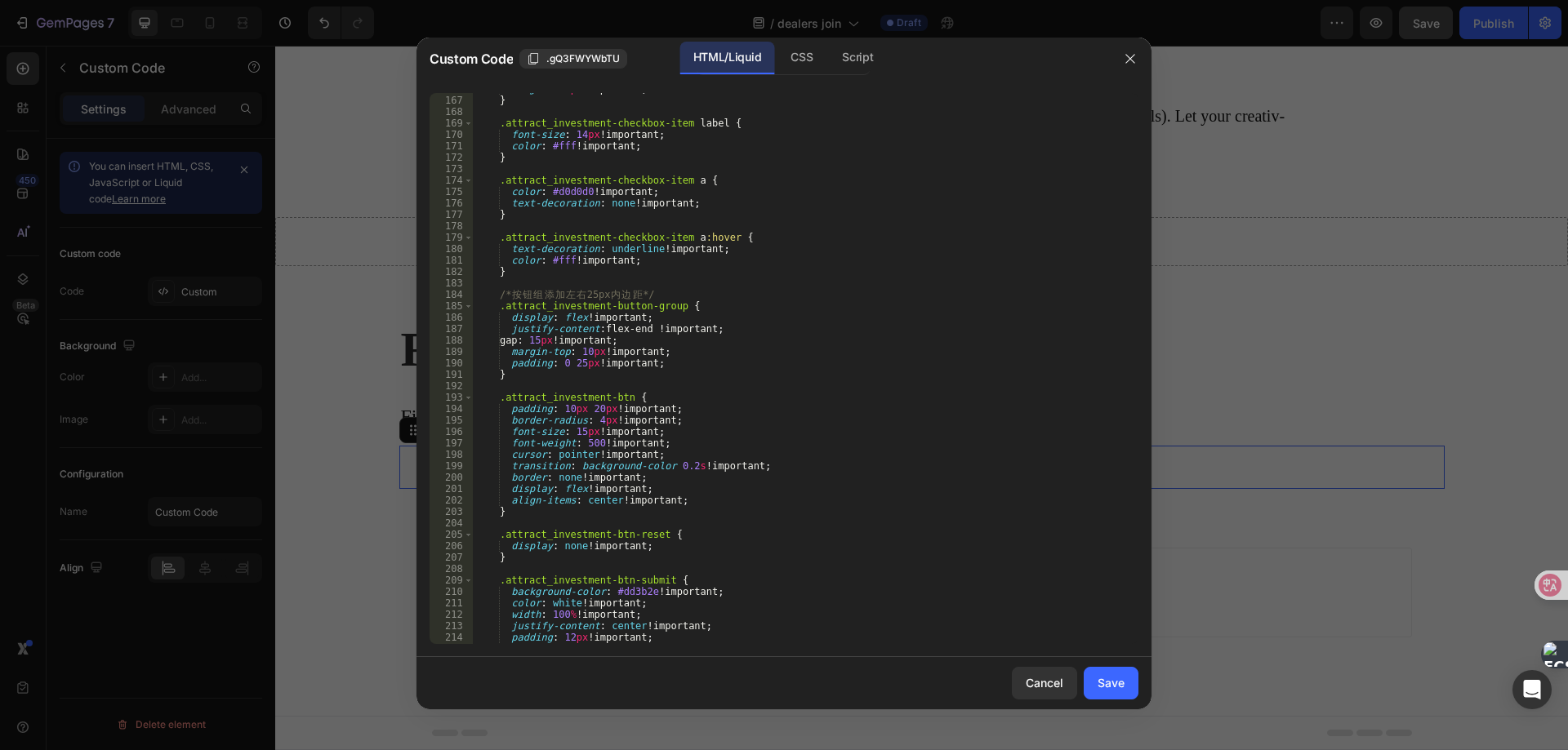
scroll to position [1906, 0]
click at [548, 379] on div "height : 16 px !important ; } .attract_investment-checkbox-item label { font-si…" at bounding box center [798, 370] width 652 height 574
type textarea "}"
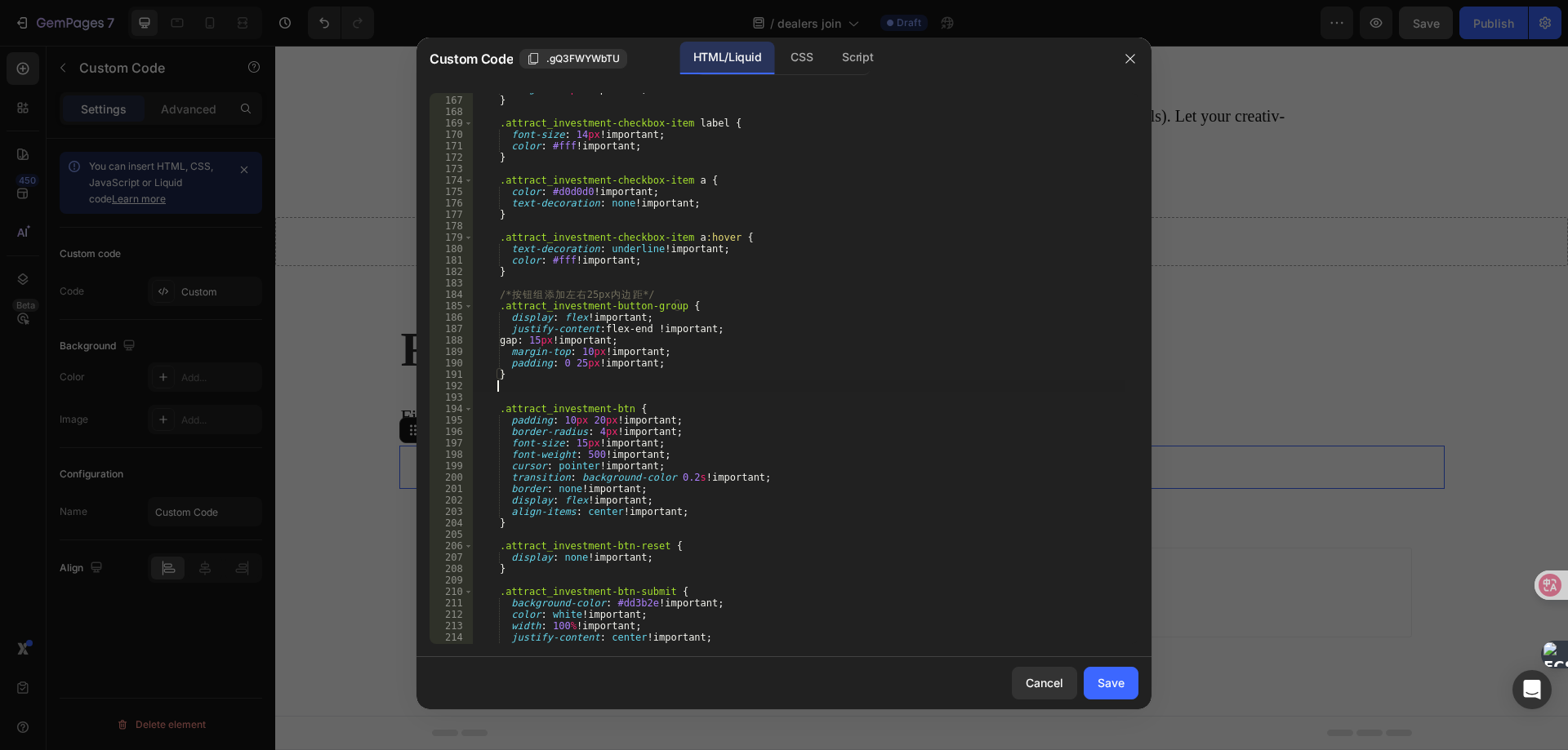
scroll to position [0, 1]
paste textarea "attract_investment-p"
type textarea "attract_investment-p"
paste textarea "attract_investment-p"
type textarea ".attract_investment-p{}"
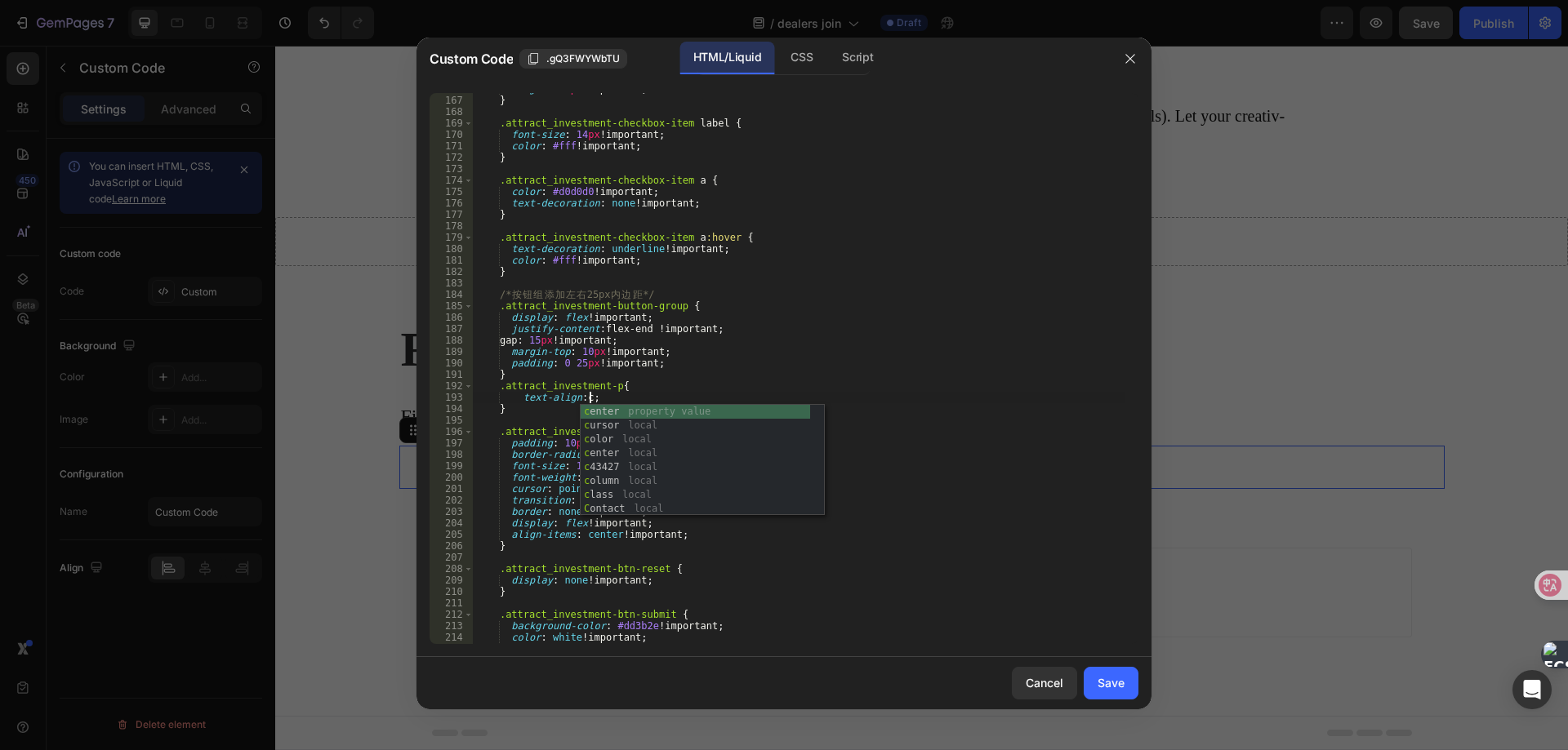
scroll to position [0, 9]
type textarea "text-align: center;"
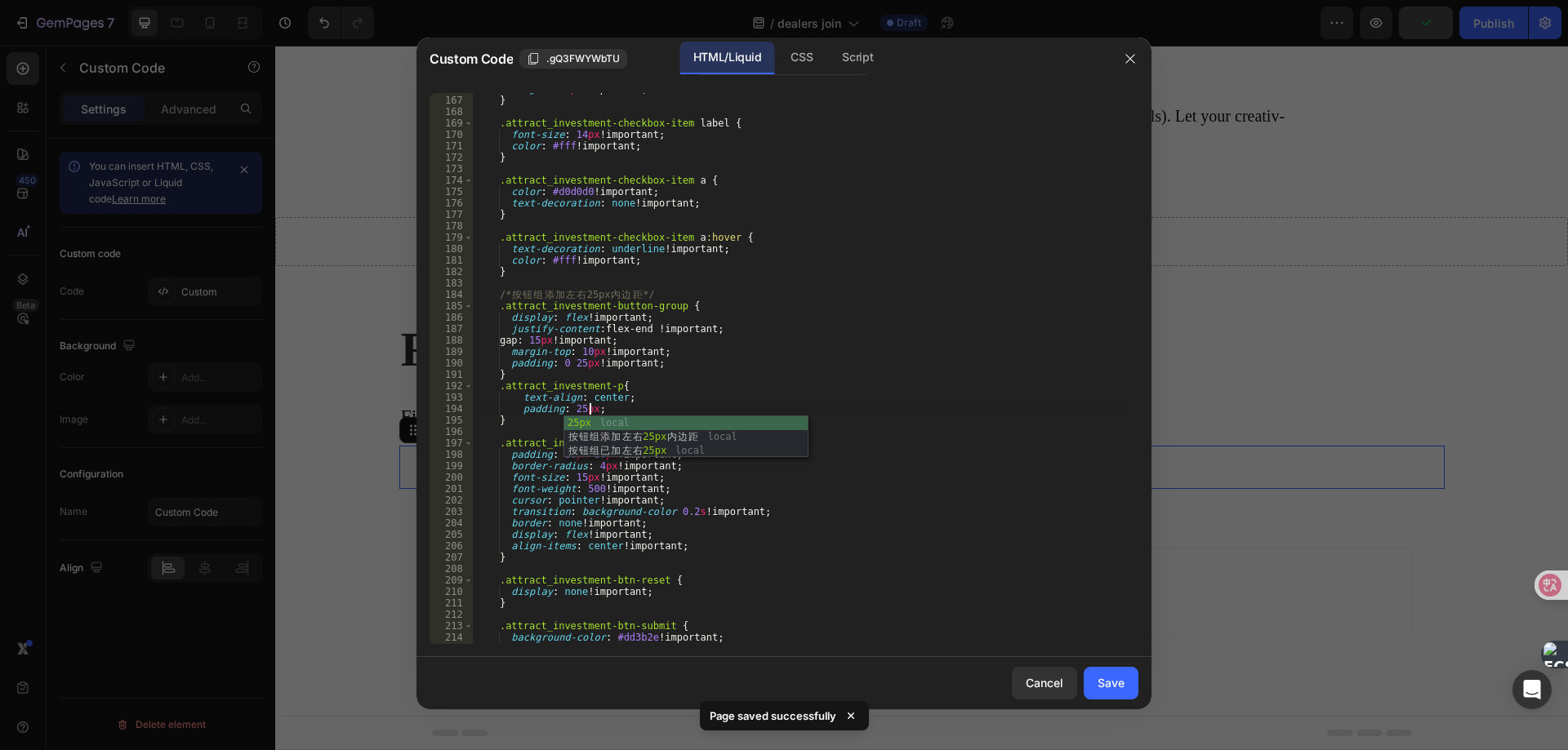
click at [588, 399] on div "height : 16 px !important ; } .attract_investment-checkbox-item label { font-si…" at bounding box center [798, 370] width 652 height 574
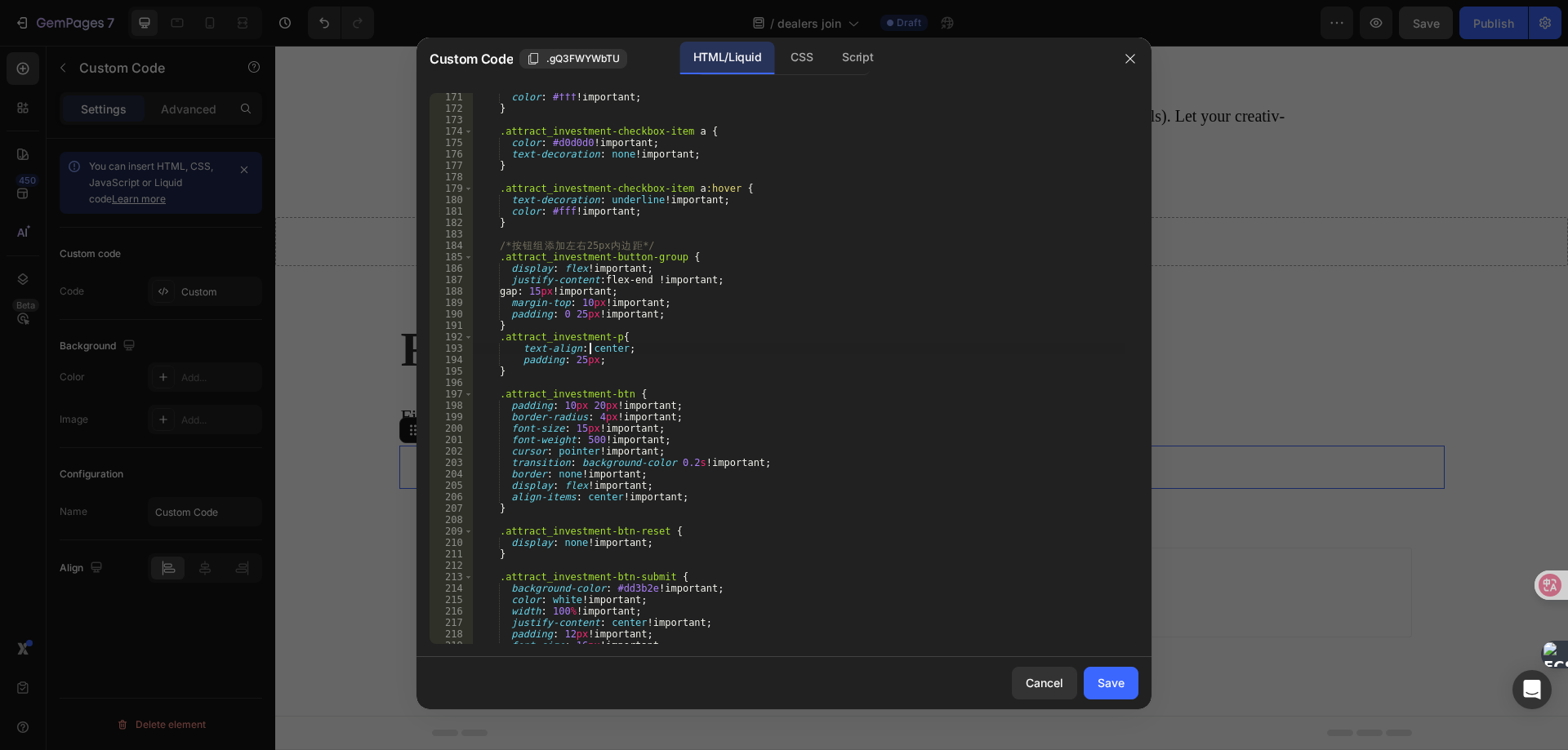
scroll to position [2004, 0]
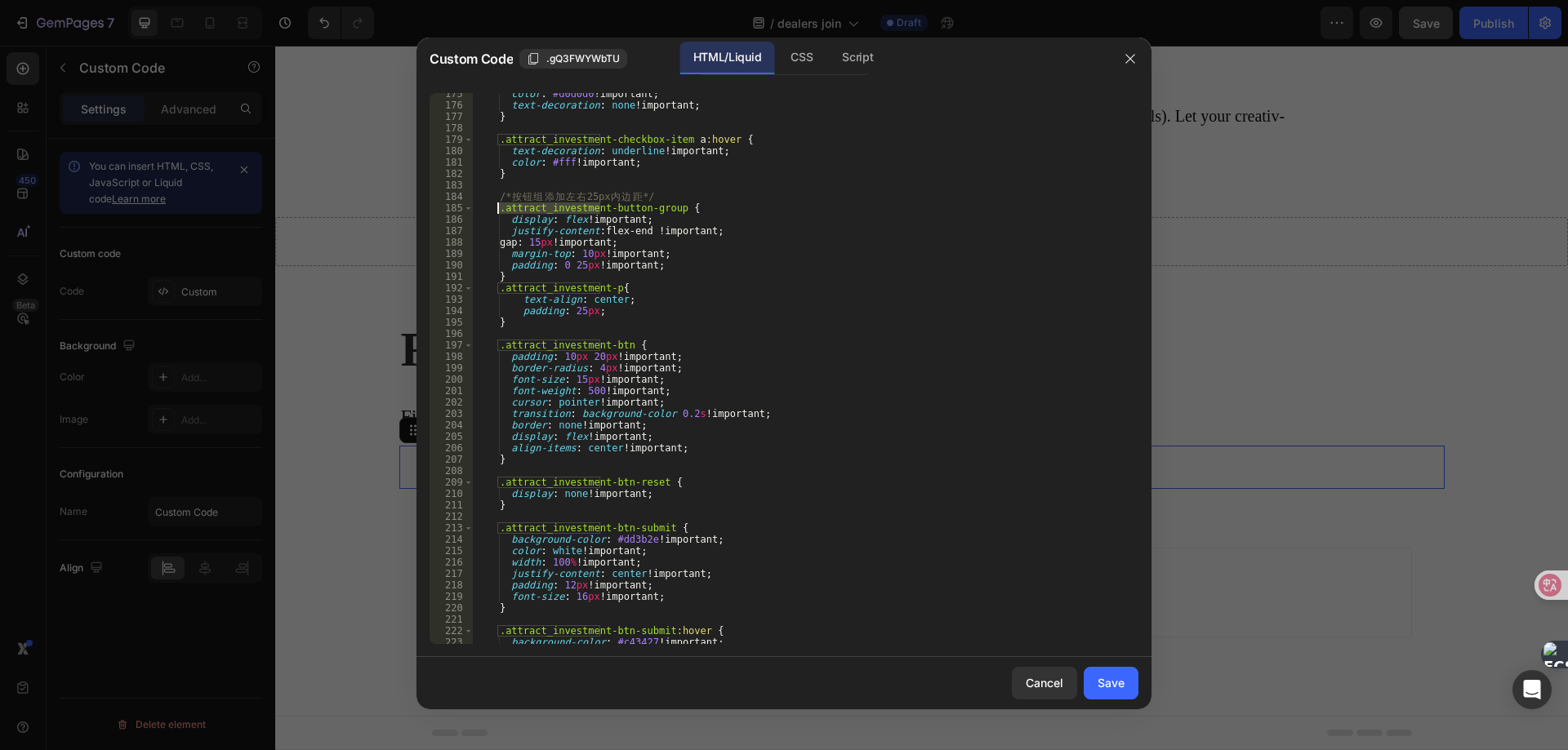
drag, startPoint x: 599, startPoint y: 211, endPoint x: 522, endPoint y: 213, distance: 77.0
click at [499, 212] on div "color : #d0d0d0 !important ; text-decoration : none !important ; } .attract_inv…" at bounding box center [798, 375] width 652 height 574
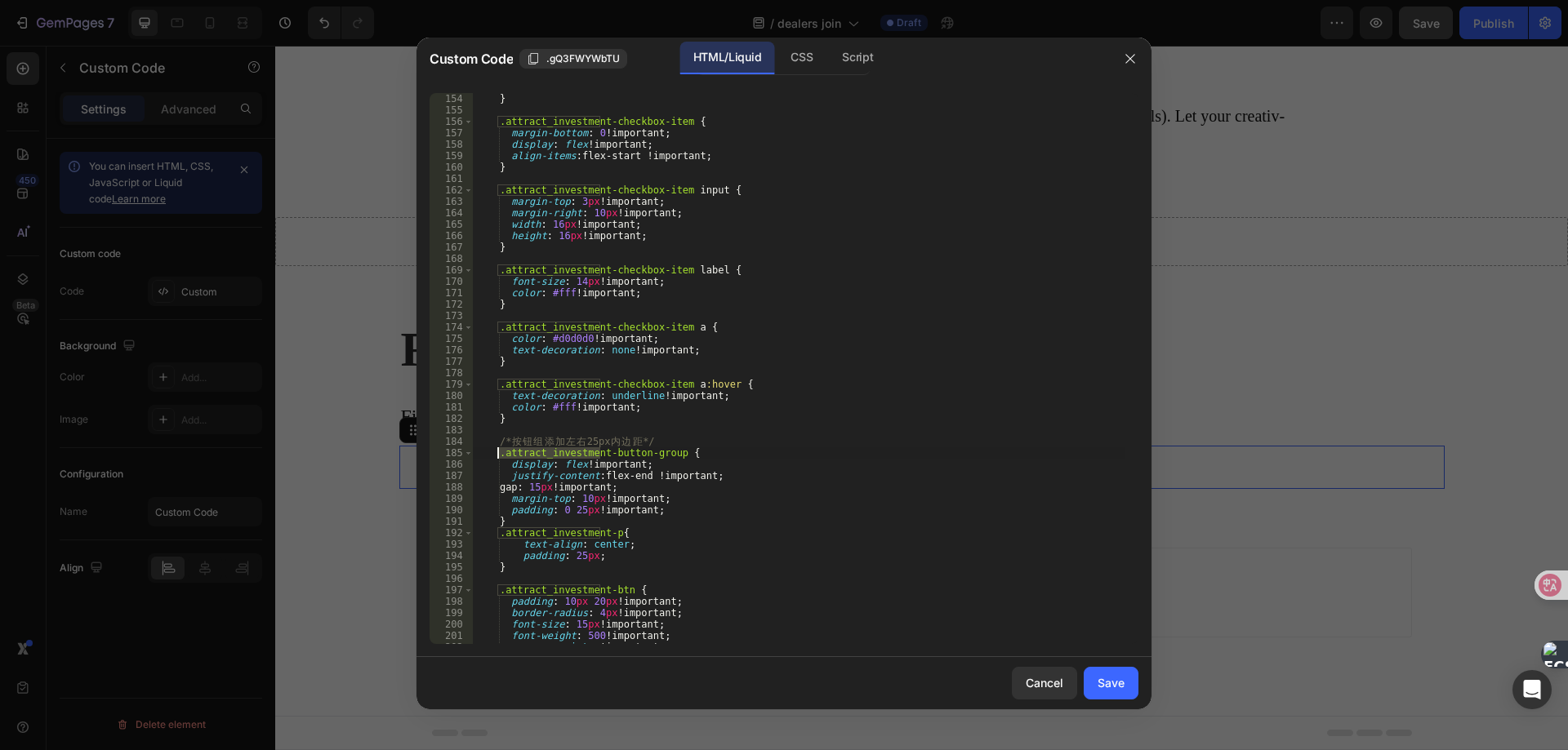
scroll to position [1759, 0]
click at [565, 337] on div "} .attract_investment-checkbox-item { margin-bottom : 0 !important ; display : …" at bounding box center [798, 380] width 652 height 574
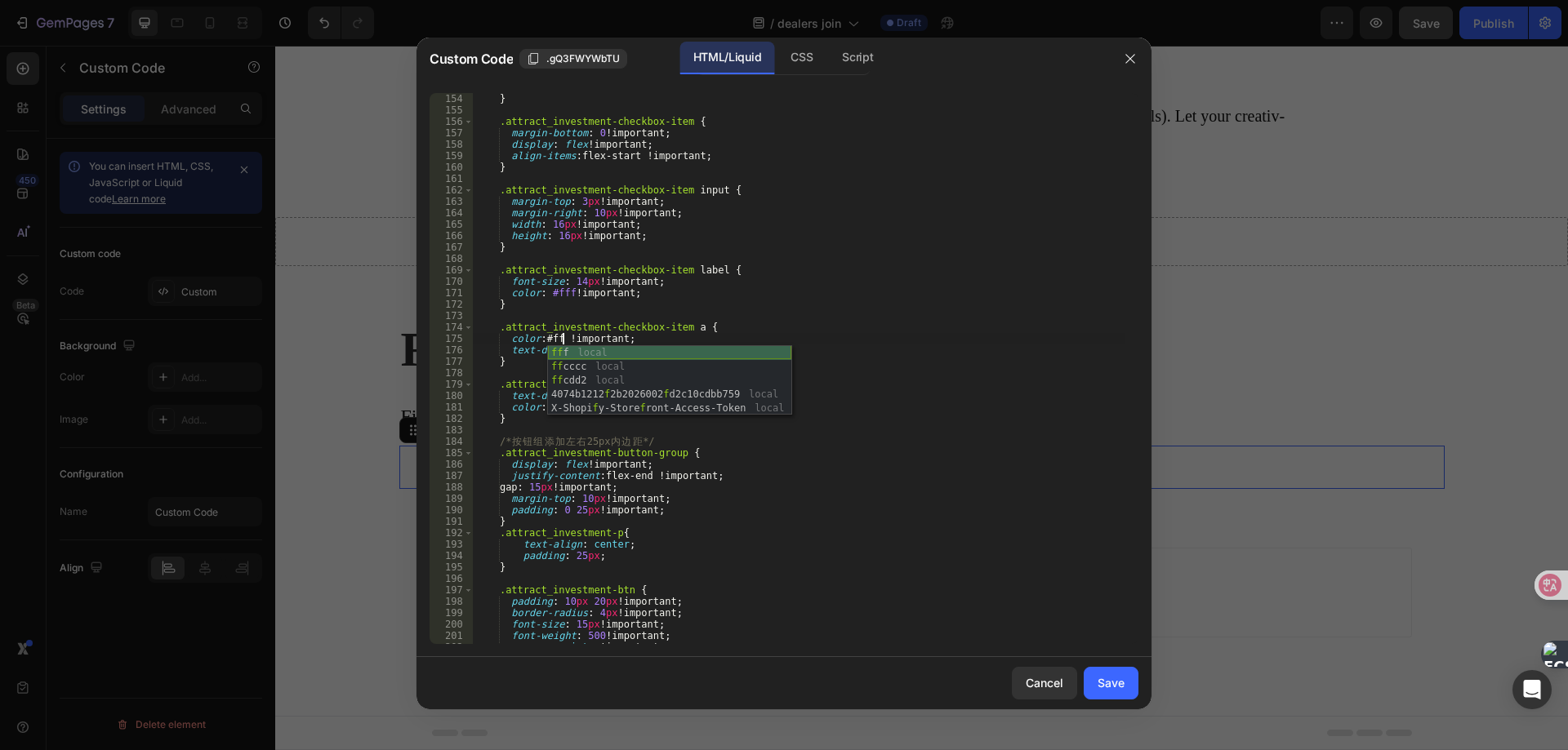
type textarea "color: #fff !important;"
click at [521, 431] on div "} .attract_investment-checkbox-item { margin-bottom : 0 !important ; display : …" at bounding box center [798, 380] width 652 height 574
paste textarea ".attract_investment"
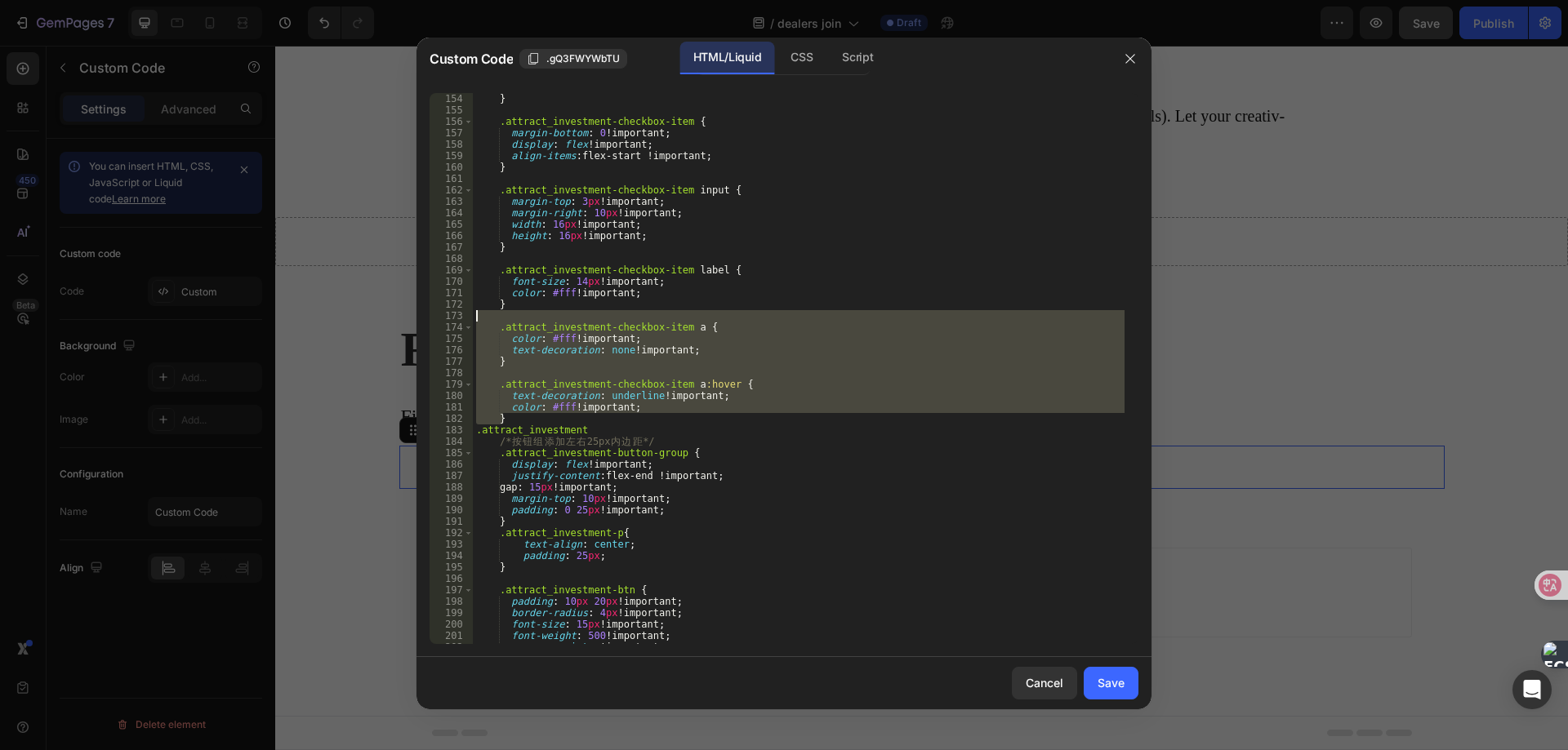
drag, startPoint x: 523, startPoint y: 417, endPoint x: 558, endPoint y: 315, distance: 107.8
click at [558, 315] on div "} .attract_investment-checkbox-item { margin-bottom : 0 !important ; display : …" at bounding box center [798, 380] width 652 height 574
paste textarea "}"
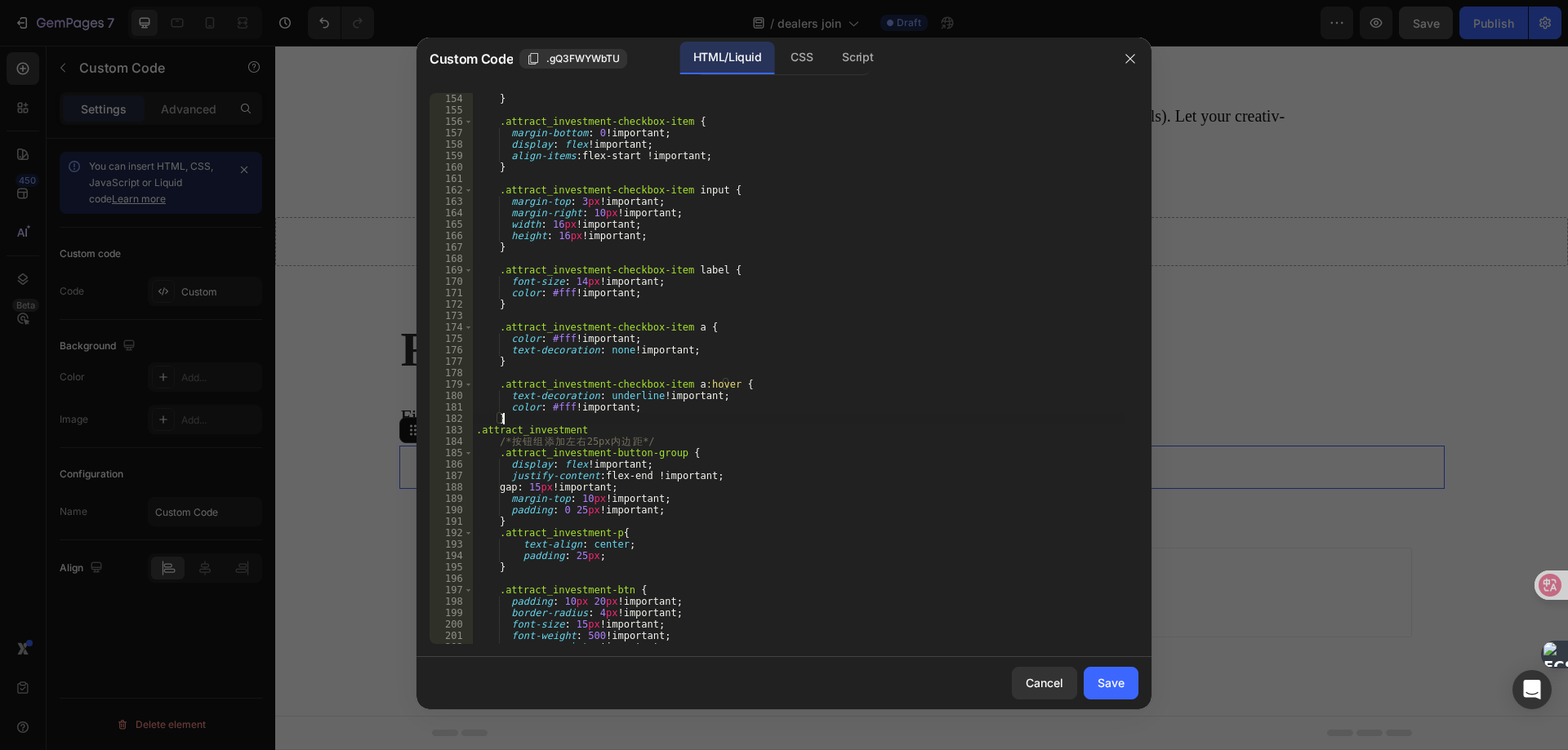
paste textarea ".attract_investment"
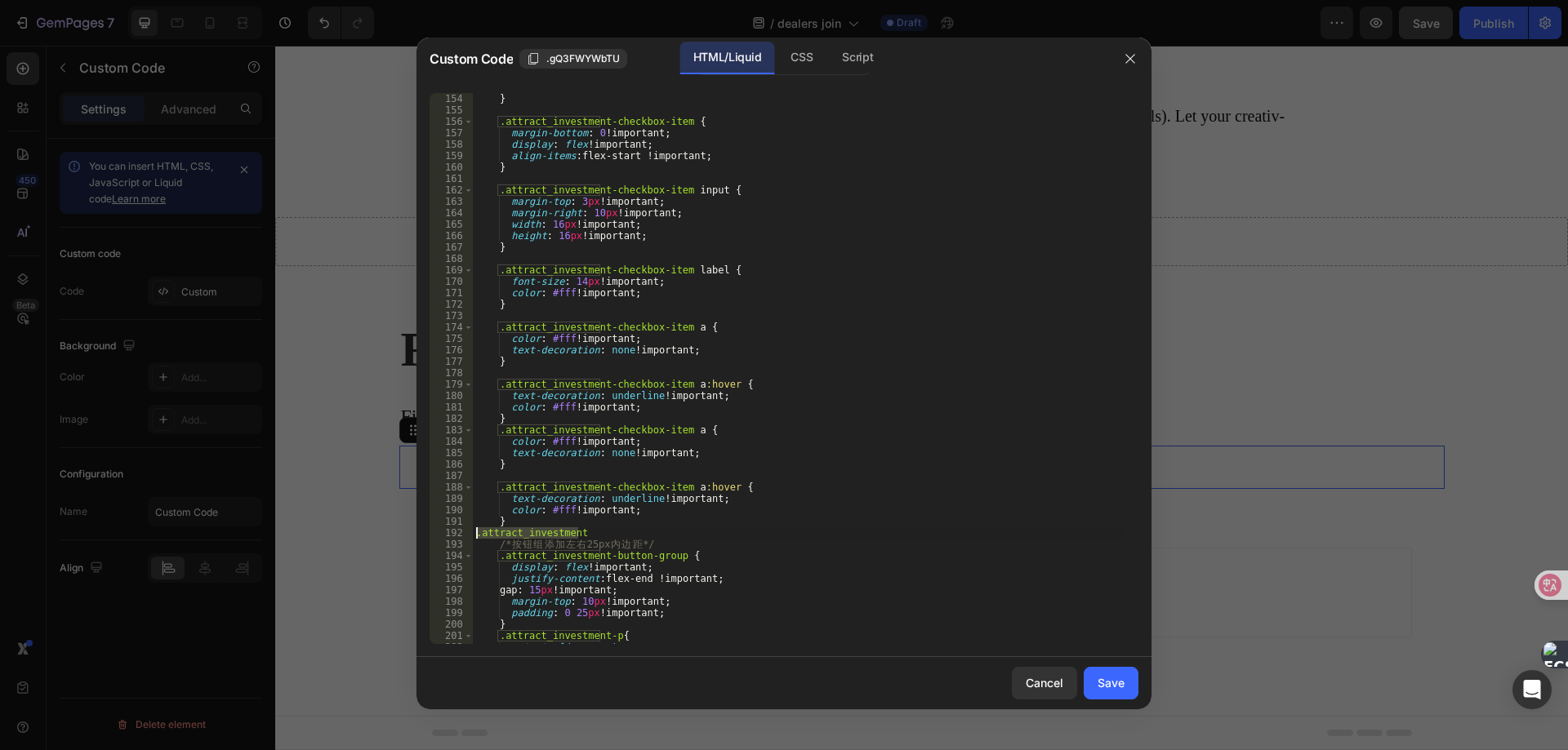
drag, startPoint x: 591, startPoint y: 533, endPoint x: 464, endPoint y: 533, distance: 127.0
click at [464, 533] on div "} 154 155 156 157 158 159 160 161 162 163 164 165 166 167 168 169 170 171 172 1…" at bounding box center [783, 368] width 709 height 551
type textarea ".attract_investment"
drag, startPoint x: 604, startPoint y: 428, endPoint x: 676, endPoint y: 428, distance: 72.0
click at [676, 428] on div "} .attract_investment-checkbox-item { margin-bottom : 0 !important ; display : …" at bounding box center [798, 380] width 652 height 574
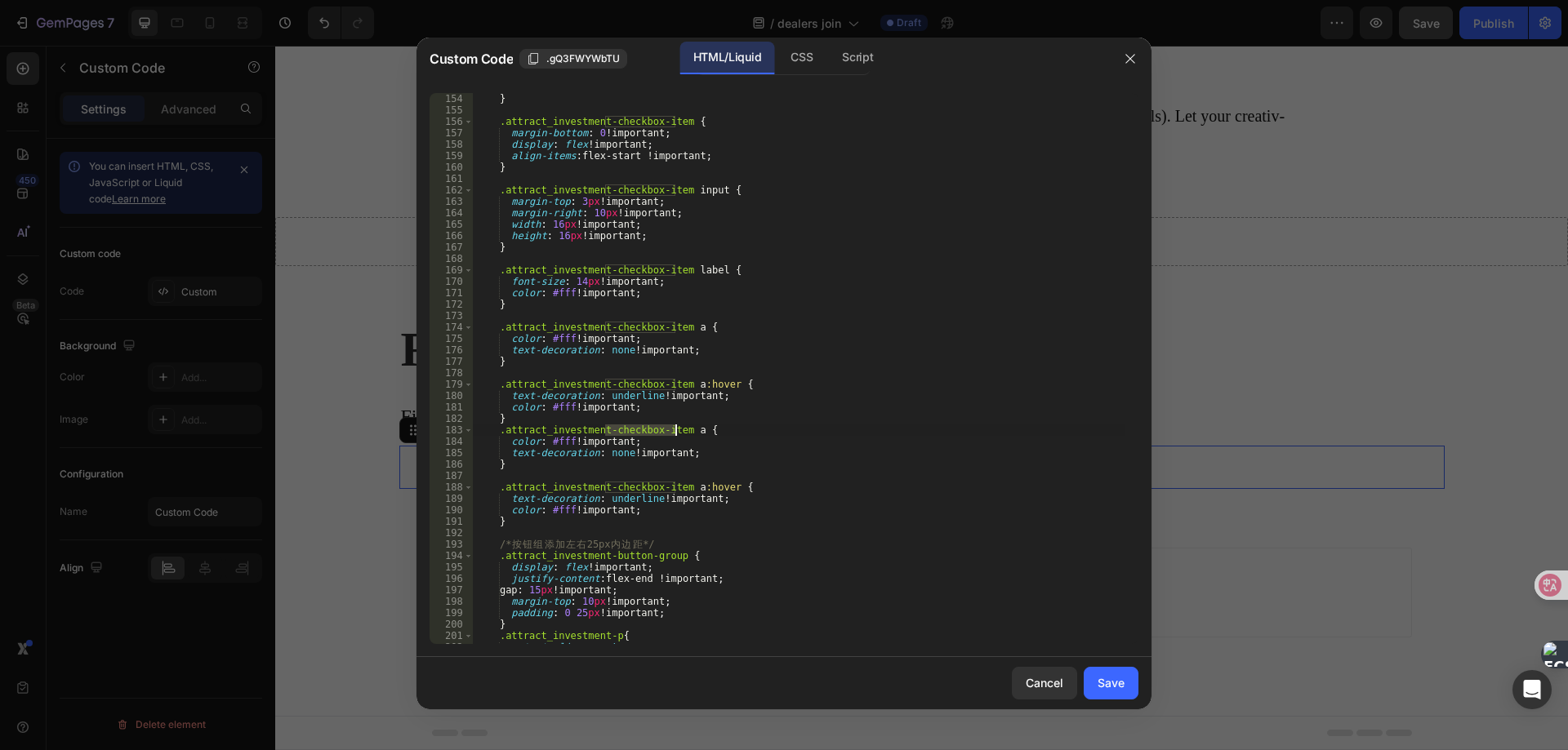
scroll to position [0, 11]
click at [602, 409] on div "} .attract_investment-checkbox-item { margin-bottom : 0 !important ; display : …" at bounding box center [798, 380] width 652 height 574
drag, startPoint x: 604, startPoint y: 488, endPoint x: 675, endPoint y: 483, distance: 71.2
click at [675, 483] on div "} .attract_investment-checkbox-item { margin-bottom : 0 !important ; display : …" at bounding box center [798, 380] width 652 height 574
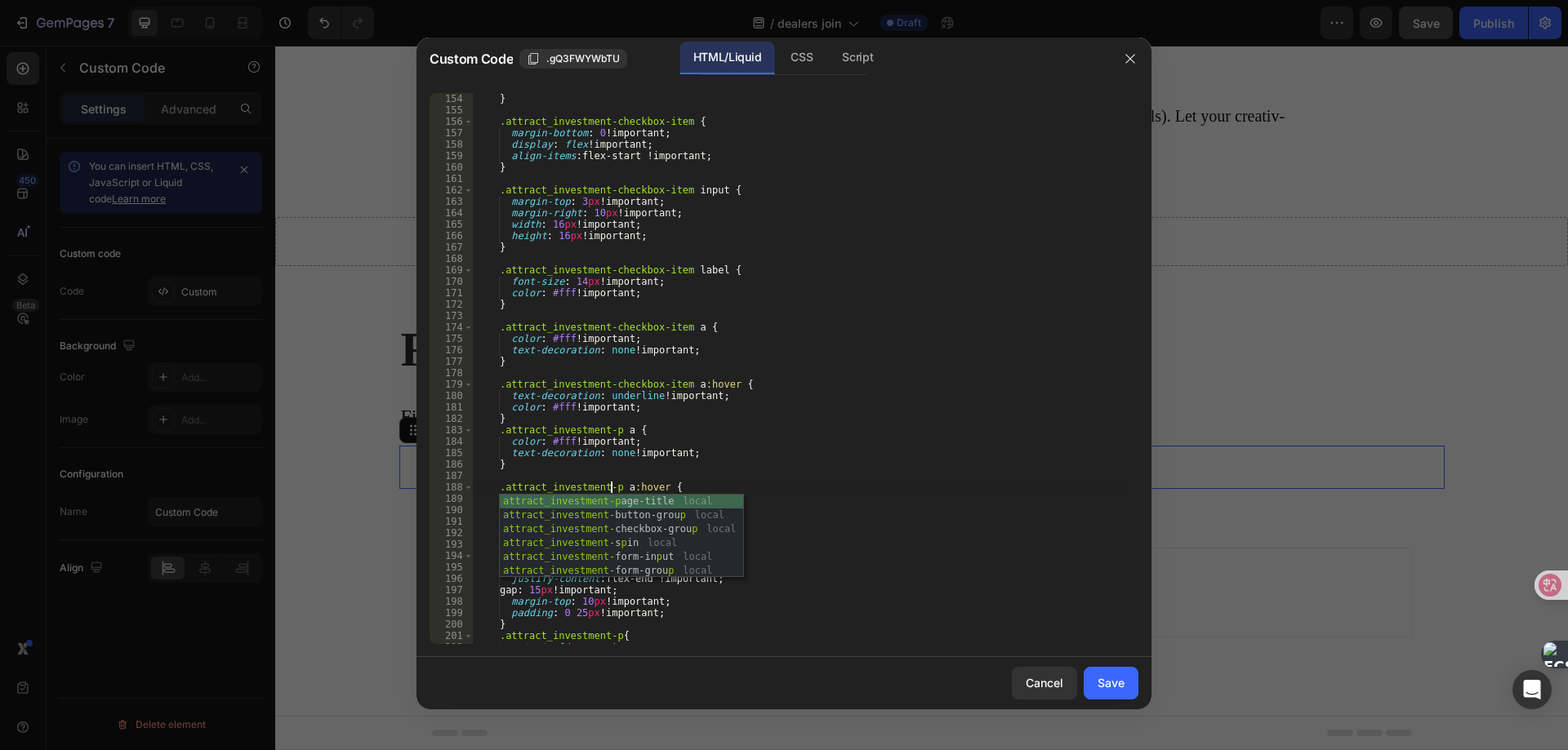
click at [591, 460] on div "} .attract_investment-checkbox-item { margin-bottom : 0 !important ; display : …" at bounding box center [798, 380] width 652 height 574
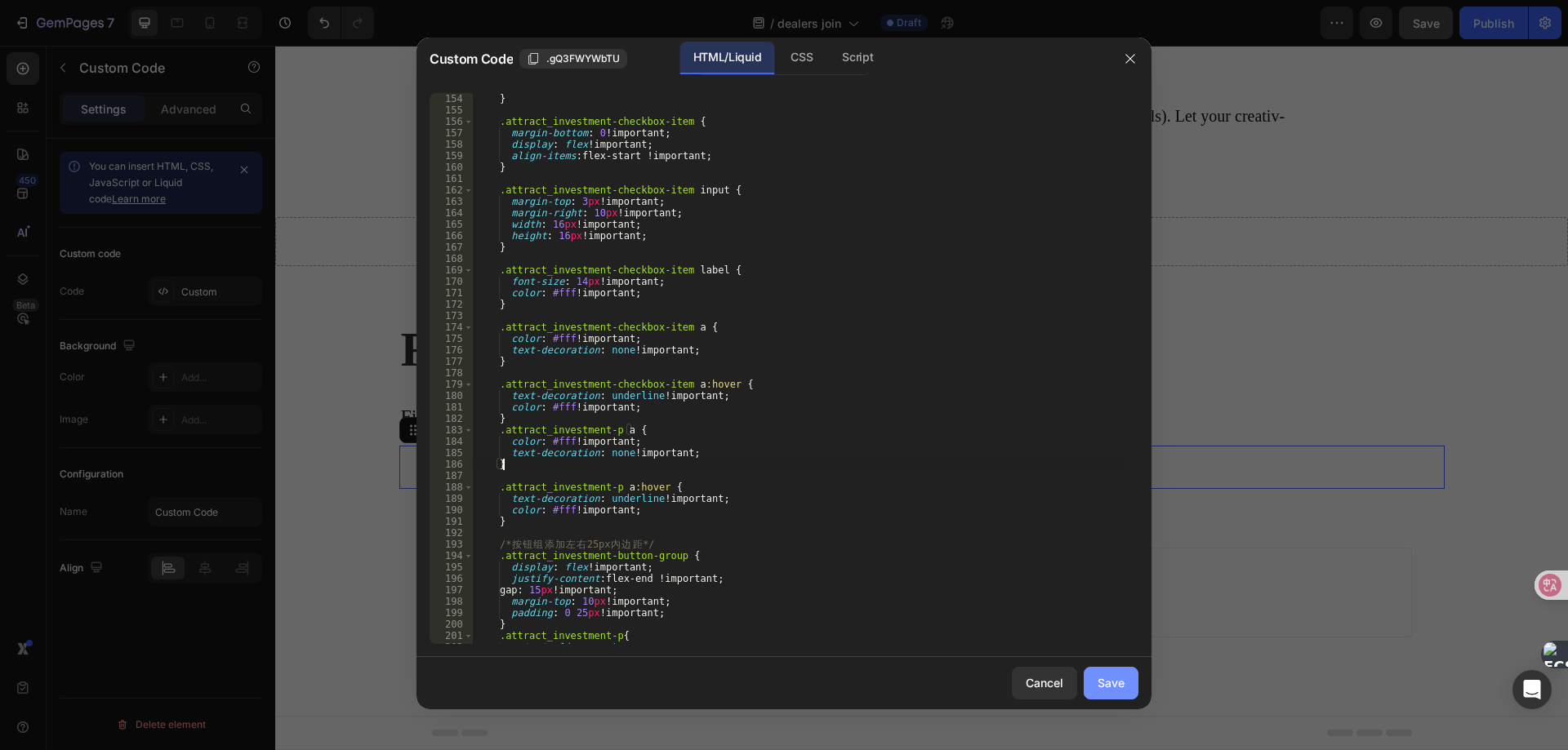
type textarea "}"
click at [1104, 678] on div "Save" at bounding box center [1110, 682] width 27 height 17
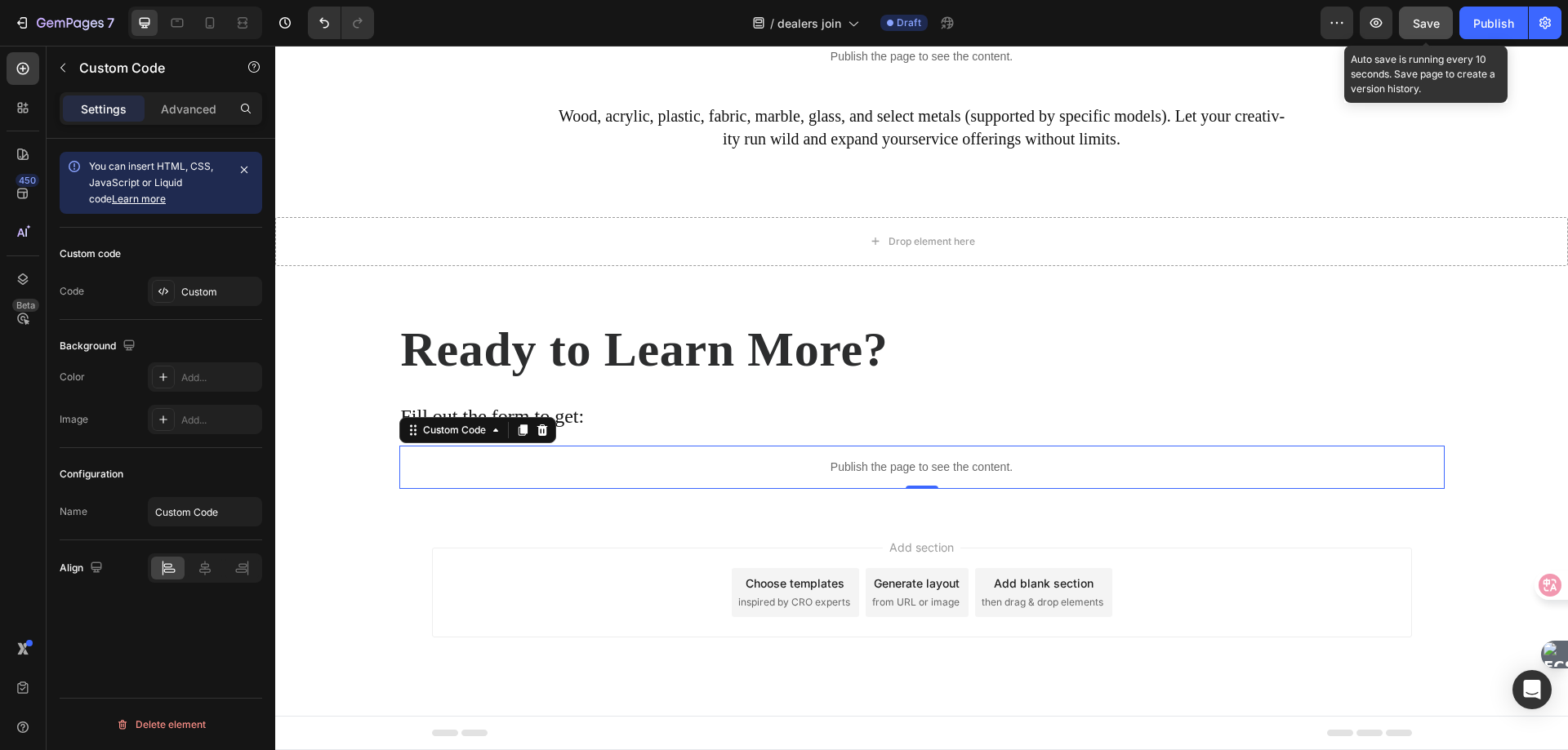
click at [1433, 31] on div "Save" at bounding box center [1426, 23] width 27 height 17
click at [797, 466] on p "Publish the page to see the content." at bounding box center [921, 467] width 1045 height 17
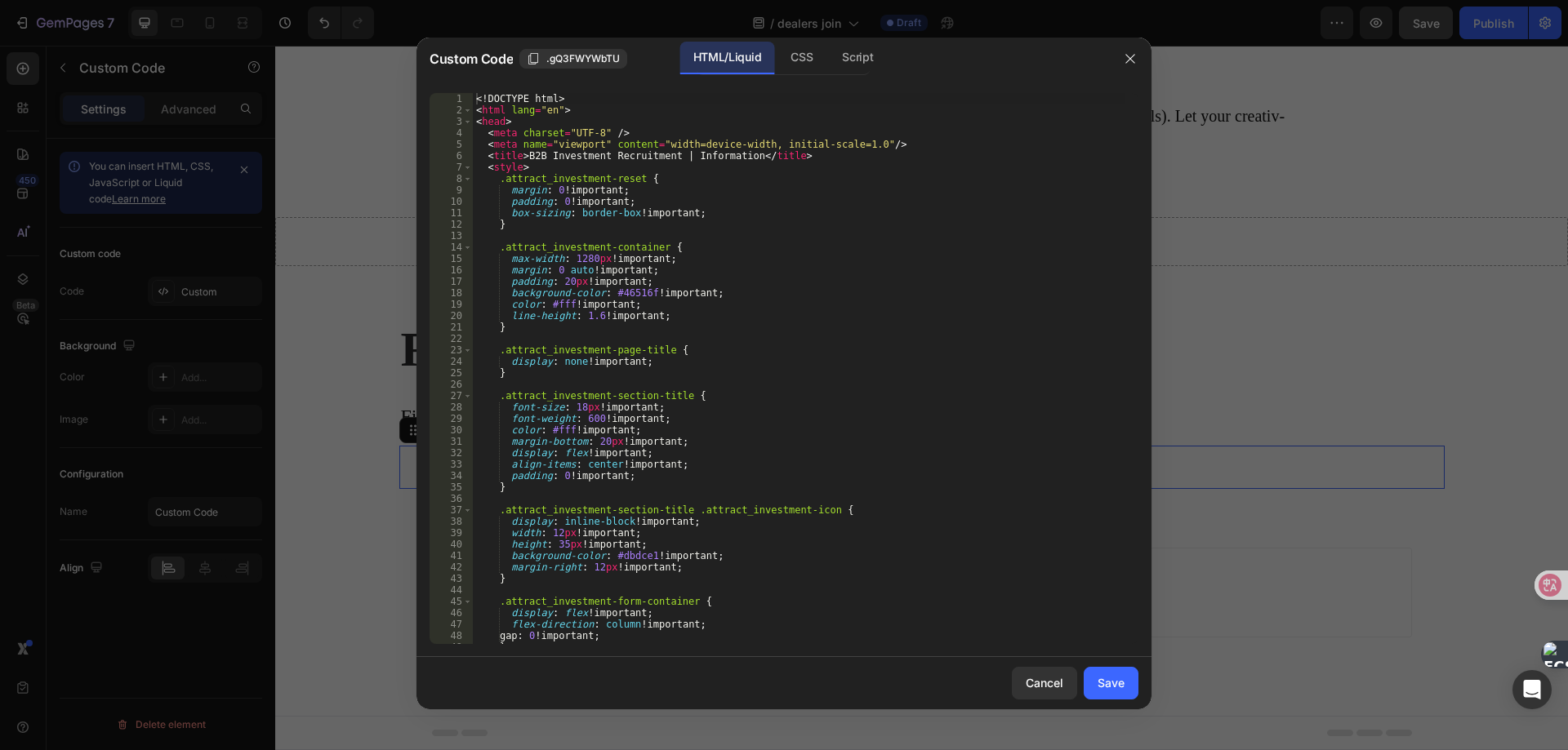
type textarea "color: #fff !important;"
click at [615, 303] on div "<! DOCTYPE html > < html lang = "en" > < head > < meta charset = "UTF-8" /> < m…" at bounding box center [798, 380] width 652 height 574
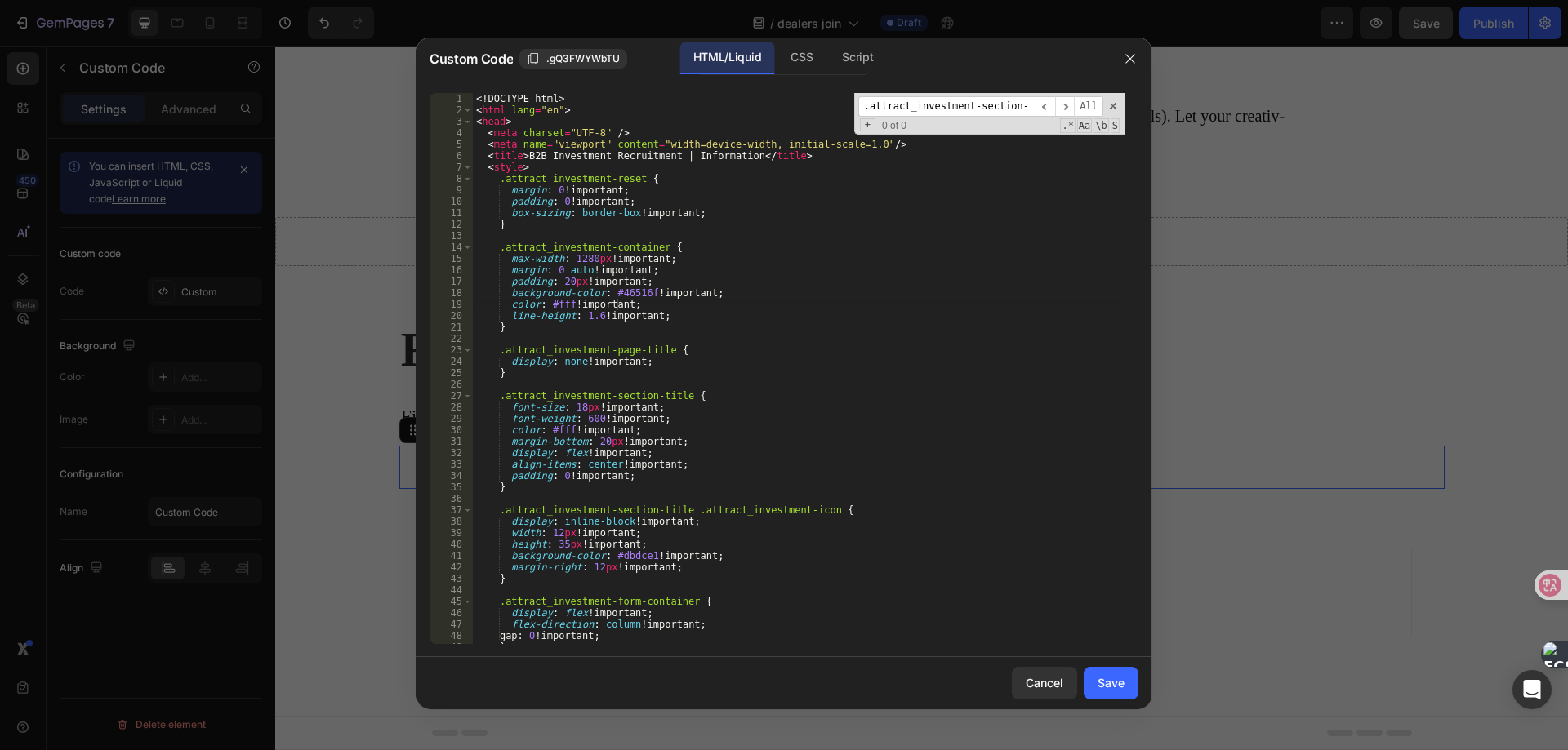
scroll to position [0, 11]
type input ".attract_investment-section-title"
drag, startPoint x: 580, startPoint y: 408, endPoint x: 638, endPoint y: 370, distance: 69.3
click at [580, 408] on div "<! DOCTYPE html > < html lang = "en" > < head > < meta charset = "UTF-8" /> < m…" at bounding box center [798, 380] width 652 height 574
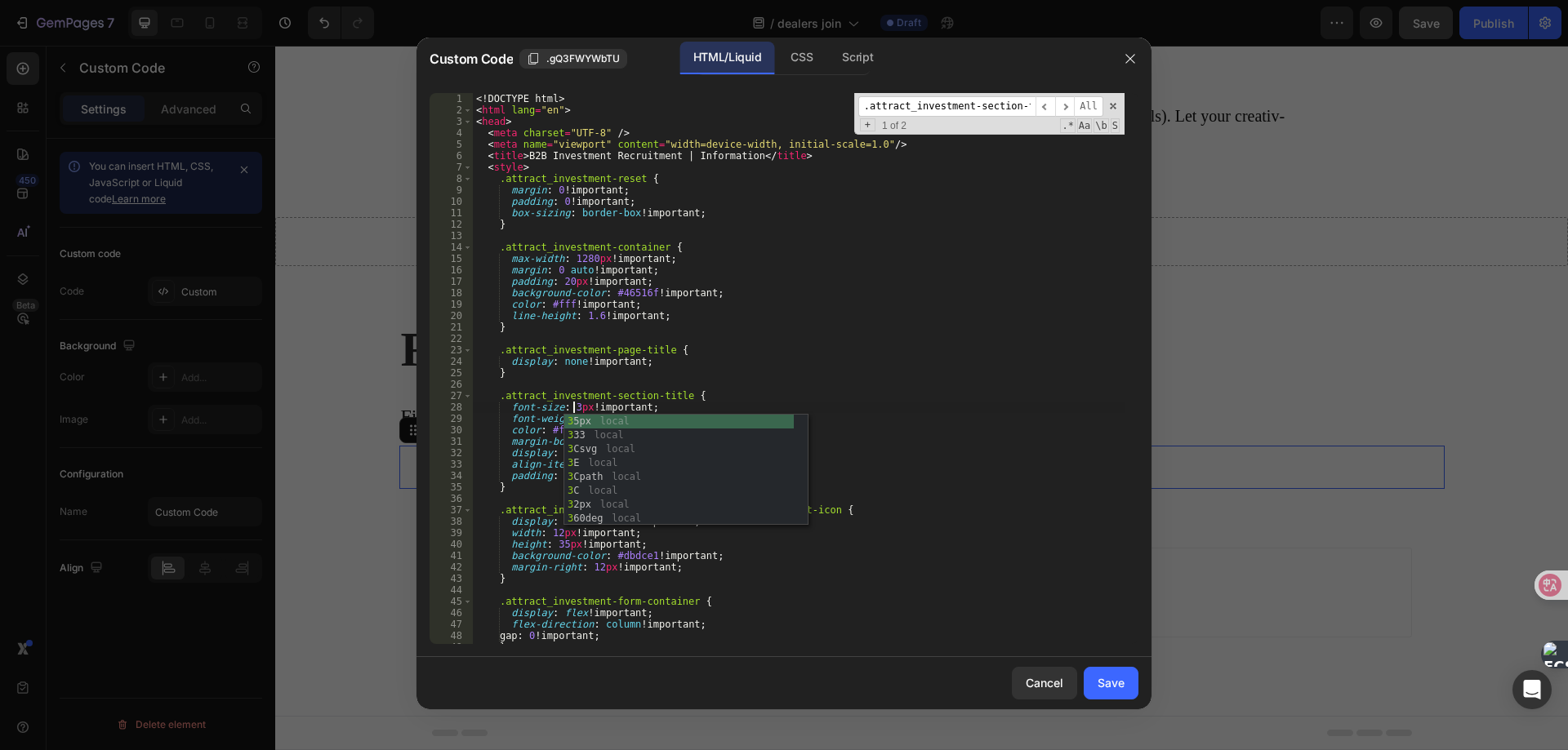
scroll to position [0, 8]
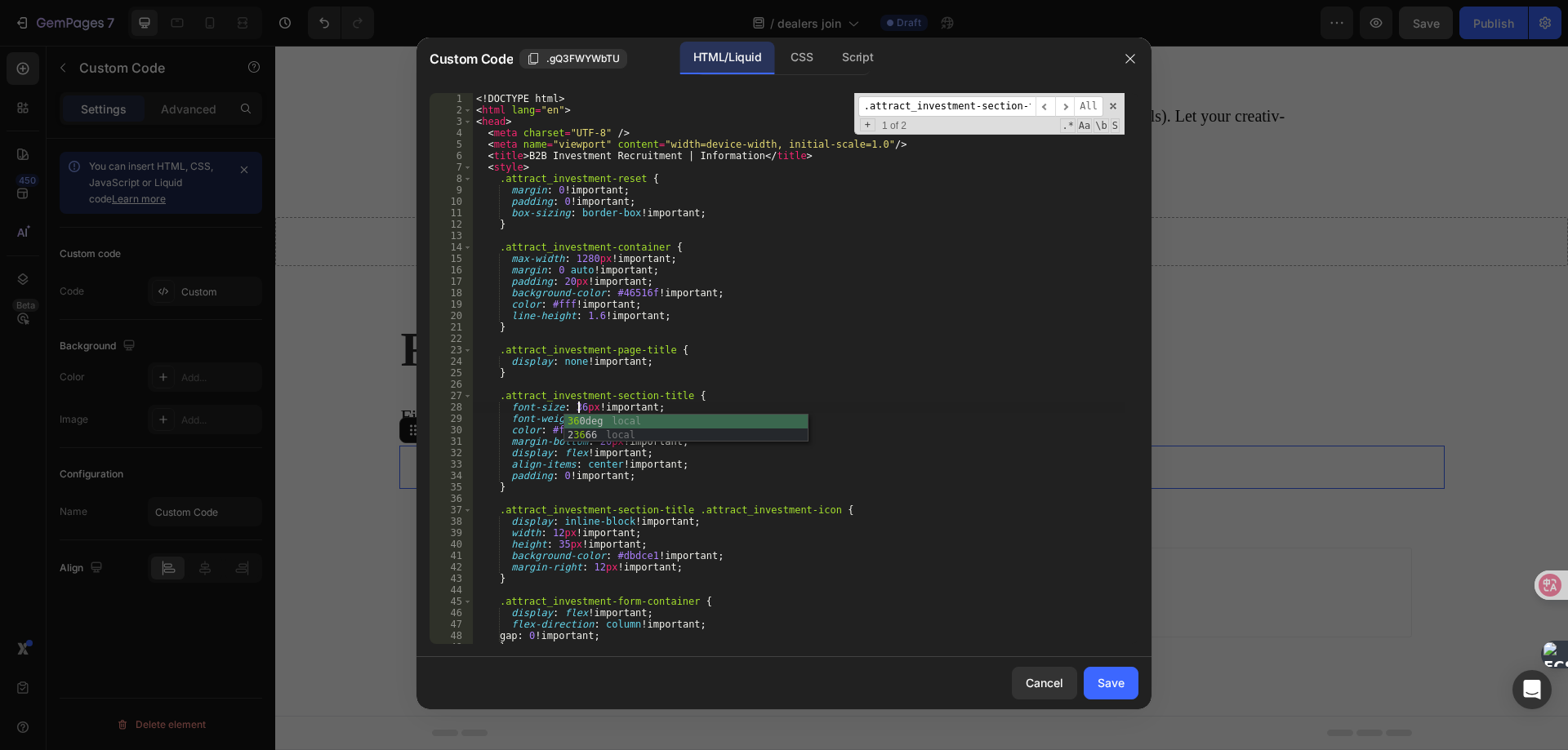
click at [702, 391] on div "<! DOCTYPE html > < html lang = "en" > < head > < meta charset = "UTF-8" /> < m…" at bounding box center [798, 380] width 652 height 574
type textarea ".attract_investment-section-title {"
click at [930, 101] on input ".attract_investment-section-title" at bounding box center [947, 106] width 177 height 20
type input "font-size"
click at [1063, 111] on span "​" at bounding box center [1064, 106] width 20 height 20
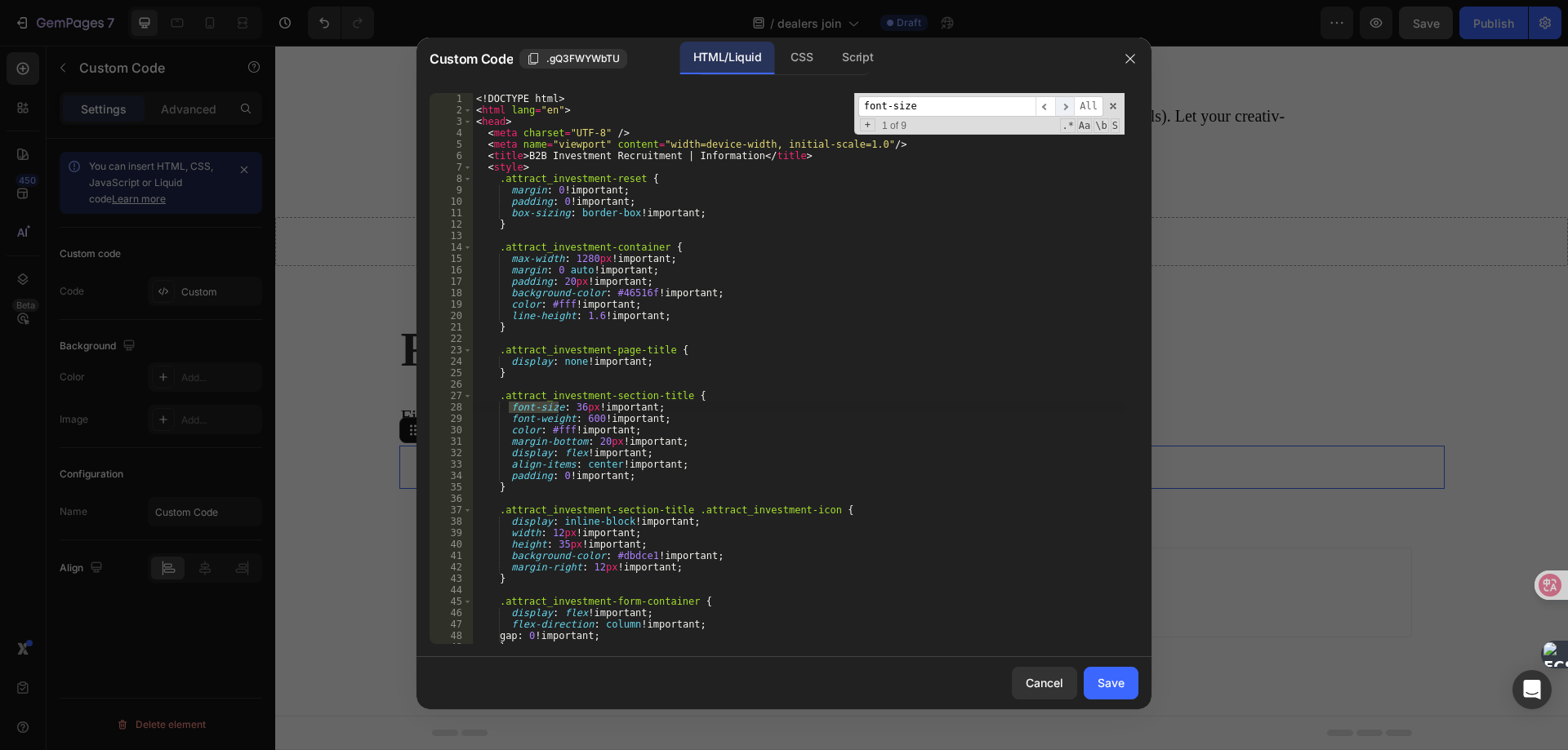
scroll to position [478, 0]
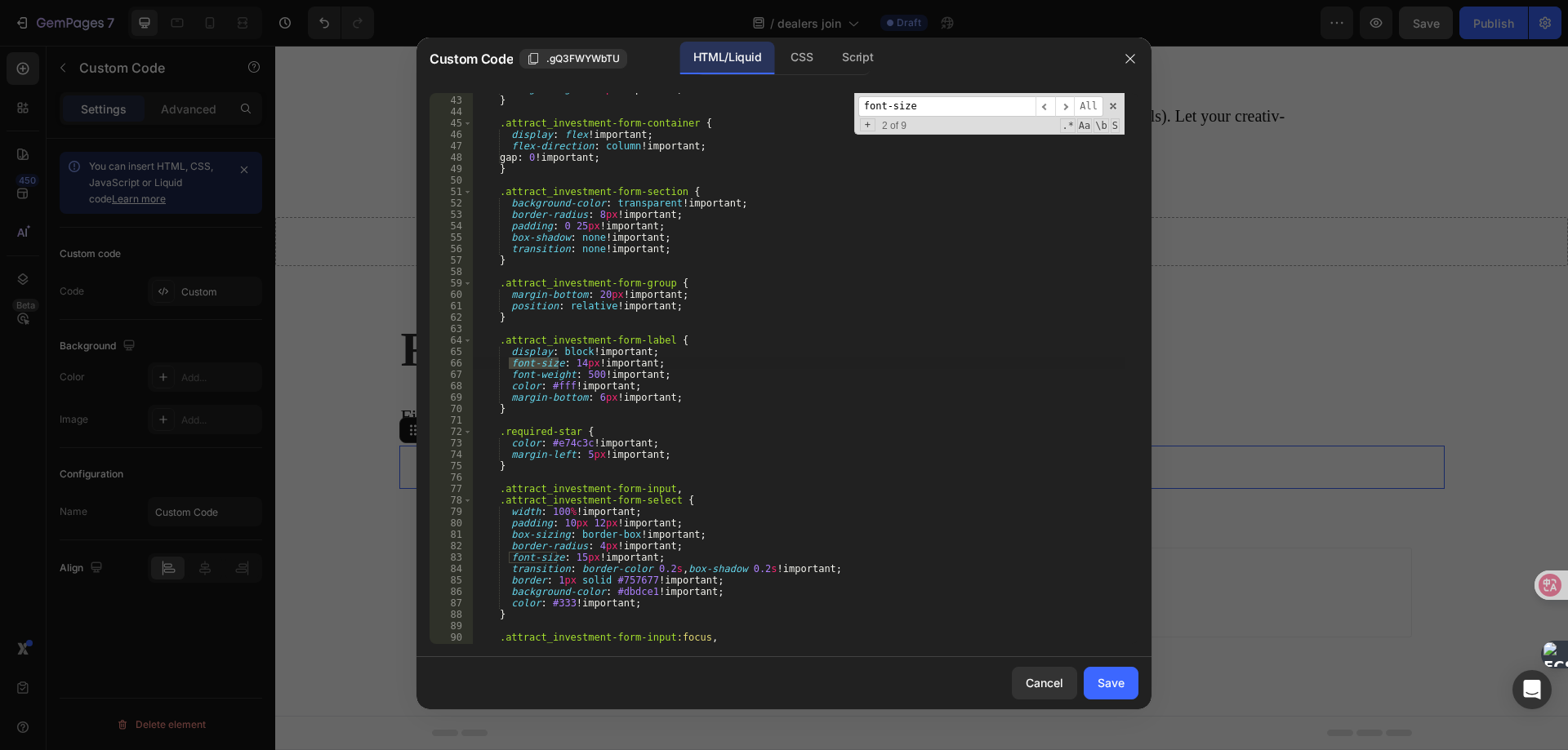
click at [578, 364] on div "margin-right : 12 px !important ; } .attract_investment-form-container { displa…" at bounding box center [798, 370] width 652 height 574
click at [1067, 99] on span "​" at bounding box center [1064, 106] width 20 height 20
click at [577, 556] on div "margin-right : 12 px !important ; } .attract_investment-form-container { displa…" at bounding box center [798, 370] width 652 height 574
click at [1062, 106] on span "​" at bounding box center [1064, 106] width 20 height 20
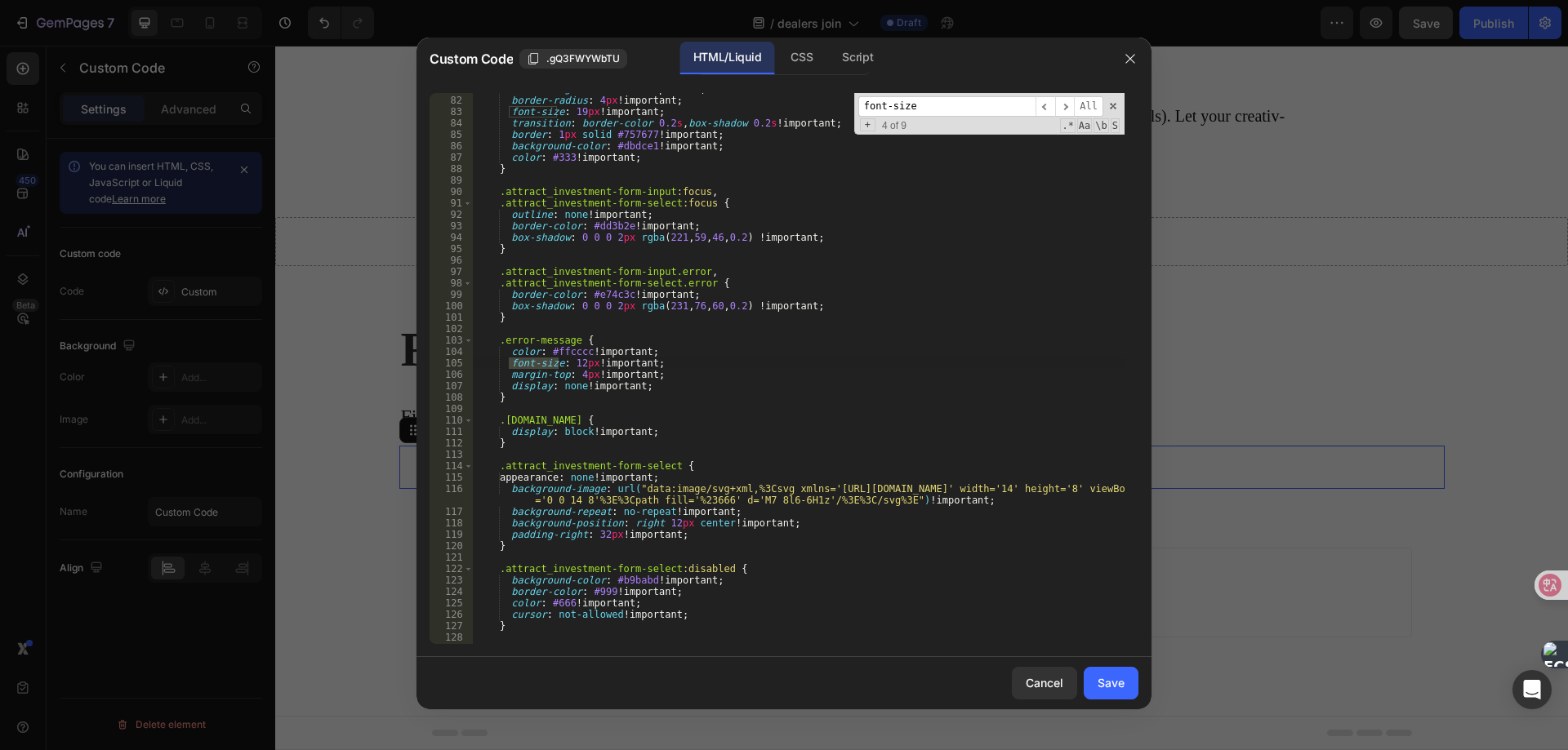
click at [576, 361] on div "box-sizing : border-box !important ; border-radius : 4 px !important ; font-siz…" at bounding box center [798, 370] width 652 height 574
click at [1068, 107] on span "​" at bounding box center [1064, 106] width 20 height 20
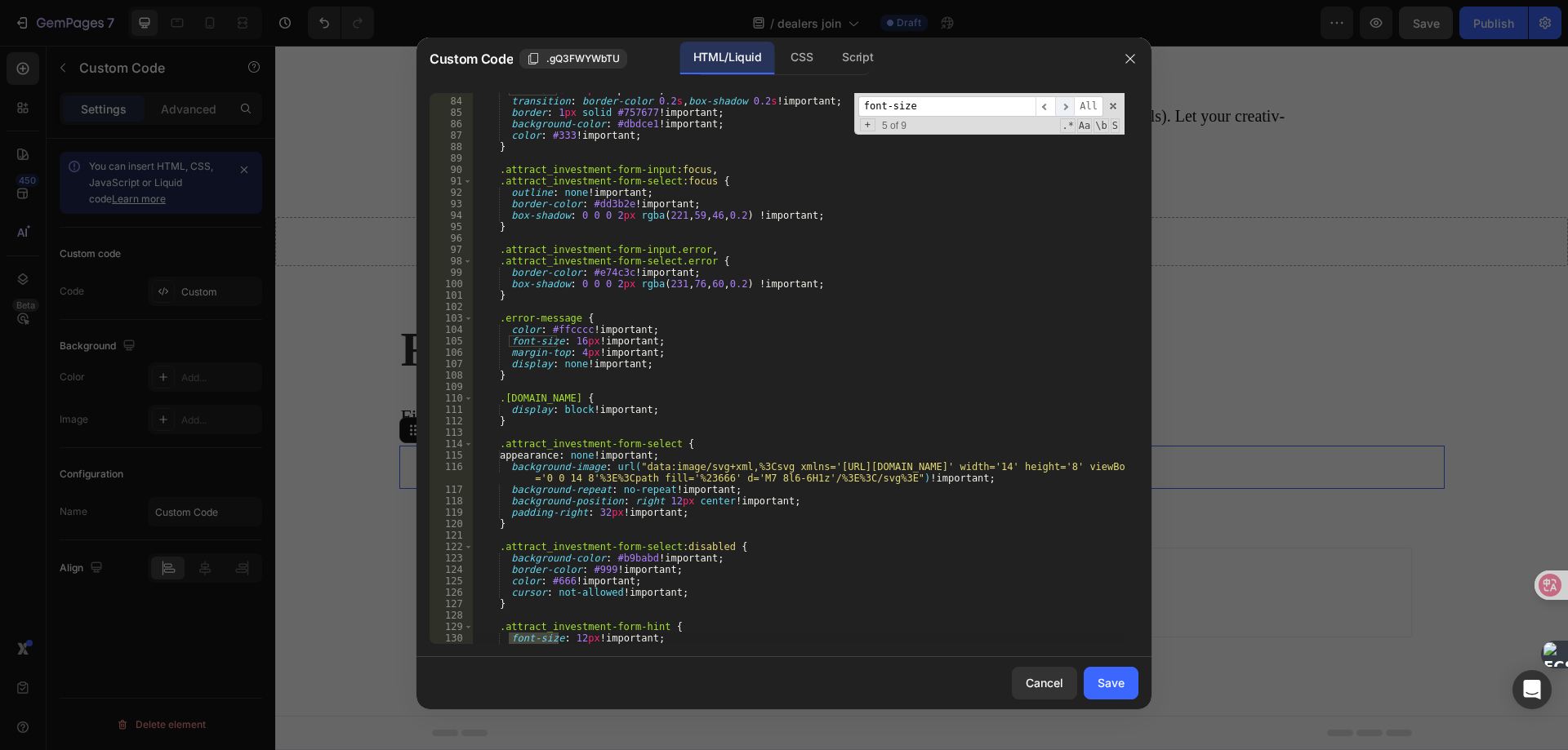
scroll to position [946, 0]
click at [576, 640] on div "font-size : 19 px !important ; transition : border-color 0.2 s , box-shadow 0.2…" at bounding box center [798, 371] width 652 height 574
click at [1067, 101] on span "​" at bounding box center [1064, 106] width 20 height 20
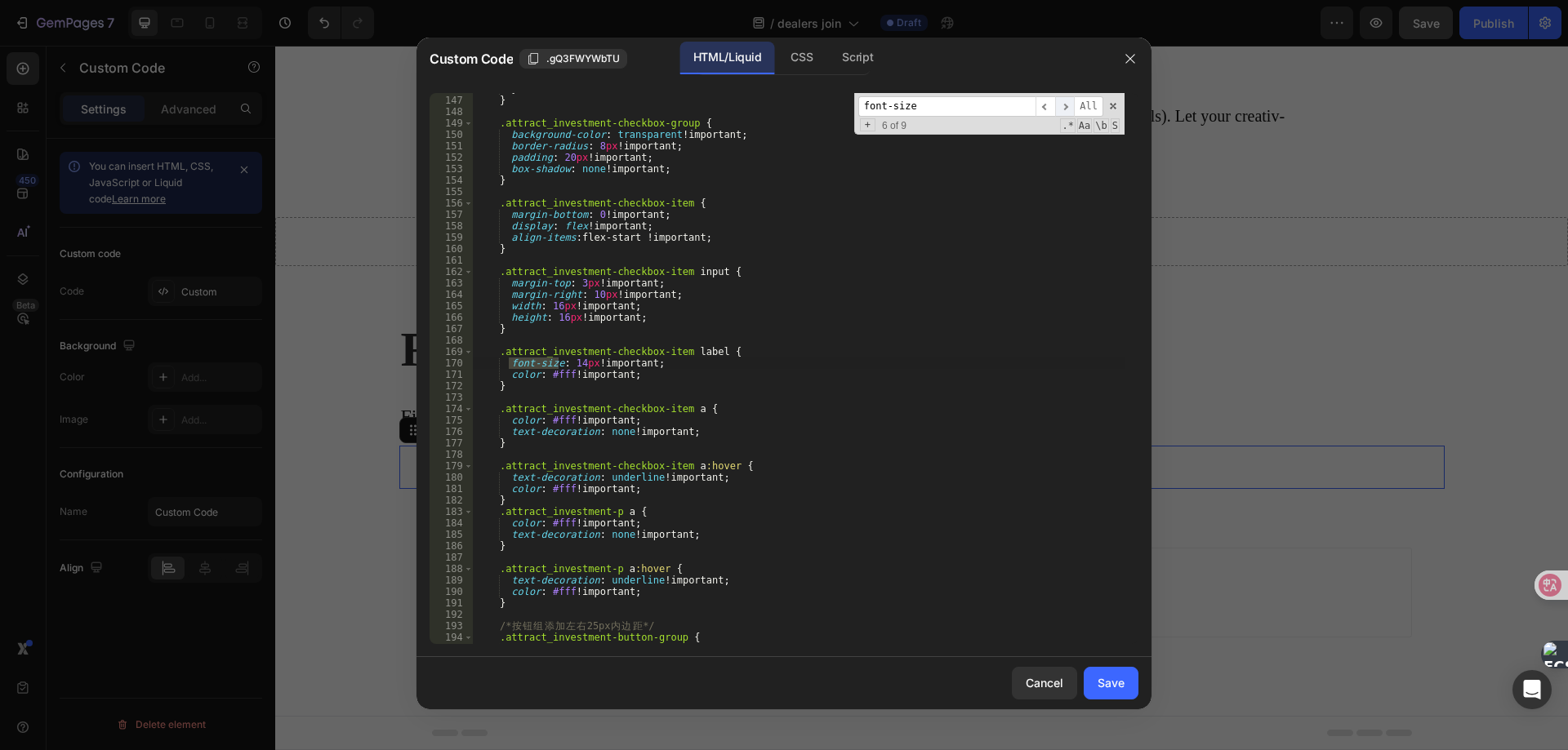
scroll to position [1677, 0]
drag, startPoint x: 576, startPoint y: 363, endPoint x: 673, endPoint y: 326, distance: 103.8
click at [577, 362] on div "} } .attract_investment-checkbox-group { background-color : transparent !import…" at bounding box center [798, 370] width 652 height 574
click at [814, 324] on div "} } .attract_investment-checkbox-group { background-color : transparent !import…" at bounding box center [798, 370] width 652 height 574
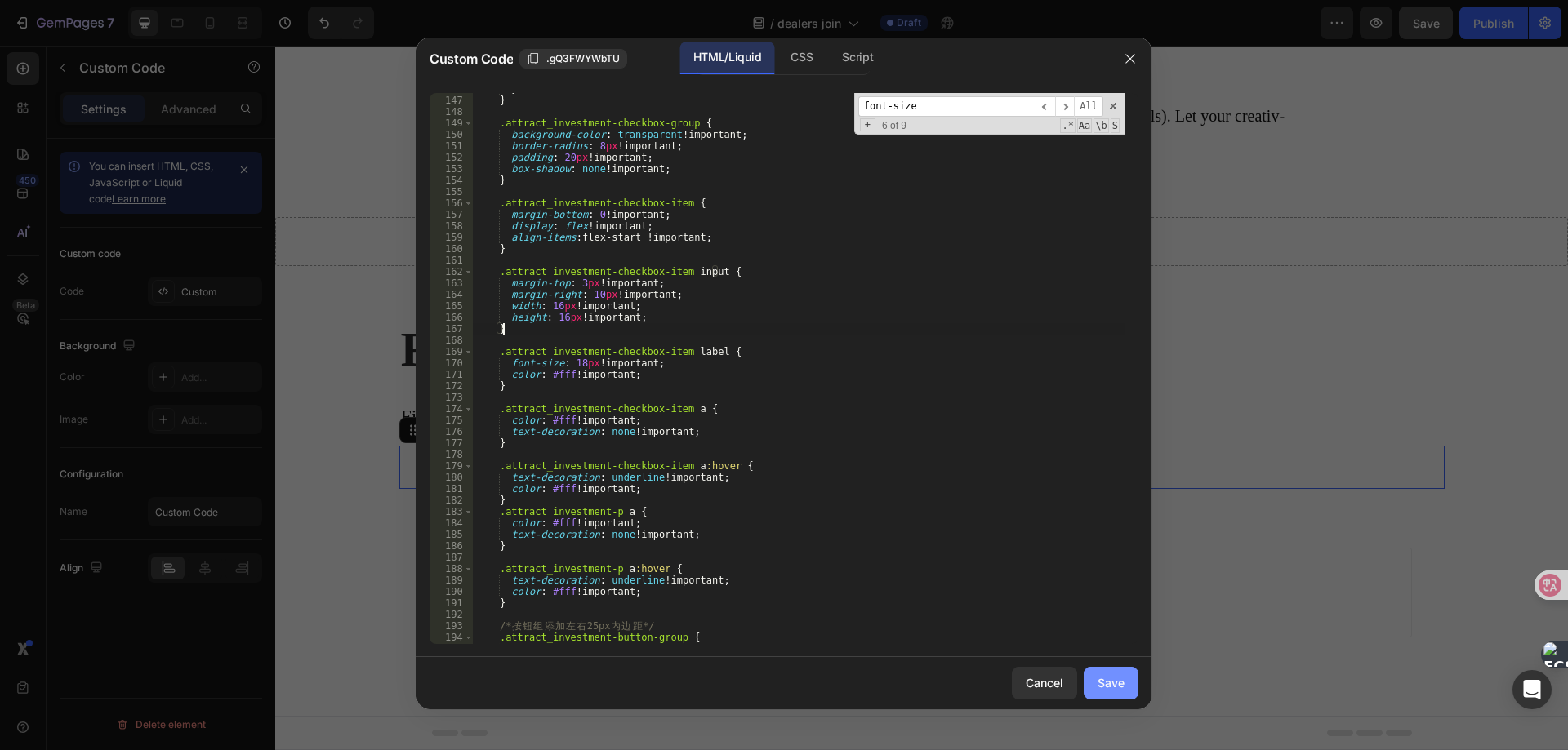
type textarea "}"
click at [1093, 692] on button "Save" at bounding box center [1110, 683] width 55 height 33
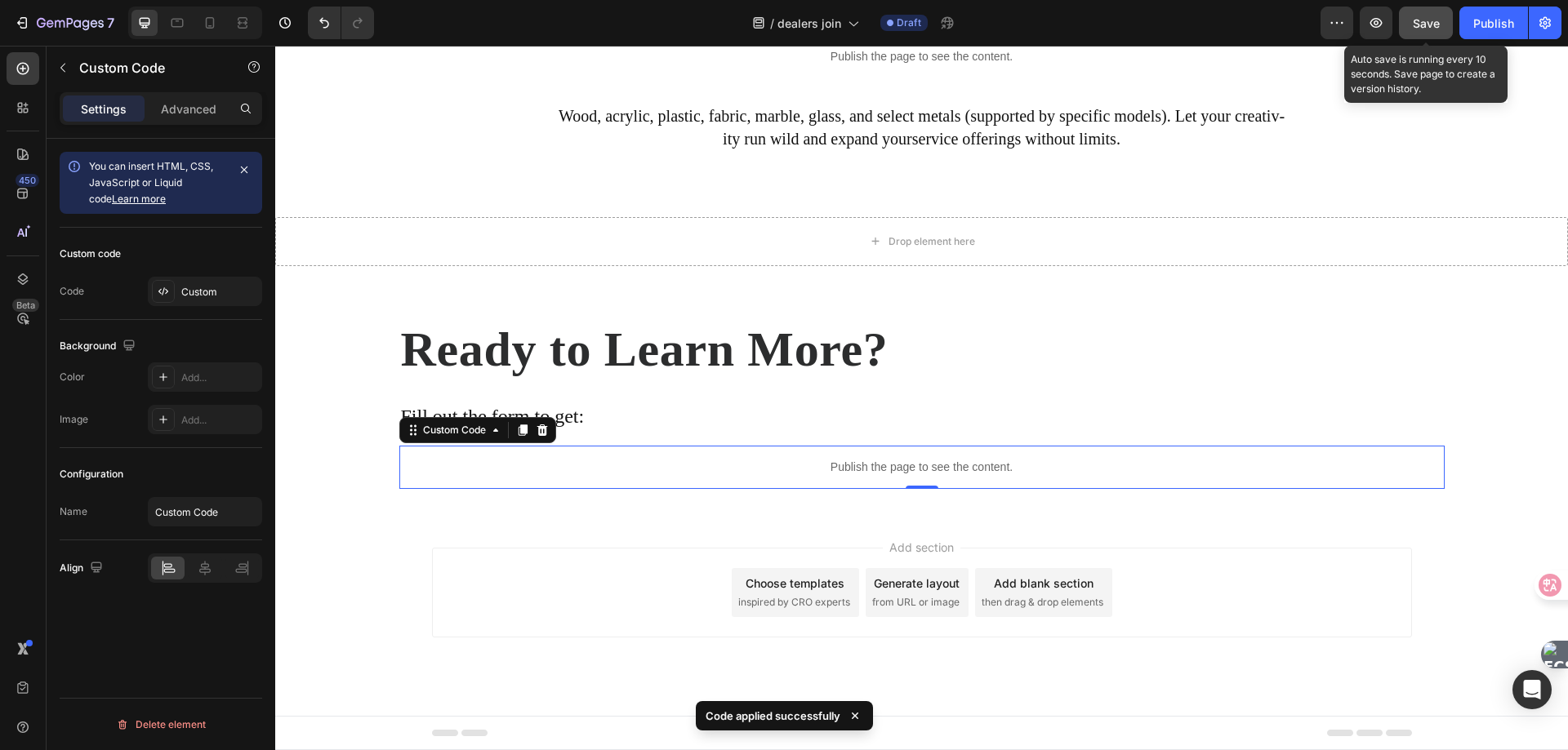
click at [1428, 29] on span "Save" at bounding box center [1426, 23] width 27 height 14
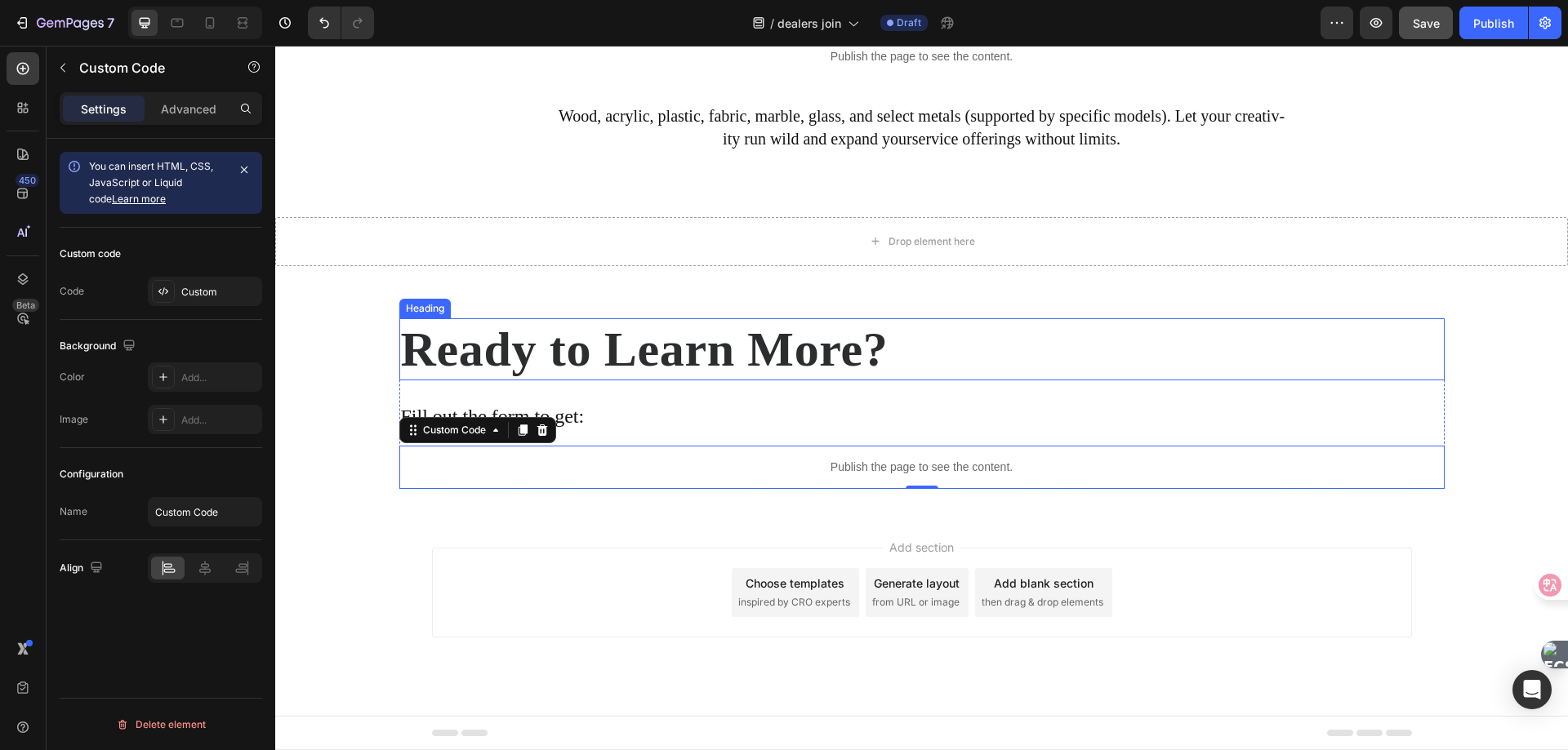
click at [556, 349] on h2 "Ready to Learn More?" at bounding box center [921, 350] width 1045 height 62
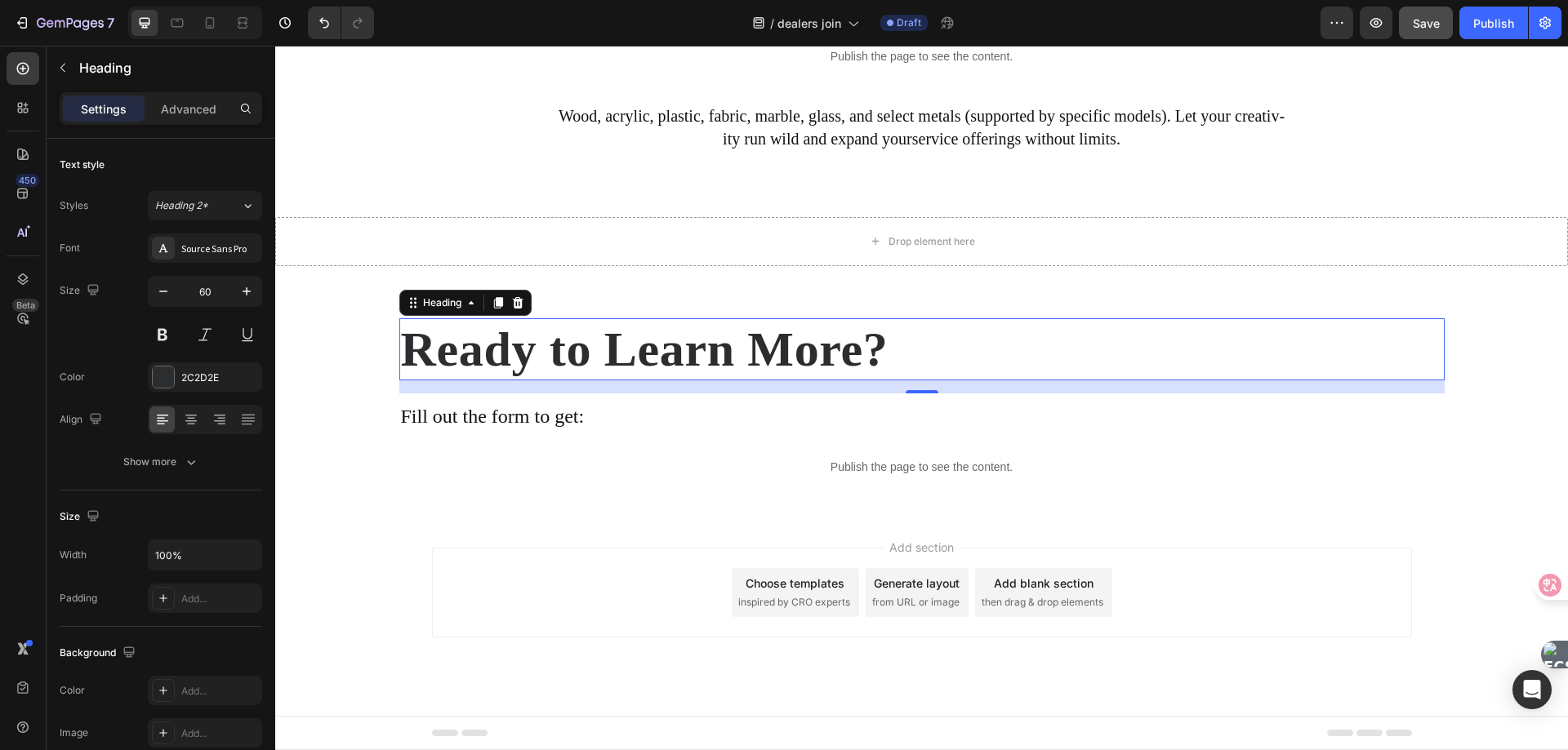
click at [635, 348] on h2 "Ready to Learn More?" at bounding box center [921, 350] width 1045 height 62
drag, startPoint x: 194, startPoint y: 110, endPoint x: 195, endPoint y: 127, distance: 17.0
click at [194, 110] on p "Advanced" at bounding box center [189, 109] width 56 height 17
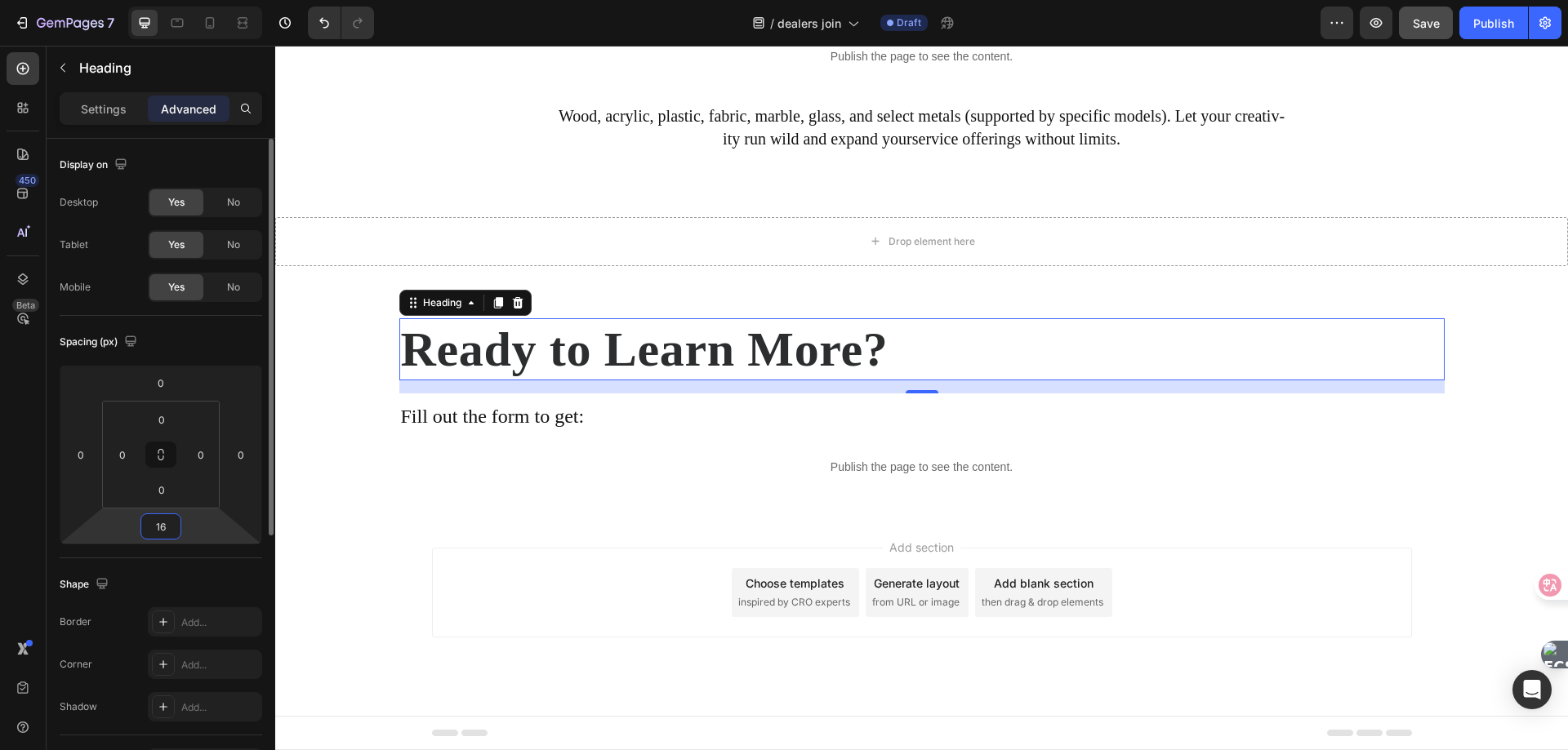
drag, startPoint x: 163, startPoint y: 531, endPoint x: 179, endPoint y: 525, distance: 17.1
click at [163, 531] on input "16" at bounding box center [161, 526] width 33 height 25
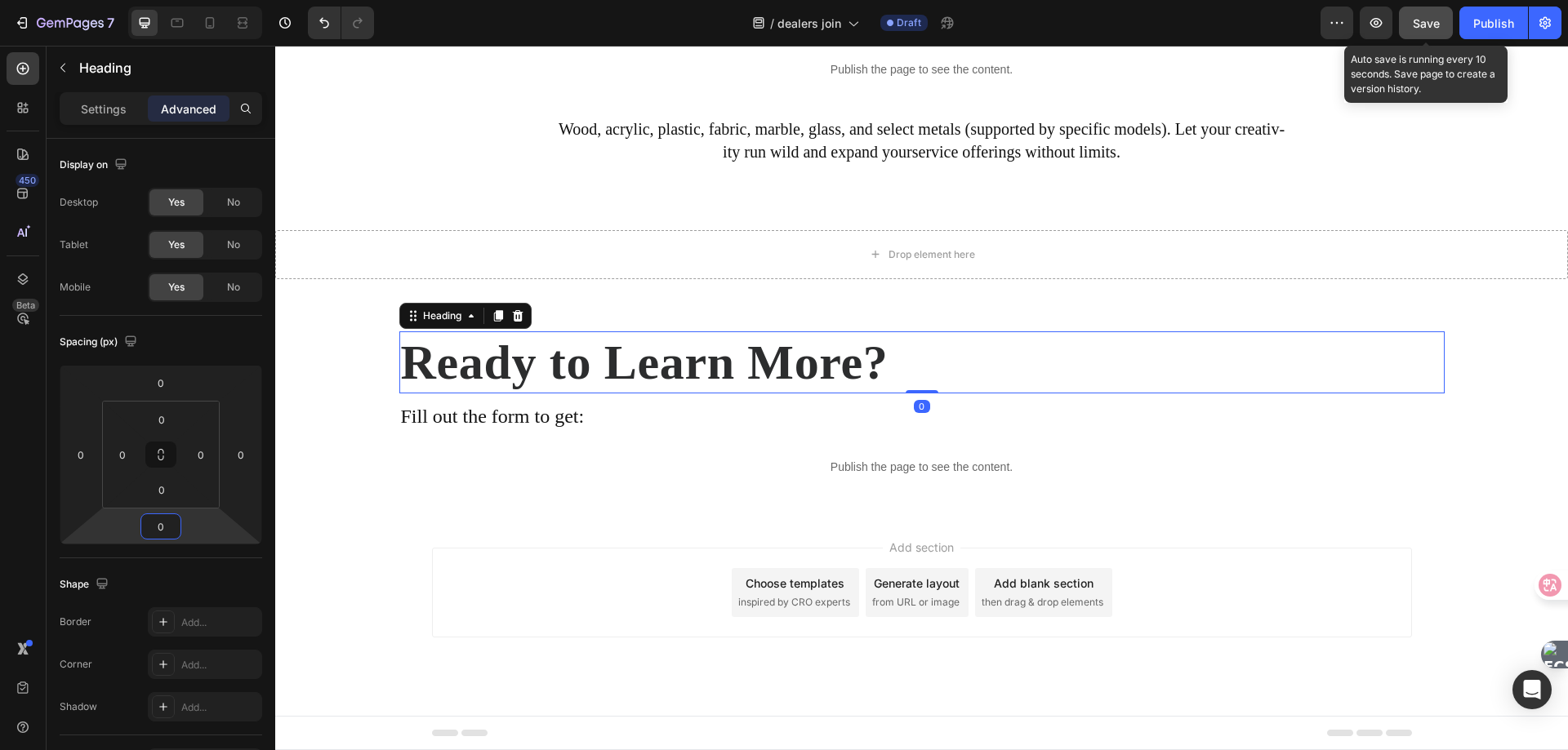
type input "0"
click at [1436, 21] on span "Save" at bounding box center [1426, 23] width 27 height 14
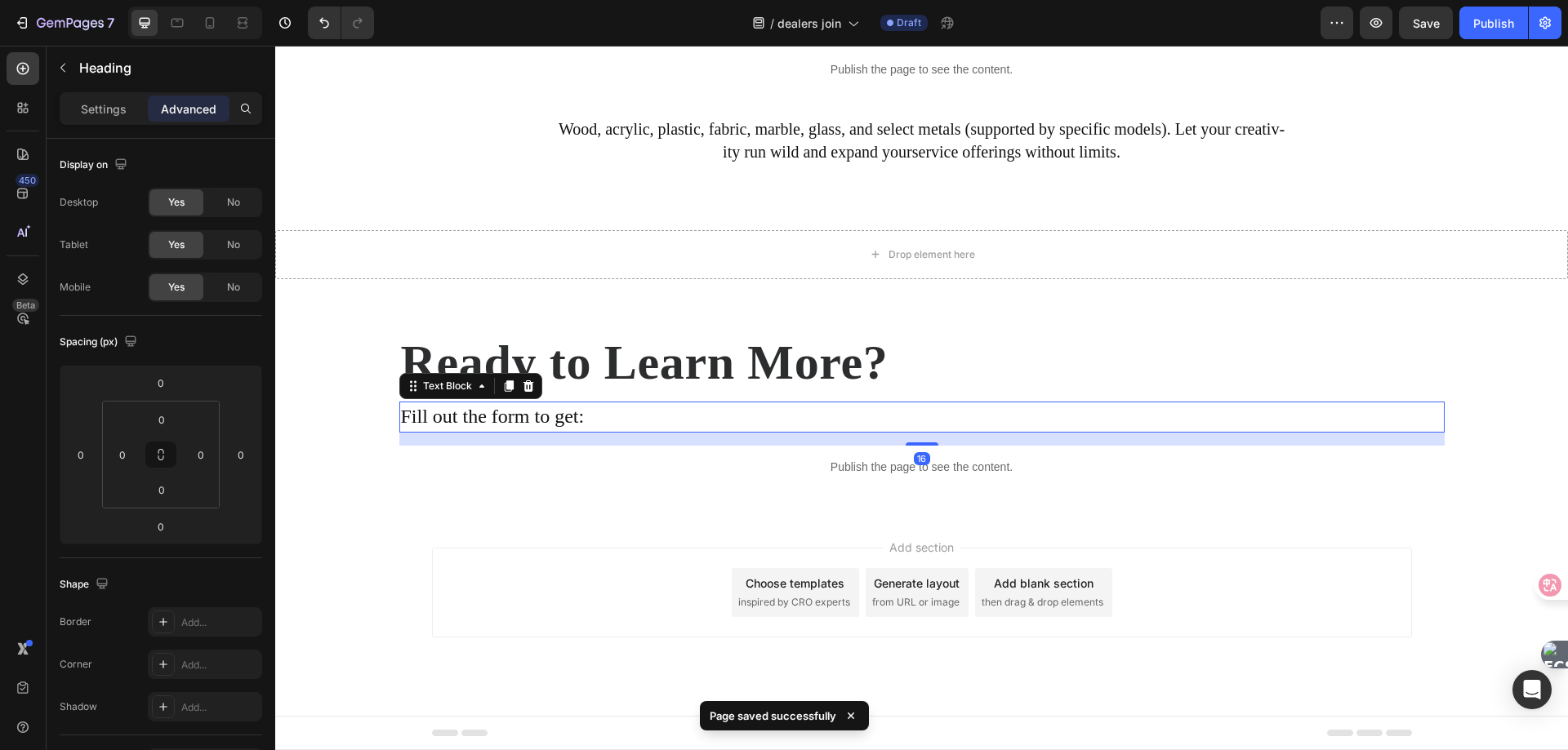
click at [453, 414] on p "Fill out the form to get:" at bounding box center [921, 417] width 1042 height 28
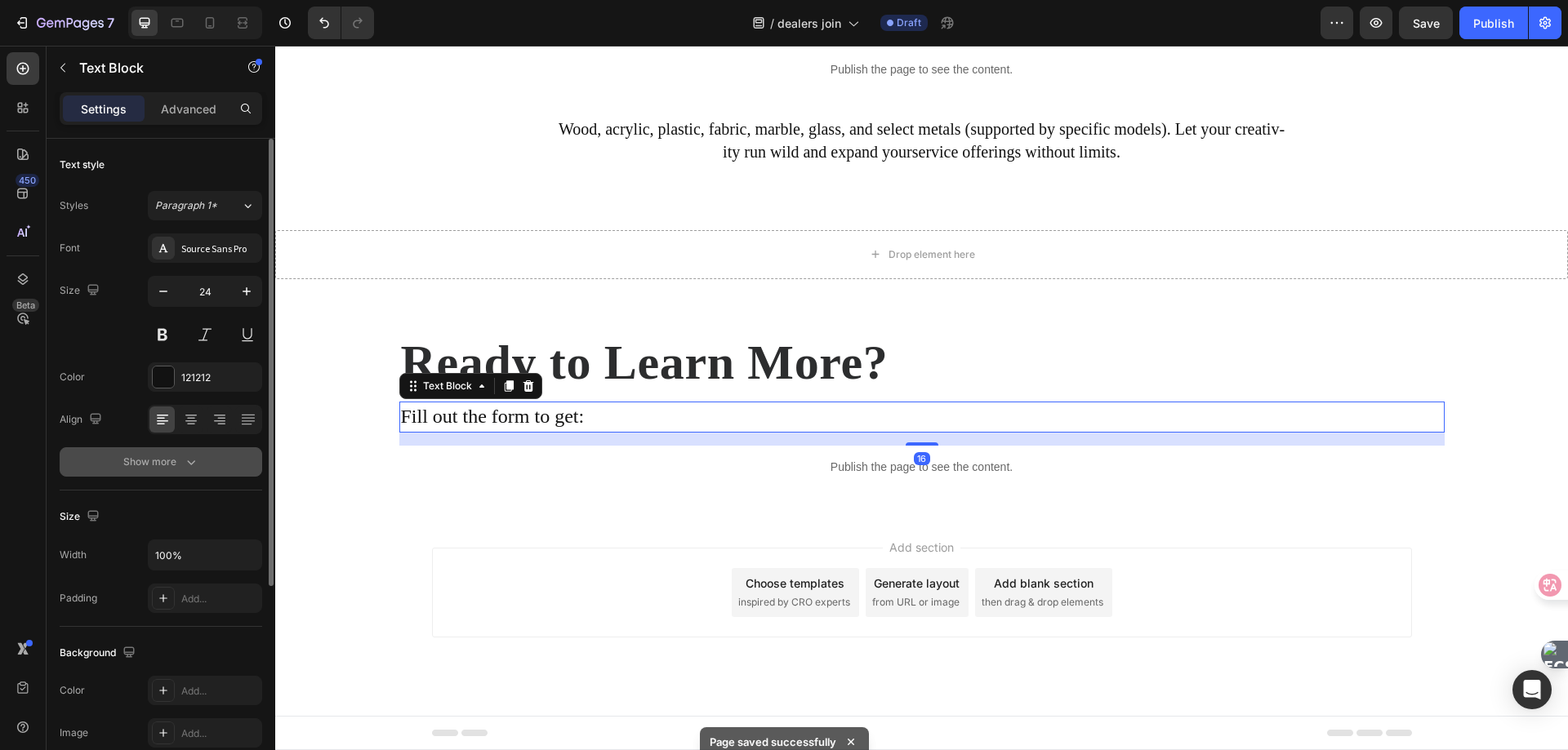
click at [186, 461] on icon "button" at bounding box center [191, 462] width 16 height 16
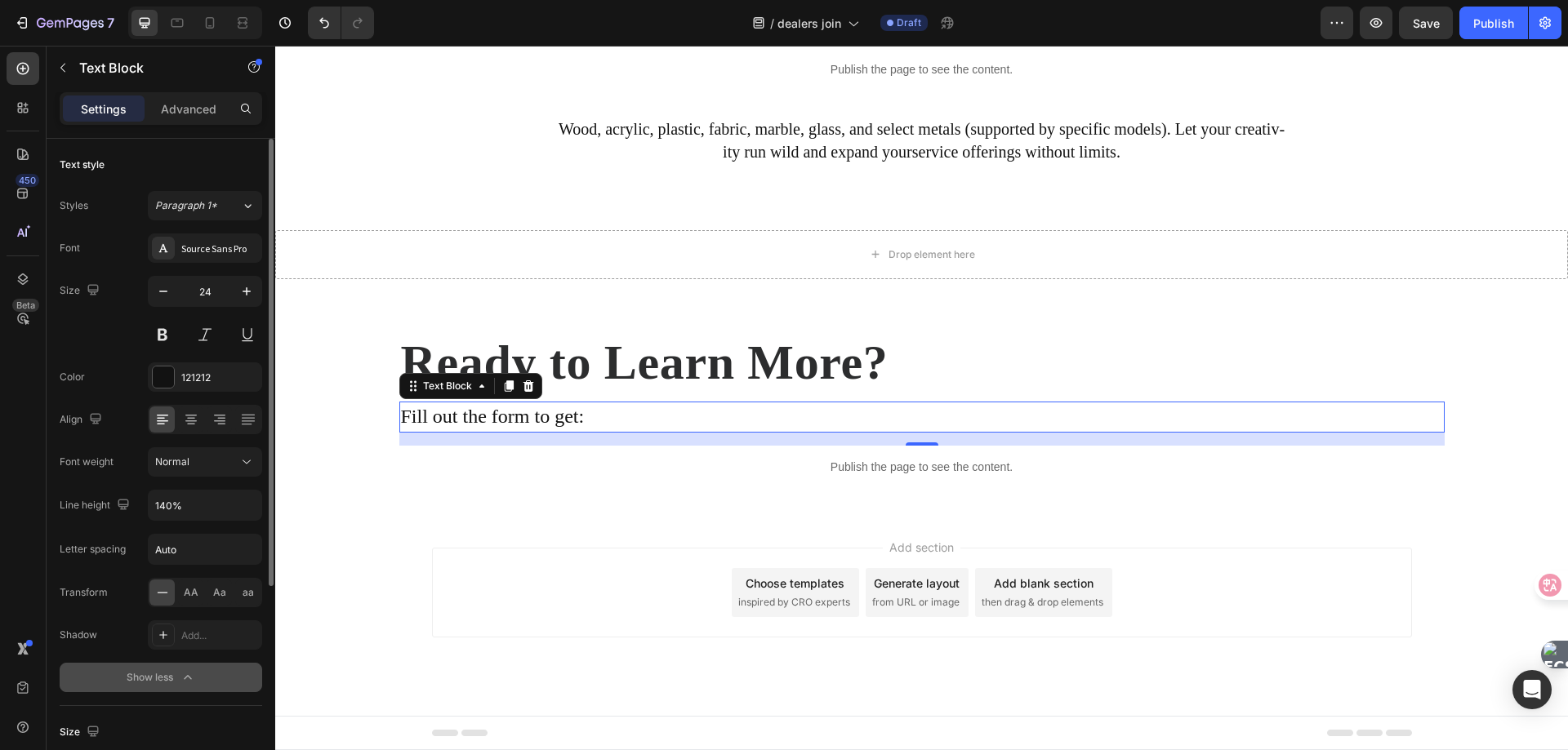
click at [86, 444] on div "Font Source Sans Pro Size 24 Color 121212 Align Font weight Normal Line height …" at bounding box center [161, 462] width 203 height 458
click at [534, 412] on p "Fill out the form to get:" at bounding box center [921, 417] width 1042 height 28
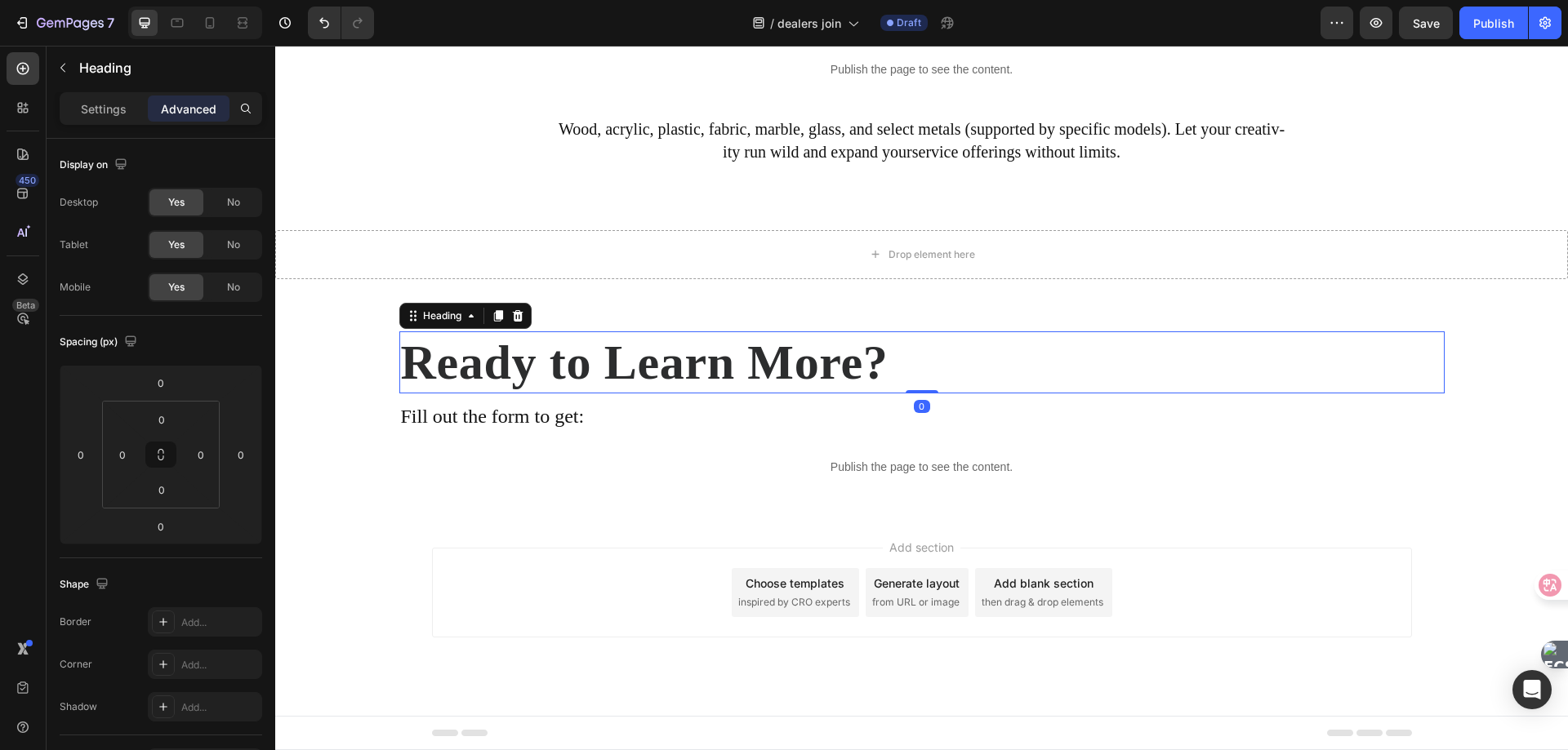
click at [578, 354] on p "Ready to Learn More?" at bounding box center [921, 362] width 1042 height 59
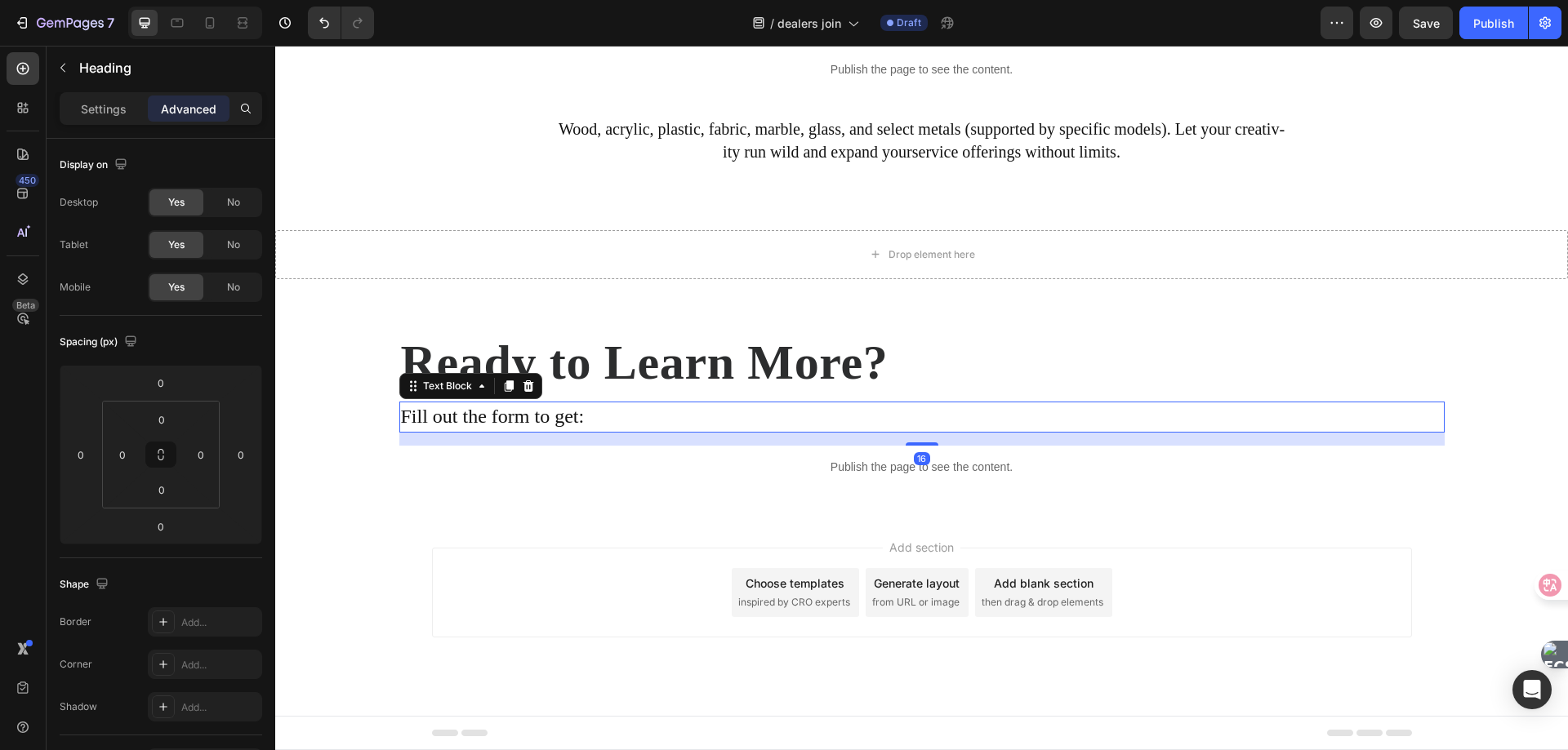
click at [455, 414] on p "Fill out the form to get:" at bounding box center [921, 417] width 1042 height 28
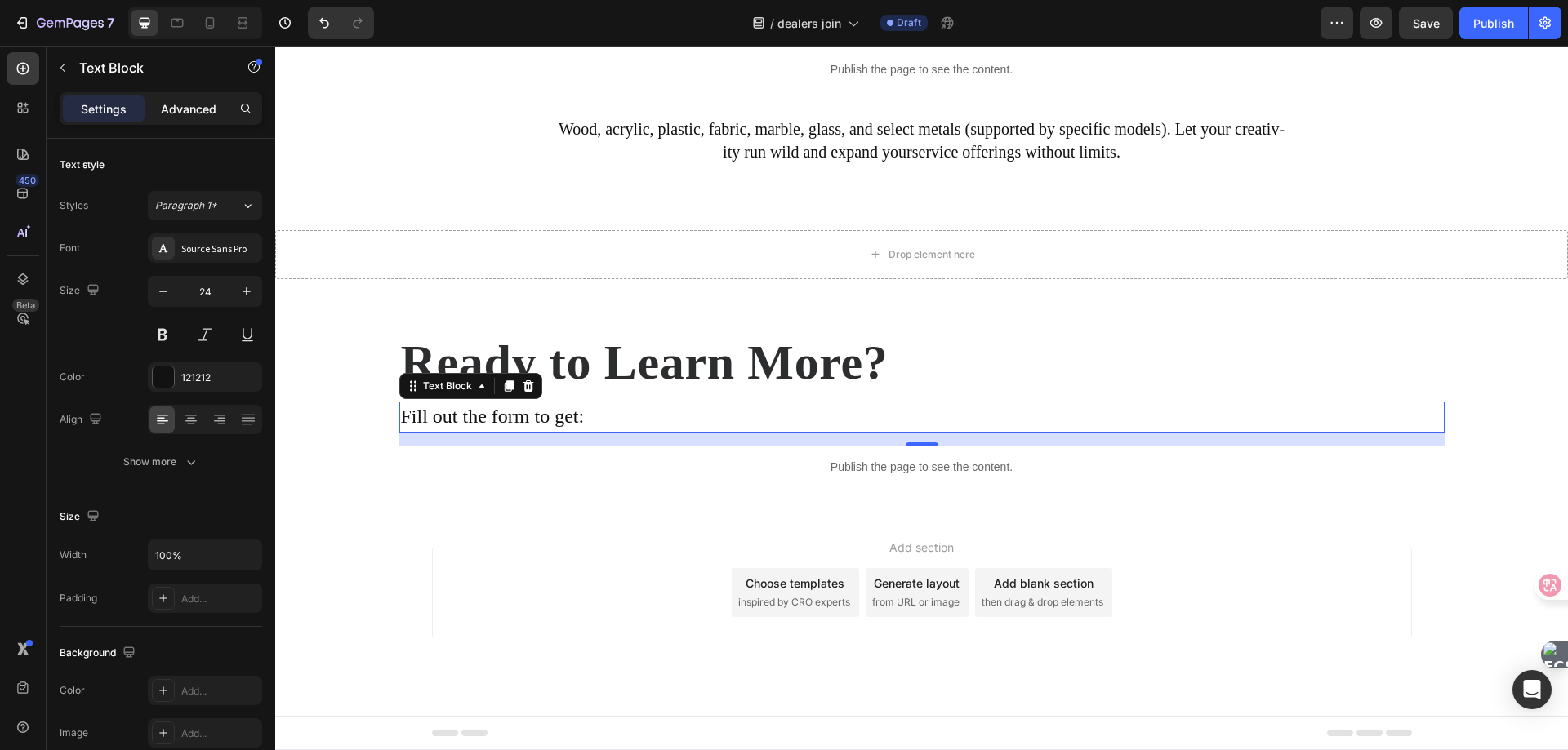
click at [181, 108] on p "Advanced" at bounding box center [189, 109] width 56 height 17
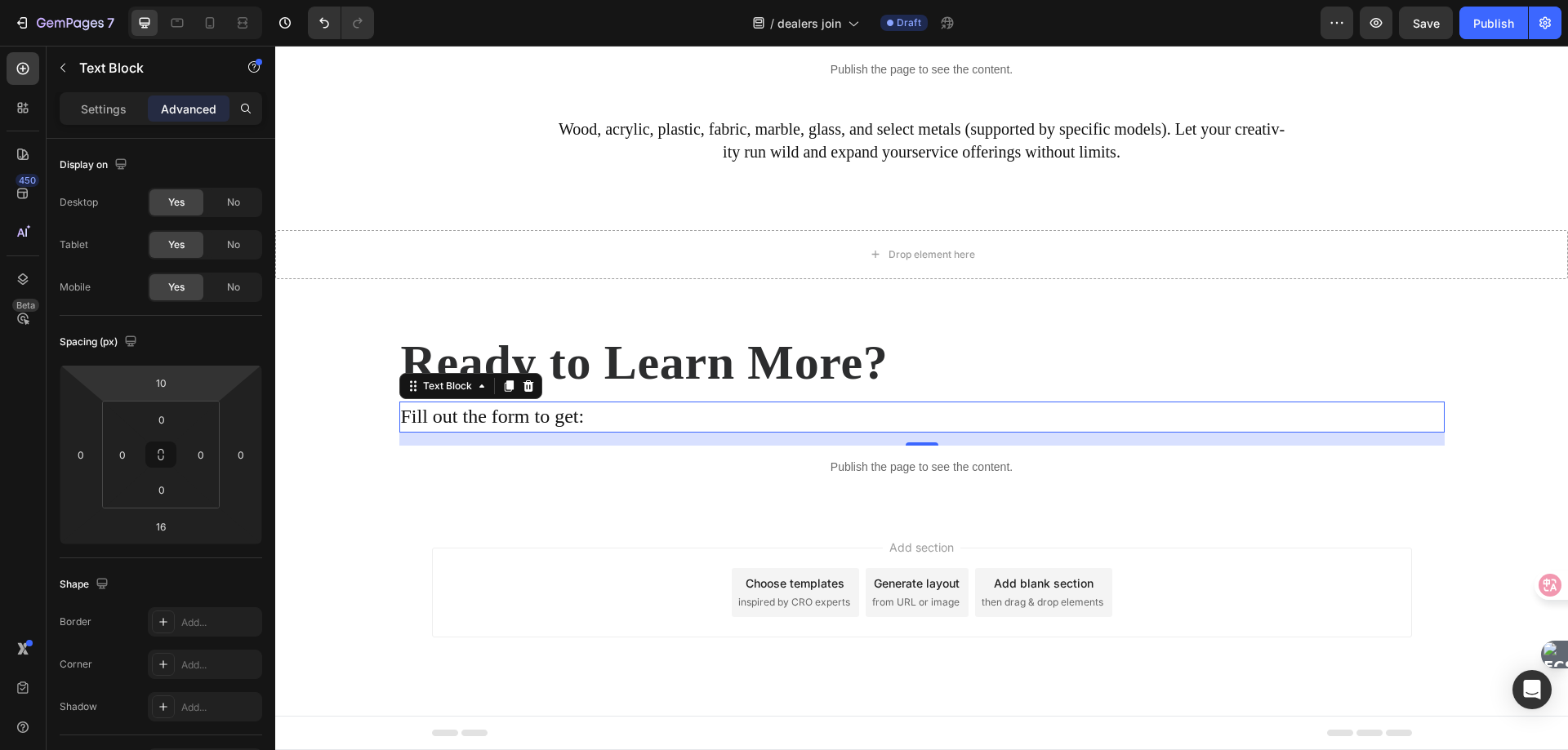
click at [186, 0] on html "7 Version history / dealers join Draft Preview Save Publish 450 Beta Sections(1…" at bounding box center [784, 0] width 1568 height 0
click at [172, 385] on input "10" at bounding box center [161, 382] width 33 height 25
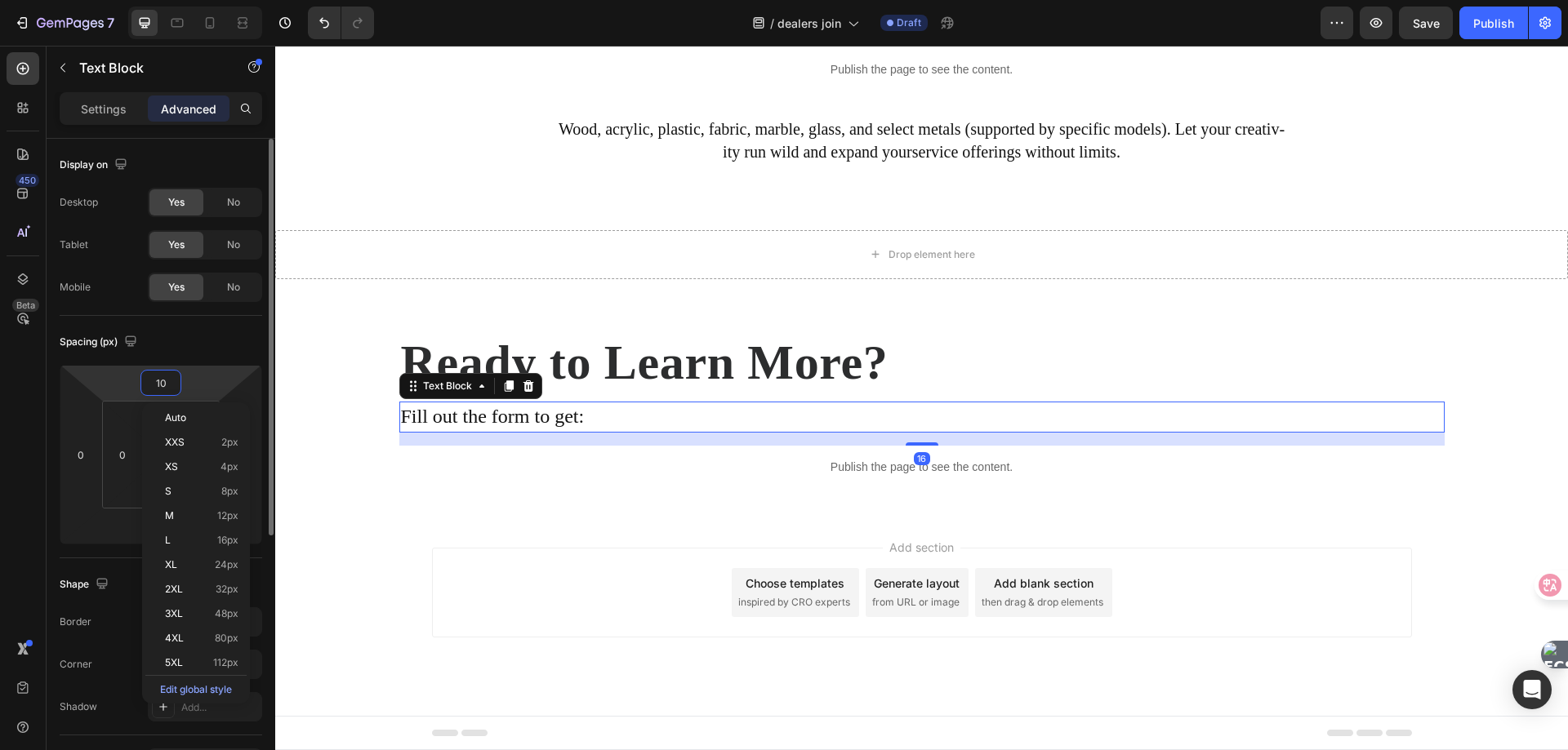
type input "0"
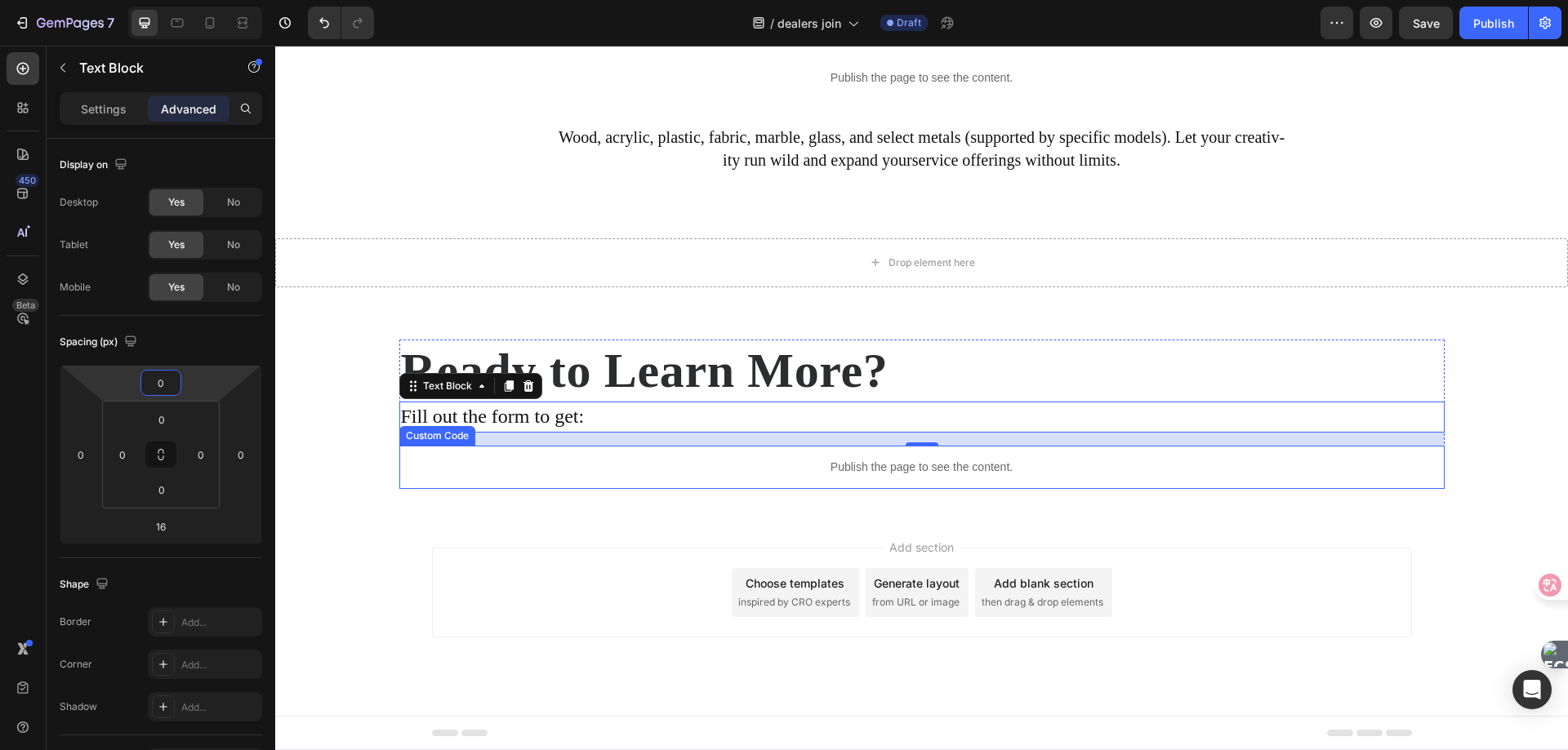
click at [623, 489] on div "Ready to Learn More? Heading Fill out the form to get: Text Block 16 Publish th…" at bounding box center [921, 414] width 1292 height 202
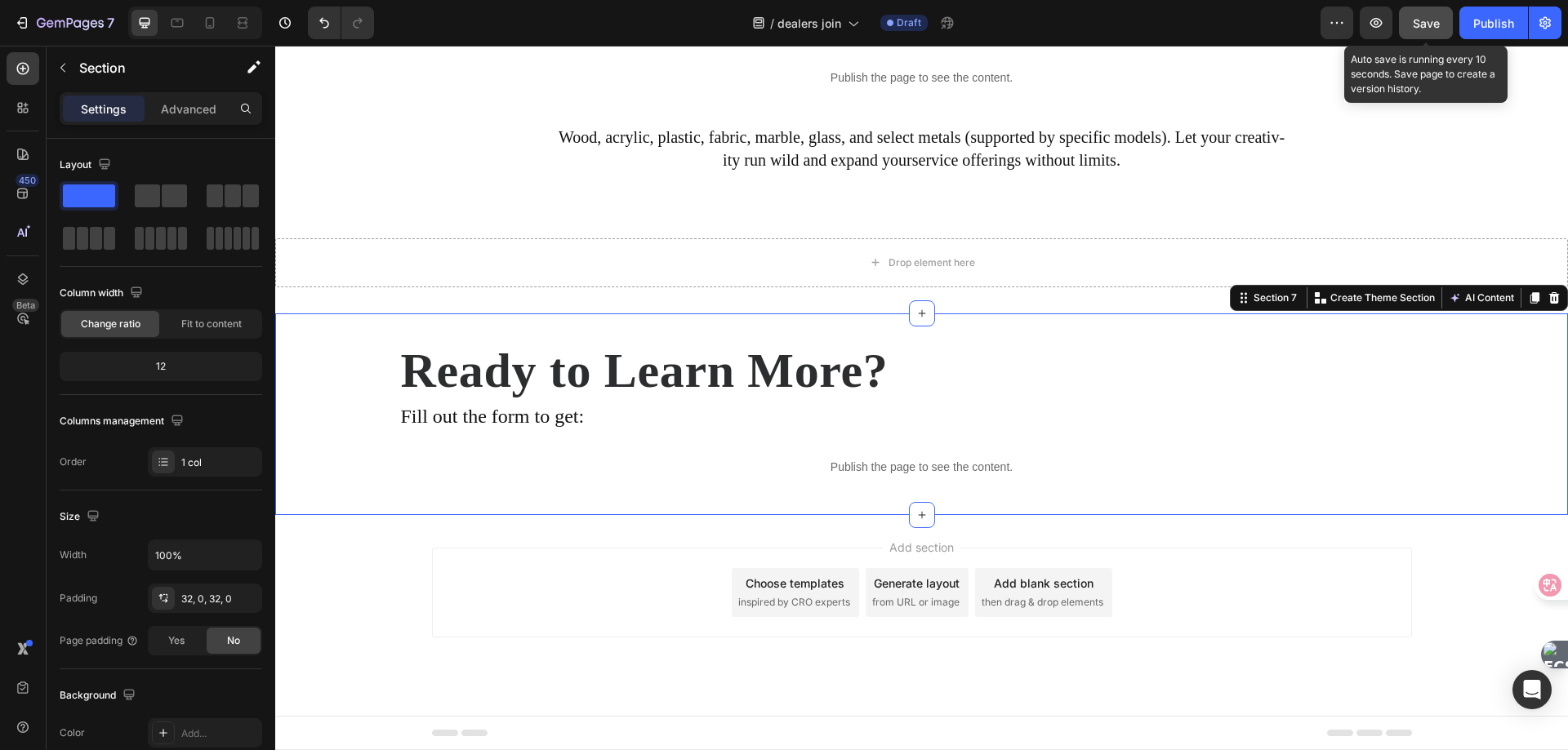
click at [1434, 20] on span "Save" at bounding box center [1426, 23] width 27 height 14
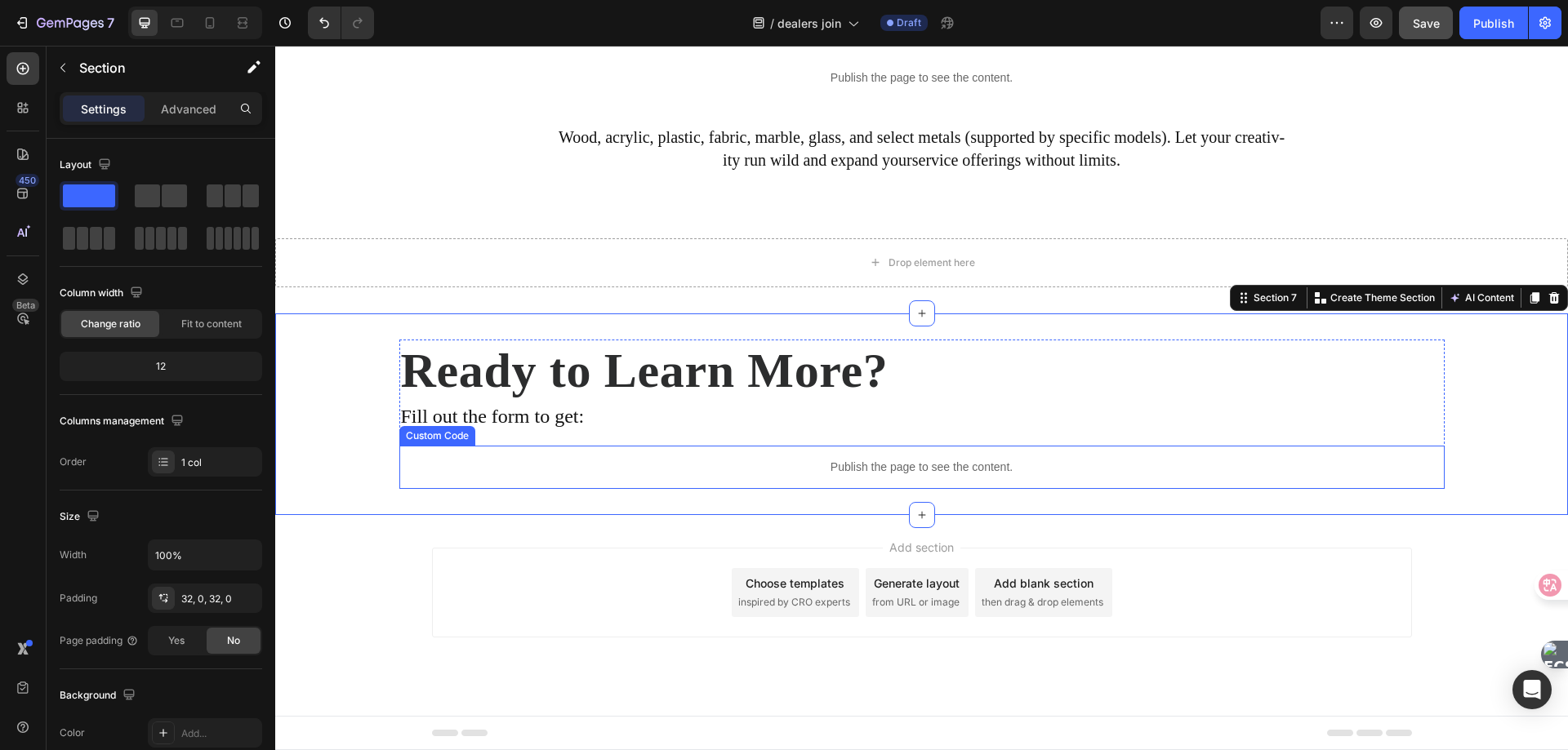
click at [728, 473] on p "Publish the page to see the content." at bounding box center [921, 467] width 1045 height 17
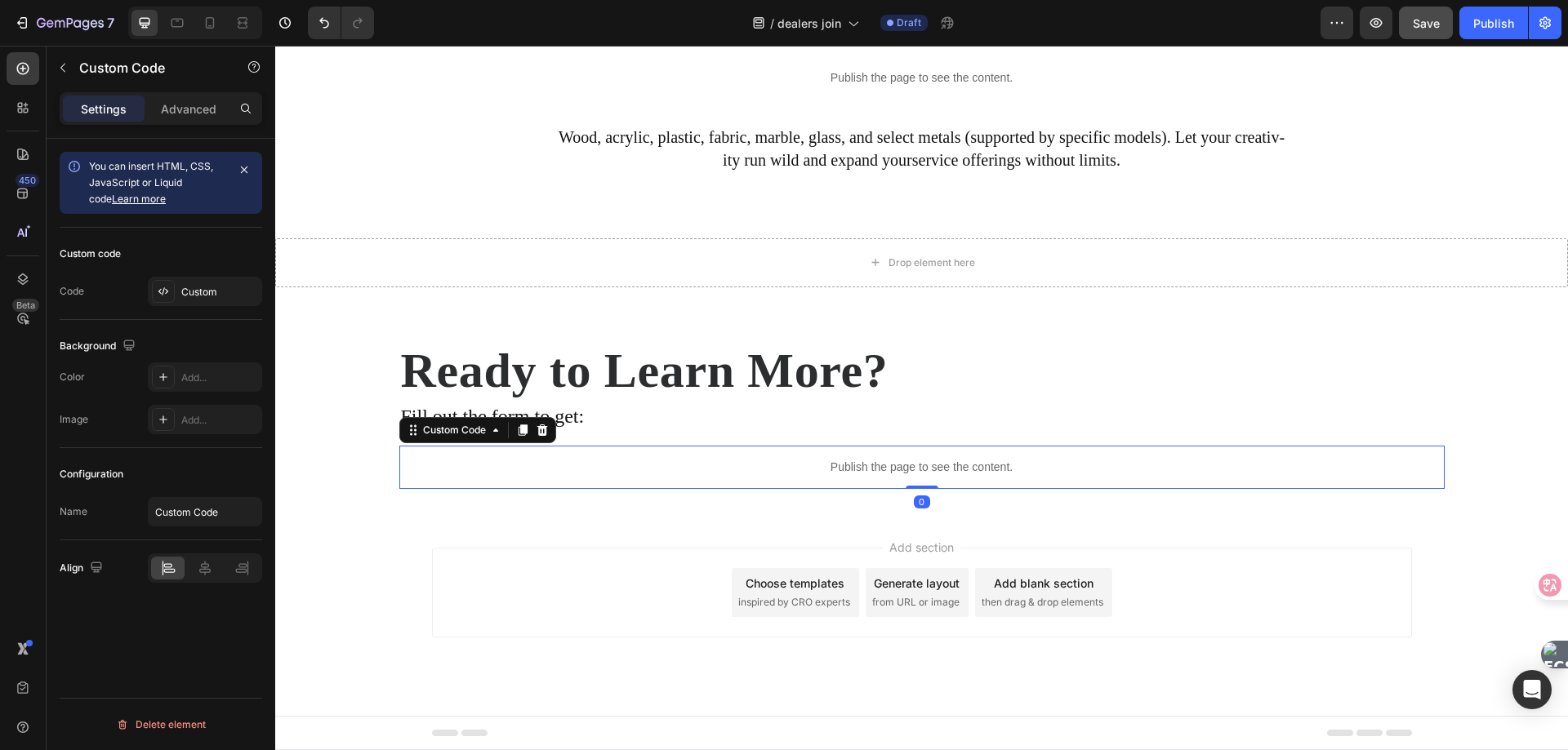
click at [728, 473] on p "Publish the page to see the content." at bounding box center [921, 467] width 1045 height 17
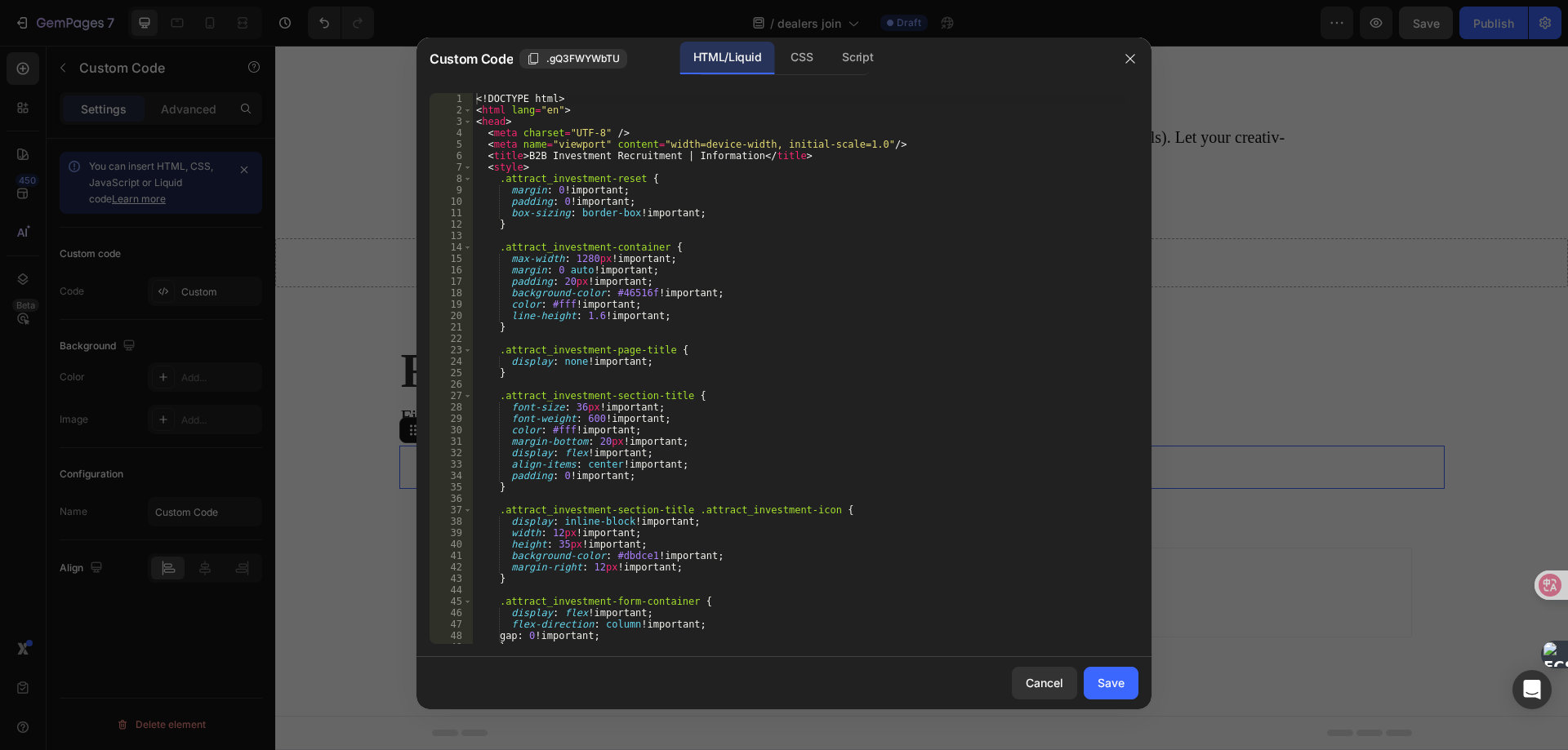
type textarea "}"
click at [724, 325] on div "<! DOCTYPE html > < html lang = "en" > < head > < meta charset = "UTF-8" /> < m…" at bounding box center [798, 380] width 652 height 574
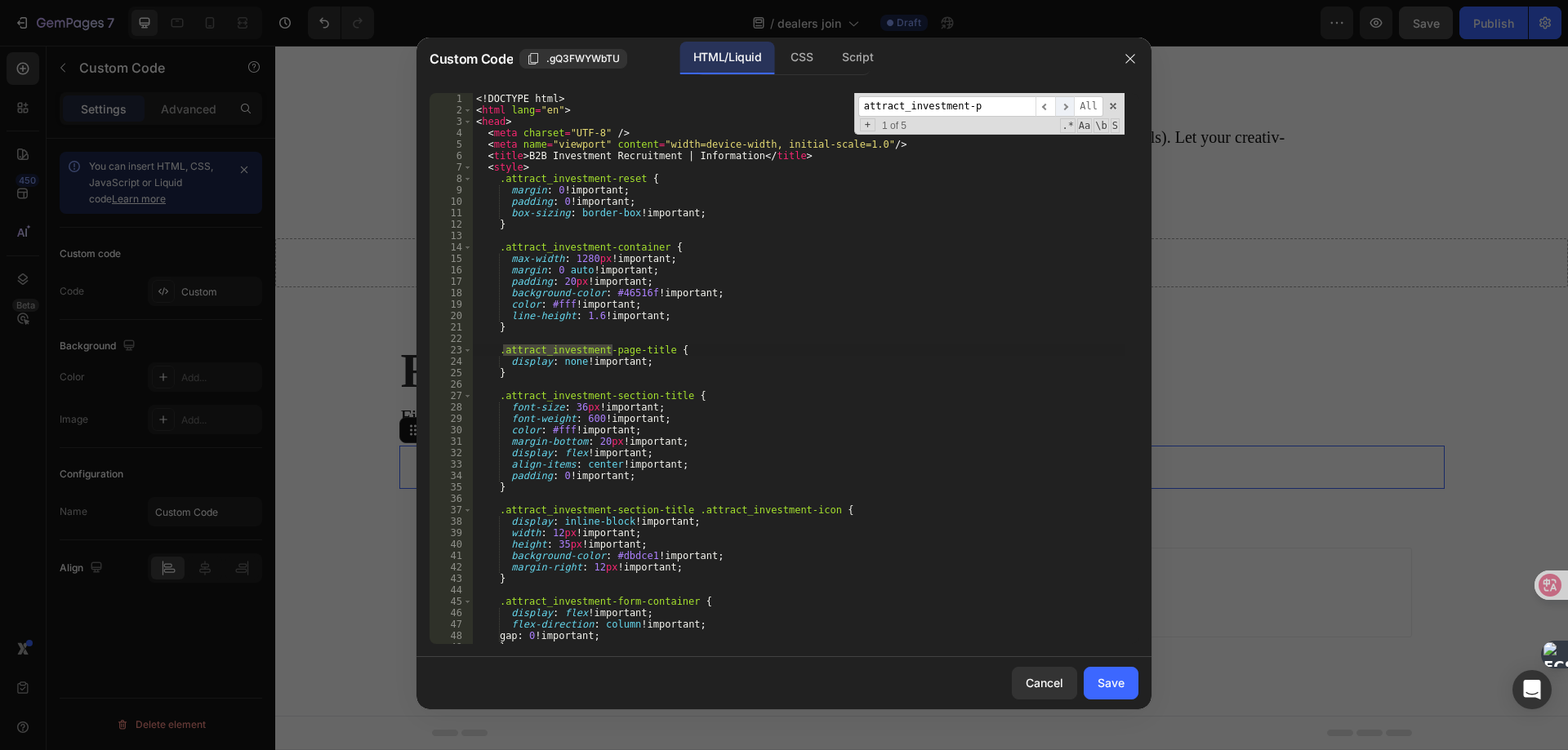
type input "attract_investment-p"
click at [1071, 106] on span "​" at bounding box center [1064, 106] width 20 height 20
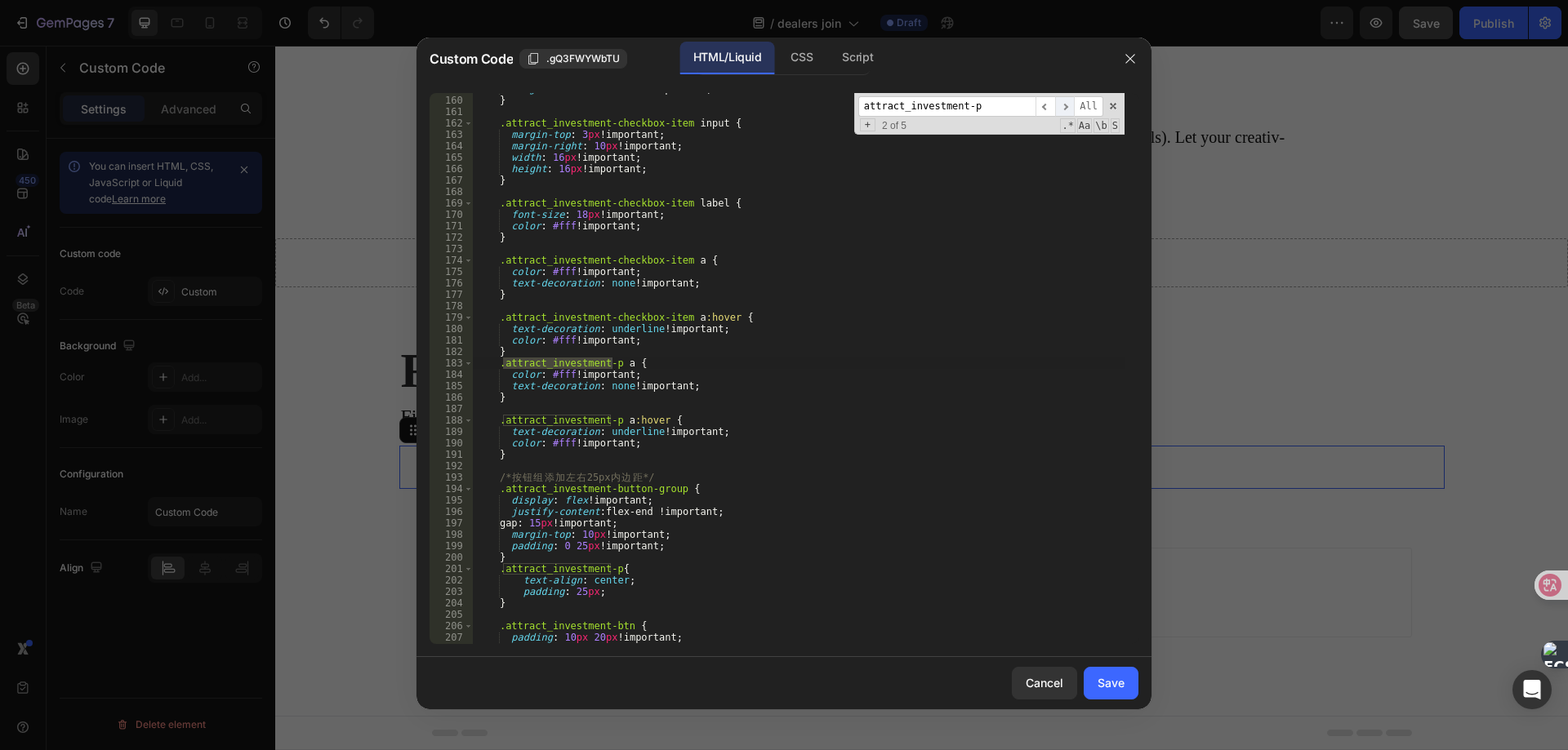
scroll to position [1826, 0]
click at [1071, 106] on span "​" at bounding box center [1064, 106] width 20 height 20
click at [613, 587] on div "align-items : flex-start !important ; } .attract_investment-checkbox-item input…" at bounding box center [798, 370] width 652 height 574
click at [618, 582] on div "align-items : flex-start !important ; } .attract_investment-checkbox-item input…" at bounding box center [798, 370] width 652 height 574
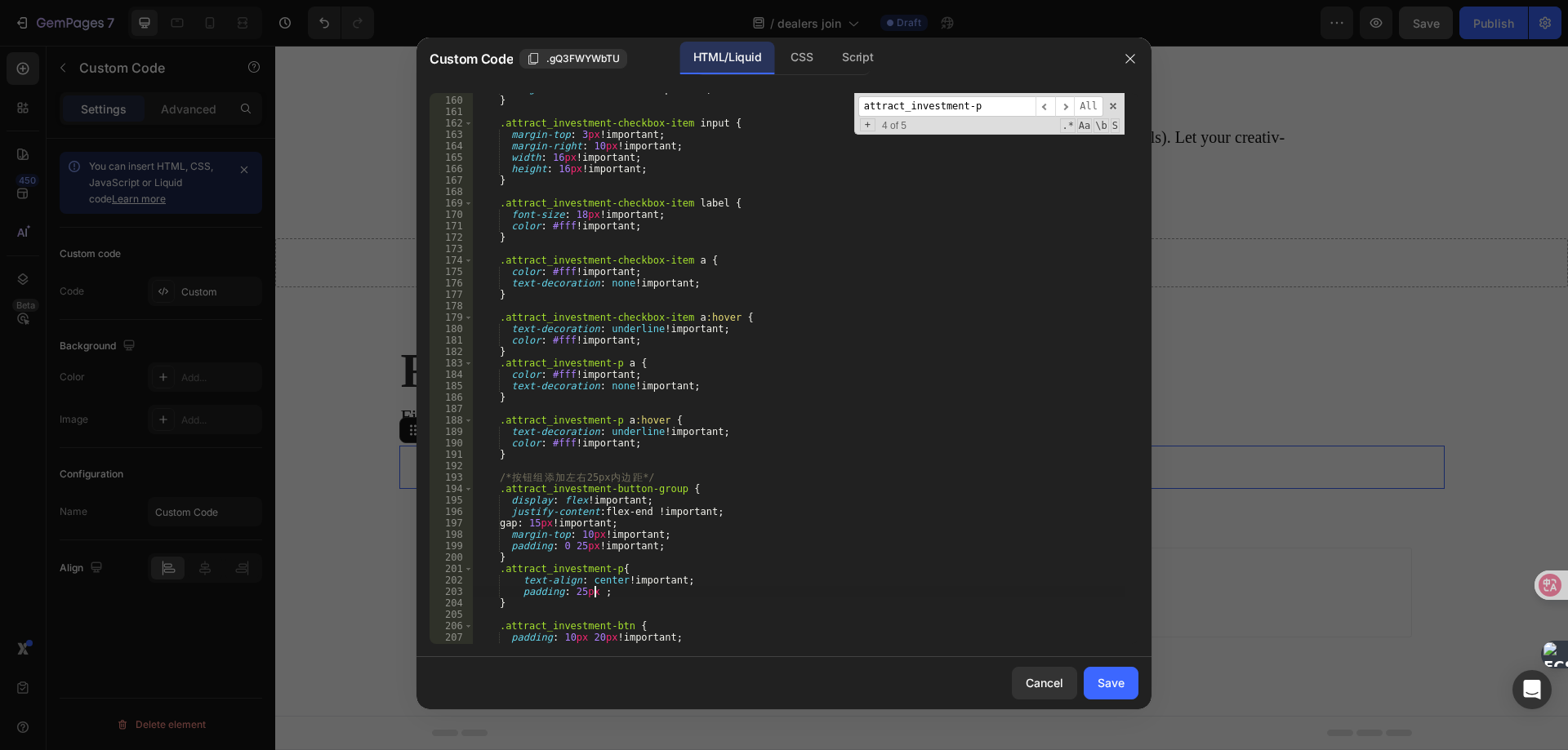
scroll to position [0, 10]
type textarea "padding: 25px !;"
click at [1114, 684] on div "Save" at bounding box center [1110, 682] width 27 height 17
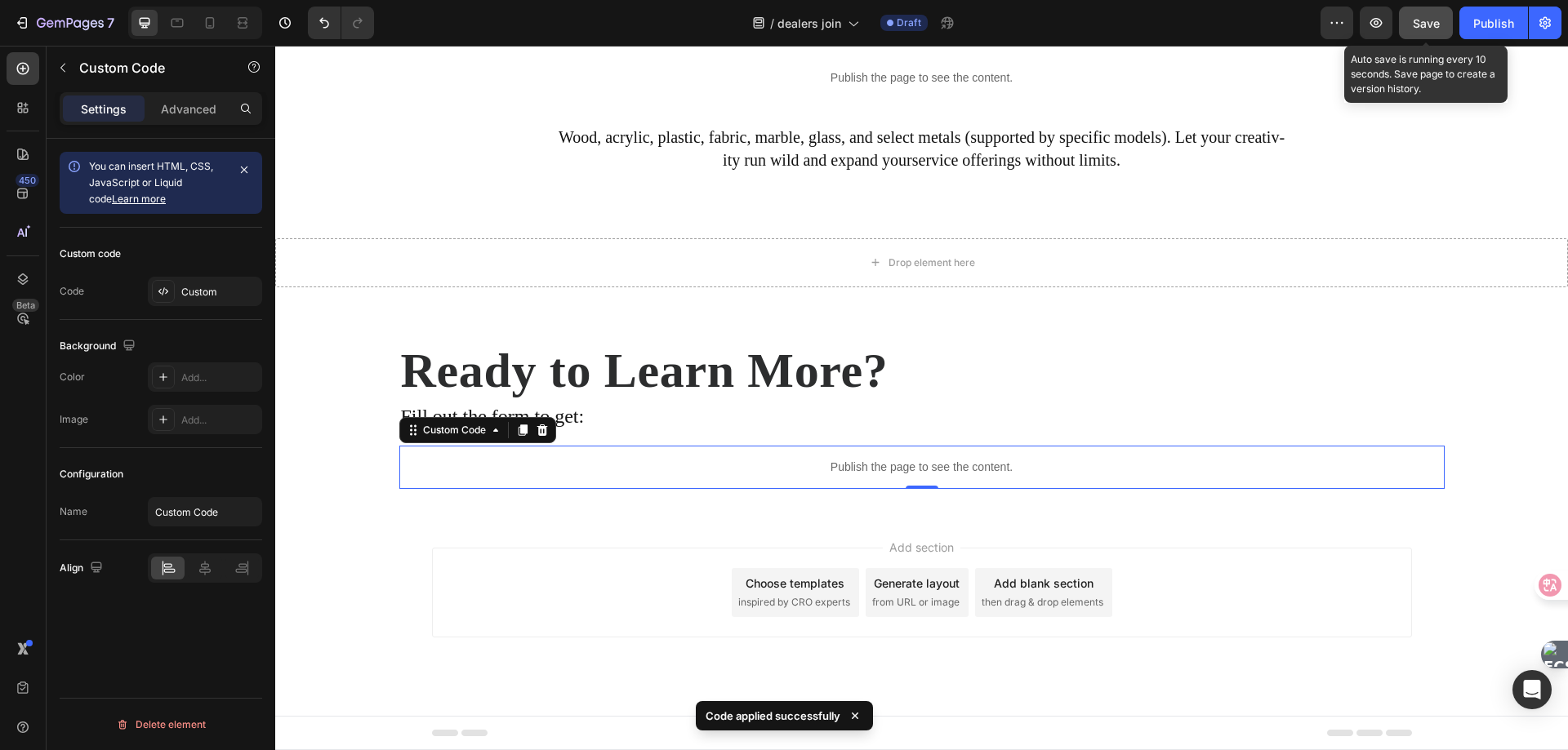
click at [1423, 19] on span "Save" at bounding box center [1426, 23] width 27 height 14
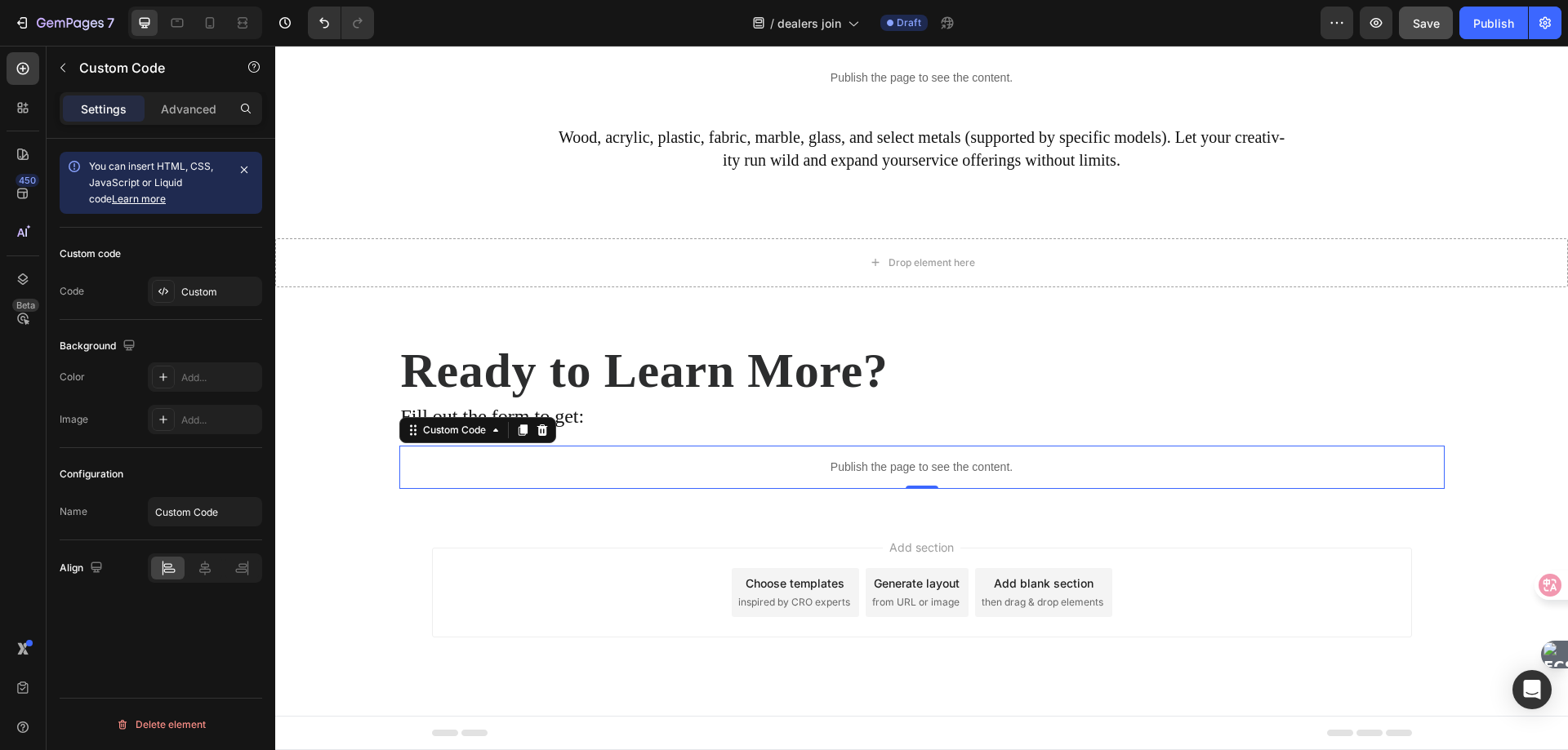
click at [738, 471] on p "Publish the page to see the content." at bounding box center [921, 467] width 1045 height 17
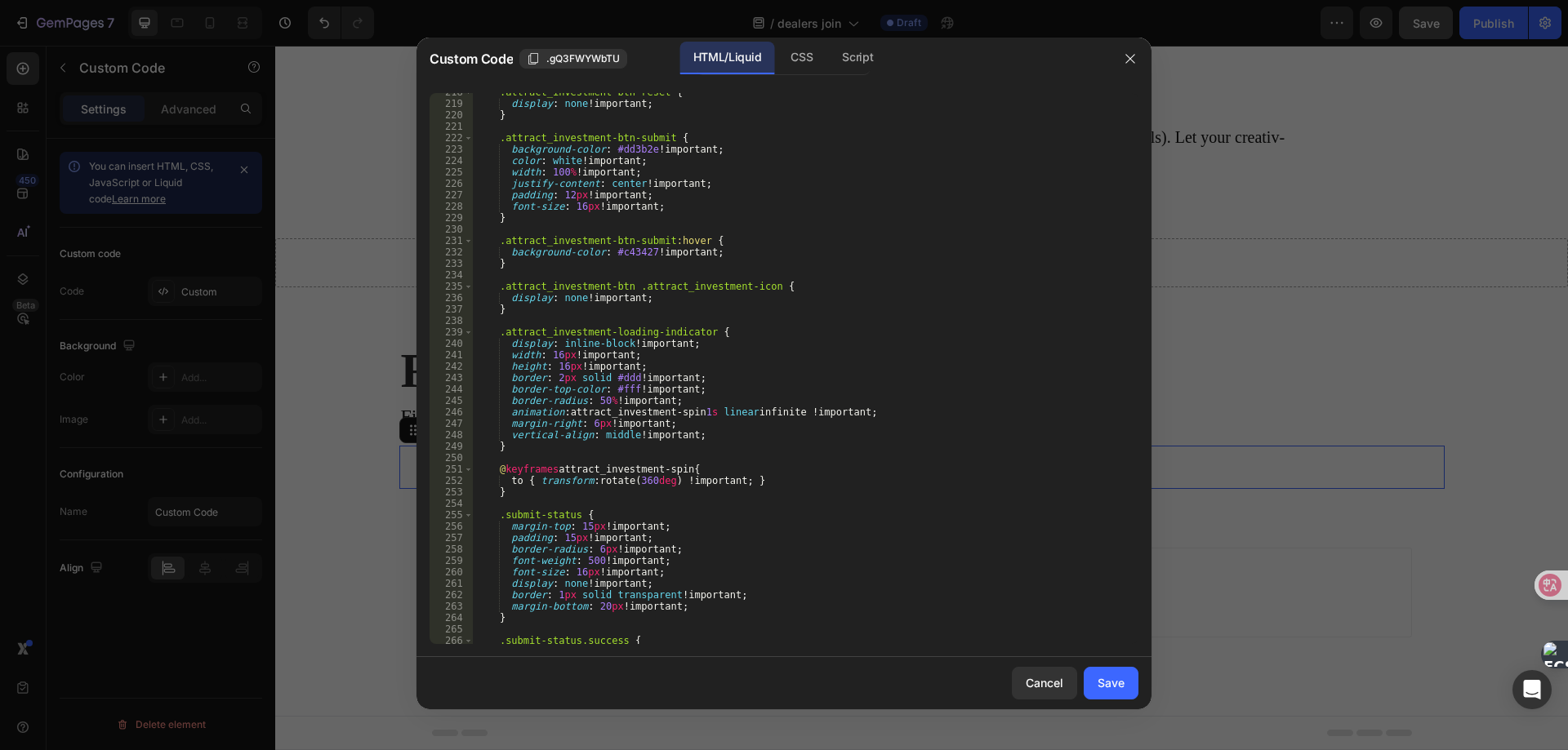
scroll to position [2399, 0]
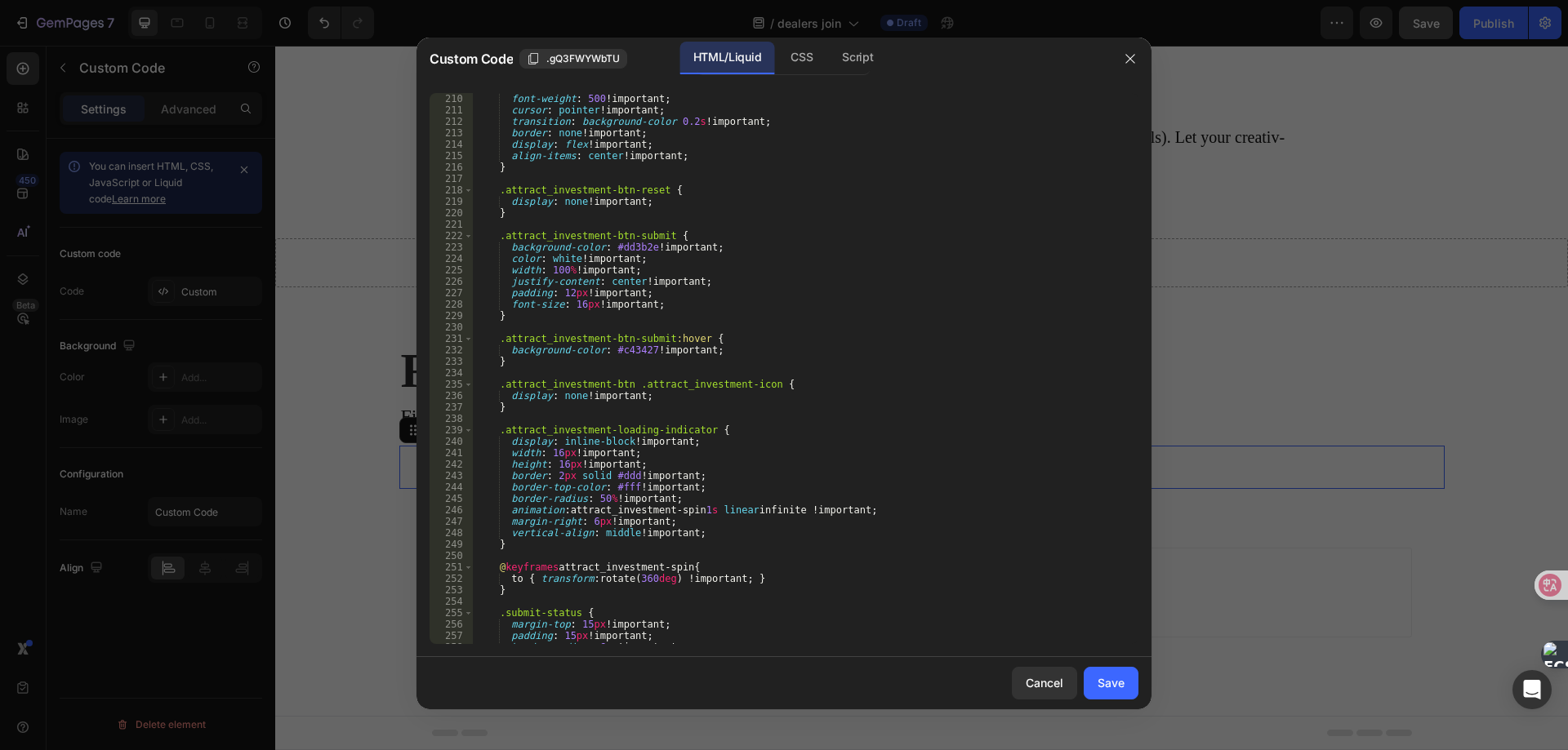
click at [573, 303] on div "font-weight : 500 !important ; cursor : pointer !important ; transition : backg…" at bounding box center [798, 380] width 652 height 574
click at [584, 304] on div "font-weight : 500 !important ; cursor : pointer !important ; transition : backg…" at bounding box center [798, 380] width 652 height 574
click at [578, 304] on div "font-weight : 500 !important ; cursor : pointer !important ; transition : backg…" at bounding box center [798, 380] width 652 height 574
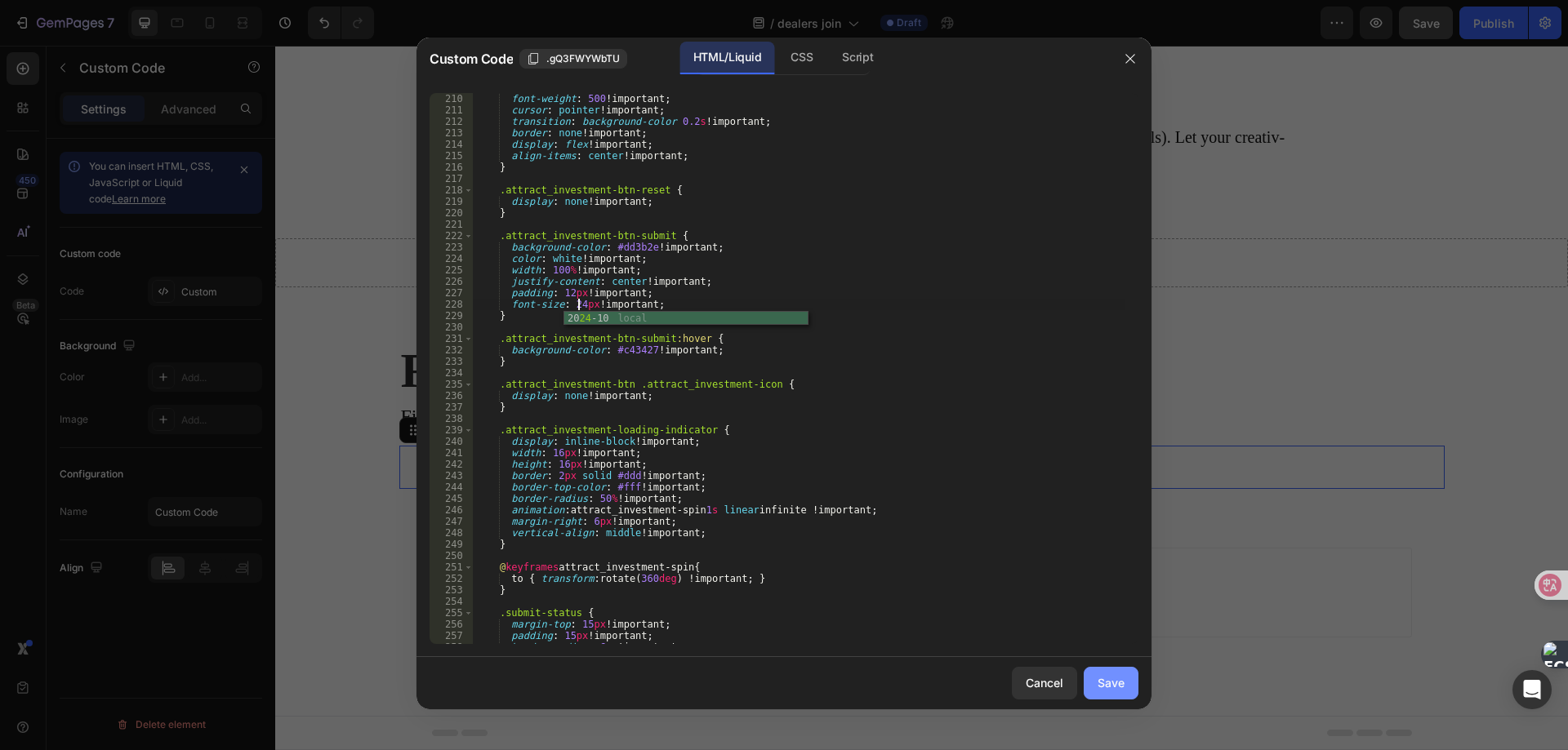
type textarea "font-size: 24px !important;"
drag, startPoint x: 1118, startPoint y: 675, endPoint x: 1175, endPoint y: 658, distance: 59.5
click at [1118, 675] on div "Save" at bounding box center [1110, 682] width 27 height 17
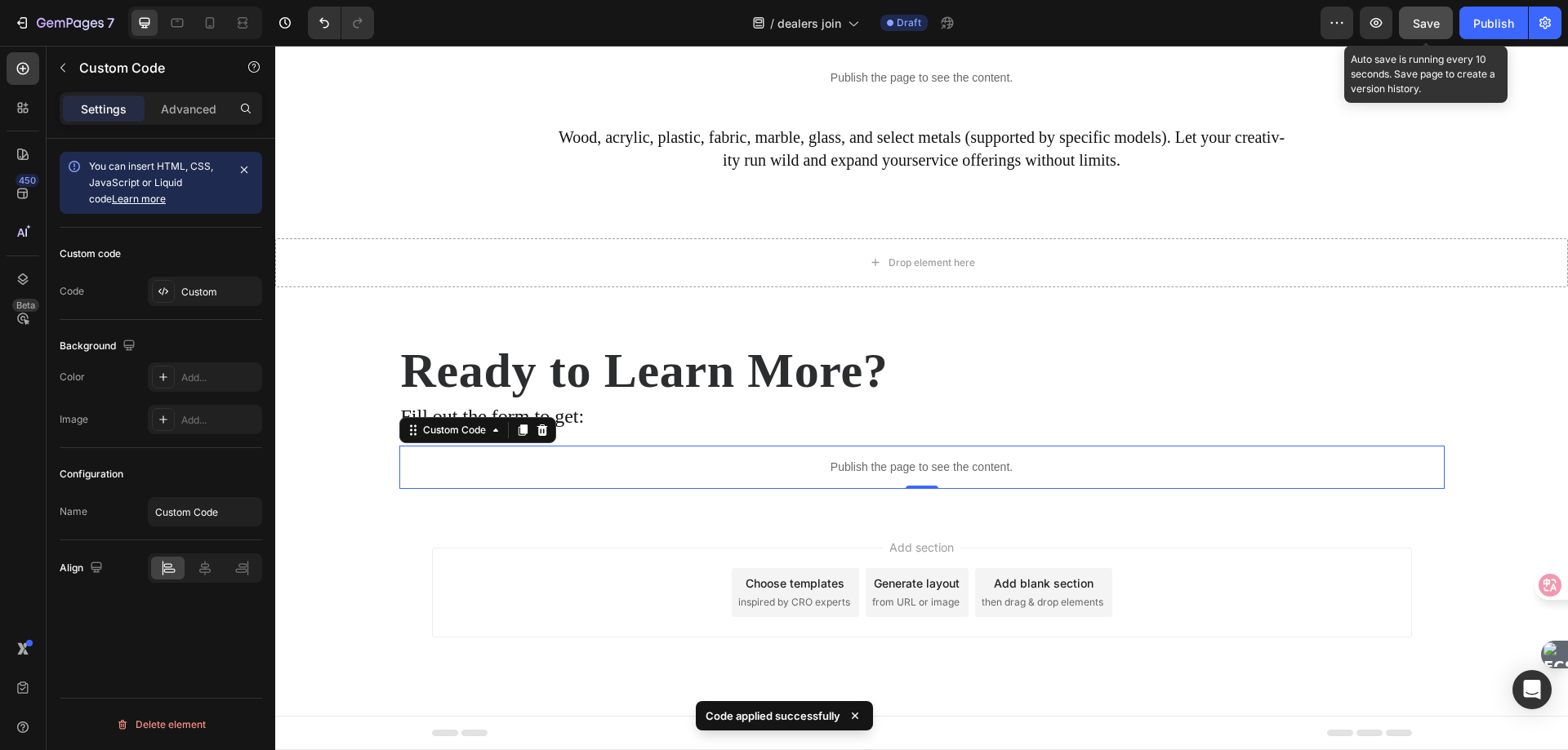
click at [1427, 22] on span "Save" at bounding box center [1426, 23] width 27 height 14
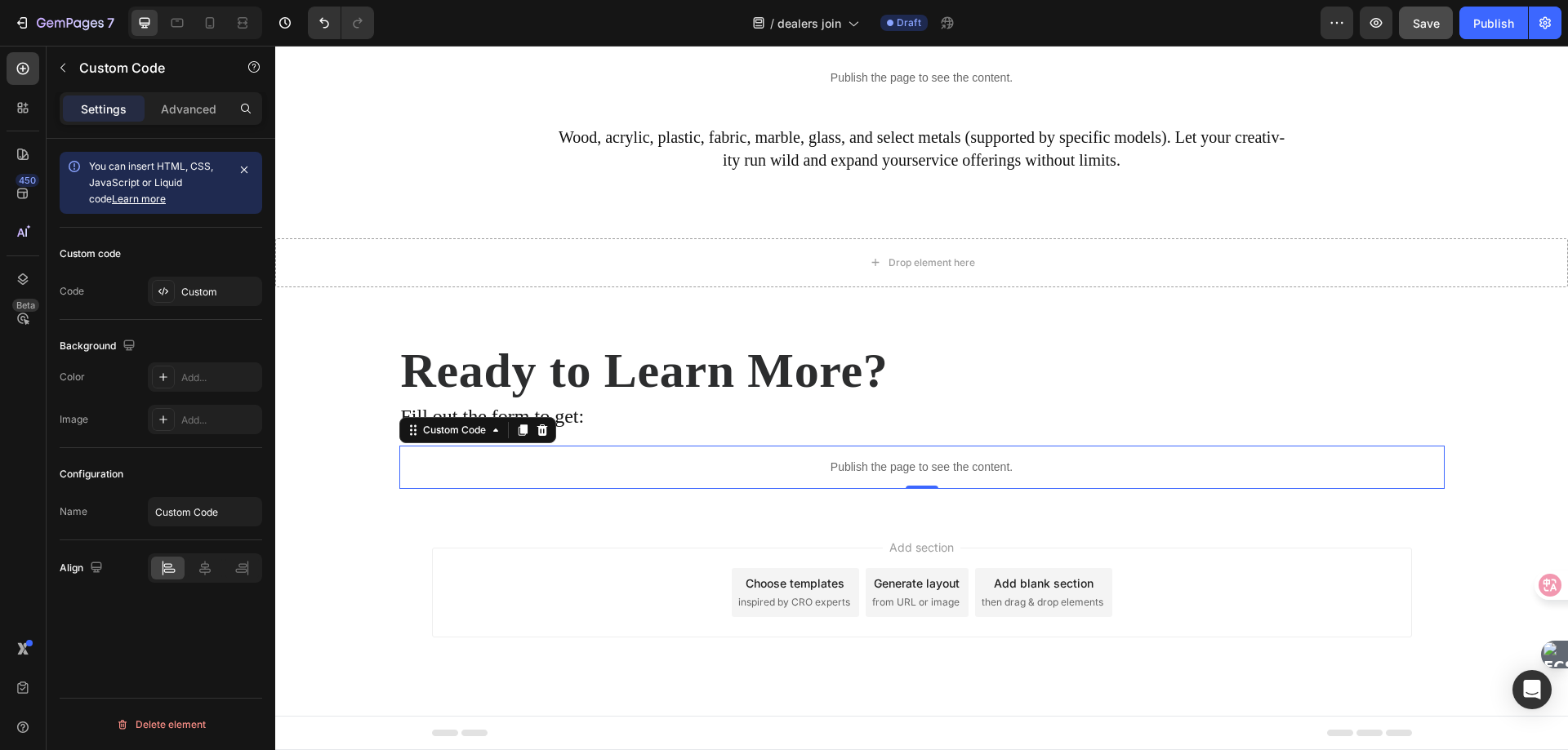
click at [755, 453] on div "Publish the page to see the content." at bounding box center [921, 467] width 1045 height 43
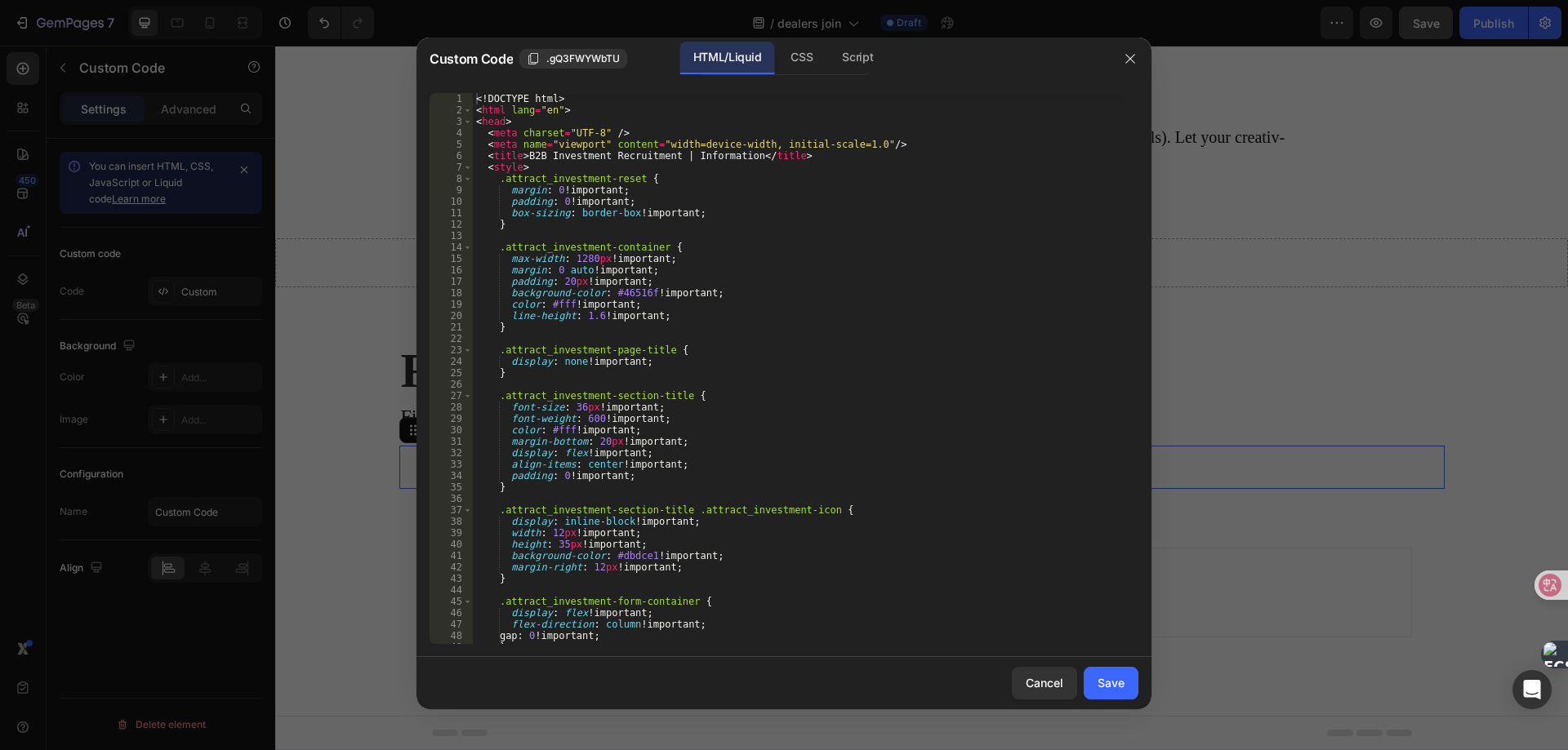
type textarea "margin: 0 auto !important;"
click at [612, 273] on div "<! DOCTYPE html > < html lang = "en" > < head > < meta charset = "UTF-8" /> < m…" at bounding box center [798, 380] width 652 height 574
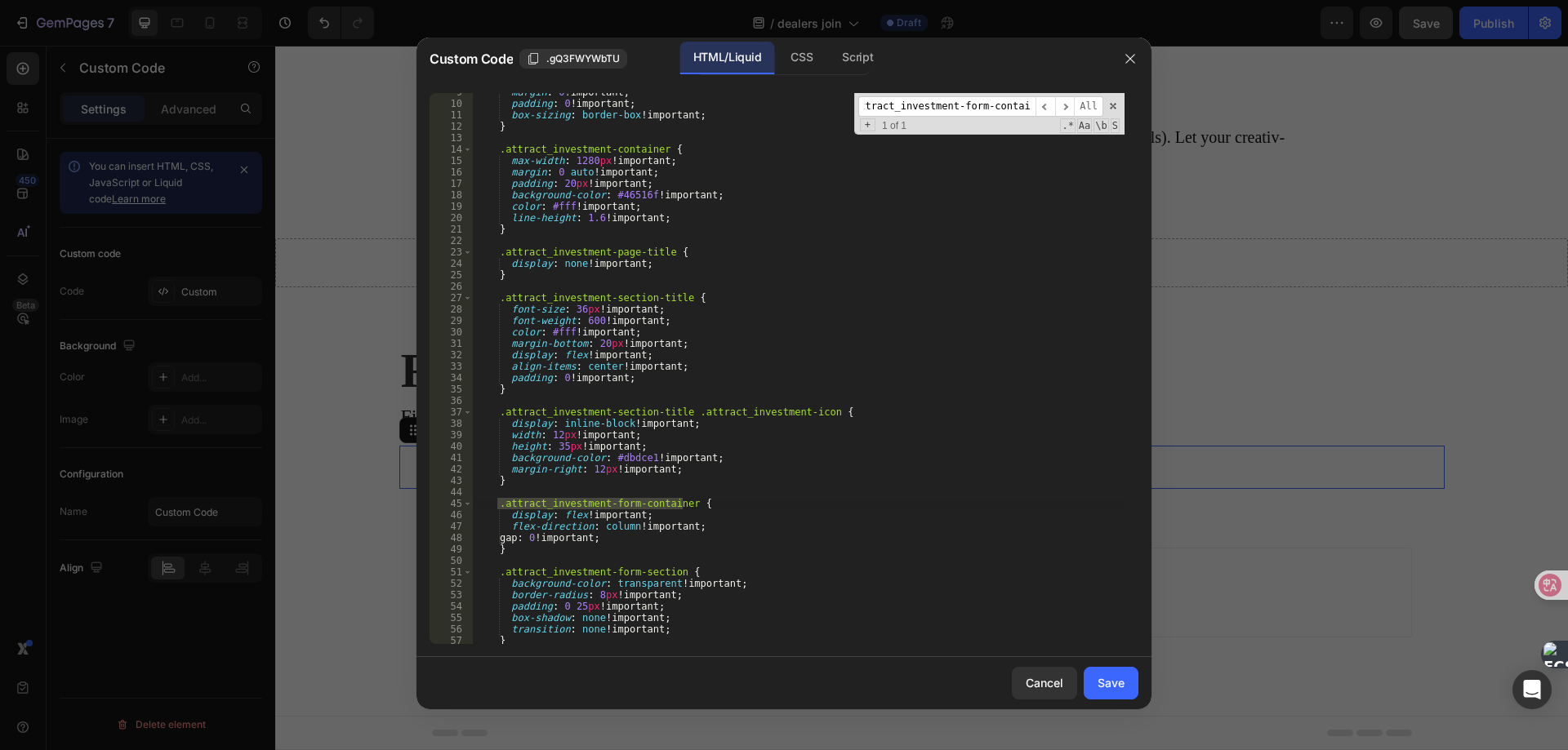
scroll to position [98, 0]
type input ".attract_investment-form-container"
click at [539, 536] on div "margin : 0 !important ; padding : 0 !important ; box-sizing : border-box !impor…" at bounding box center [798, 373] width 652 height 574
type textarea "gap: 40px !important;"
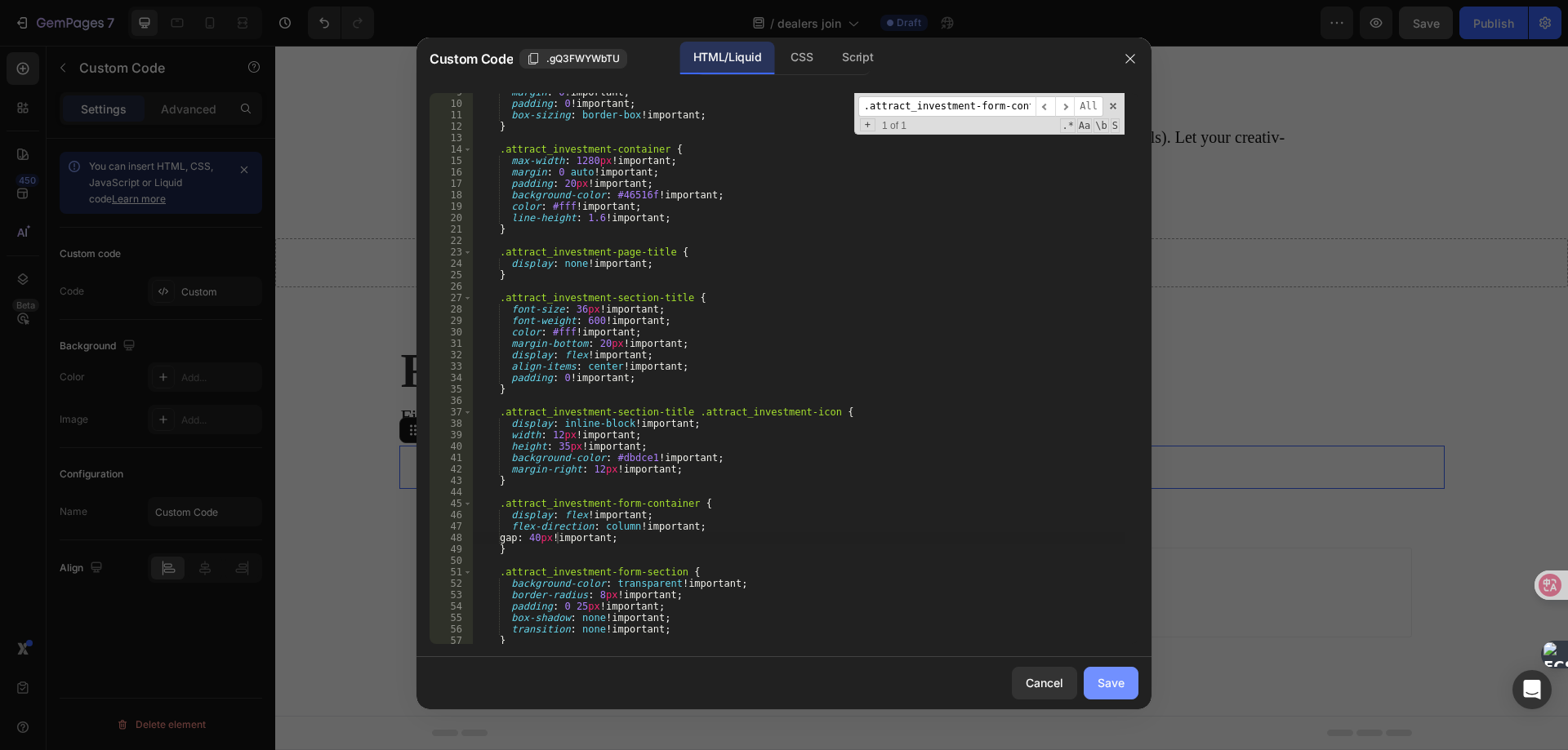
click at [1110, 681] on div "Save" at bounding box center [1110, 682] width 27 height 17
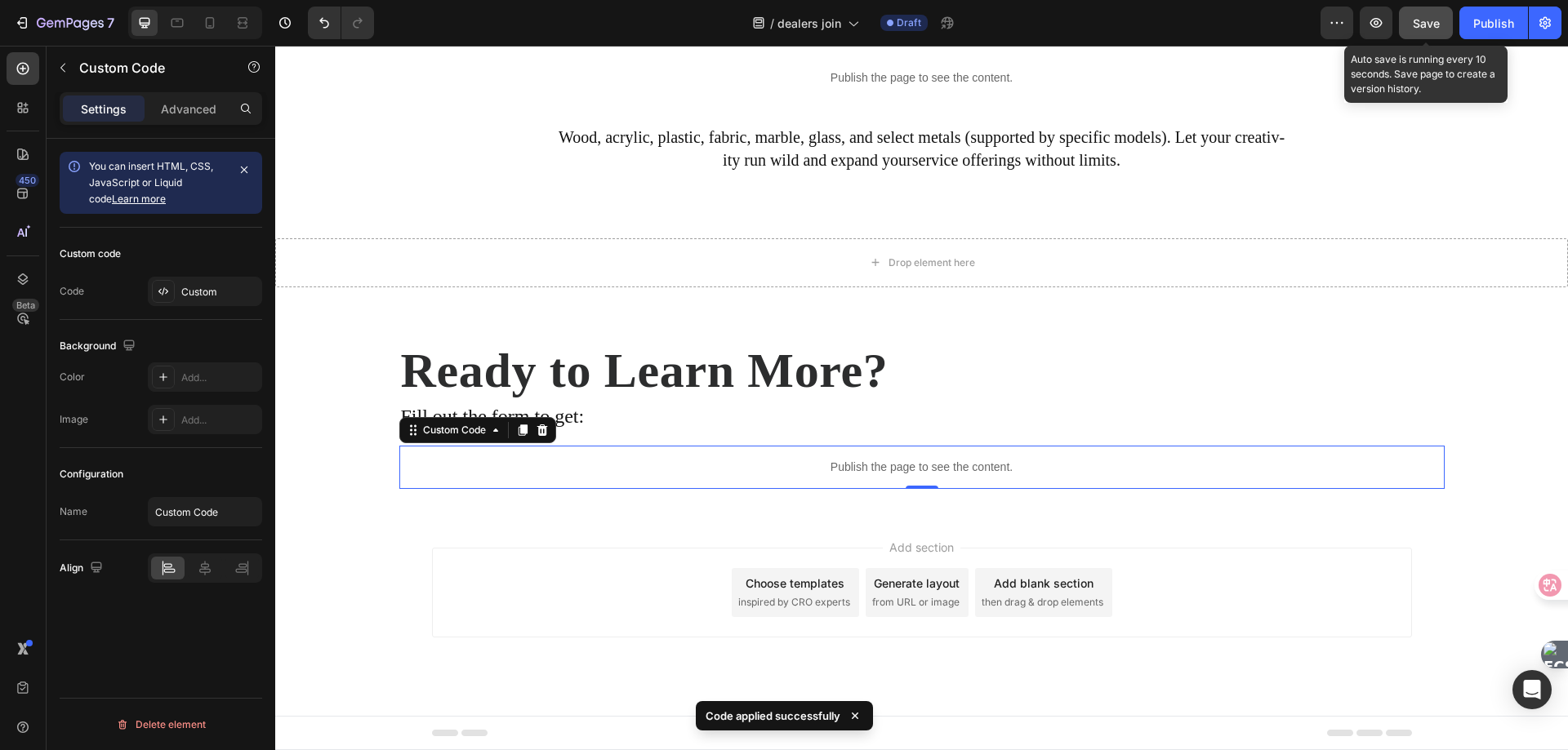
click at [1426, 20] on span "Save" at bounding box center [1426, 23] width 27 height 14
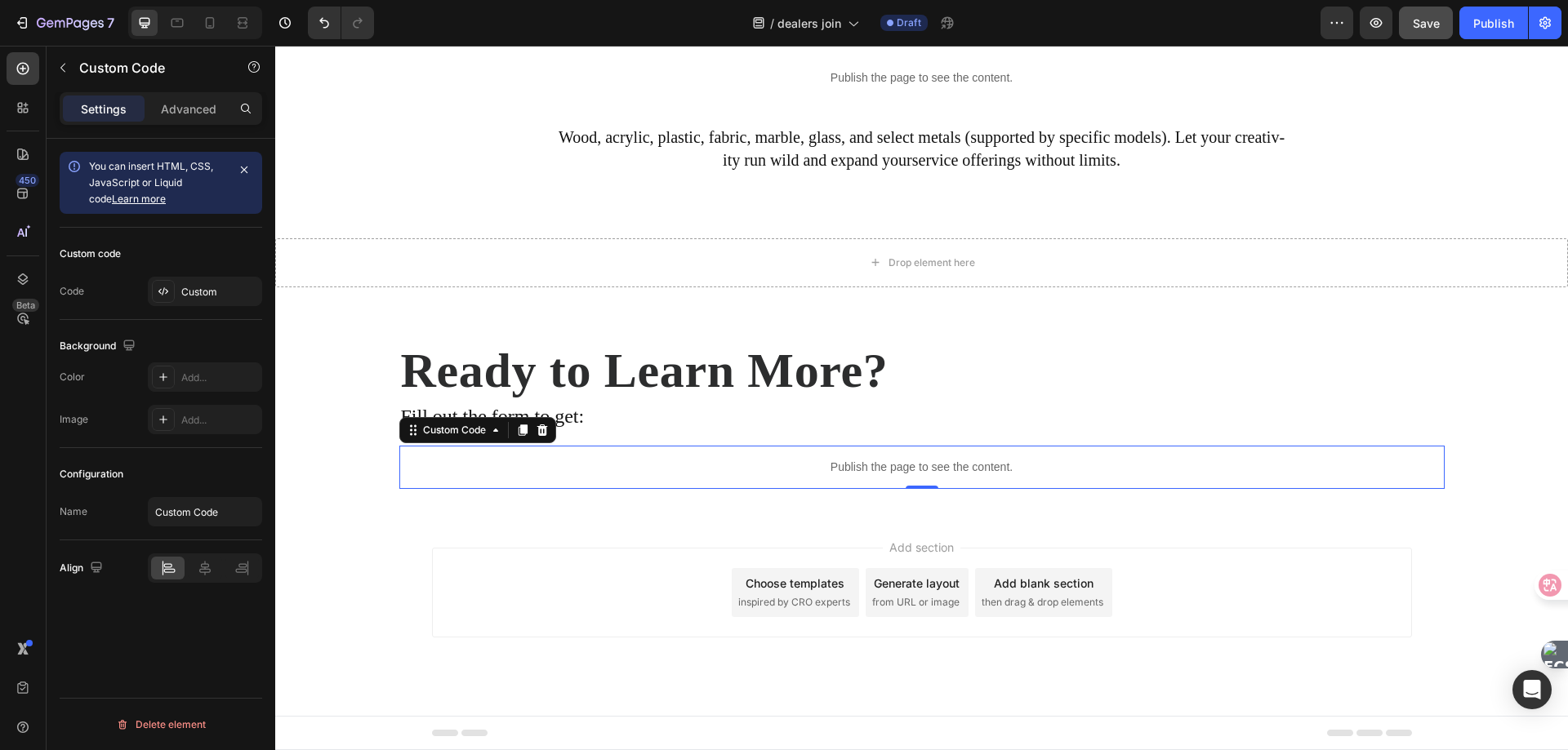
click at [839, 471] on p "Publish the page to see the content." at bounding box center [921, 467] width 1045 height 17
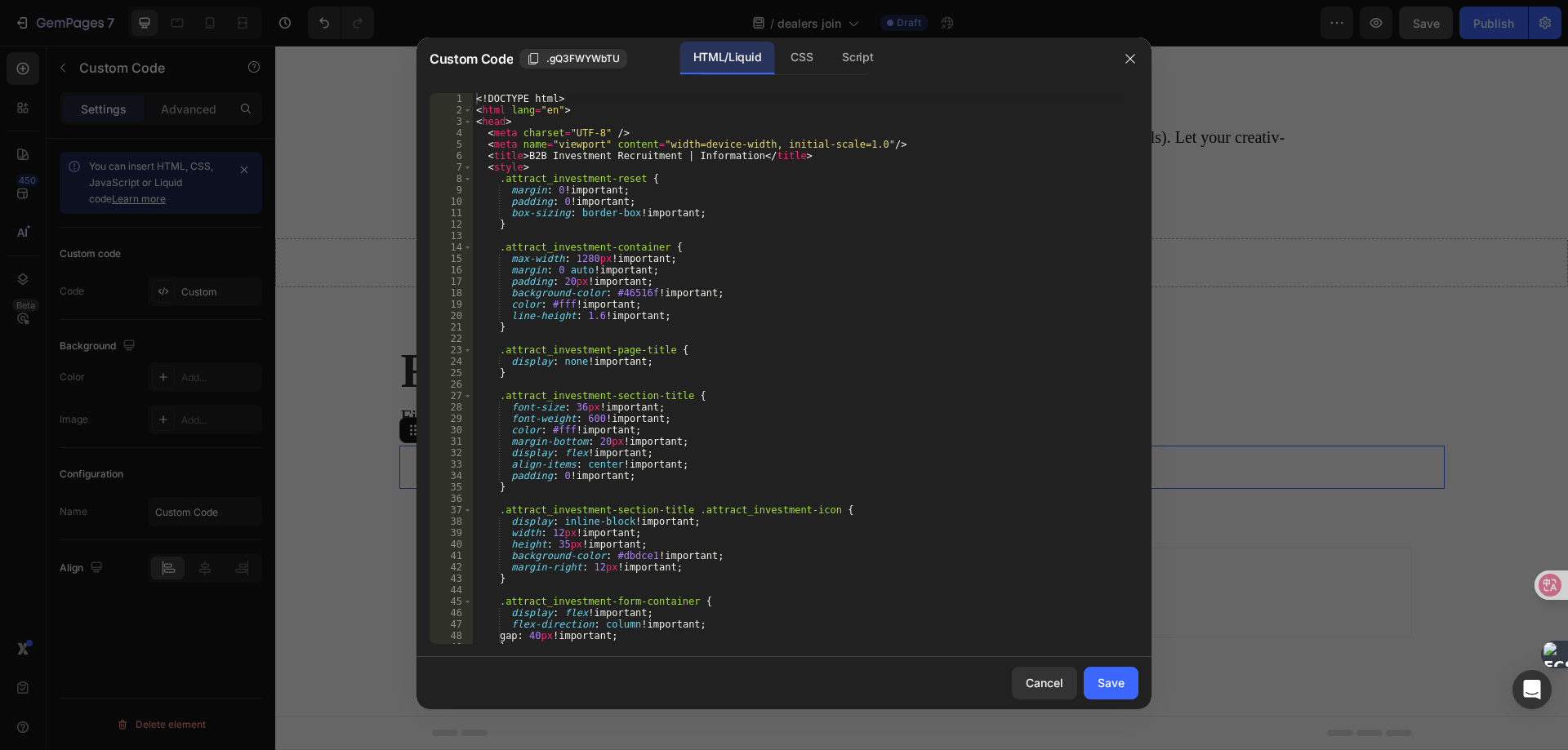
click at [694, 333] on div "<! DOCTYPE html > < html lang = "en" > < head > < meta charset = "UTF-8" /> < m…" at bounding box center [798, 380] width 652 height 574
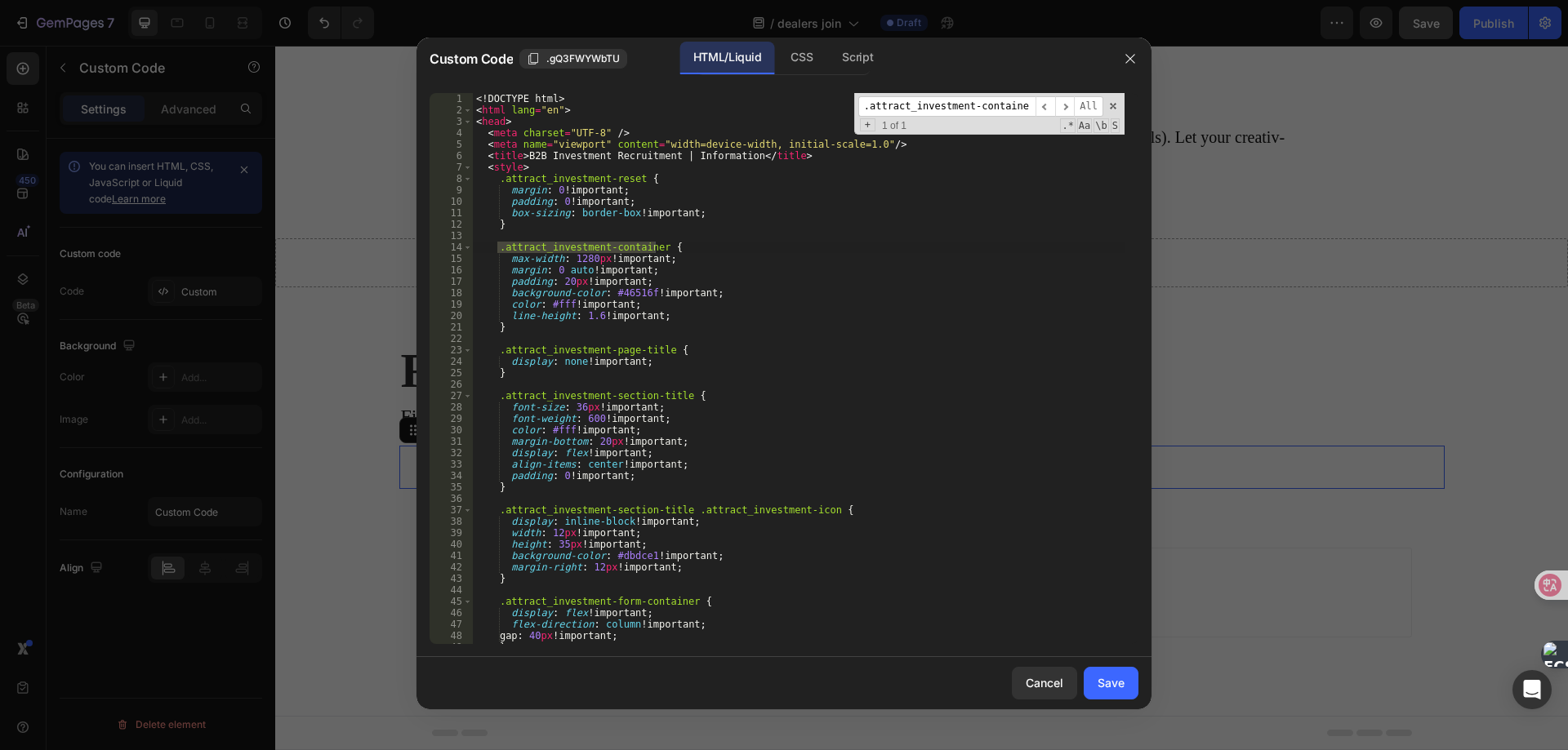
type input ".attract_investment-container"
click at [562, 282] on div "<! DOCTYPE html > < html lang = "en" > < head > < meta charset = "UTF-8" /> < m…" at bounding box center [798, 380] width 652 height 574
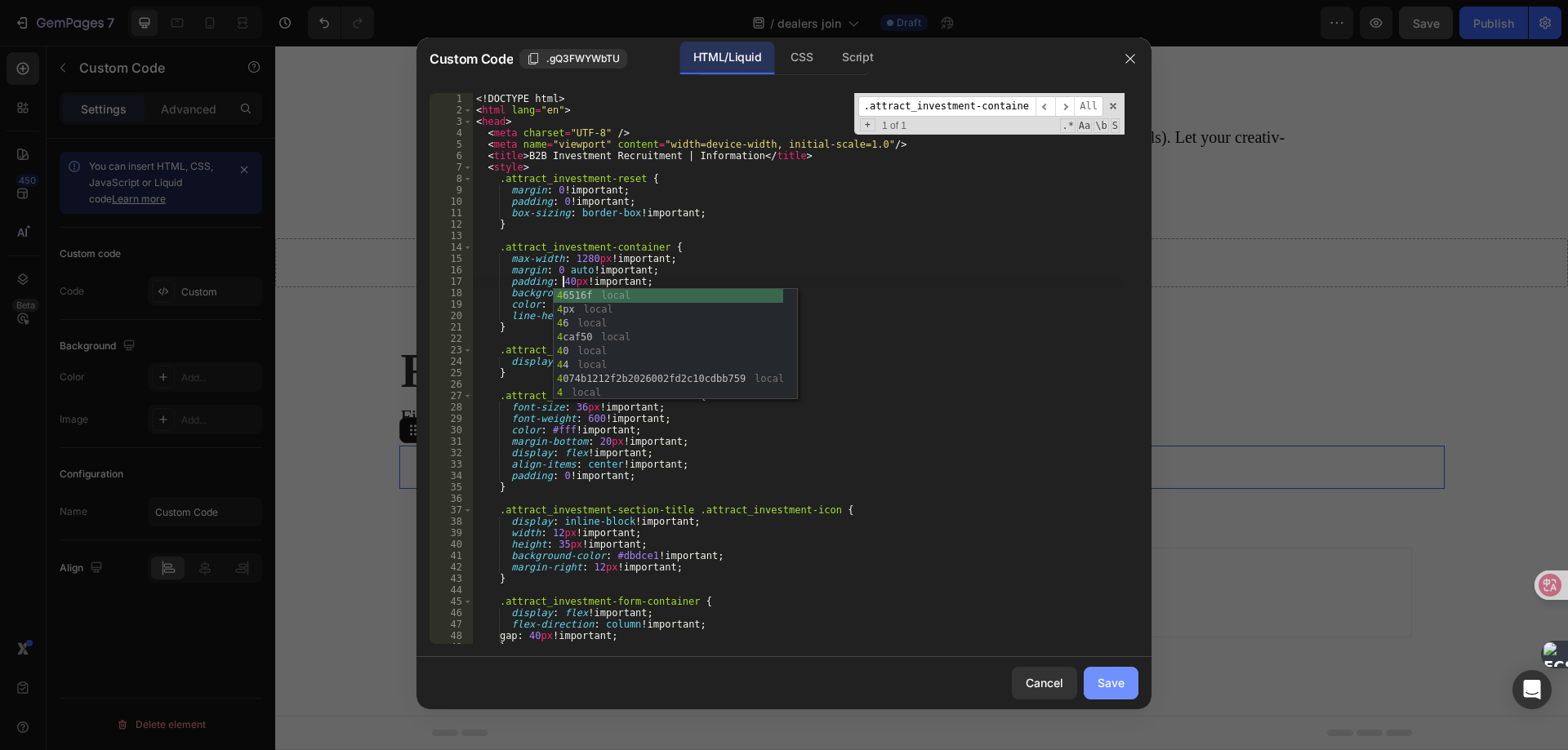
type textarea "padding: 40px !important;"
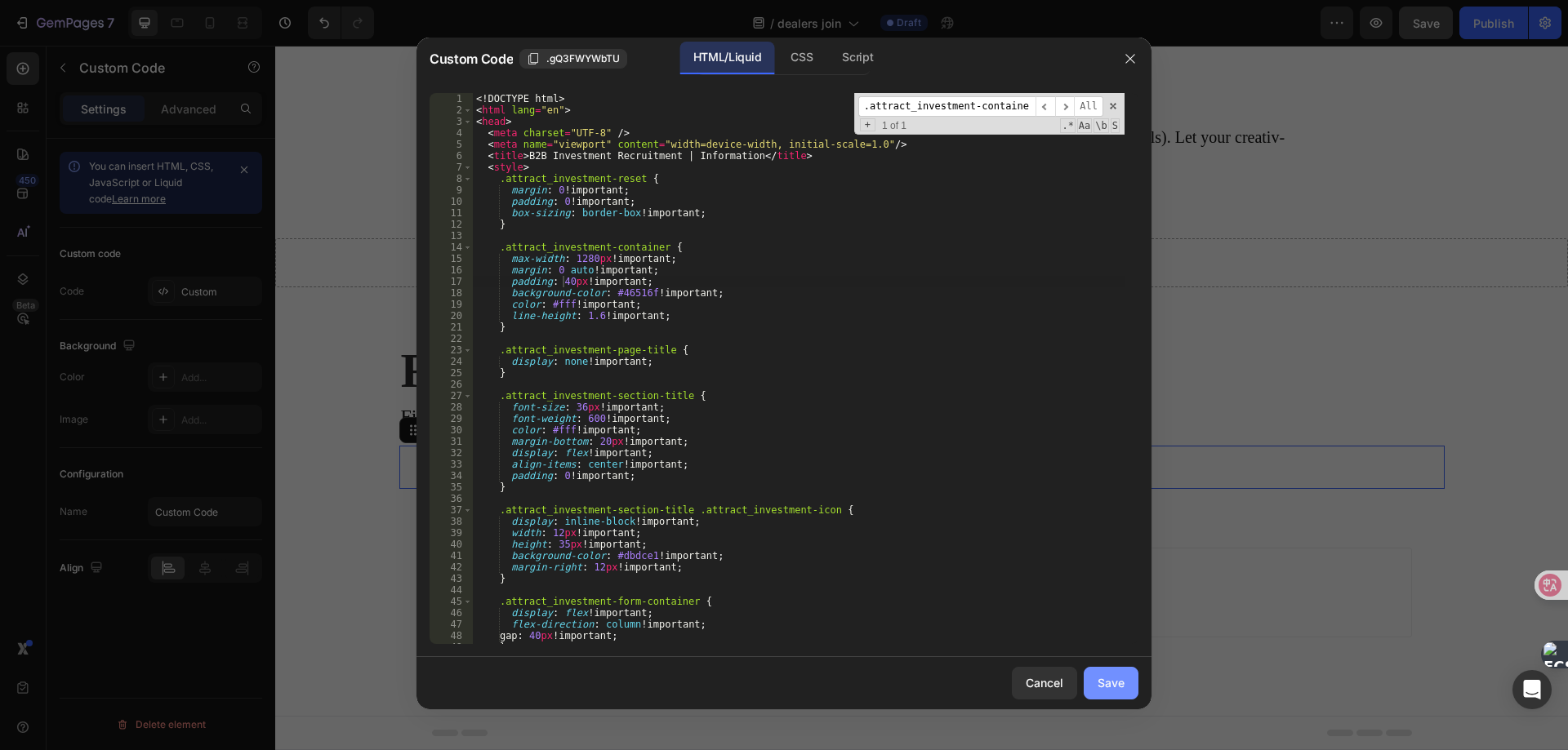
click at [1104, 673] on button "Save" at bounding box center [1110, 683] width 55 height 33
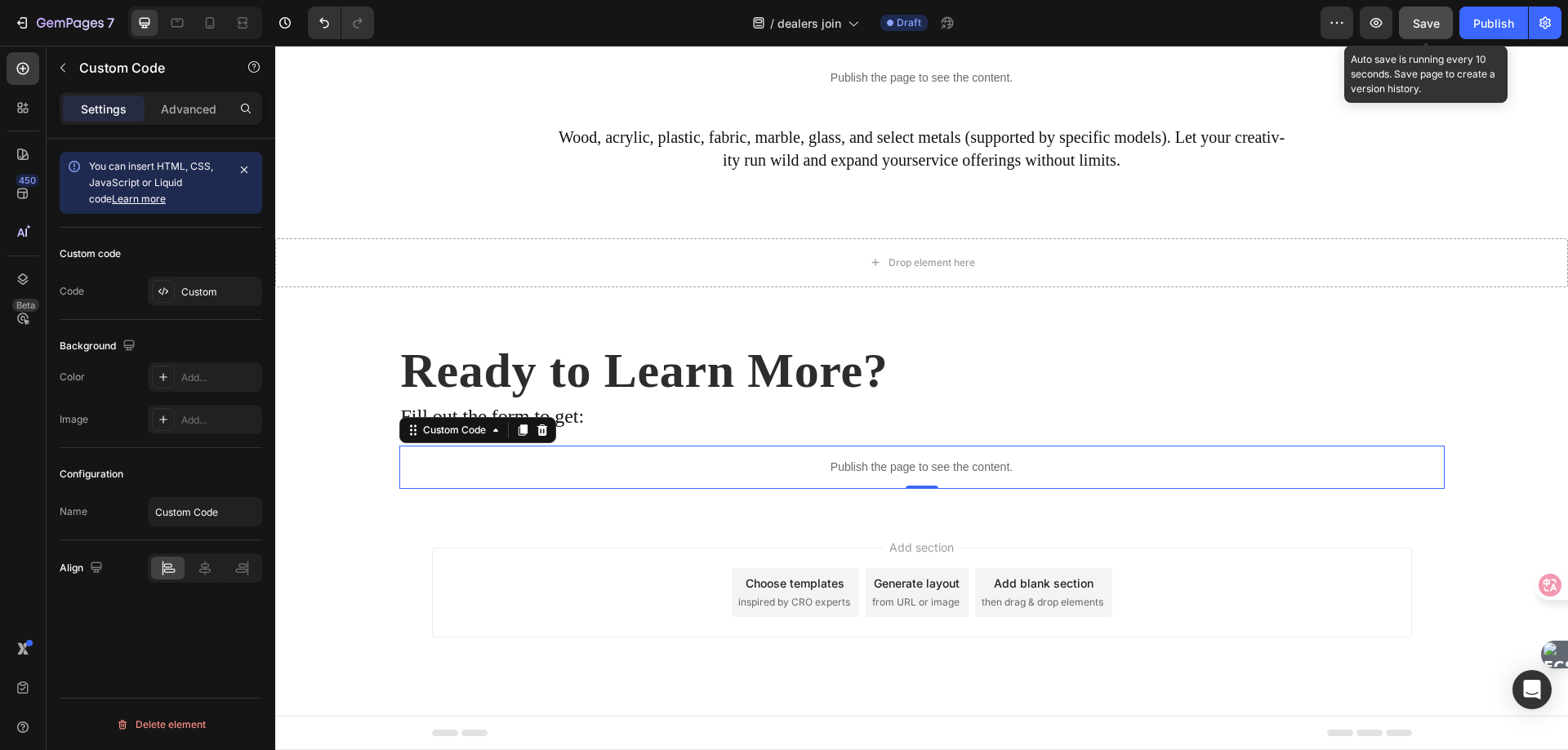
click at [1433, 28] on span "Save" at bounding box center [1426, 23] width 27 height 14
click at [778, 465] on p "Publish the page to see the content." at bounding box center [921, 467] width 1045 height 17
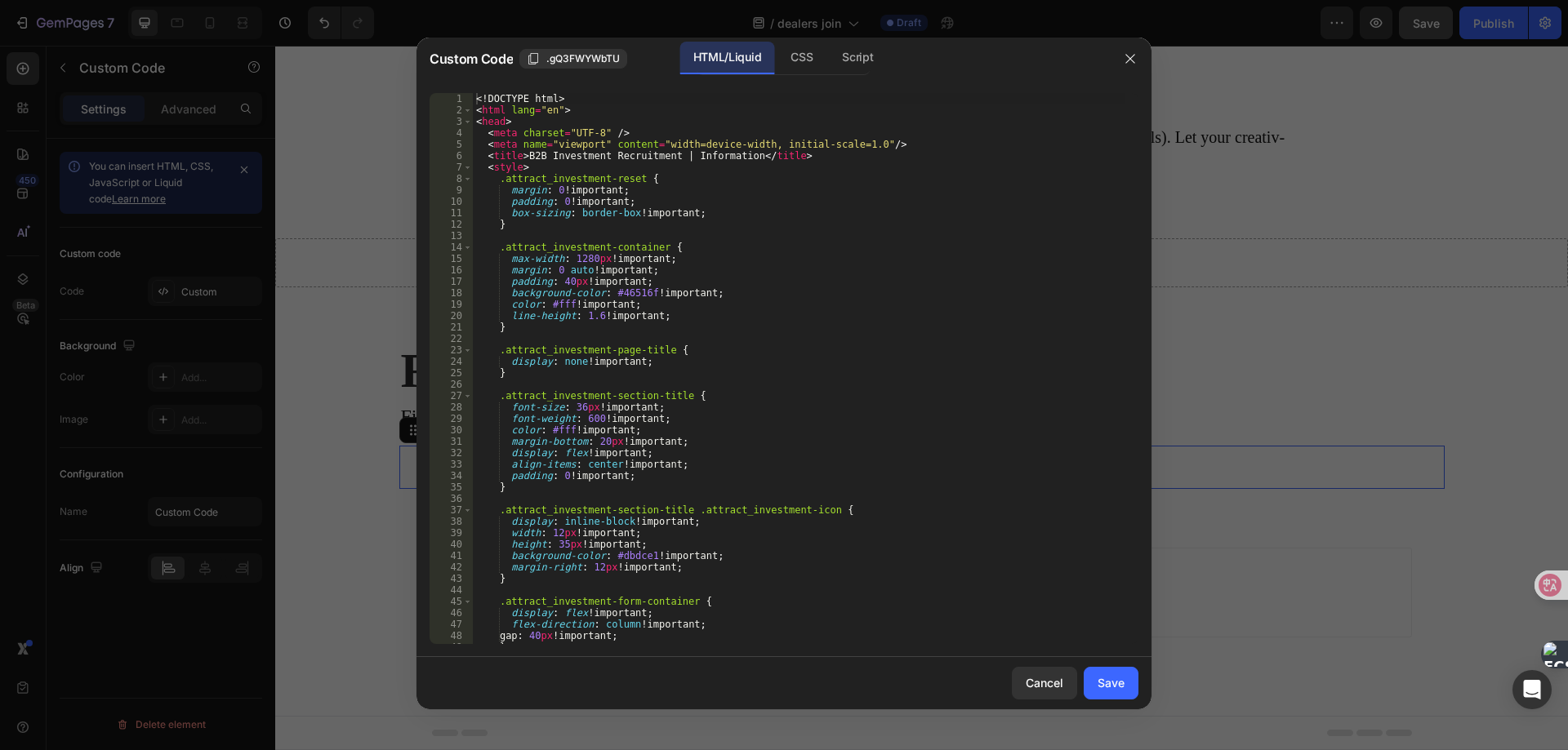
type textarea "padding: 40px !important;"
click at [722, 287] on div "<! DOCTYPE html > < html lang = "en" > < head > < meta charset = "UTF-8" /> < m…" at bounding box center [798, 380] width 652 height 574
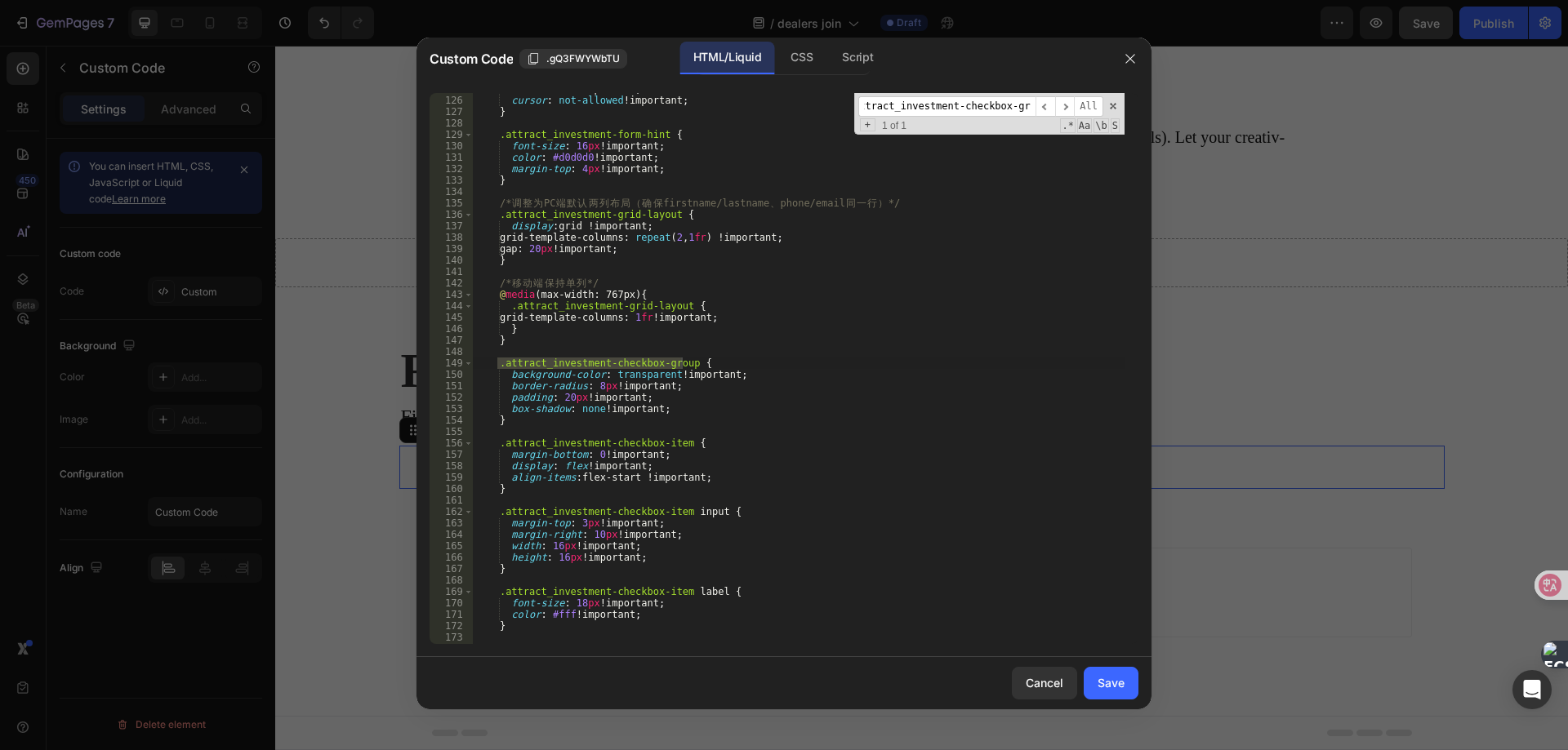
scroll to position [1438, 0]
type input ".attract_investment-checkbox-group"
click at [558, 397] on div "color : #666 !important ; cursor : not-allowed !important ; } .attract_investme…" at bounding box center [798, 370] width 652 height 574
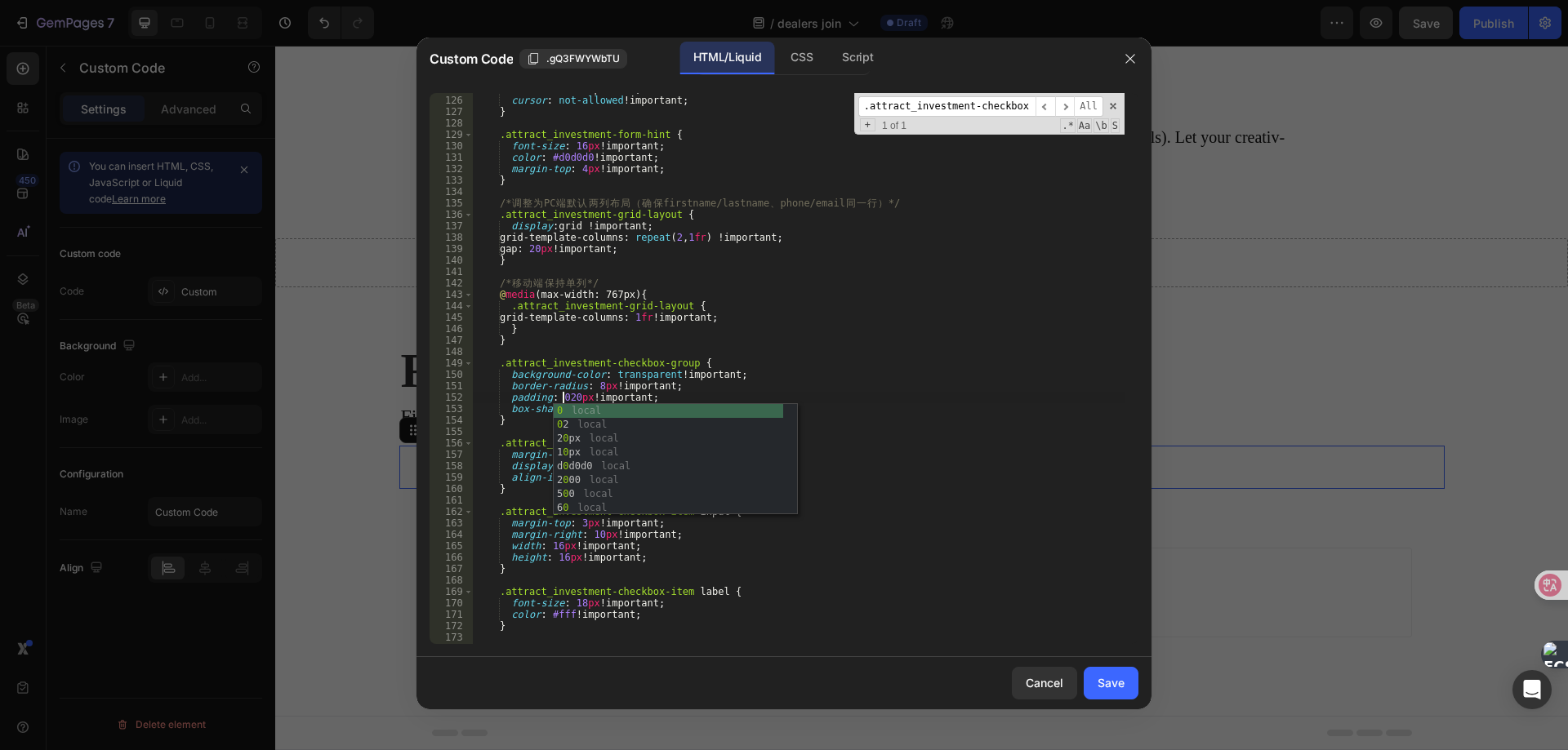
scroll to position [0, 7]
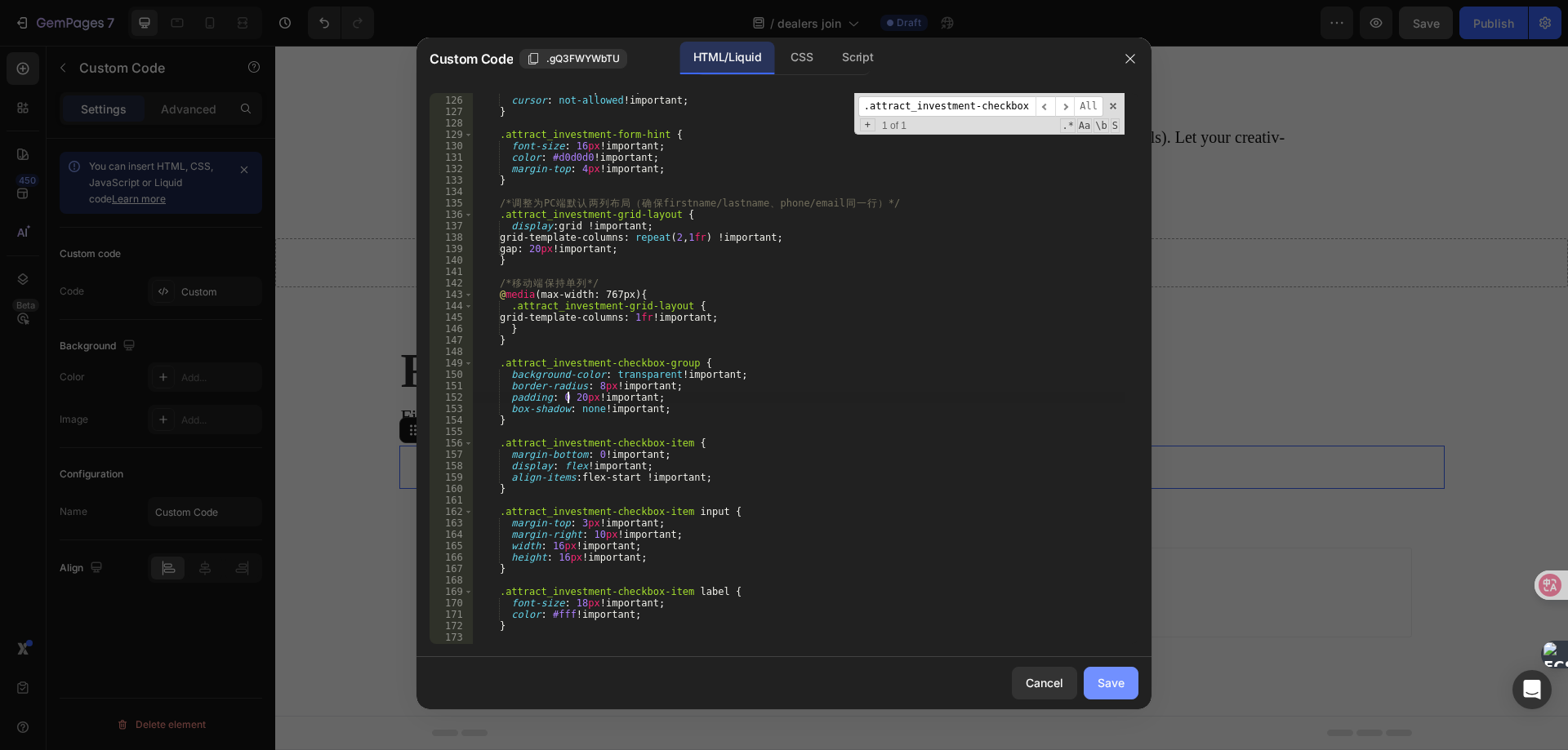
type textarea "padding: 0 20px !important;"
click at [1125, 682] on button "Save" at bounding box center [1110, 683] width 55 height 33
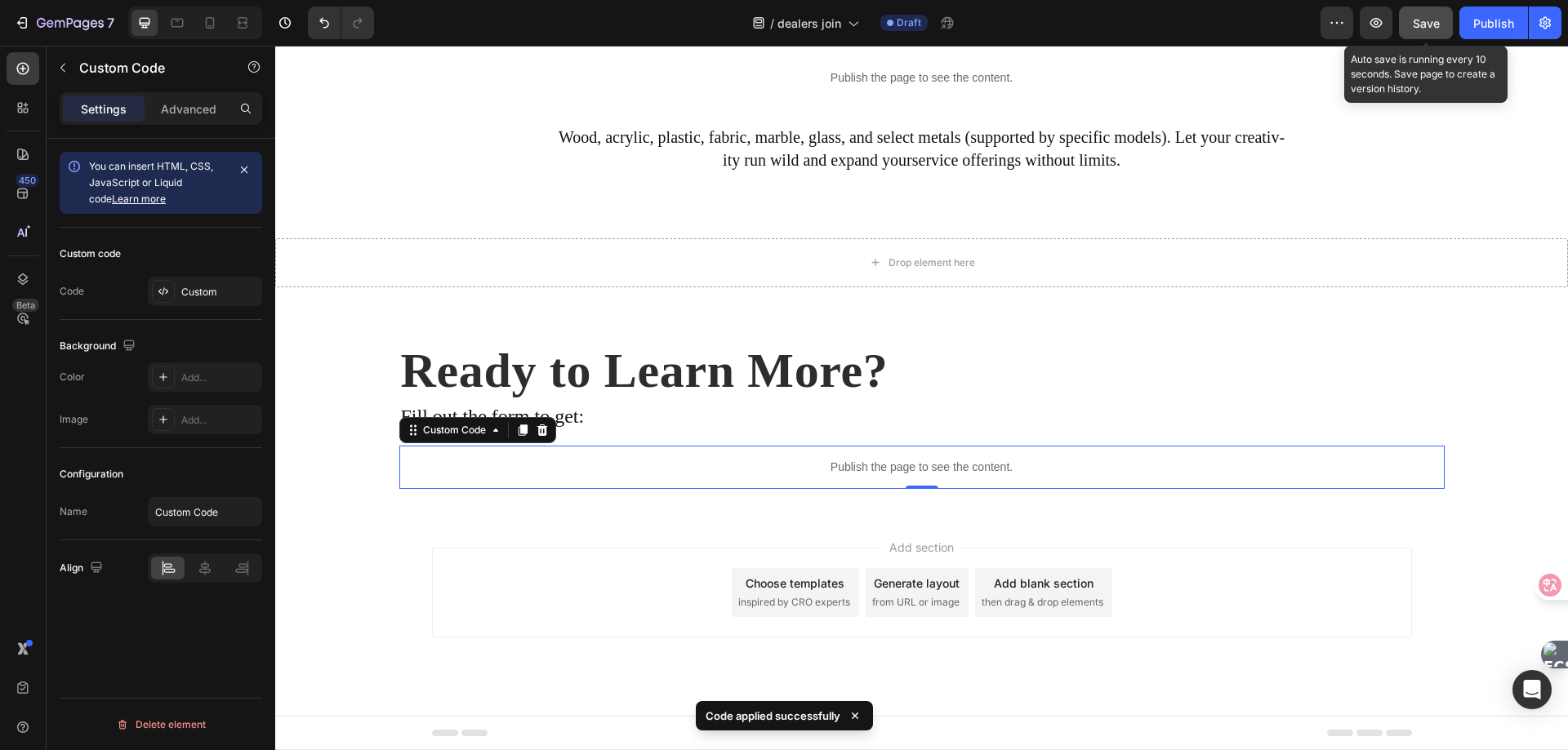
click at [1426, 26] on span "Save" at bounding box center [1426, 23] width 27 height 14
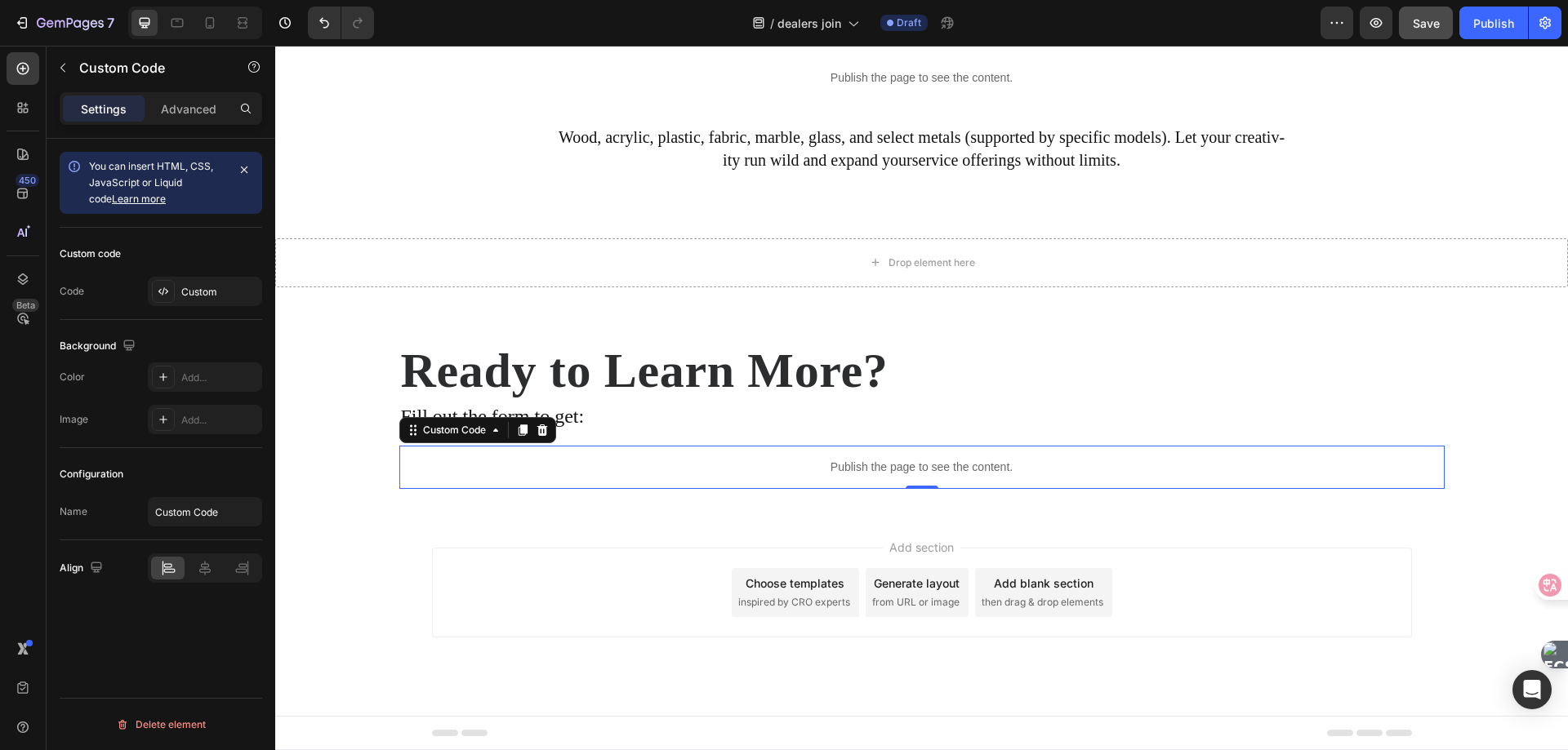
click at [682, 479] on div "Publish the page to see the content." at bounding box center [921, 467] width 1045 height 43
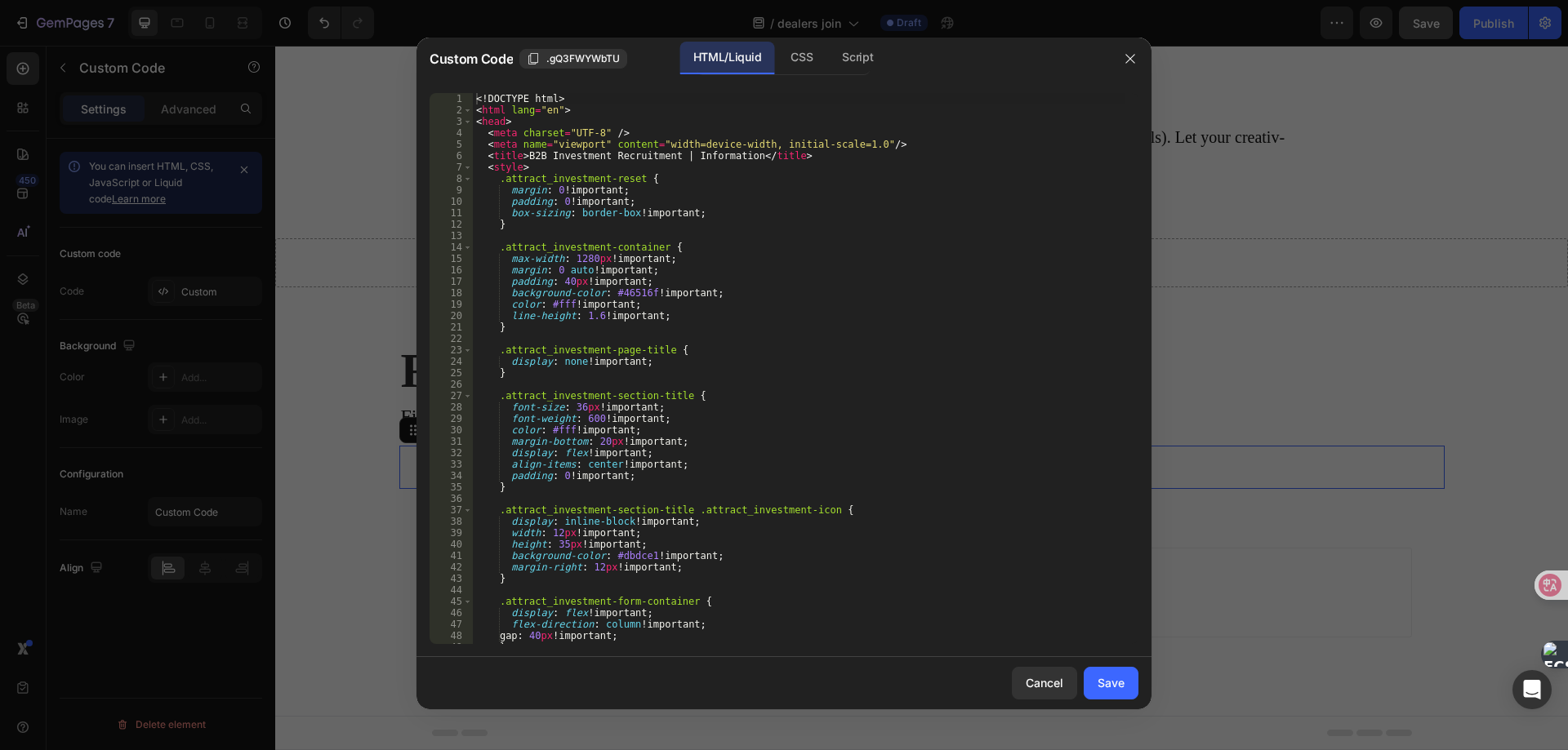
click at [558, 283] on div "<! DOCTYPE html > < html lang = "en" > < head > < meta charset = "UTF-8" /> < m…" at bounding box center [798, 380] width 652 height 574
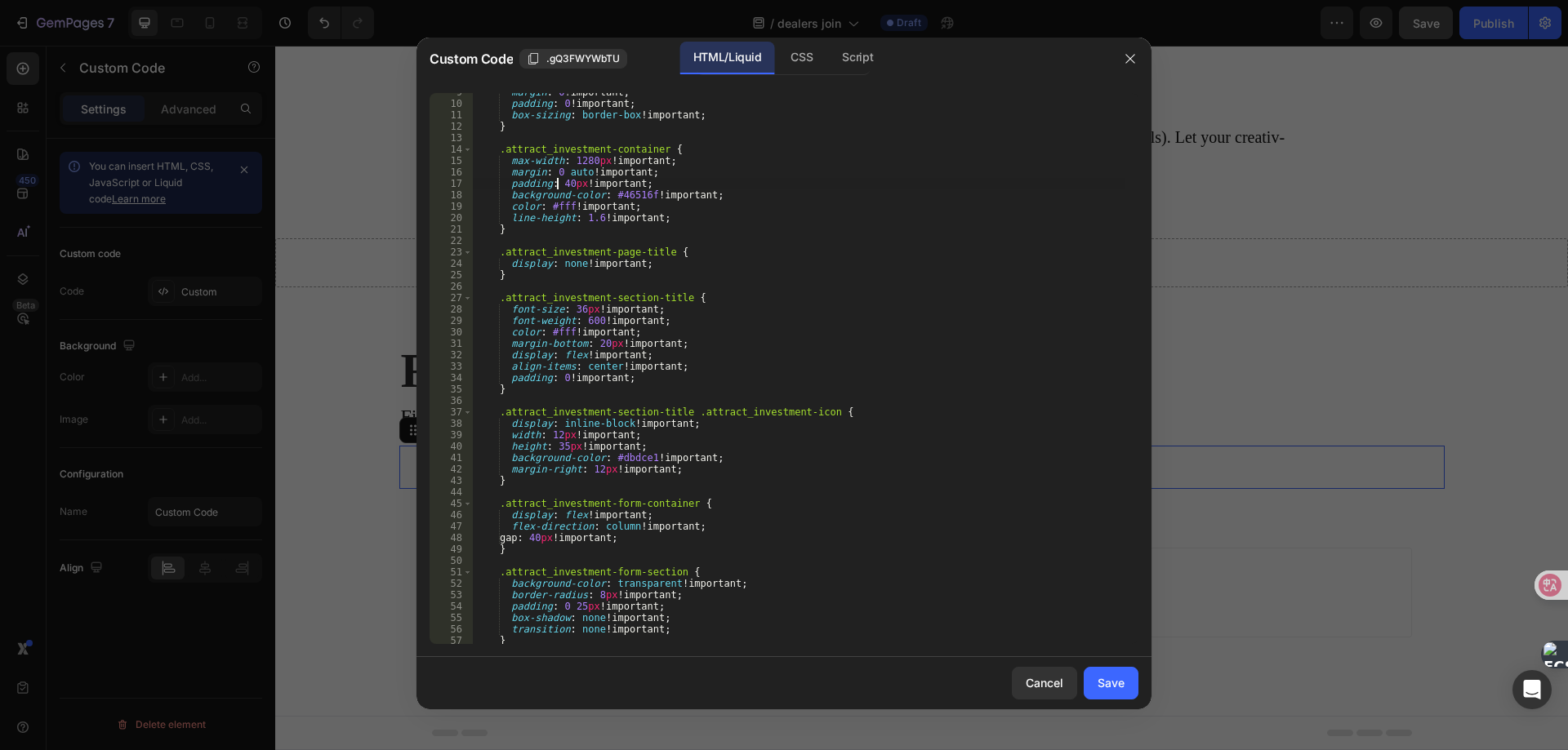
scroll to position [147, 0]
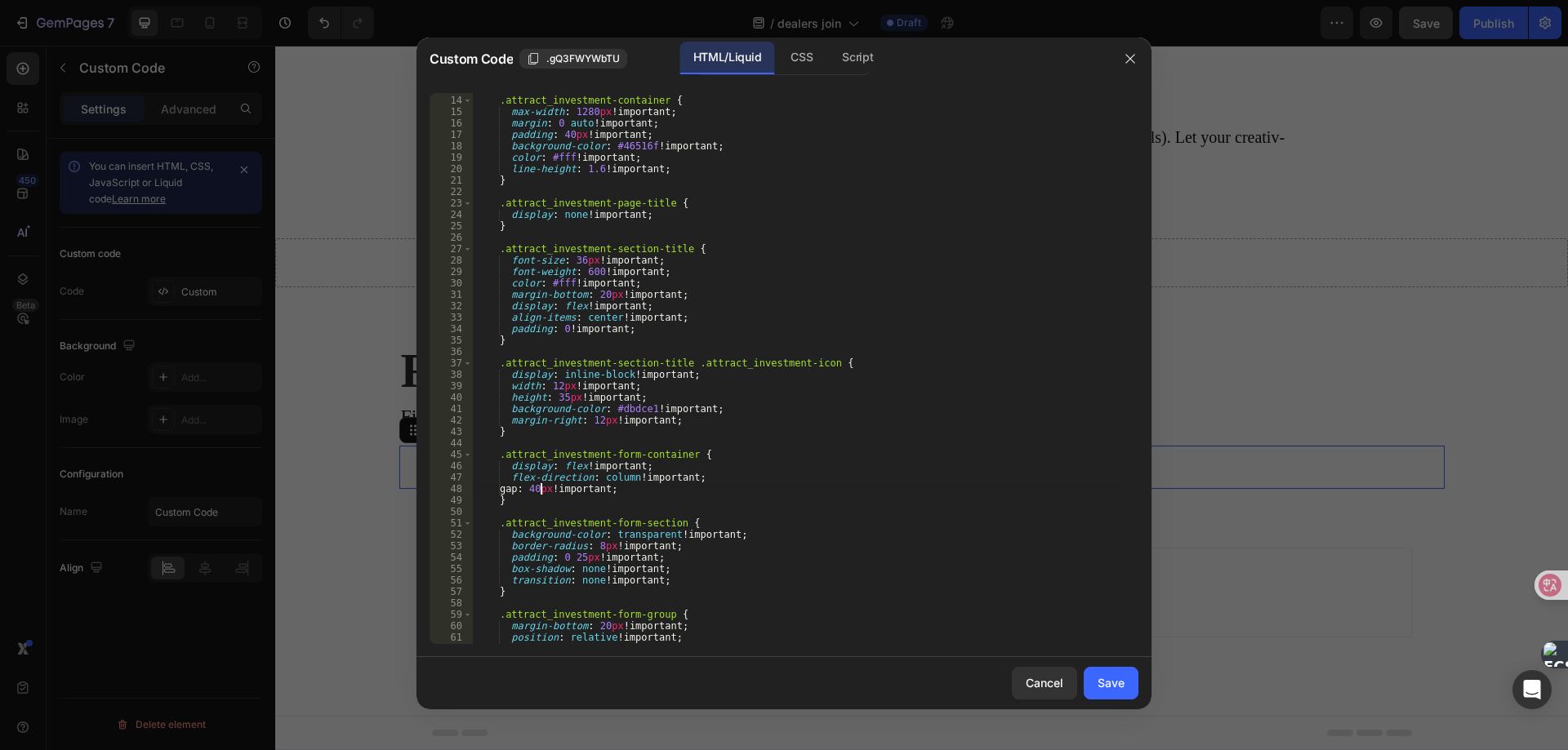
click at [540, 488] on div ".attract_investment-container { max-width : 1280 px !important ; margin : 0 aut…" at bounding box center [798, 370] width 652 height 574
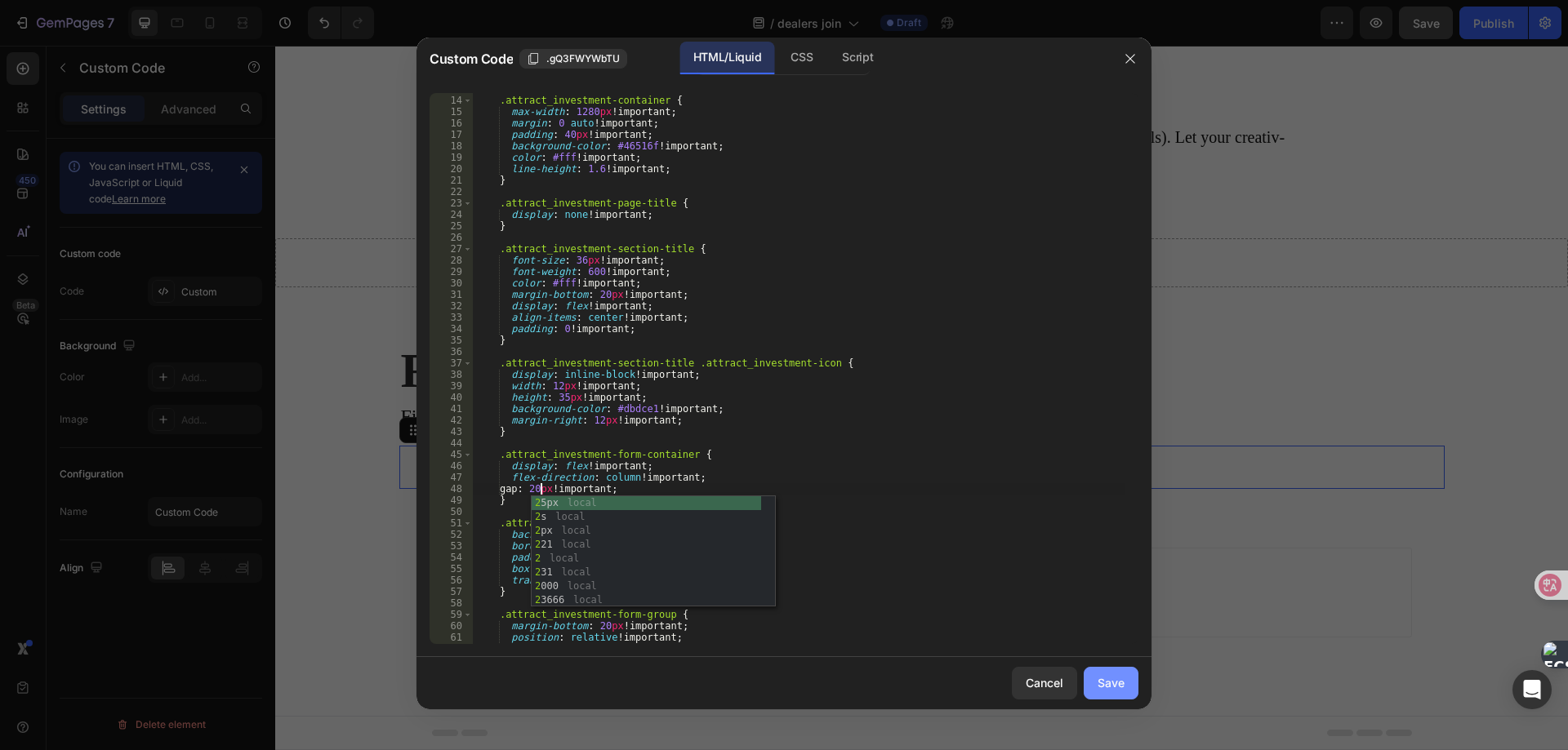
type textarea "gap: 20px !important;"
click at [1110, 678] on div "Save" at bounding box center [1110, 682] width 27 height 17
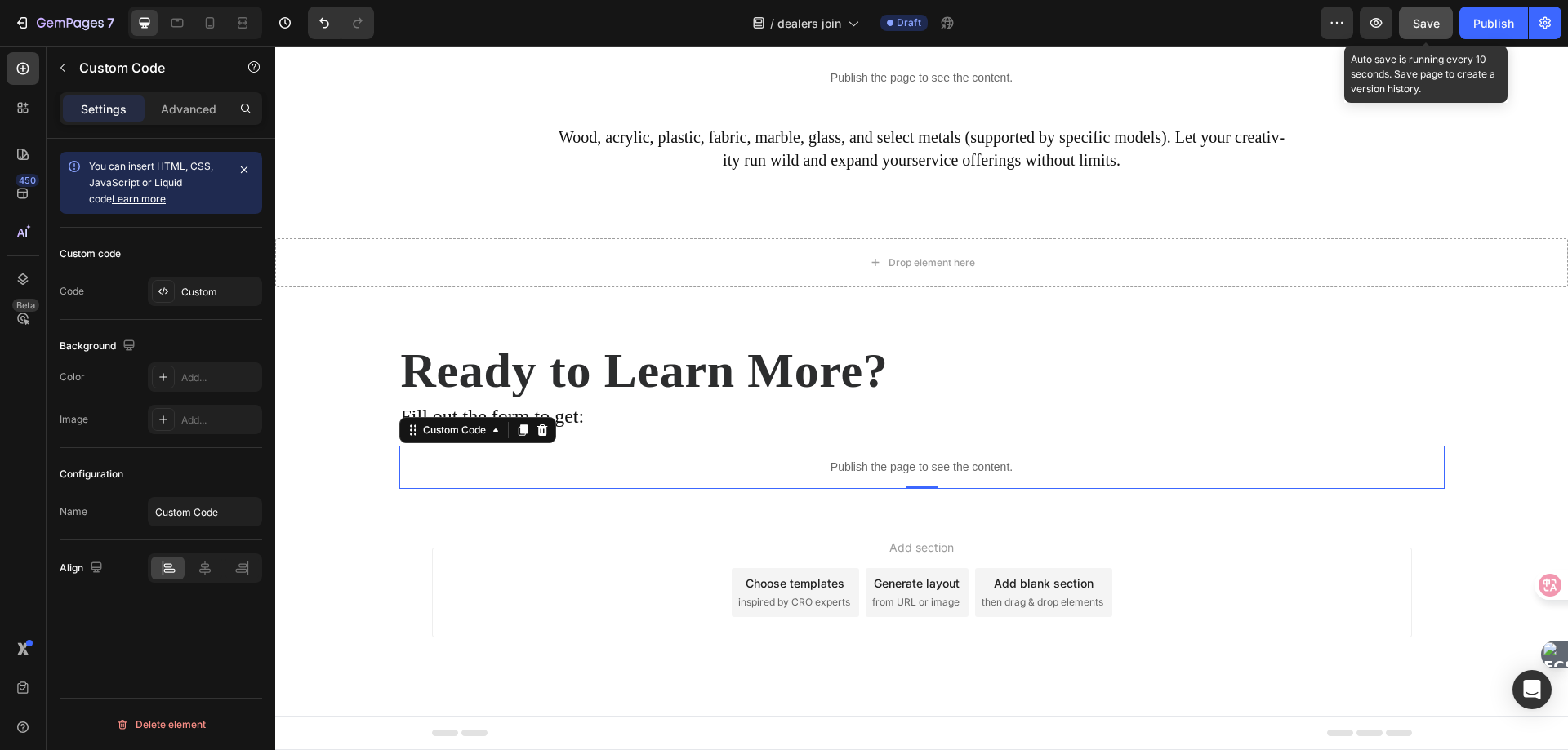
click at [1431, 30] on div "Save" at bounding box center [1426, 23] width 27 height 17
